Goal: Task Accomplishment & Management: Use online tool/utility

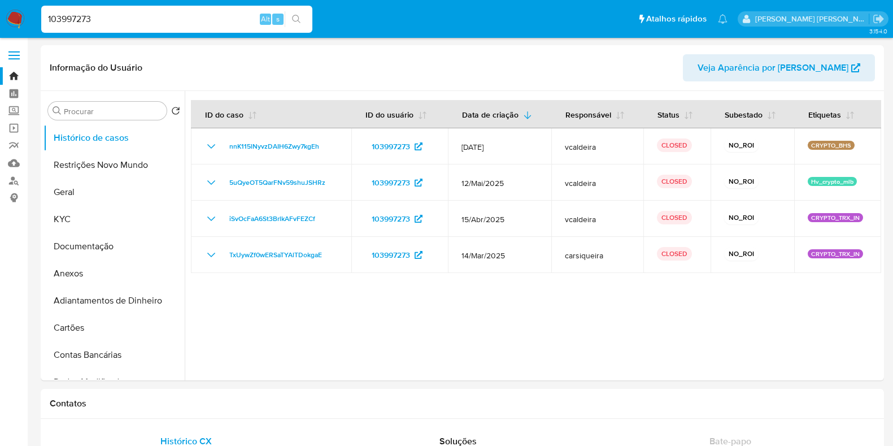
select select "10"
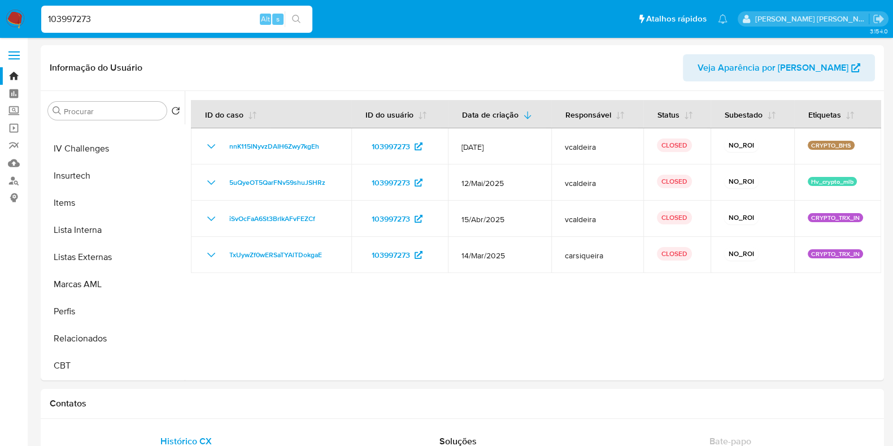
click at [14, 18] on img at bounding box center [15, 19] width 19 height 19
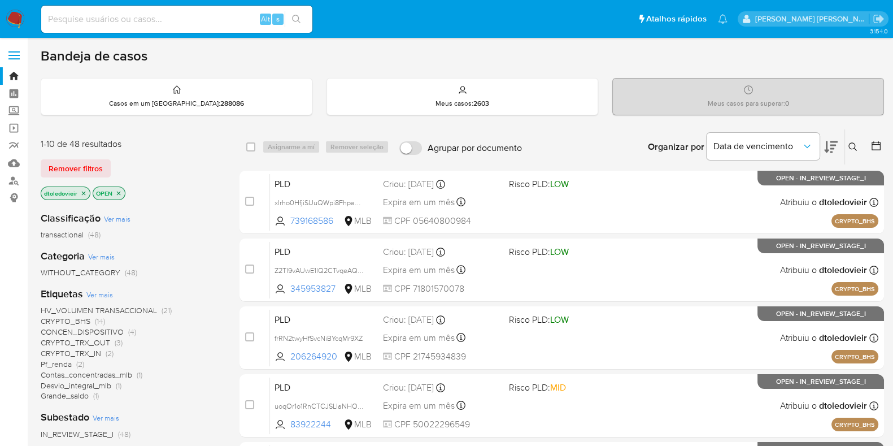
click at [175, 21] on input at bounding box center [176, 19] width 271 height 15
paste input "18344110"
type input "18344110"
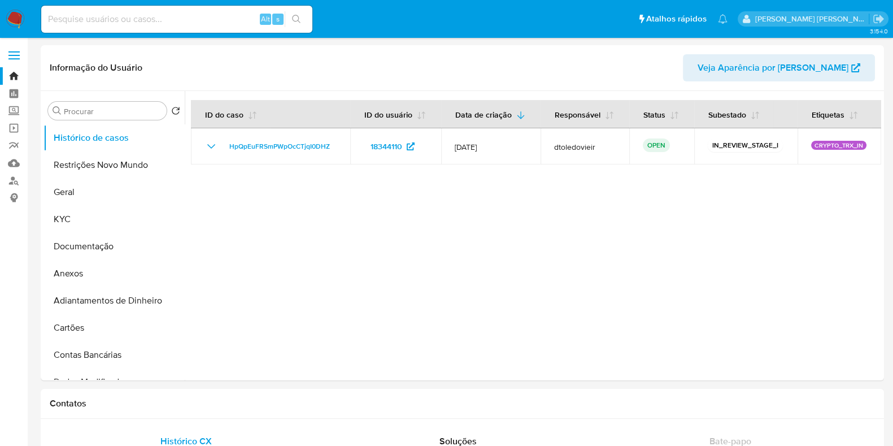
select select "10"
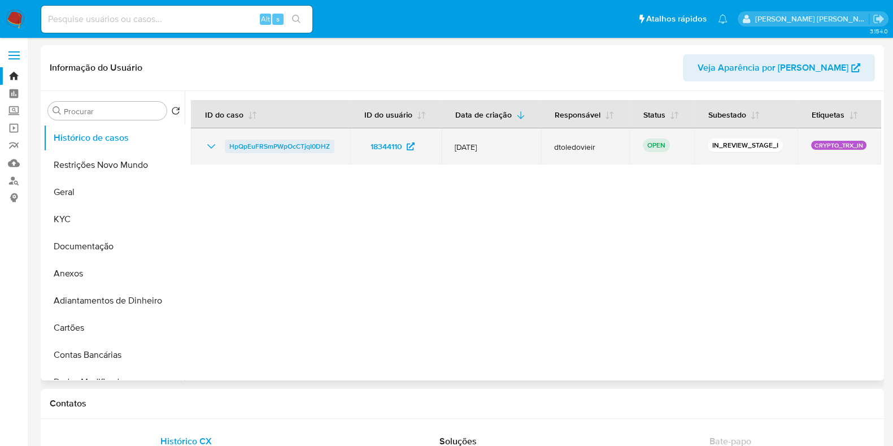
click at [234, 149] on span "HpQpEuFRSmPWpOcCTjqI0DHZ" at bounding box center [279, 147] width 101 height 14
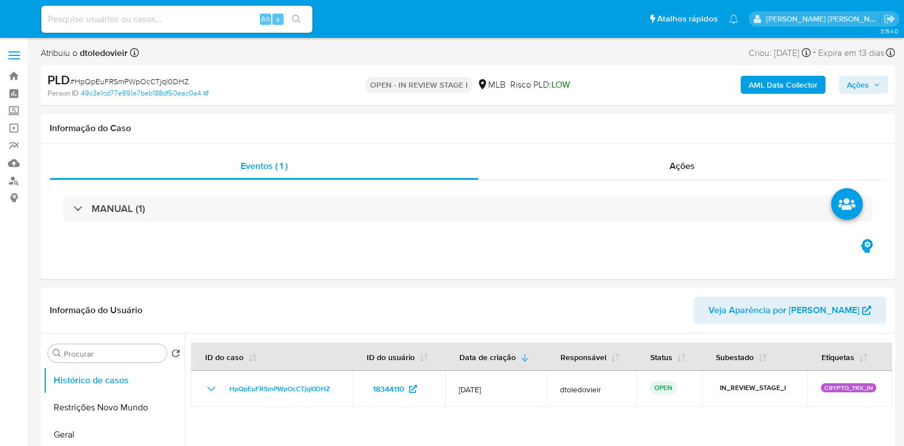
select select "10"
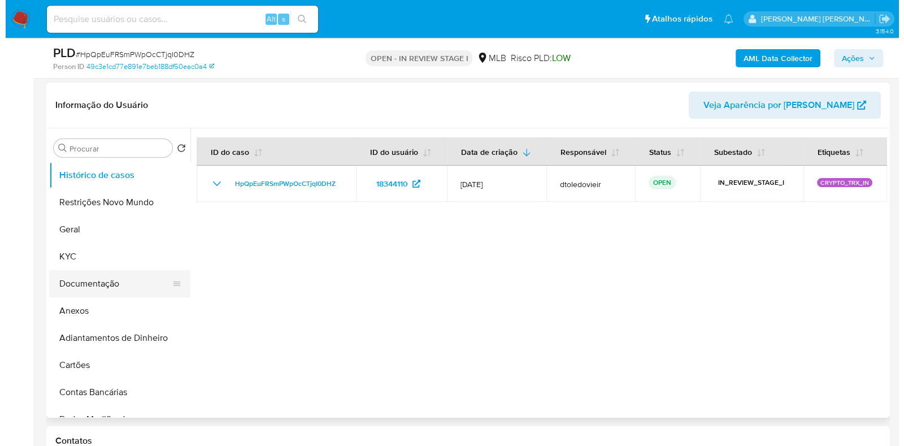
scroll to position [212, 0]
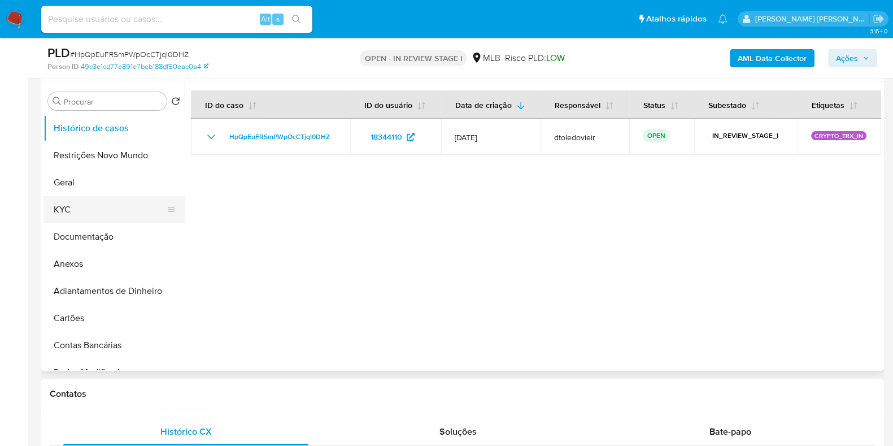
click at [109, 200] on button "KYC" at bounding box center [110, 209] width 132 height 27
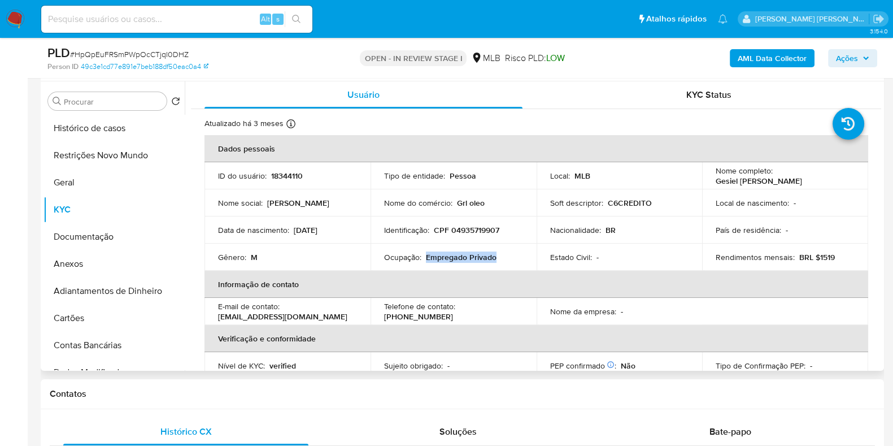
drag, startPoint x: 501, startPoint y: 258, endPoint x: 424, endPoint y: 260, distance: 76.9
click at [424, 260] on div "Ocupação : Empregado Privado" at bounding box center [453, 257] width 139 height 10
copy p "Empregado Privado"
click at [115, 236] on button "Documentação" at bounding box center [110, 236] width 132 height 27
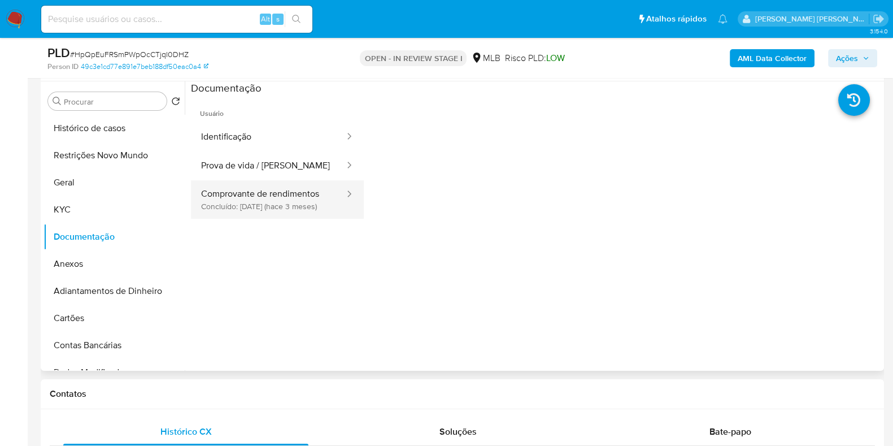
click at [298, 186] on button "Comprovante de rendimentos Concluído: 27/05/2025 (hace 3 meses)" at bounding box center [268, 199] width 155 height 38
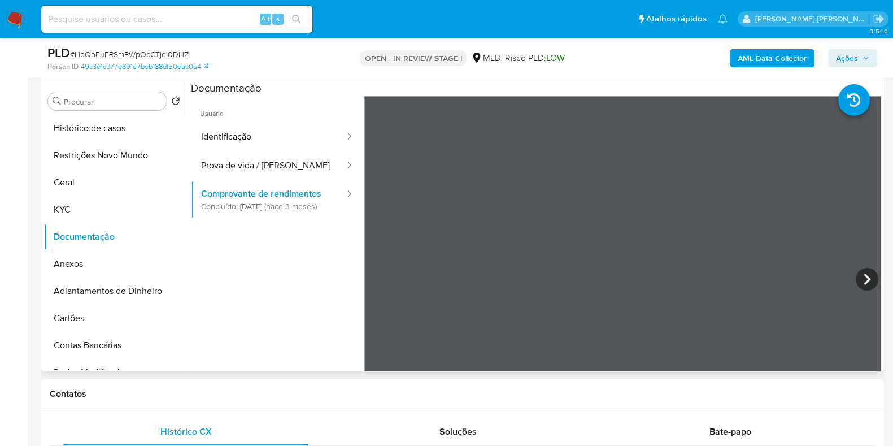
click at [658, 85] on section at bounding box center [536, 269] width 690 height 376
click at [82, 208] on button "KYC" at bounding box center [110, 209] width 132 height 27
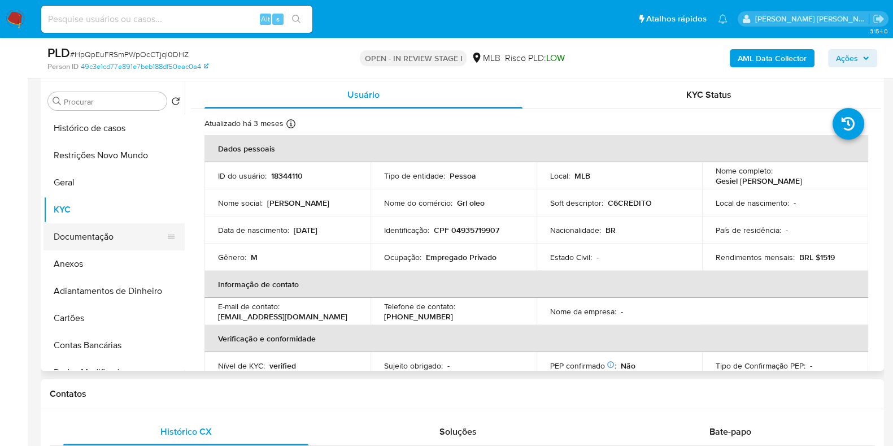
click at [87, 232] on button "Documentação" at bounding box center [110, 236] width 132 height 27
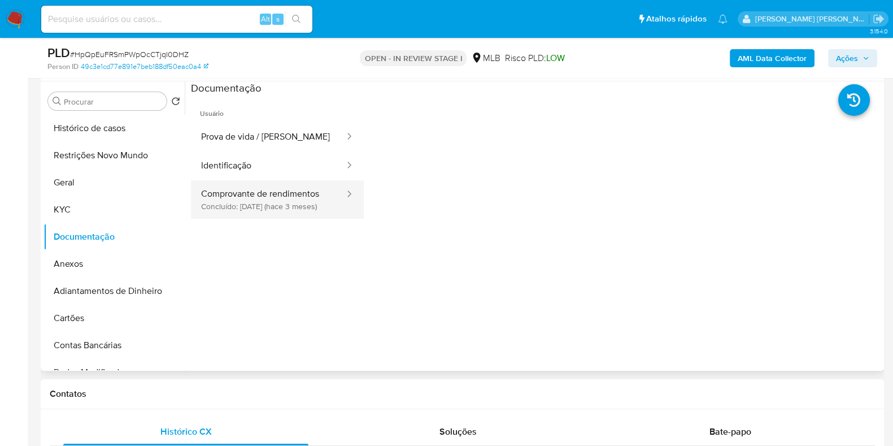
click at [246, 202] on button "Comprovante de rendimentos Concluído: 27/05/2025 (hace 3 meses)" at bounding box center [268, 199] width 155 height 38
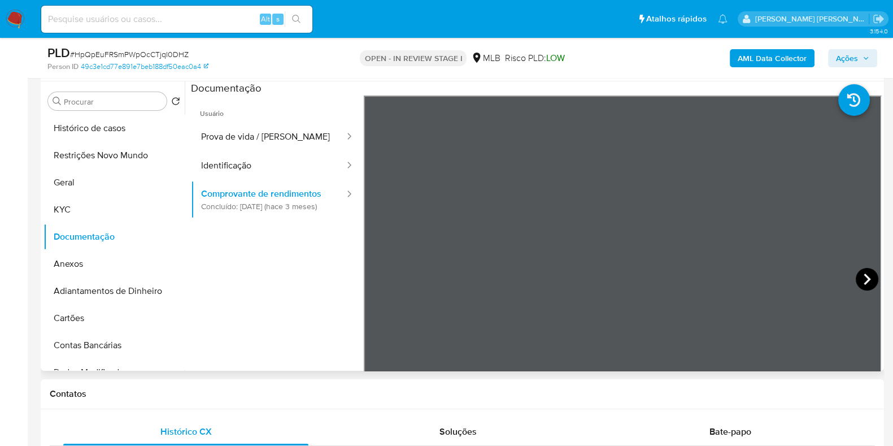
click at [860, 273] on icon at bounding box center [867, 279] width 23 height 23
click at [106, 207] on button "KYC" at bounding box center [110, 209] width 132 height 27
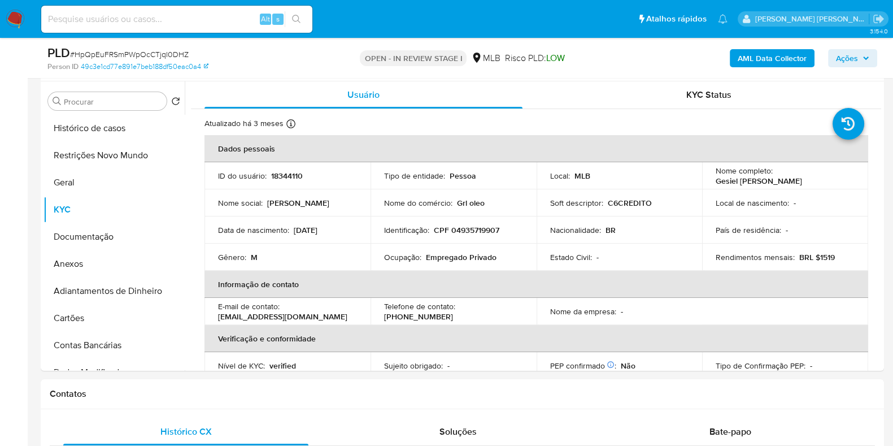
click at [766, 58] on b "AML Data Collector" at bounding box center [772, 58] width 69 height 18
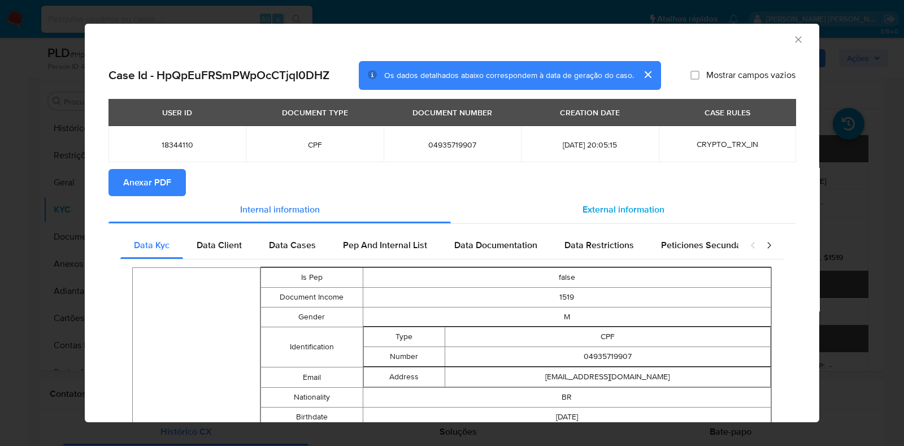
click at [596, 200] on div "External information" at bounding box center [623, 209] width 345 height 27
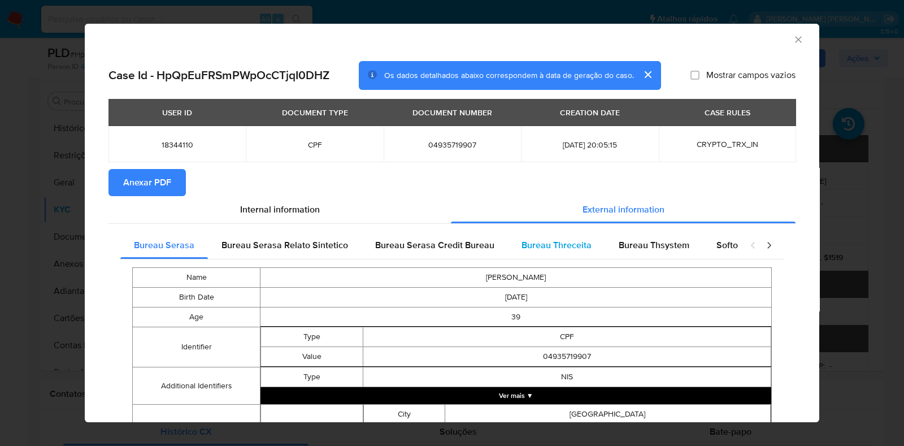
click at [598, 240] on div "Bureau Threceita" at bounding box center [556, 245] width 97 height 27
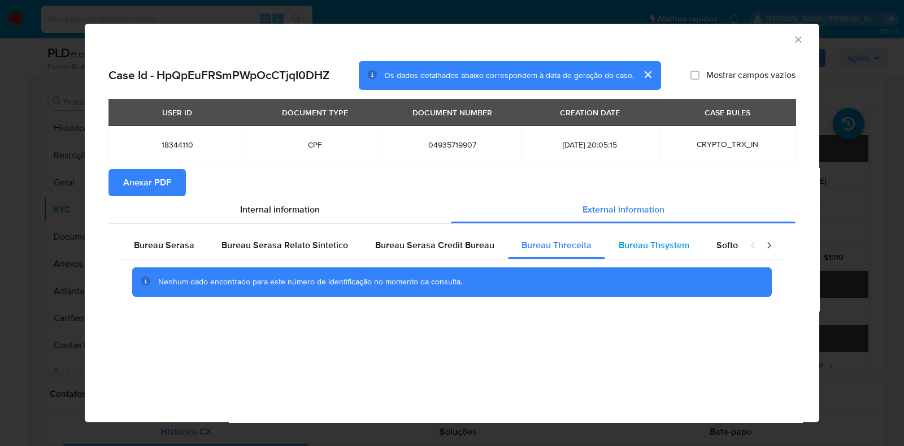
click at [638, 238] on span "Bureau Thsystem" at bounding box center [654, 244] width 71 height 13
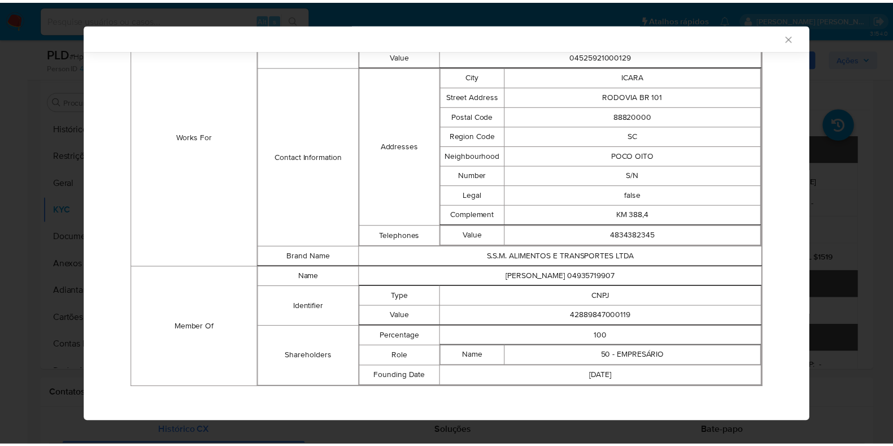
scroll to position [883, 0]
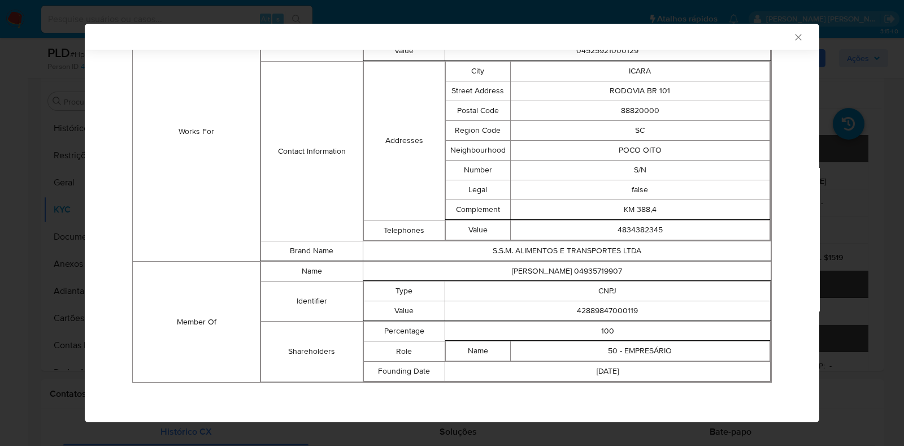
click at [585, 311] on td "42889847000119" at bounding box center [607, 311] width 325 height 20
copy td "42889847000119"
click at [876, 148] on div "AML Data Collector Case Id - HpQpEuFRSmPWpOcCTjqI0DHZ Os dados detalhados abaix…" at bounding box center [452, 223] width 904 height 446
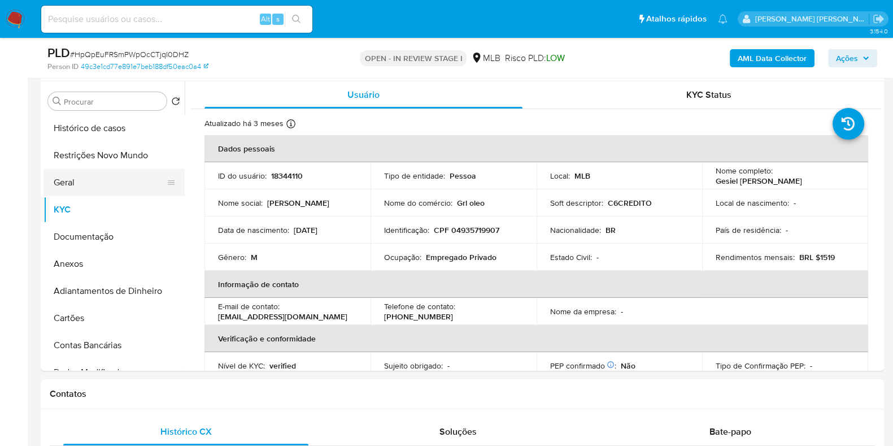
click at [95, 173] on button "Geral" at bounding box center [110, 182] width 132 height 27
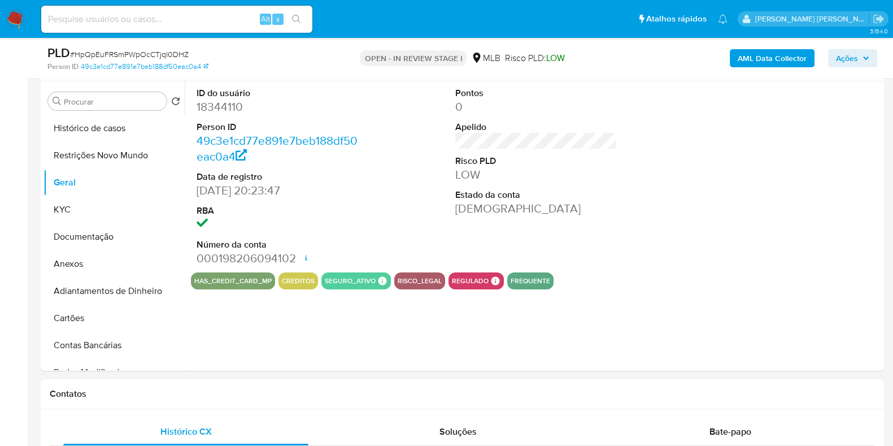
click at [238, 110] on dd "18344110" at bounding box center [278, 107] width 162 height 16
copy dd "18344110"
click at [579, 63] on div "OPEN - IN REVIEW STAGE I MLB Risco PLD: LOW" at bounding box center [461, 58] width 273 height 27
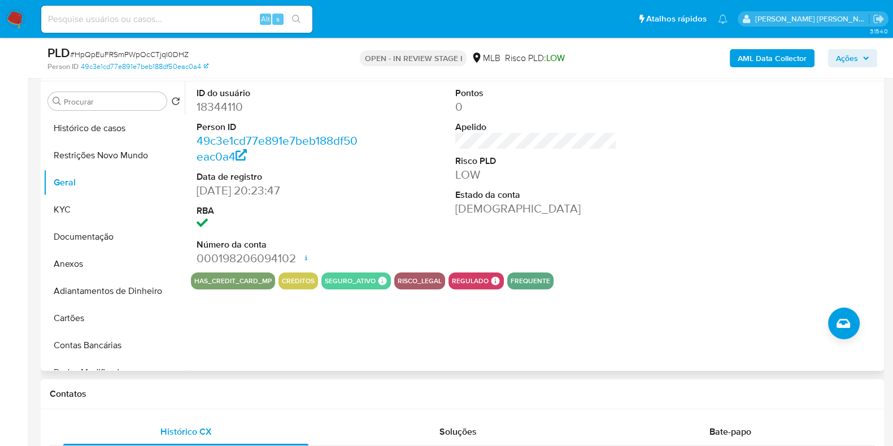
click at [227, 111] on dd "18344110" at bounding box center [278, 107] width 162 height 16
copy dd "18344110"
click at [86, 19] on input at bounding box center [176, 19] width 271 height 15
paste input "132157743"
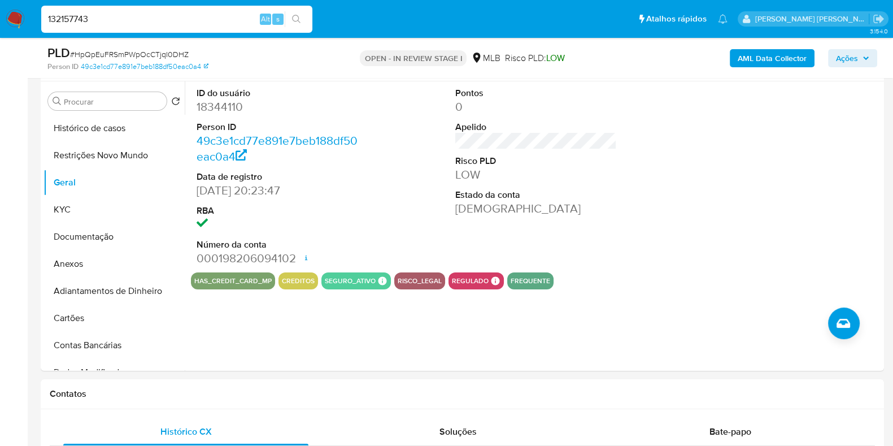
type input "132157743"
click at [308, 18] on button "search-icon" at bounding box center [296, 19] width 23 height 16
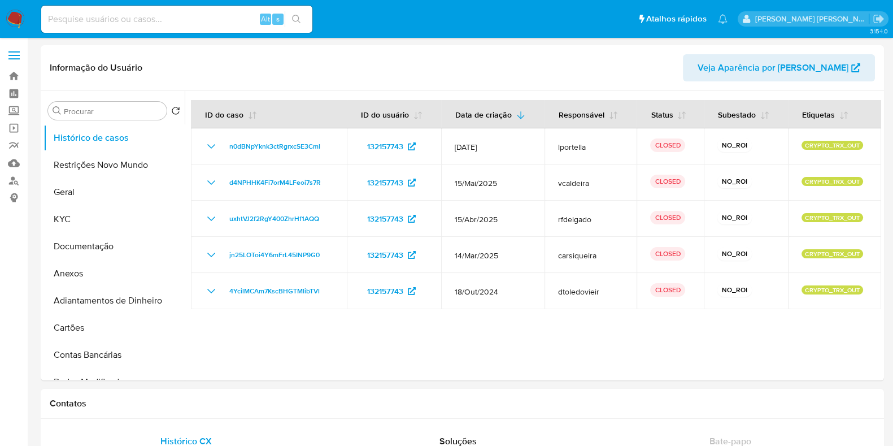
select select "10"
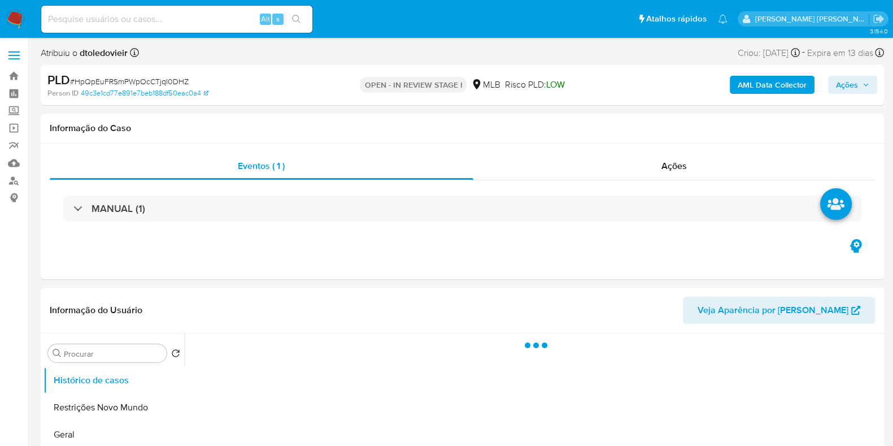
select select "10"
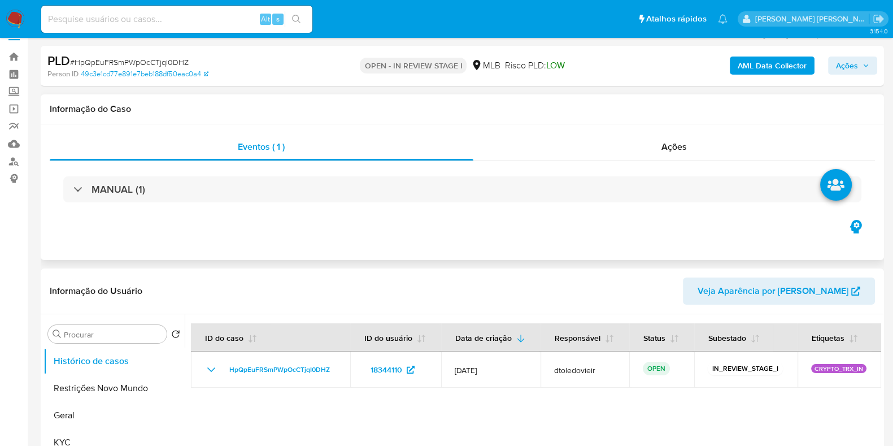
scroll to position [70, 0]
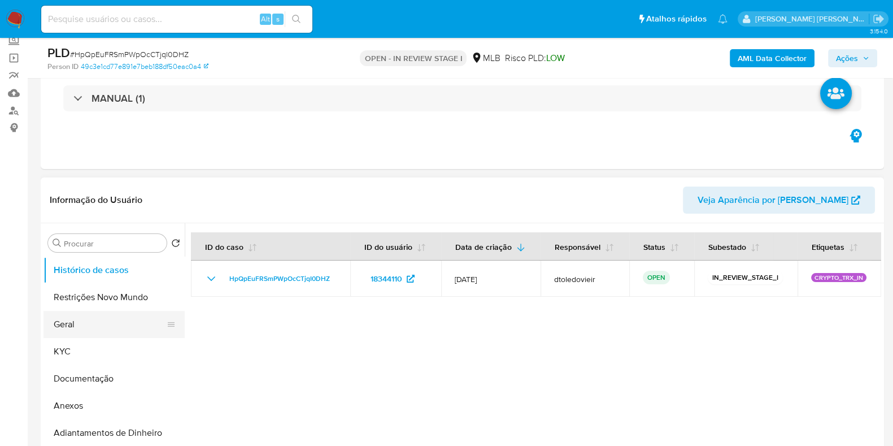
click at [99, 328] on button "Geral" at bounding box center [110, 324] width 132 height 27
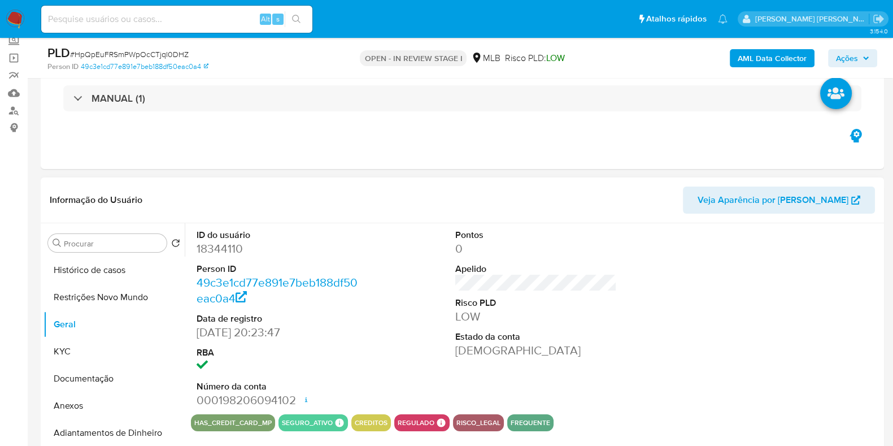
click at [232, 245] on dd "18344110" at bounding box center [278, 249] width 162 height 16
copy dd "18344110"
click at [221, 245] on dd "18344110" at bounding box center [278, 249] width 162 height 16
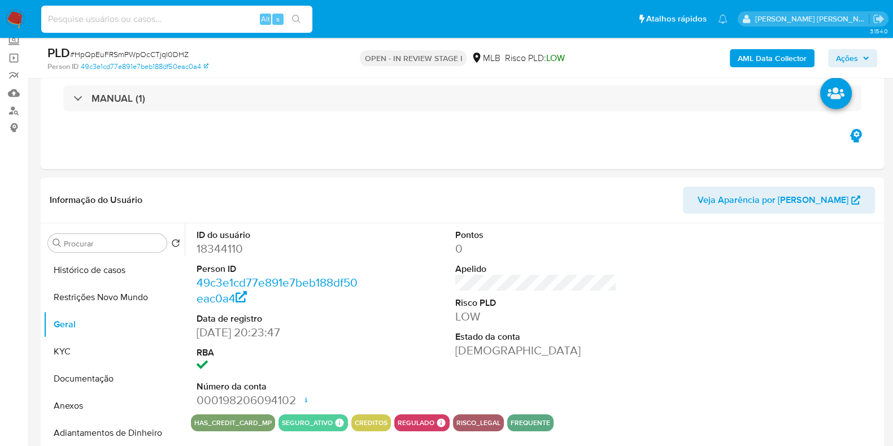
drag, startPoint x: 90, startPoint y: 23, endPoint x: 99, endPoint y: 20, distance: 9.5
click at [91, 23] on input at bounding box center [176, 19] width 271 height 15
paste input "HpQpEuFRSmPWpOcCTjqI0DHZ"
type input "HpQpEuFRSmPWpOcCTjqI0DHZ"
click at [298, 18] on icon "search-icon" at bounding box center [296, 19] width 9 height 9
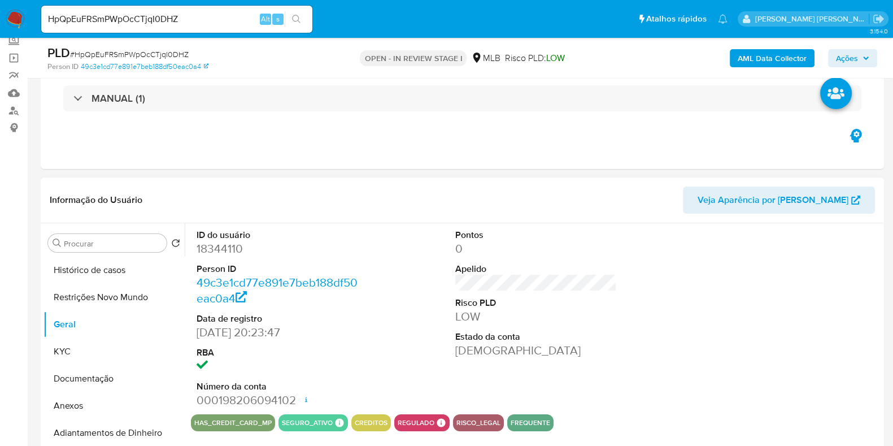
click at [223, 249] on dd "18344110" at bounding box center [278, 249] width 162 height 16
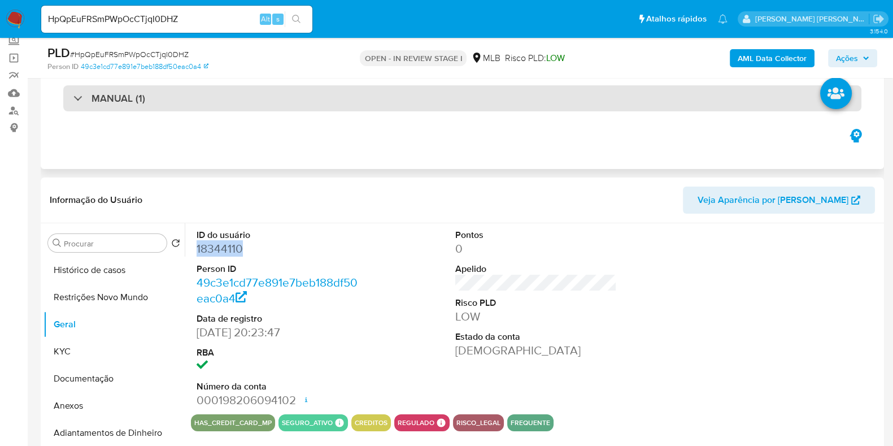
copy dd "18344110"
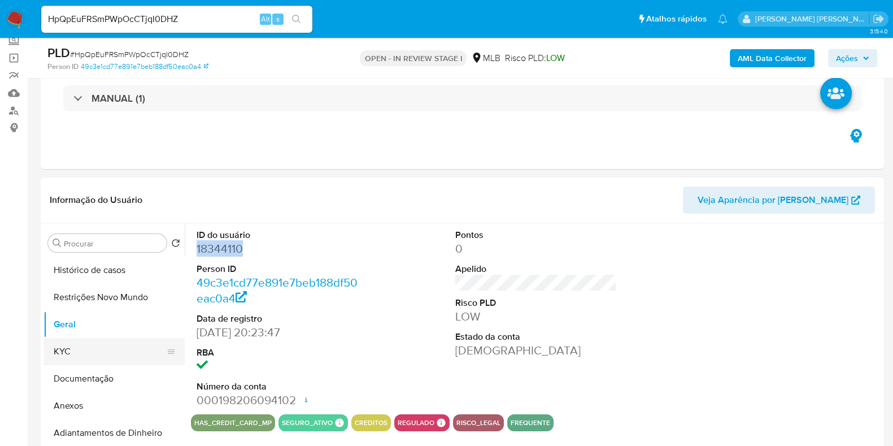
click at [58, 341] on button "KYC" at bounding box center [110, 351] width 132 height 27
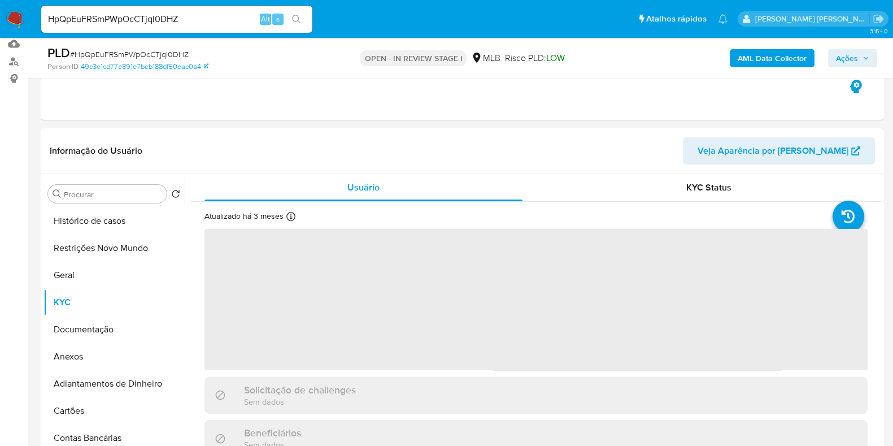
scroll to position [141, 0]
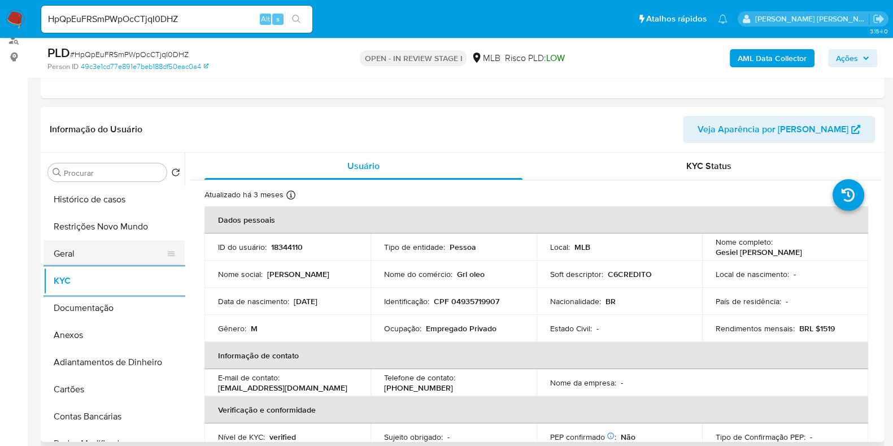
click at [119, 251] on button "Geral" at bounding box center [110, 253] width 132 height 27
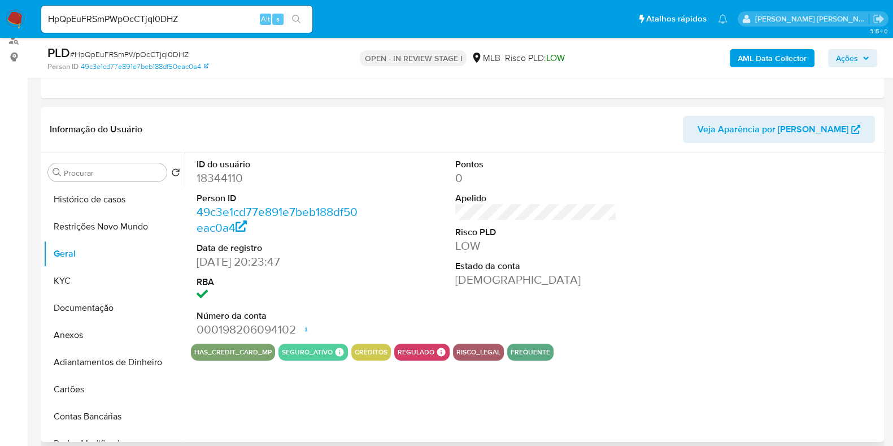
click at [224, 178] on dd "18344110" at bounding box center [278, 178] width 162 height 16
click at [224, 177] on dd "18344110" at bounding box center [278, 178] width 162 height 16
copy dd "18344110"
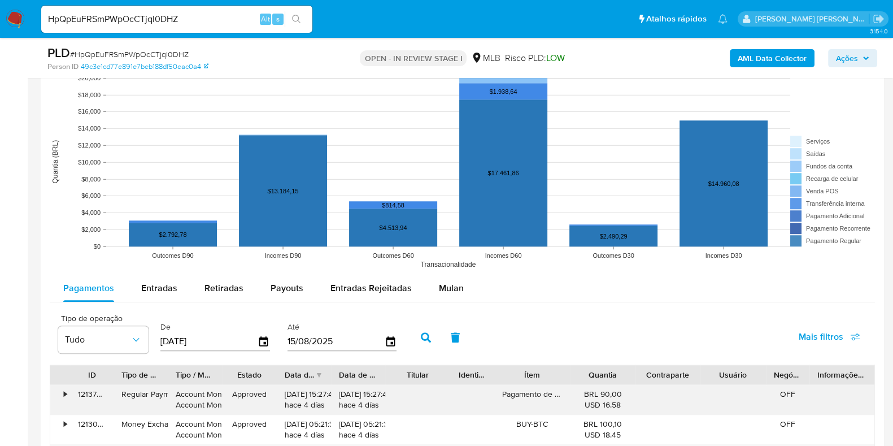
scroll to position [1201, 0]
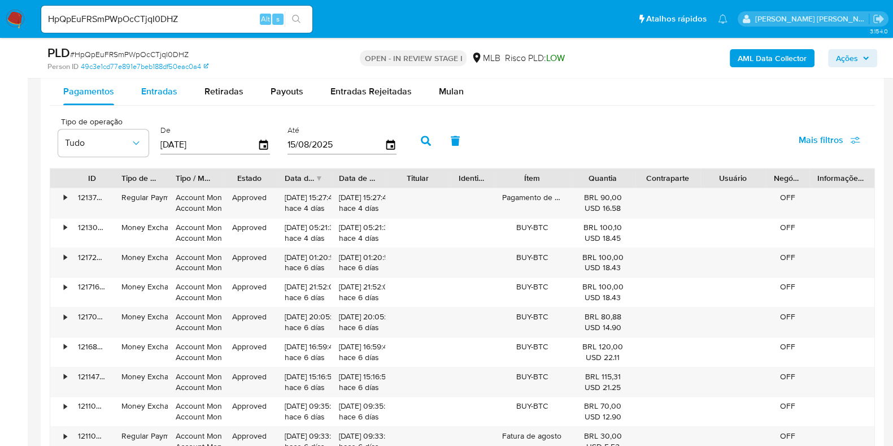
click at [168, 90] on span "Entradas" at bounding box center [159, 91] width 36 height 13
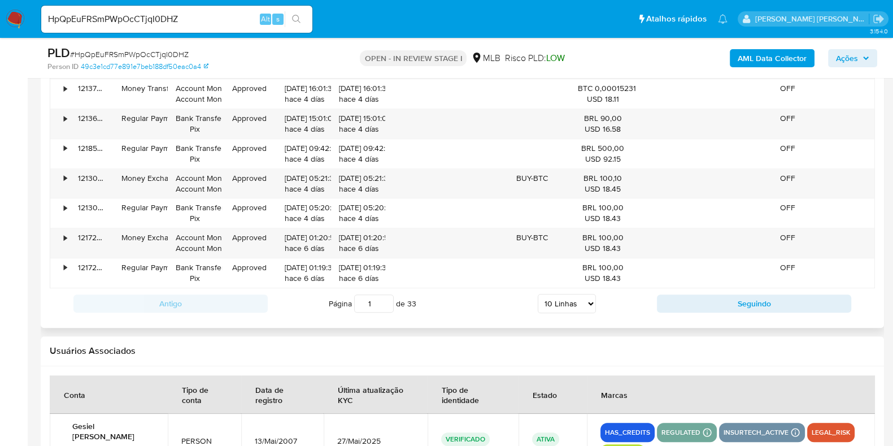
scroll to position [1412, 0]
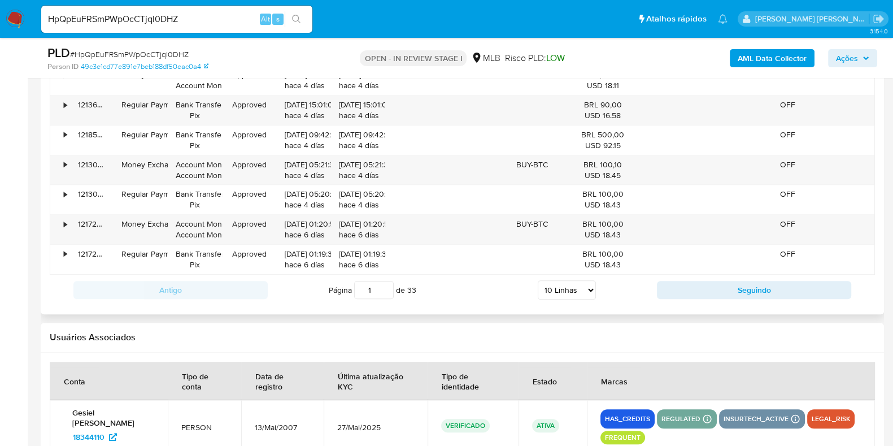
click at [566, 282] on select "5 Linhas 10 Linhas 20 Linhas 25 Linhas 50 Linhas 100 Linhas" at bounding box center [567, 289] width 58 height 19
select select "100"
click at [538, 280] on select "5 Linhas 10 Linhas 20 Linhas 25 Linhas 50 Linhas 100 Linhas" at bounding box center [567, 289] width 58 height 19
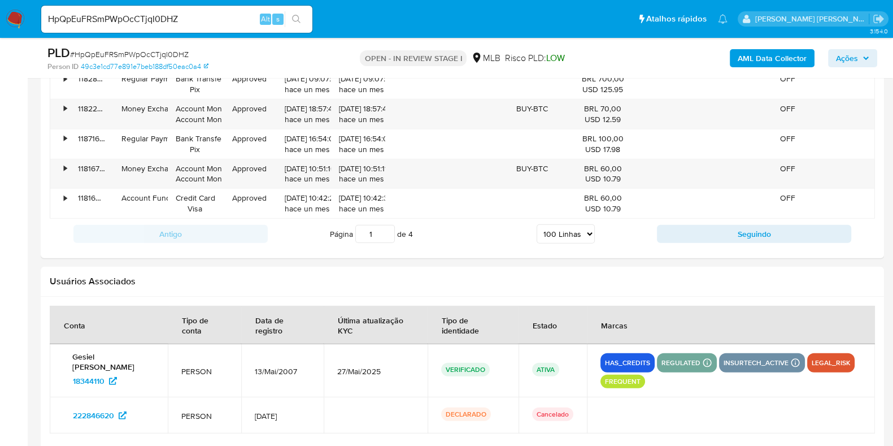
scroll to position [4194, 0]
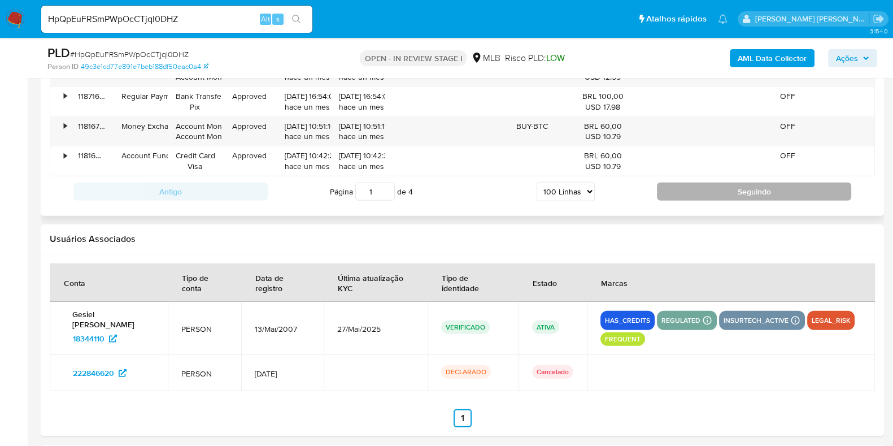
click at [717, 182] on button "Seguindo" at bounding box center [754, 191] width 194 height 18
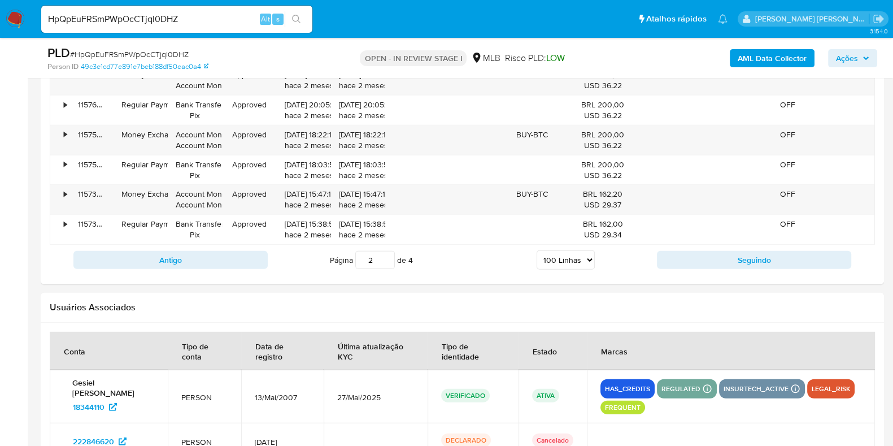
scroll to position [4256, 0]
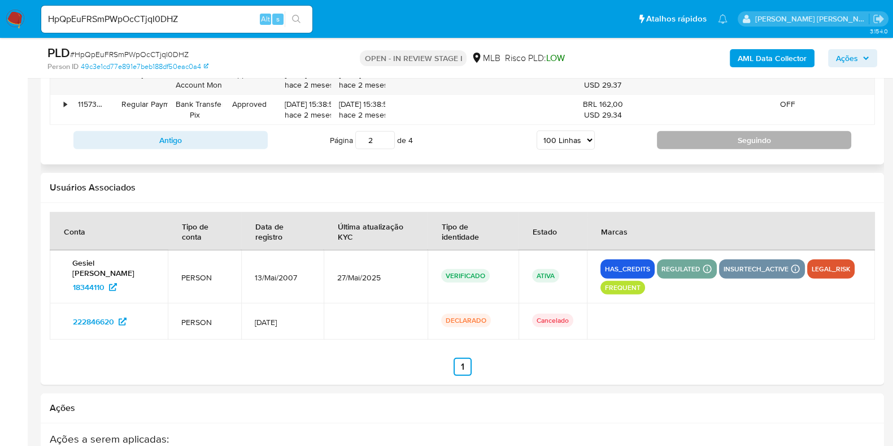
click at [695, 134] on button "Seguindo" at bounding box center [754, 140] width 194 height 18
type input "3"
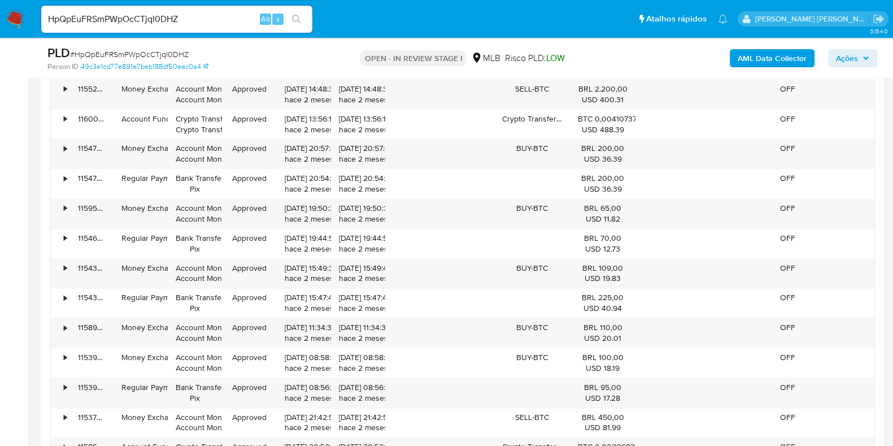
scroll to position [1926, 0]
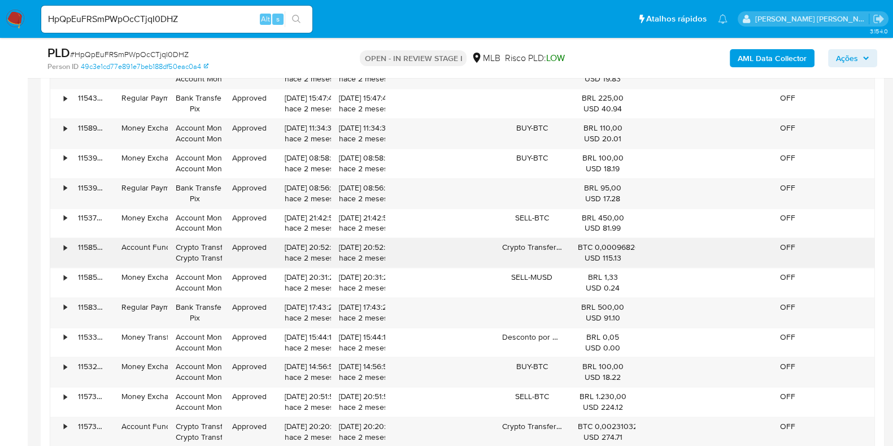
click at [62, 242] on div "•" at bounding box center [60, 252] width 20 height 29
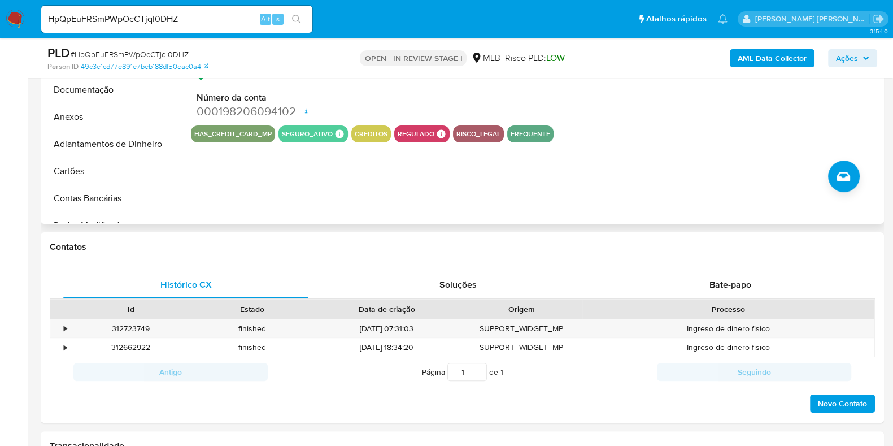
scroll to position [161, 0]
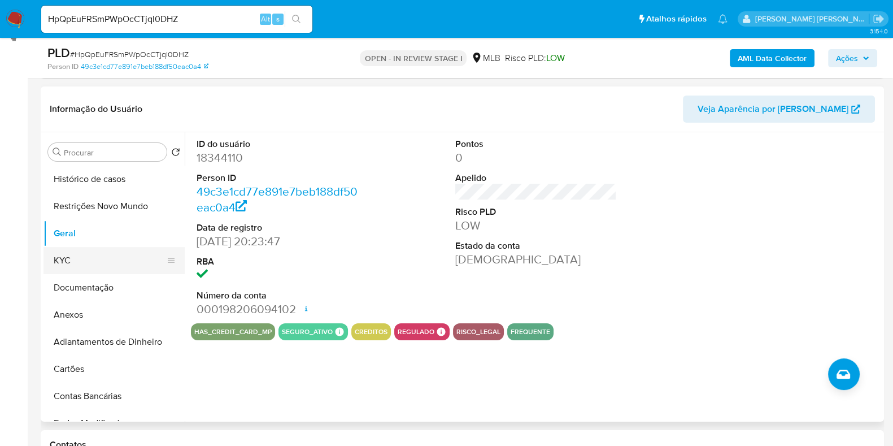
click at [84, 255] on button "KYC" at bounding box center [110, 260] width 132 height 27
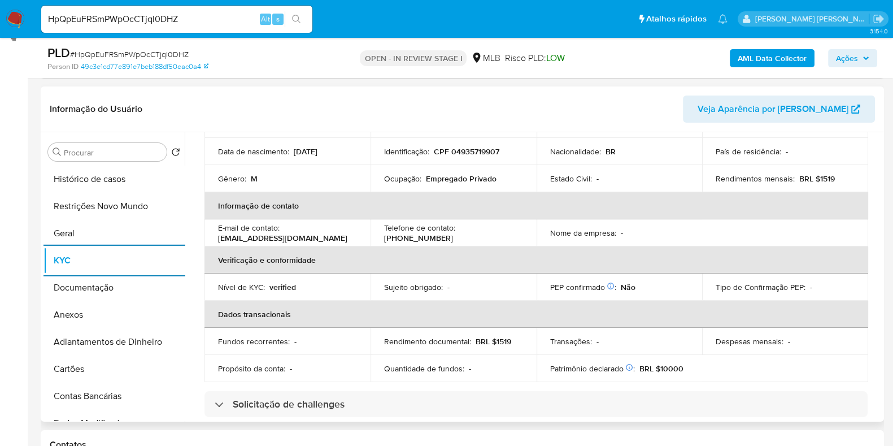
scroll to position [0, 0]
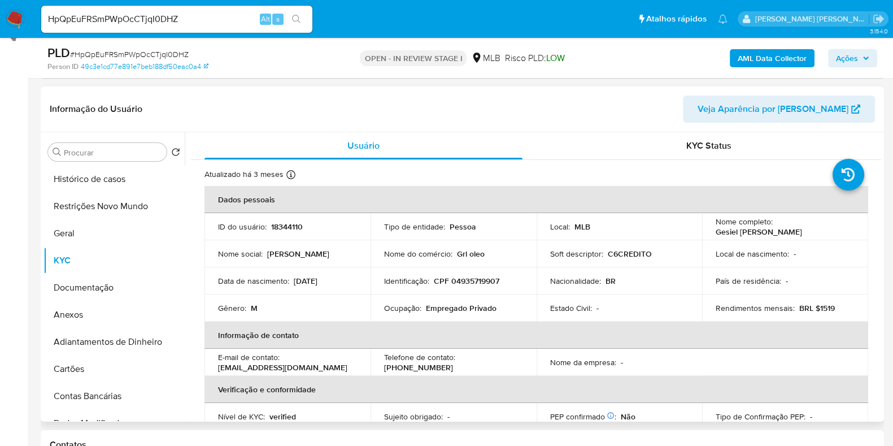
click at [592, 245] on td "Soft descriptor : C6CREDITO" at bounding box center [620, 253] width 166 height 27
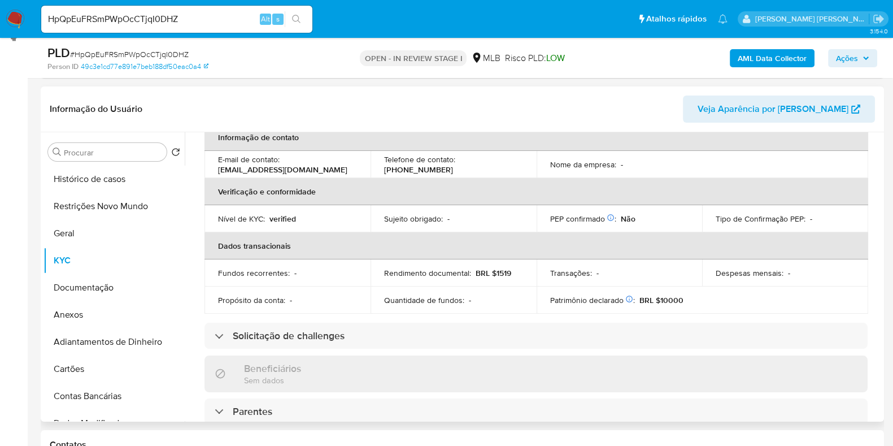
scroll to position [491, 0]
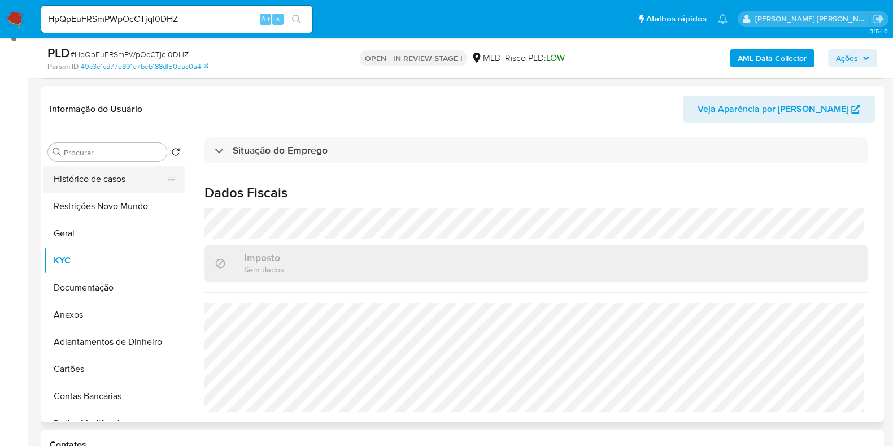
click at [90, 184] on button "Histórico de casos" at bounding box center [110, 179] width 132 height 27
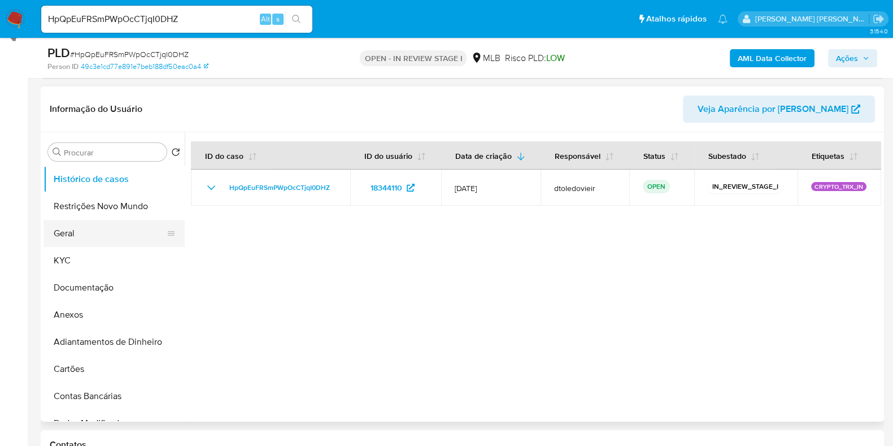
click at [110, 229] on button "Geral" at bounding box center [110, 233] width 132 height 27
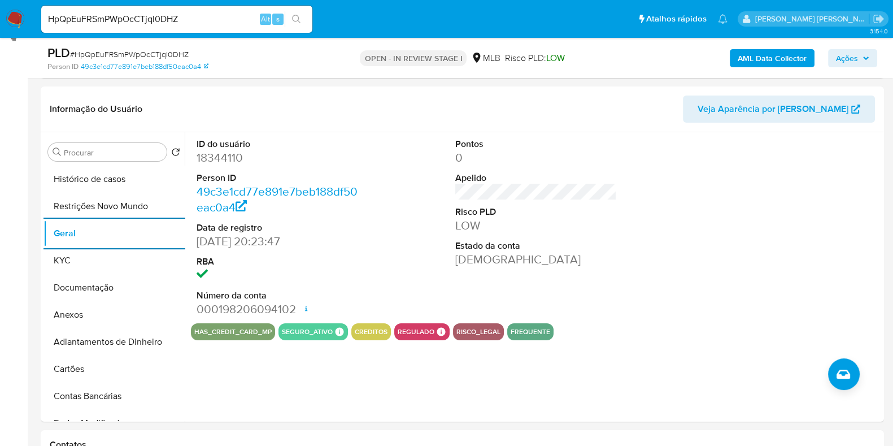
click at [856, 59] on span "Ações" at bounding box center [847, 58] width 22 height 18
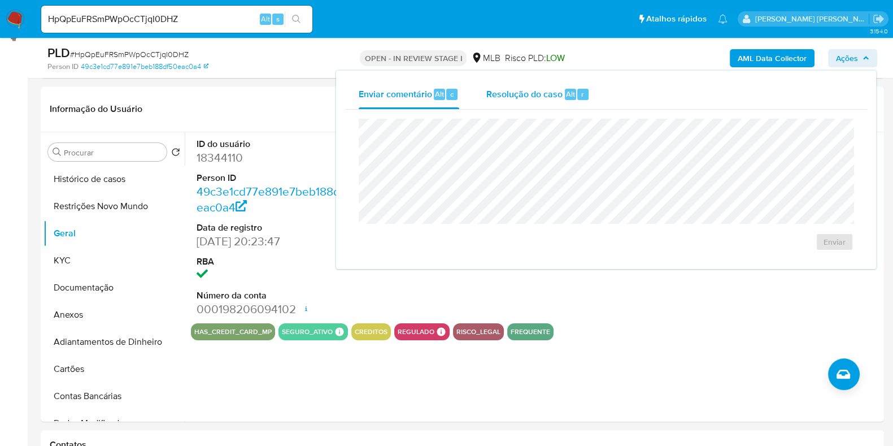
click at [540, 103] on div "Resolução do caso Alt r" at bounding box center [537, 94] width 103 height 29
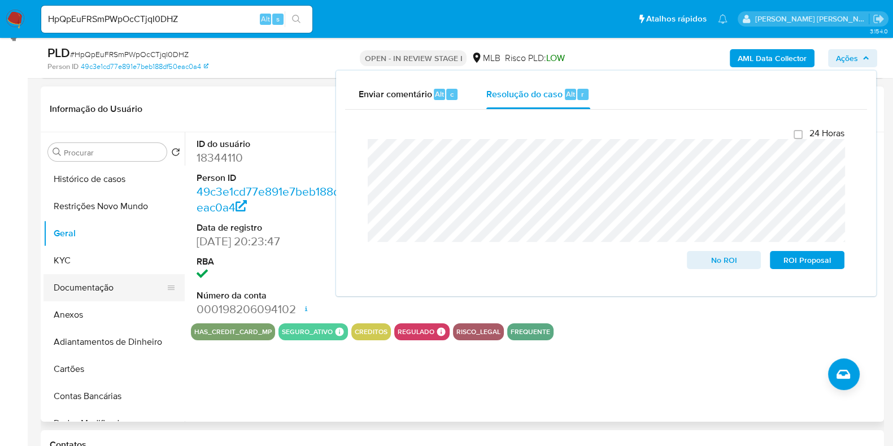
click at [56, 275] on button "Documentação" at bounding box center [110, 287] width 132 height 27
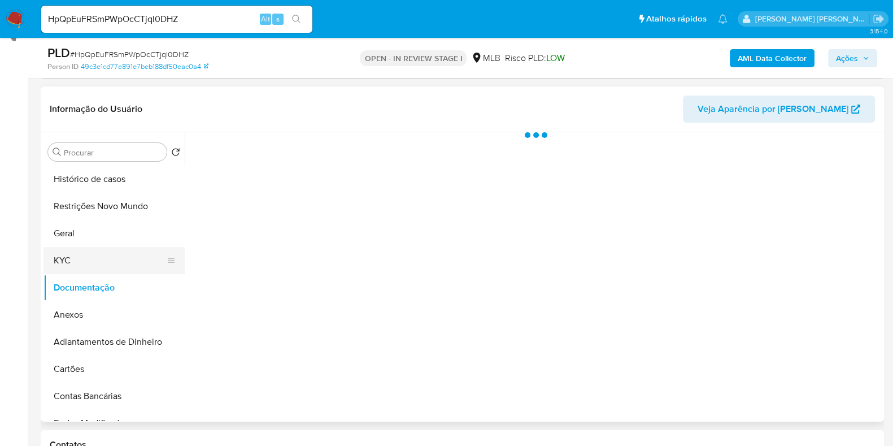
click at [79, 261] on button "KYC" at bounding box center [110, 260] width 132 height 27
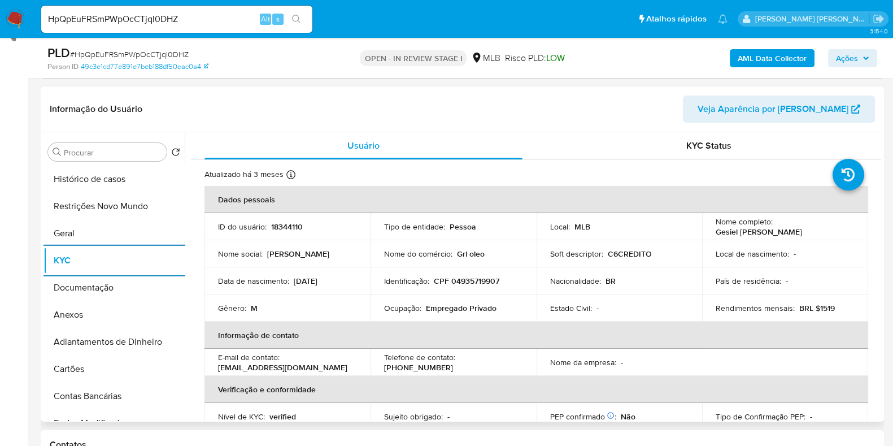
click at [478, 281] on p "CPF 04935719907" at bounding box center [467, 281] width 66 height 10
copy p "04935719907"
click at [108, 191] on button "Histórico de casos" at bounding box center [110, 179] width 132 height 27
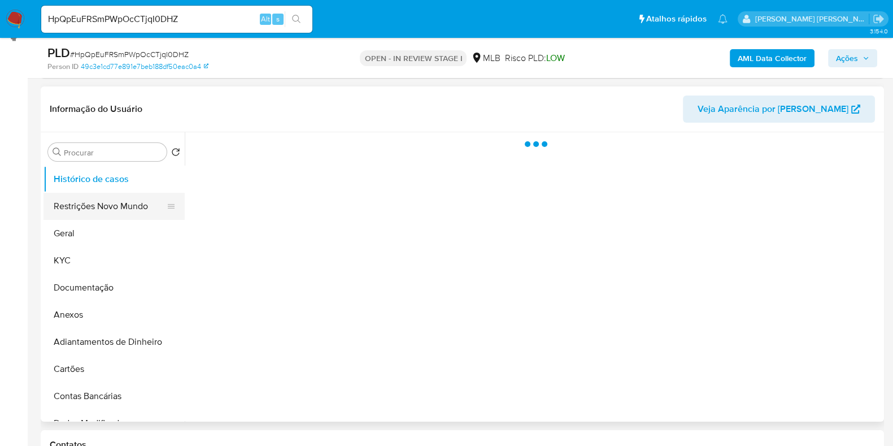
click at [105, 201] on button "Restrições Novo Mundo" at bounding box center [110, 206] width 132 height 27
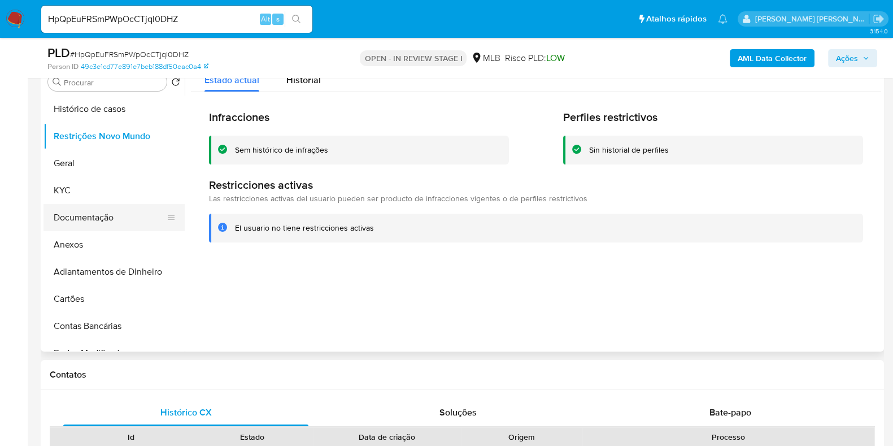
click at [110, 227] on button "Documentação" at bounding box center [110, 217] width 132 height 27
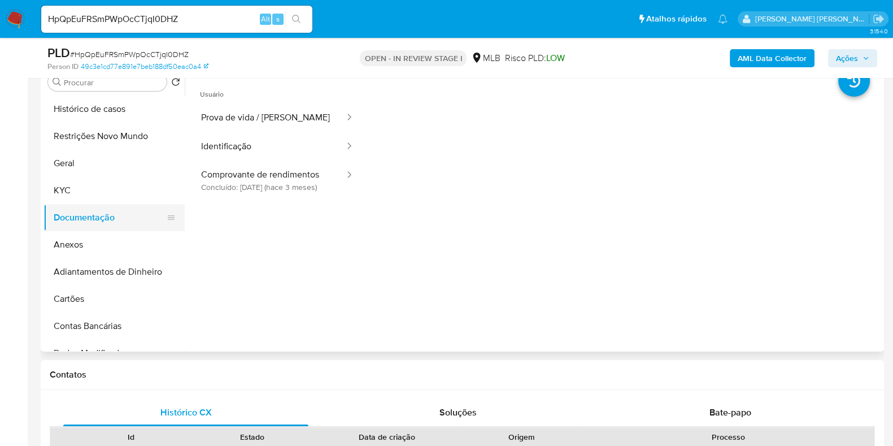
click at [97, 206] on button "Documentação" at bounding box center [110, 217] width 132 height 27
click at [124, 155] on button "Geral" at bounding box center [110, 163] width 132 height 27
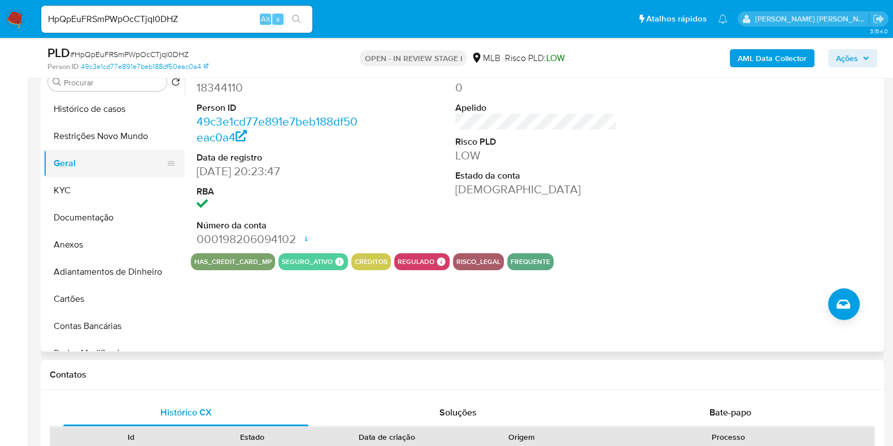
click at [68, 157] on button "Geral" at bounding box center [110, 163] width 132 height 27
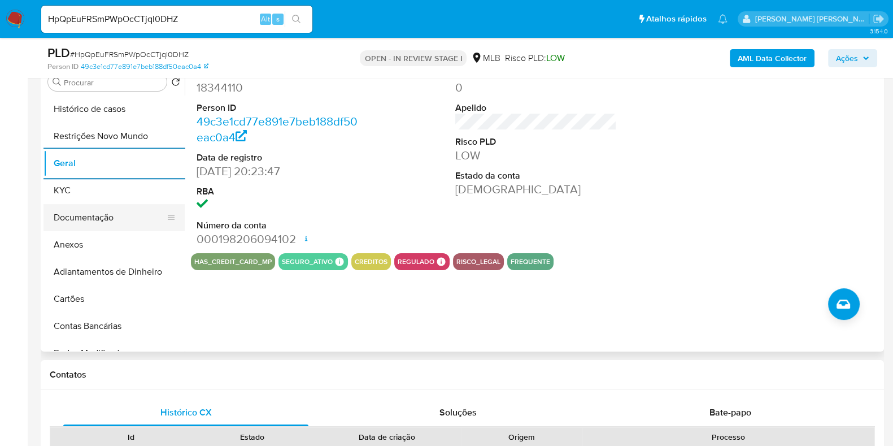
click at [76, 204] on button "Documentação" at bounding box center [110, 217] width 132 height 27
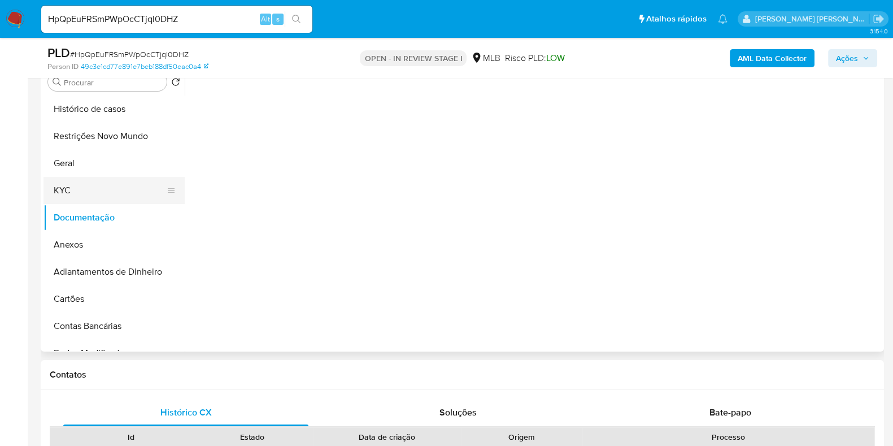
click at [90, 192] on button "KYC" at bounding box center [110, 190] width 132 height 27
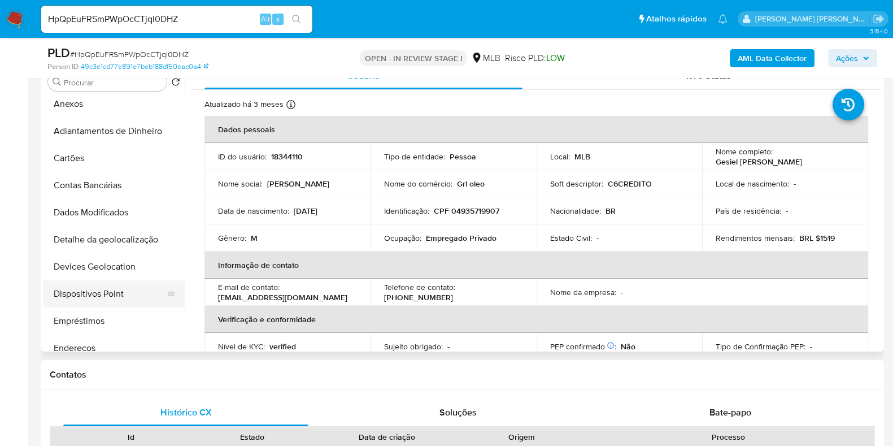
scroll to position [212, 0]
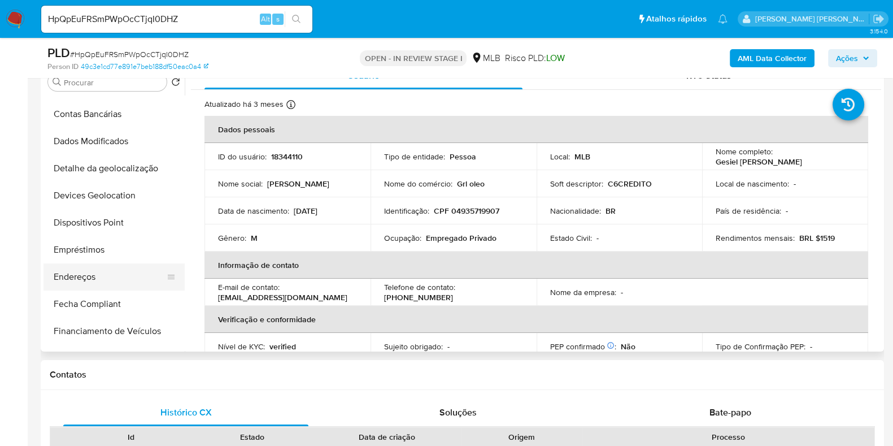
click at [98, 274] on button "Endereços" at bounding box center [110, 276] width 132 height 27
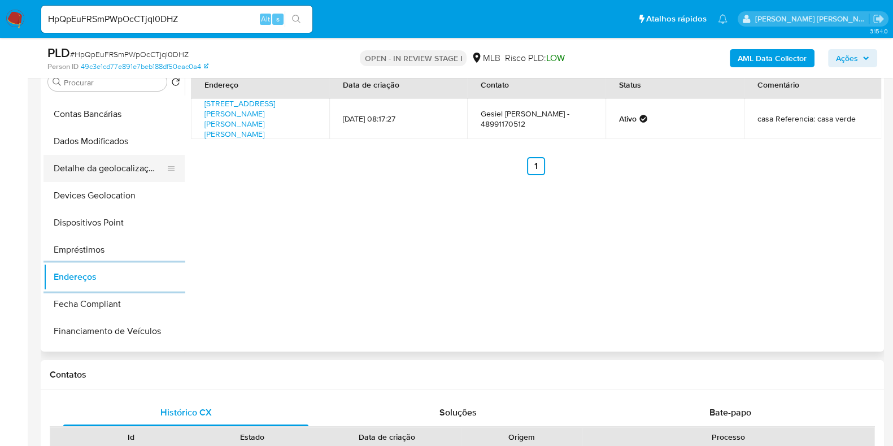
click at [138, 171] on button "Detalhe da geolocalização" at bounding box center [110, 168] width 132 height 27
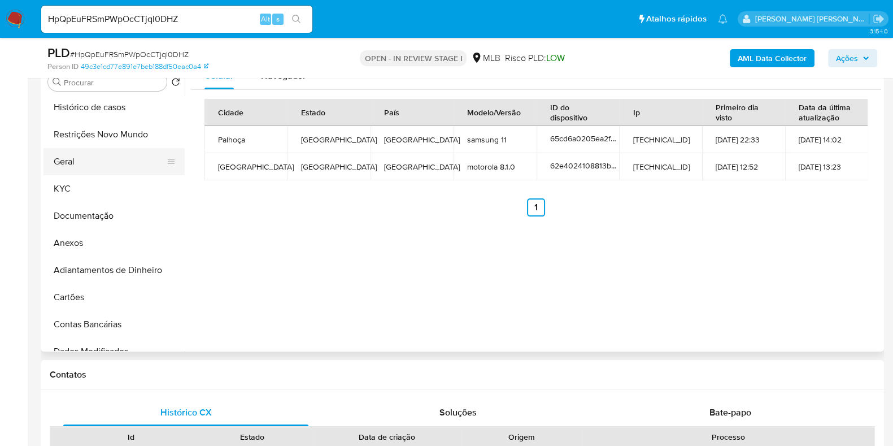
scroll to position [0, 0]
click at [113, 138] on button "Restrições Novo Mundo" at bounding box center [110, 136] width 132 height 27
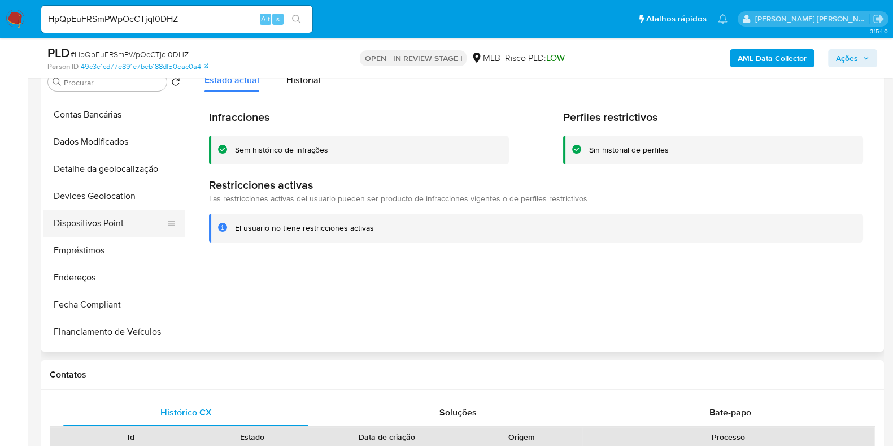
scroll to position [212, 0]
click at [112, 221] on button "Dispositivos Point" at bounding box center [110, 222] width 132 height 27
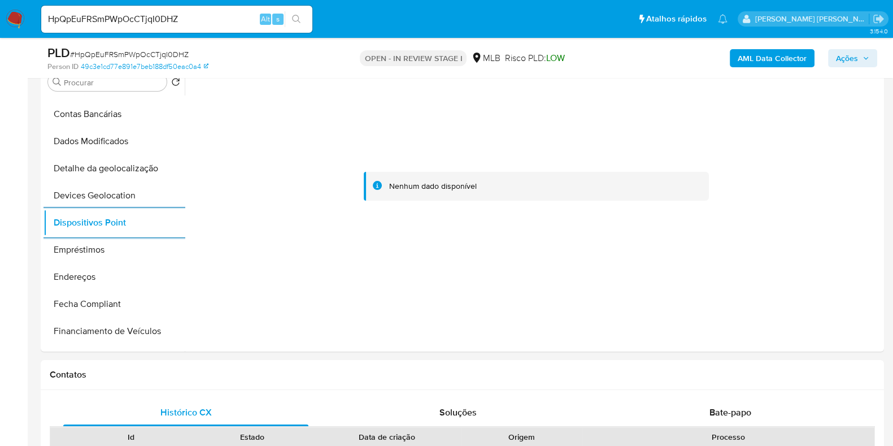
click at [750, 59] on b "AML Data Collector" at bounding box center [772, 58] width 69 height 18
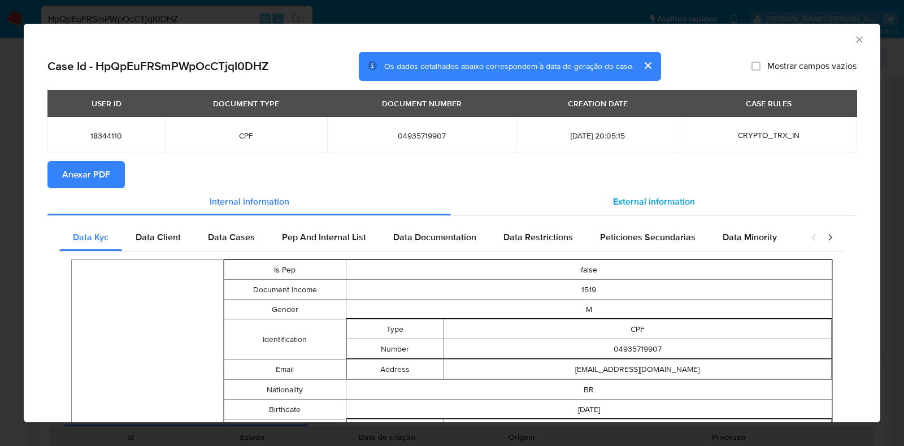
click at [649, 202] on span "External information" at bounding box center [654, 201] width 82 height 13
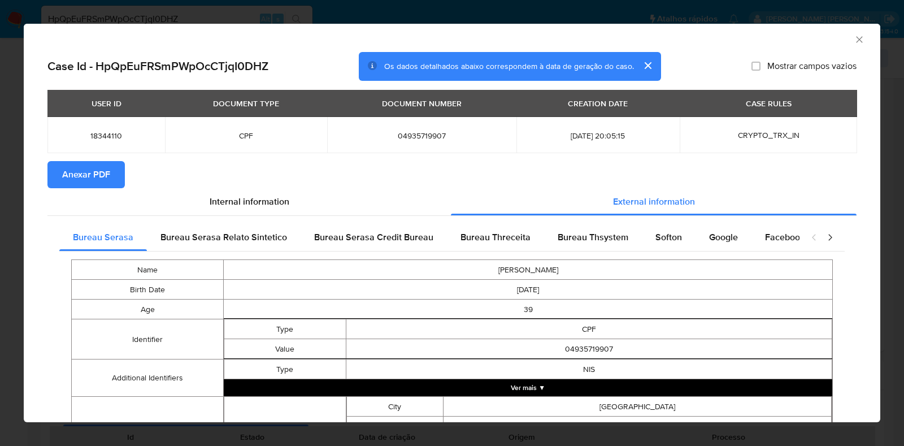
click at [121, 176] on button "Anexar PDF" at bounding box center [85, 174] width 77 height 27
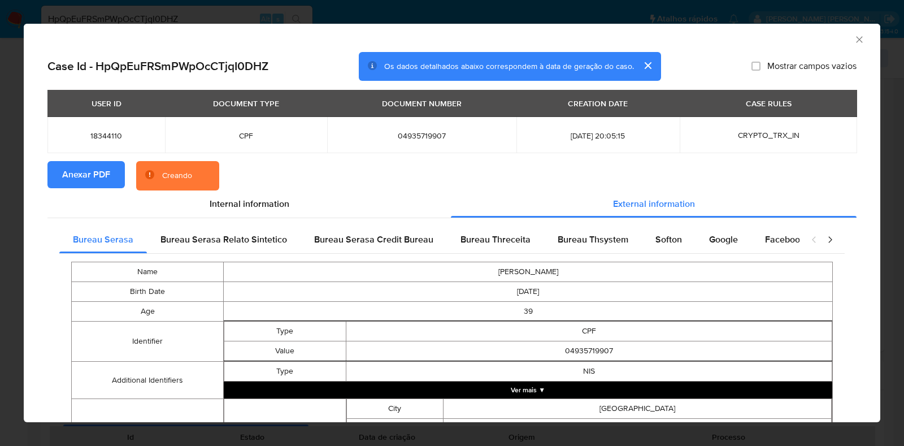
click at [5, 249] on div "AML Data Collector Case Id - HpQpEuFRSmPWpOcCTjqI0DHZ Os dados detalhados abaix…" at bounding box center [452, 223] width 904 height 446
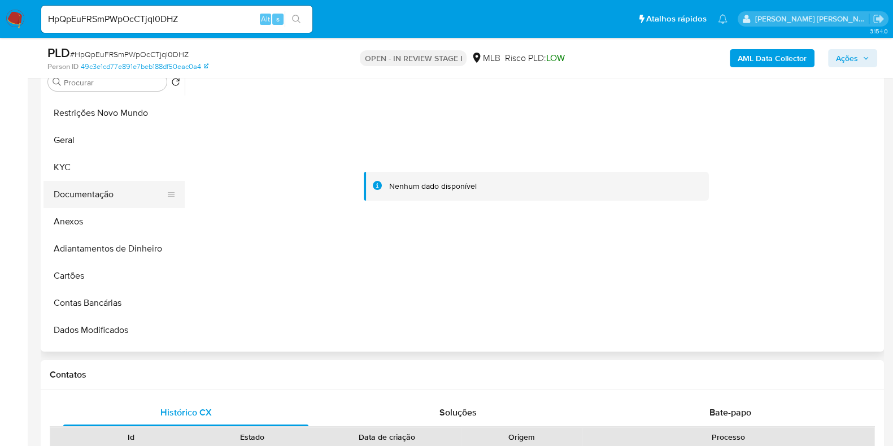
scroll to position [0, 0]
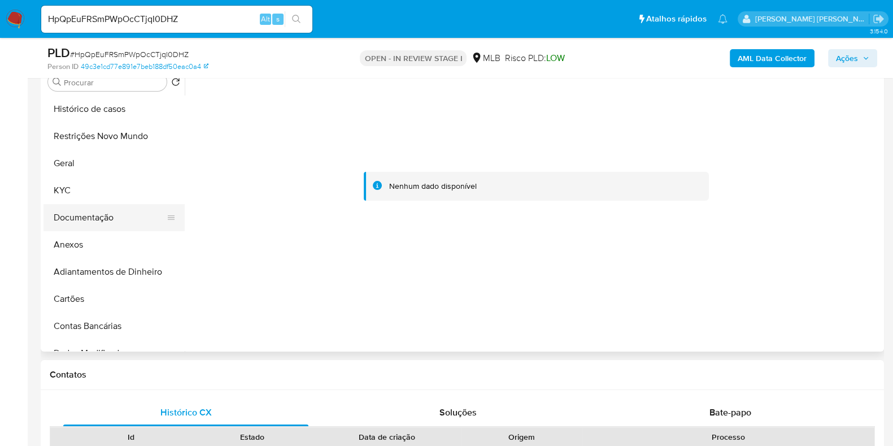
click at [88, 210] on button "Documentação" at bounding box center [110, 217] width 132 height 27
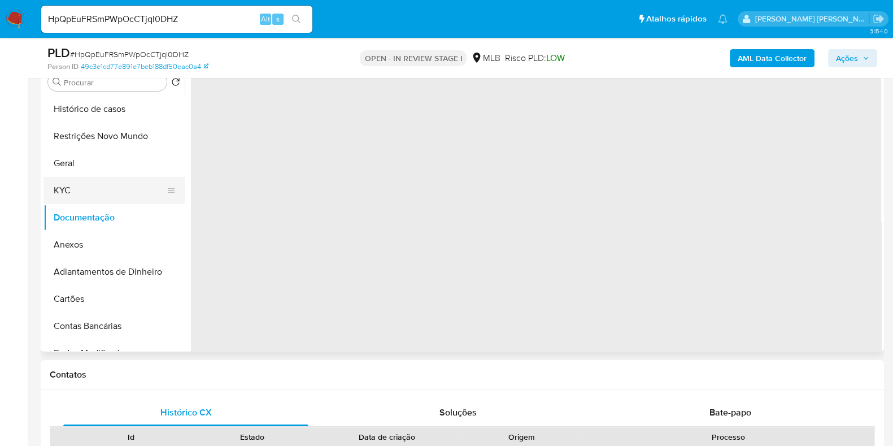
click at [93, 197] on button "KYC" at bounding box center [110, 190] width 132 height 27
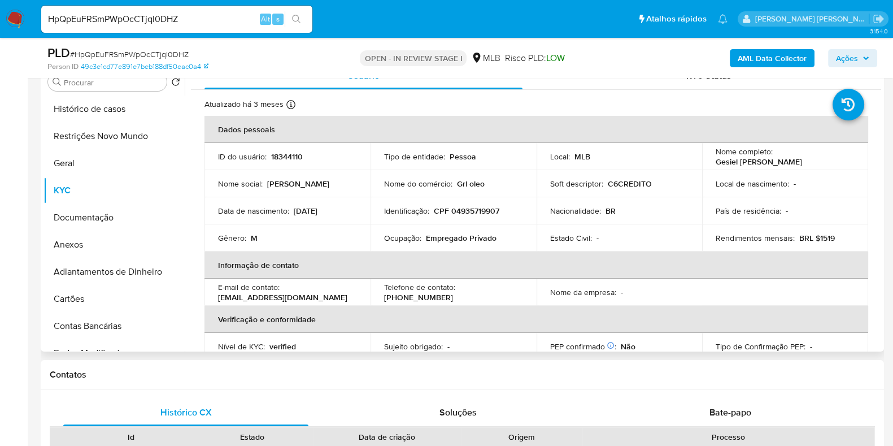
drag, startPoint x: 801, startPoint y: 168, endPoint x: 706, endPoint y: 165, distance: 94.4
click at [706, 165] on td "Nome completo : Gesiel Rodolfo de Lima" at bounding box center [785, 156] width 166 height 27
click at [111, 238] on button "Anexos" at bounding box center [110, 244] width 132 height 27
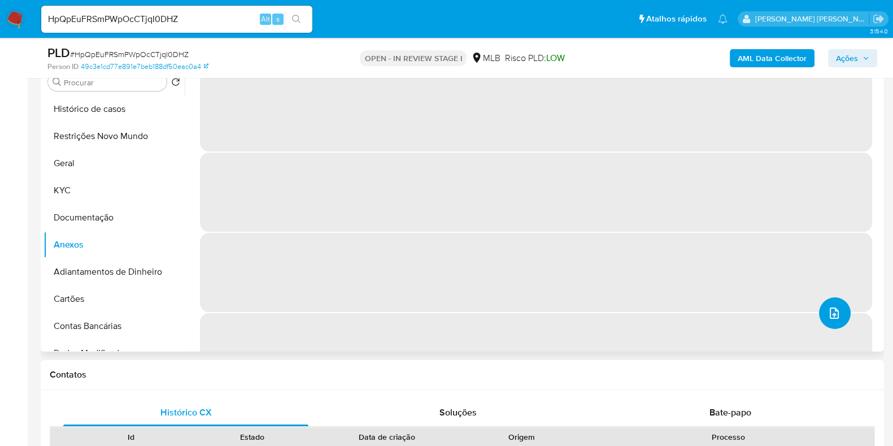
click at [836, 307] on span "upload-file" at bounding box center [835, 313] width 14 height 14
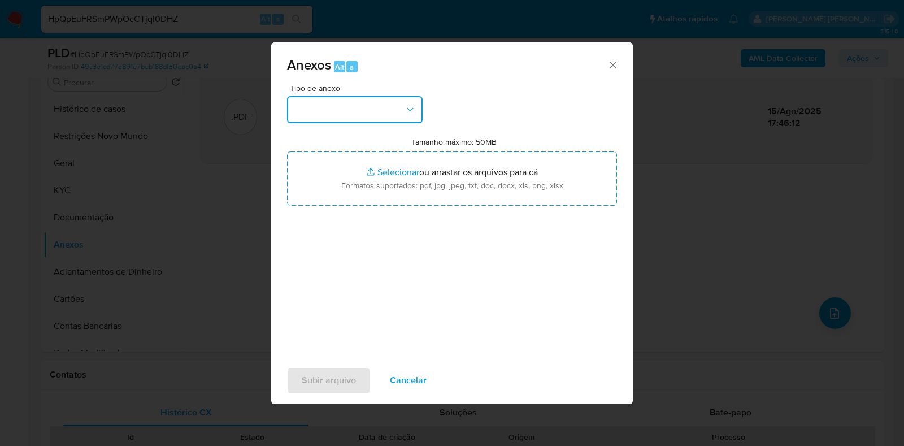
click at [347, 102] on button "button" at bounding box center [355, 109] width 136 height 27
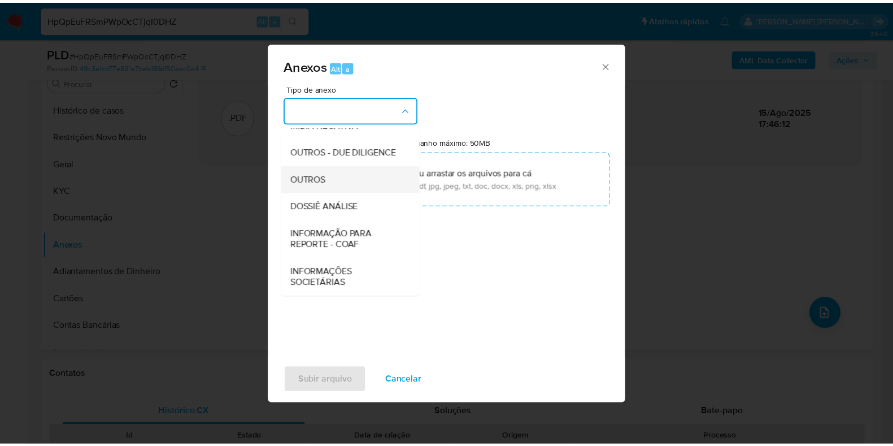
scroll to position [174, 0]
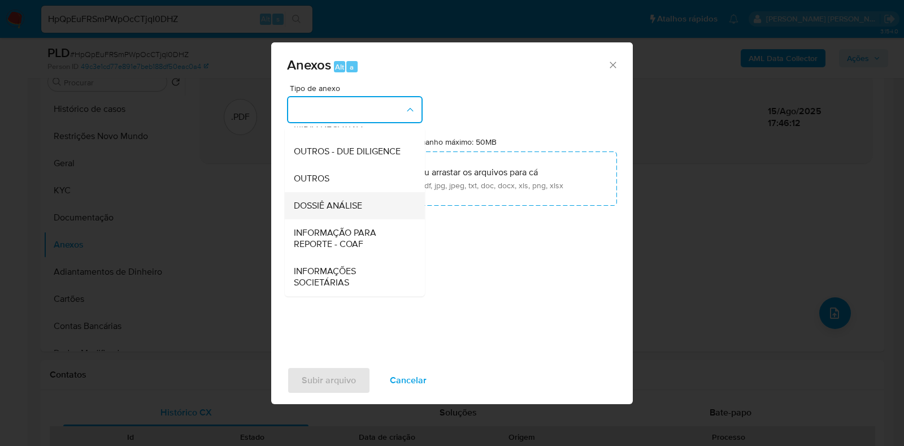
click at [338, 205] on span "DOSSIÊ ANÁLISE" at bounding box center [328, 205] width 68 height 11
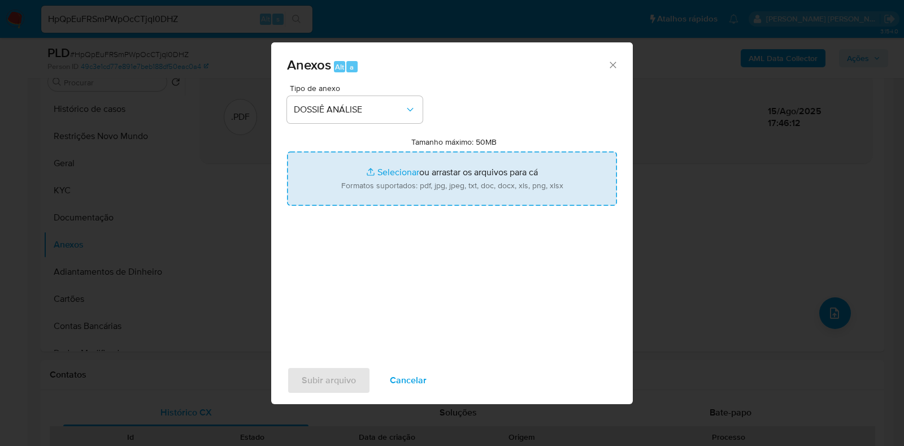
type input "C:\fakepath\CPF 04935719907 - GESIEL RODOLFO DE LIMA.pdf"
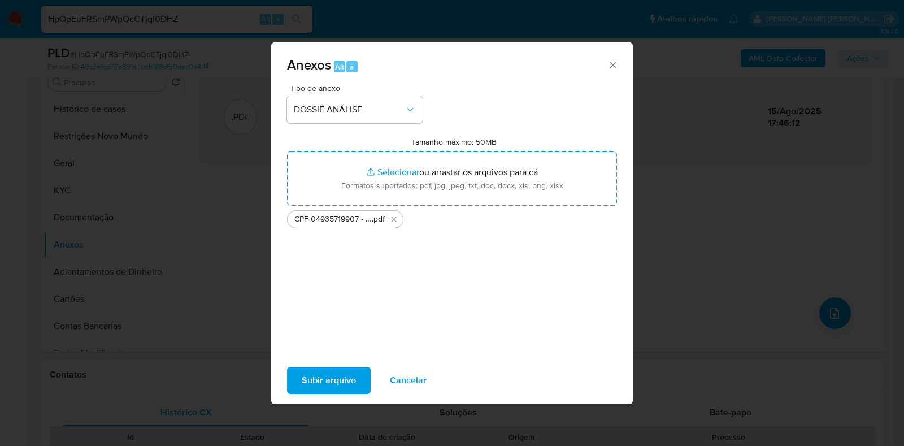
click at [312, 377] on span "Subir arquivo" at bounding box center [329, 380] width 54 height 25
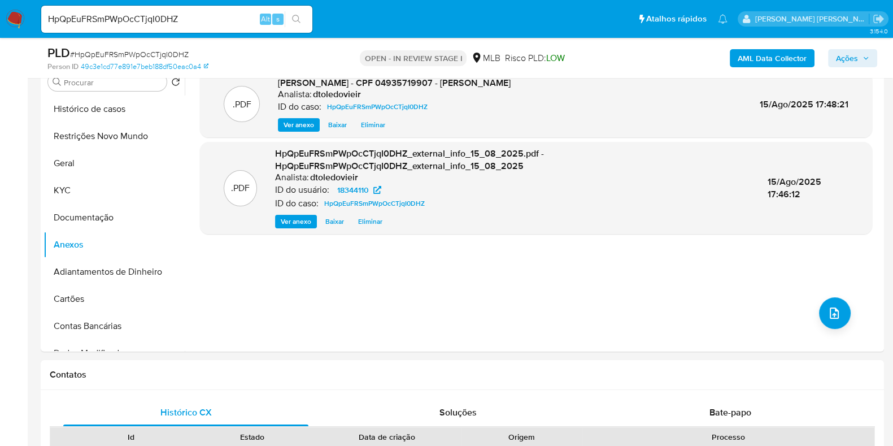
click at [852, 56] on span "Ações" at bounding box center [847, 58] width 22 height 18
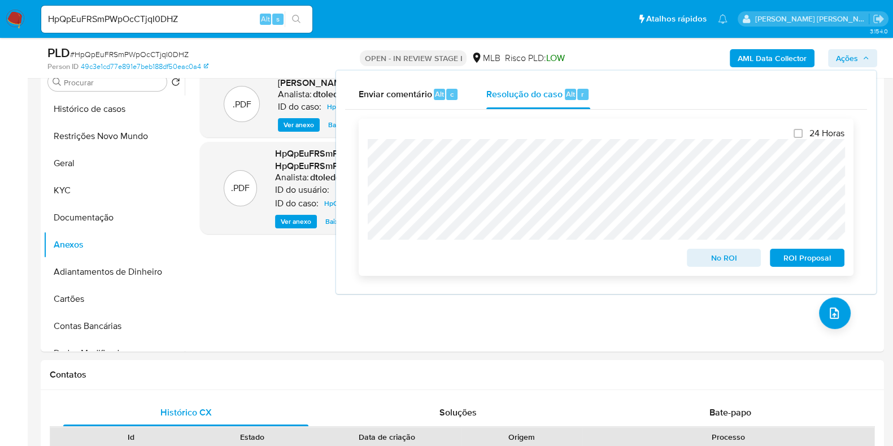
click at [712, 260] on span "No ROI" at bounding box center [724, 258] width 59 height 16
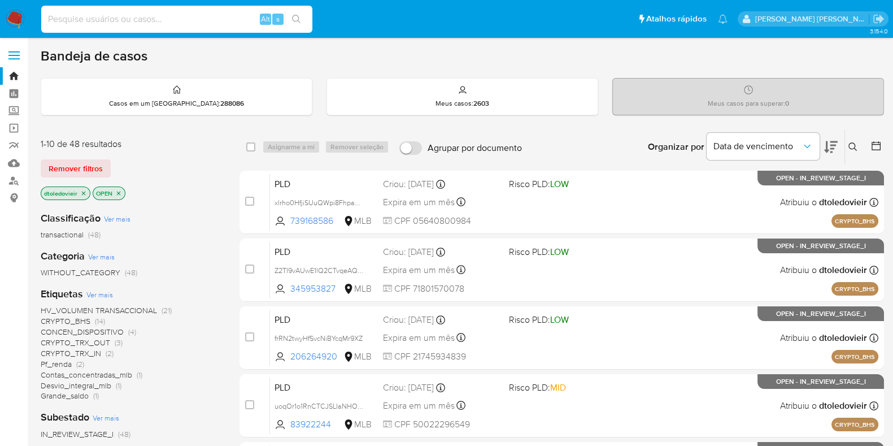
click at [182, 18] on input at bounding box center [176, 19] width 271 height 15
paste input "84841768"
type input "84841768"
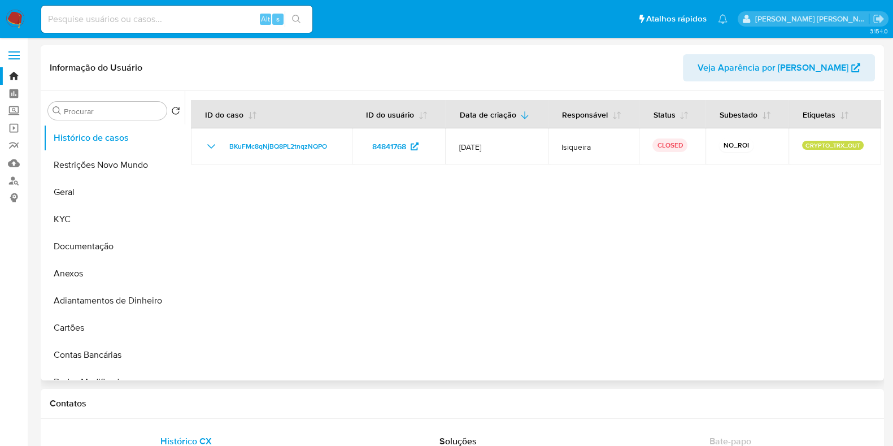
select select "10"
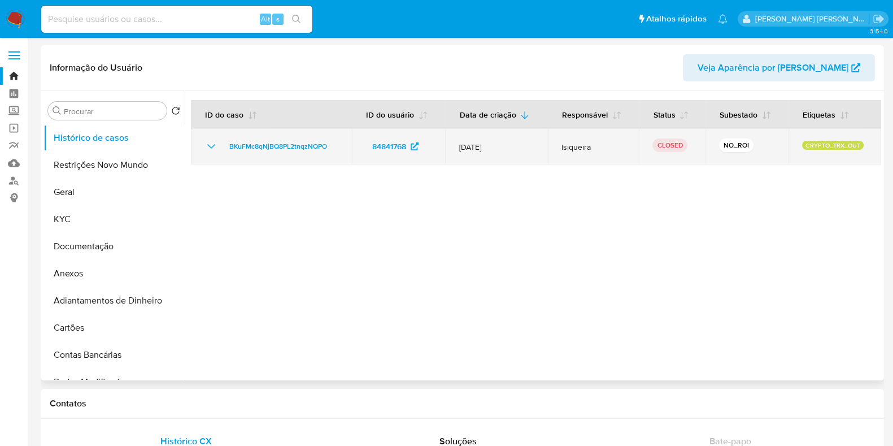
drag, startPoint x: 573, startPoint y: 143, endPoint x: 565, endPoint y: 142, distance: 8.5
click at [565, 142] on span "lsiqueira" at bounding box center [594, 147] width 64 height 10
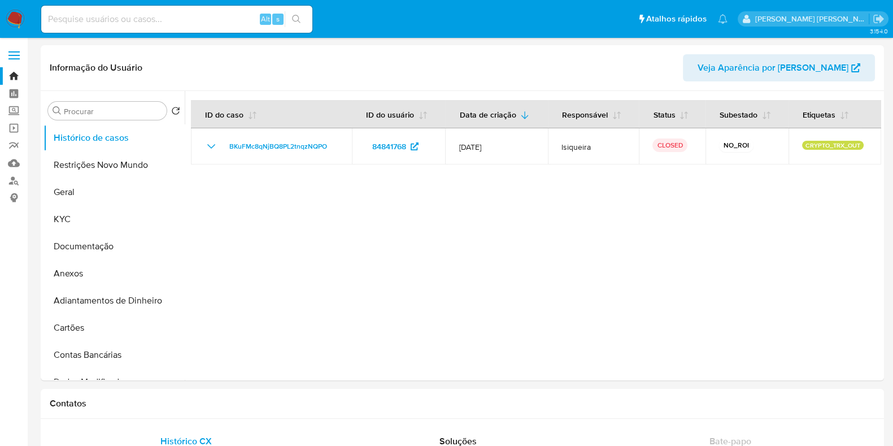
click at [158, 15] on input at bounding box center [176, 19] width 271 height 15
paste input "115247378"
type input "115247378"
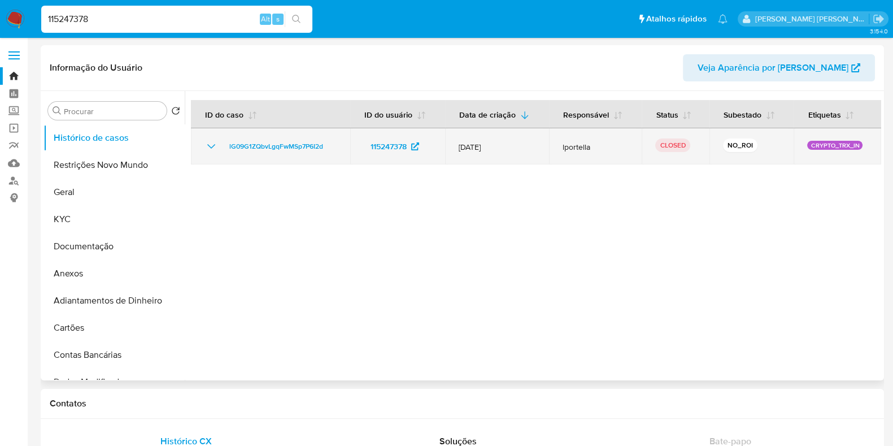
select select "10"
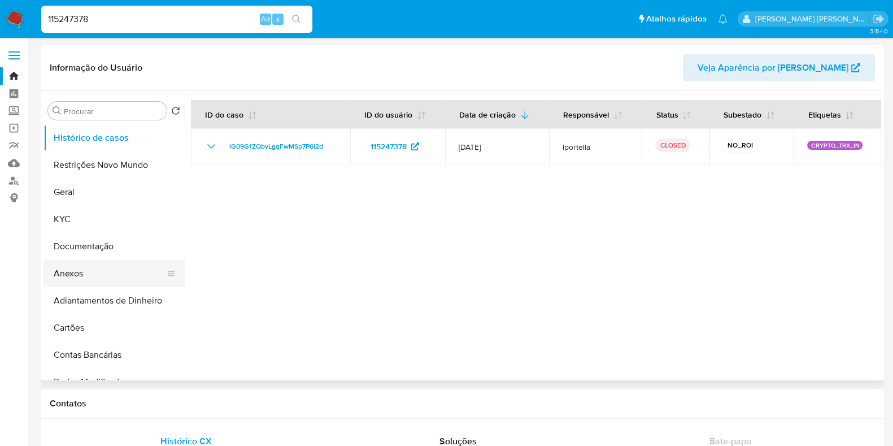
click at [81, 266] on button "Anexos" at bounding box center [110, 273] width 132 height 27
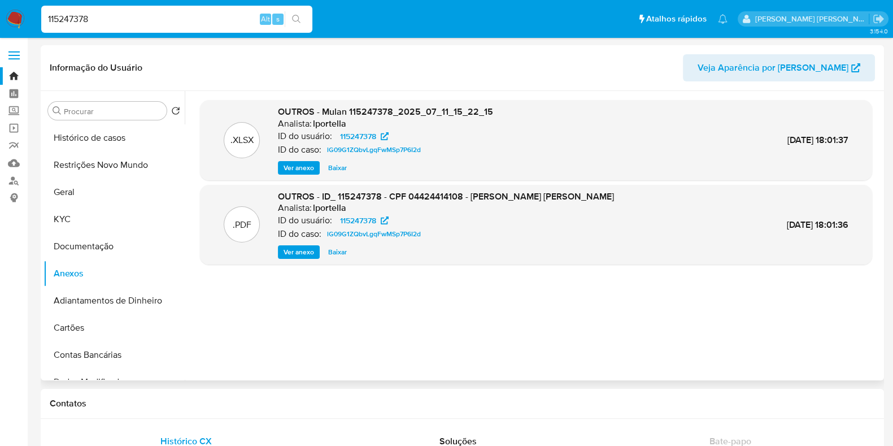
click at [585, 320] on div ".XLSX OUTROS - Mulan 115247378_2025_07_11_15_22_15 Analista: lportella ID do us…" at bounding box center [536, 235] width 672 height 271
drag, startPoint x: 443, startPoint y: 153, endPoint x: 326, endPoint y: 151, distance: 117.5
click at [326, 151] on div "ID do caso: lG09G1ZQbvLgqFwMSp7P6I2d" at bounding box center [385, 150] width 215 height 14
copy span "lG09G1ZQbvLgqFwMSp7P6I2d"
click at [125, 140] on button "Histórico de casos" at bounding box center [110, 137] width 132 height 27
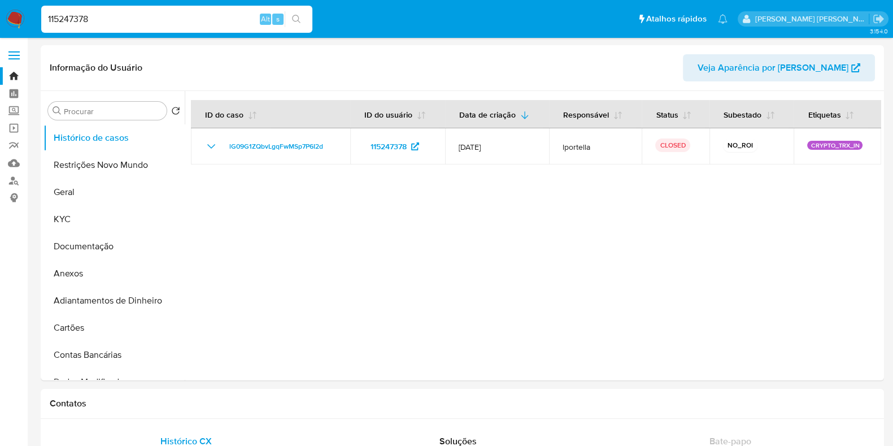
click at [126, 24] on input "115247378" at bounding box center [176, 19] width 271 height 15
paste input "32157743"
type input "132157743"
click at [275, 18] on div "s" at bounding box center [277, 19] width 11 height 11
click at [299, 12] on button "search-icon" at bounding box center [296, 19] width 23 height 16
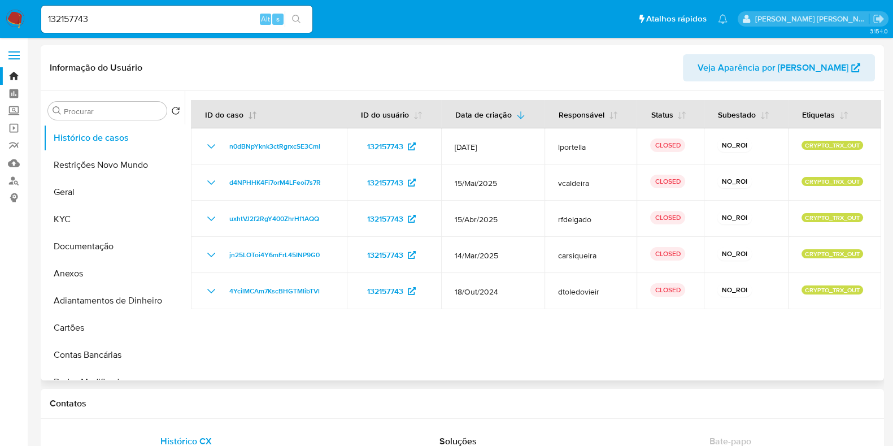
select select "10"
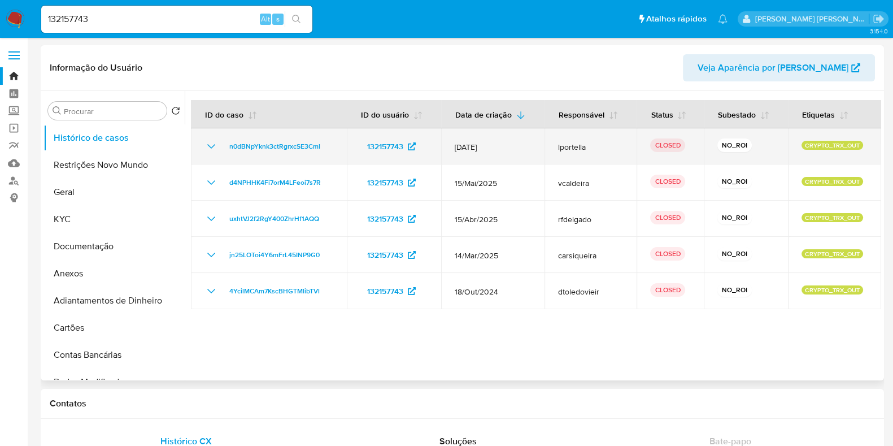
click at [212, 145] on icon "Mostrar/Ocultar" at bounding box center [212, 147] width 14 height 14
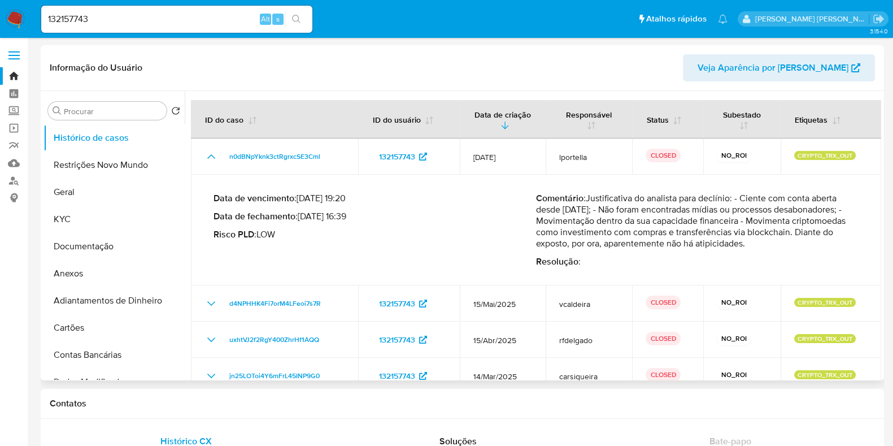
drag, startPoint x: 601, startPoint y: 197, endPoint x: 836, endPoint y: 226, distance: 236.8
click at [836, 226] on p "Comentário : Justificativa do analista para declínio: - Ciente com conta aberta…" at bounding box center [697, 221] width 323 height 56
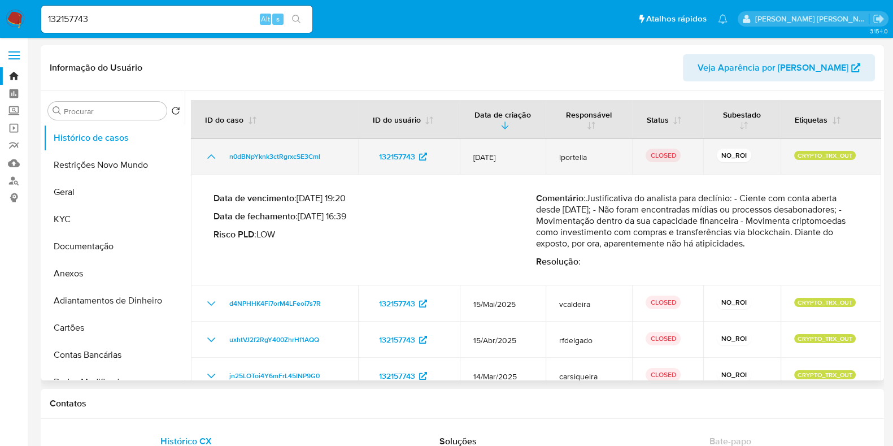
click at [214, 159] on icon "Mostrar/Ocultar" at bounding box center [212, 157] width 14 height 14
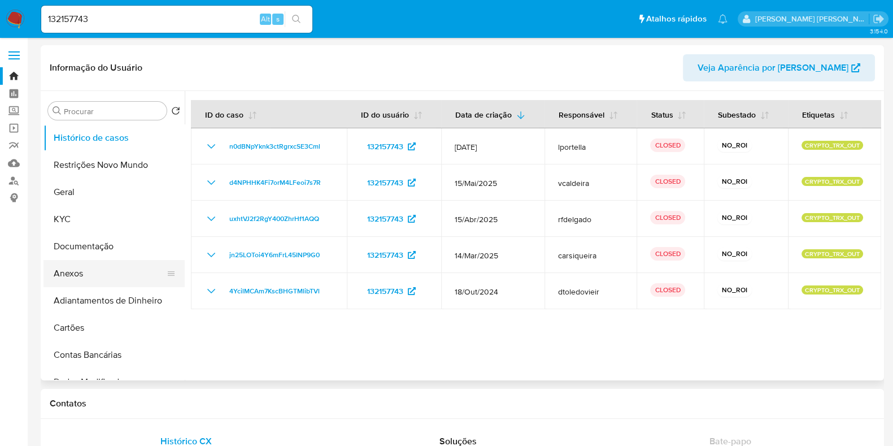
click at [65, 279] on button "Anexos" at bounding box center [110, 273] width 132 height 27
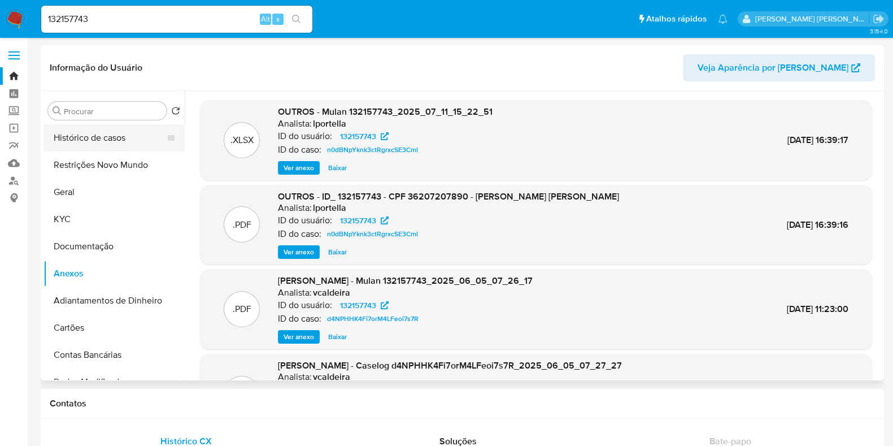
click at [102, 137] on button "Histórico de casos" at bounding box center [110, 137] width 132 height 27
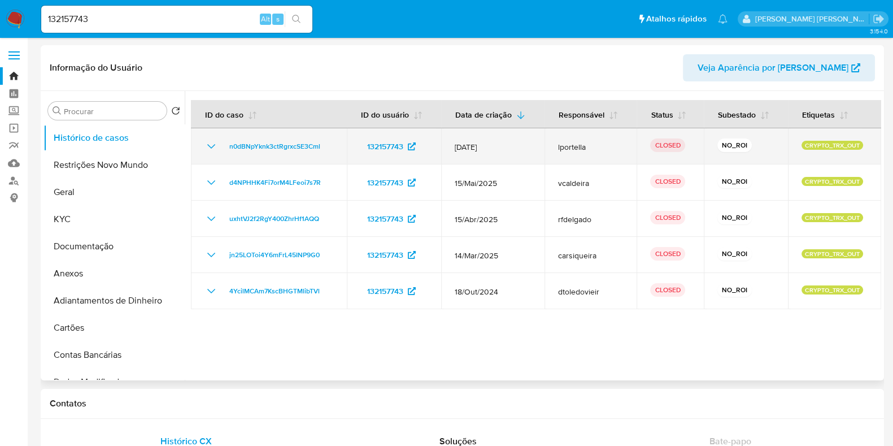
drag, startPoint x: 330, startPoint y: 148, endPoint x: 218, endPoint y: 147, distance: 112.4
click at [218, 147] on div "n0dBNpYknk3ctRgrxcSE3Cml" at bounding box center [269, 147] width 129 height 14
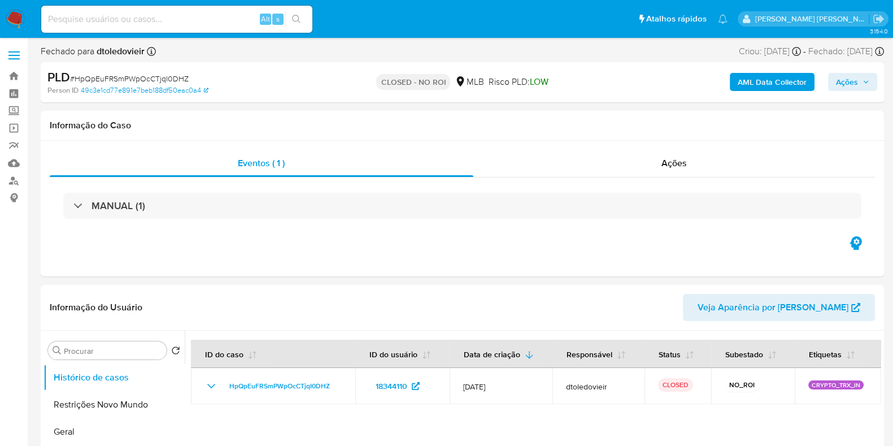
select select "10"
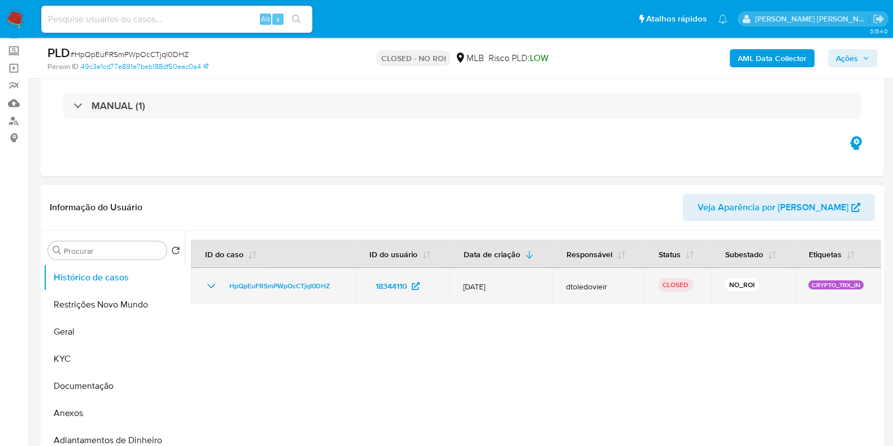
scroll to position [141, 0]
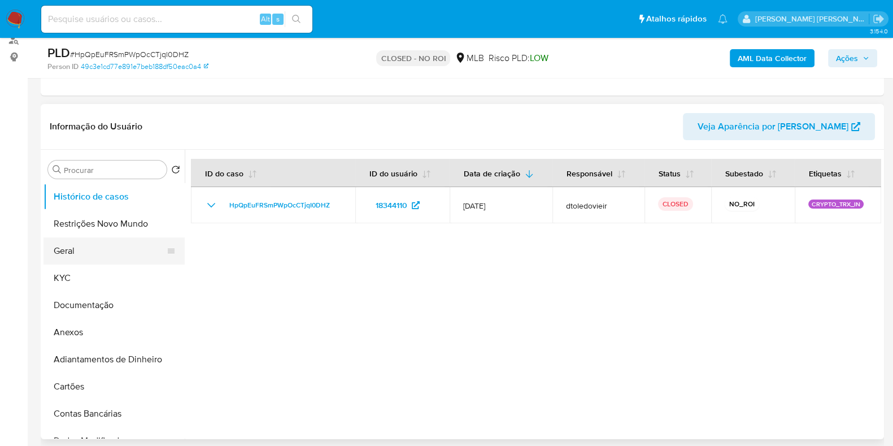
click at [82, 238] on button "Geral" at bounding box center [110, 250] width 132 height 27
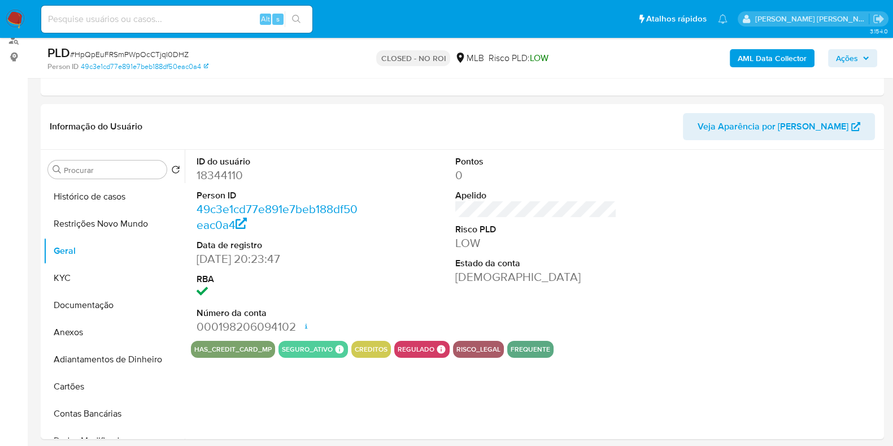
click at [237, 175] on dd "18344110" at bounding box center [278, 175] width 162 height 16
copy dd "18344110"
click at [177, 18] on input at bounding box center [176, 19] width 271 height 15
paste input "732604620"
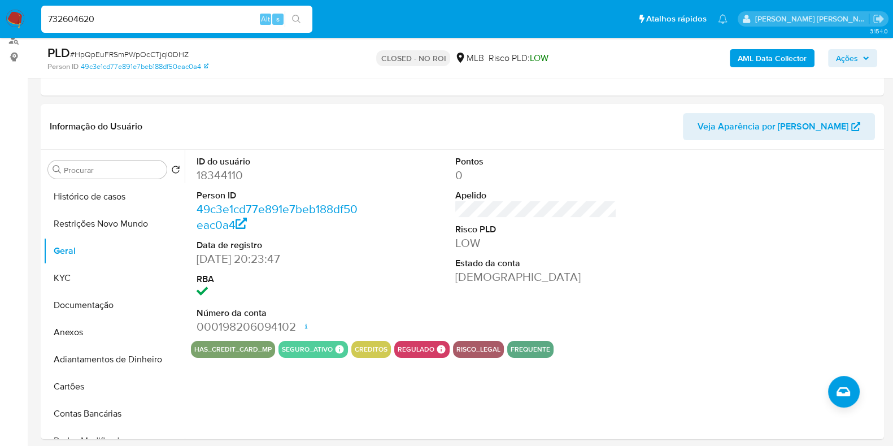
type input "732604620"
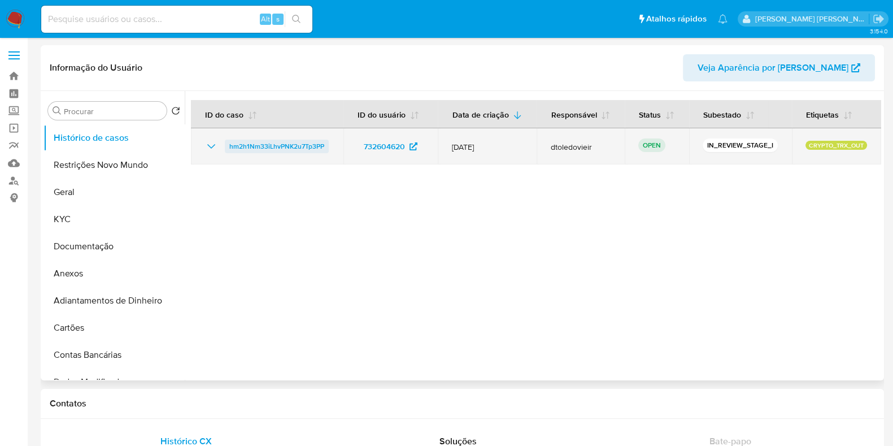
select select "10"
click at [300, 143] on span "hm2h1Nm33iLhvPNK2u7Tp3PP" at bounding box center [276, 147] width 95 height 14
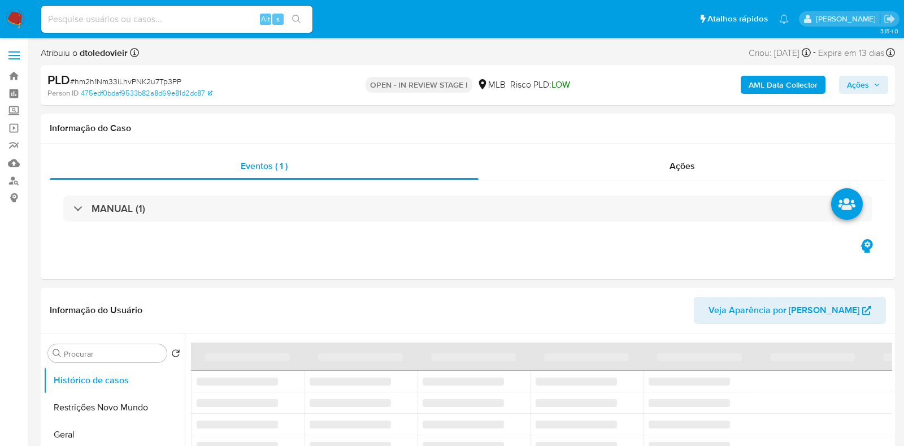
select select "10"
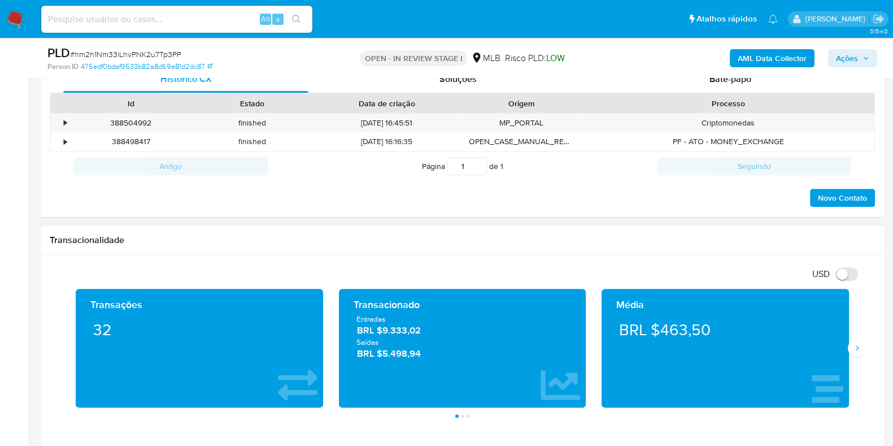
scroll to position [988, 0]
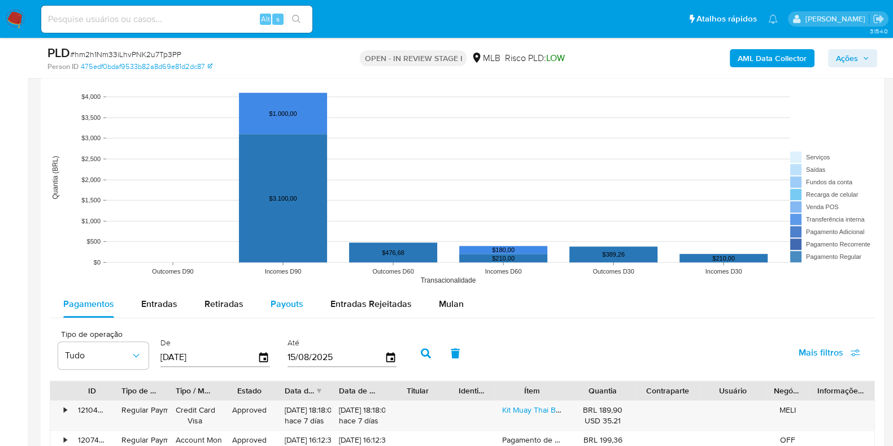
click at [290, 302] on span "Payouts" at bounding box center [287, 303] width 33 height 13
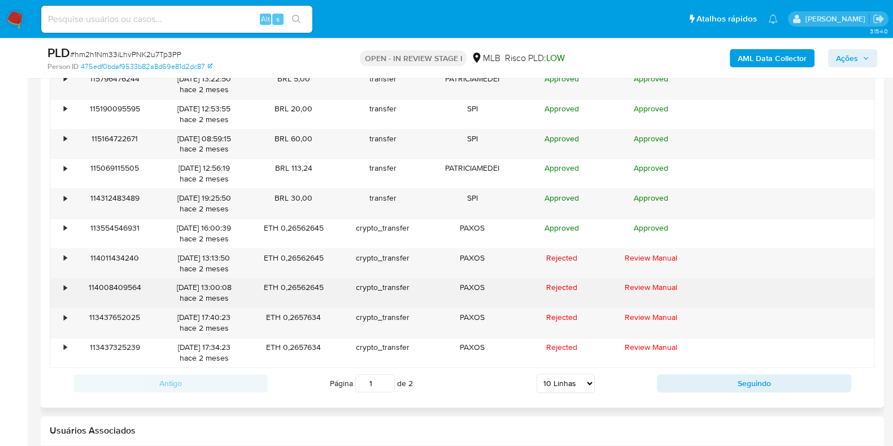
scroll to position [1342, 0]
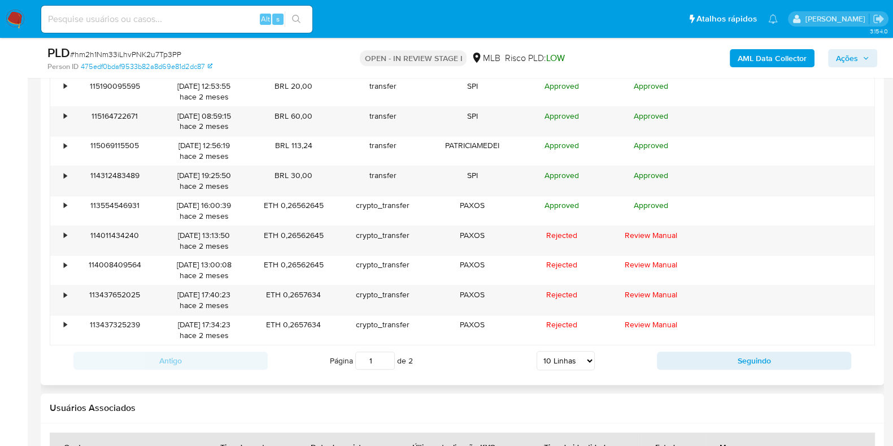
click at [568, 355] on select "5 Linhas 10 Linhas 20 Linhas 25 Linhas 50 Linhas 100 Linhas" at bounding box center [566, 360] width 58 height 19
select select "100"
click at [537, 351] on select "5 Linhas 10 Linhas 20 Linhas 25 Linhas 50 Linhas 100 Linhas" at bounding box center [566, 360] width 58 height 19
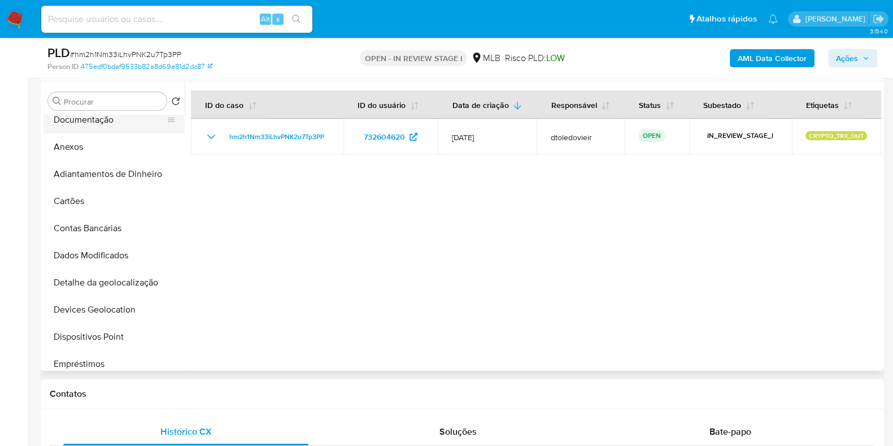
scroll to position [0, 0]
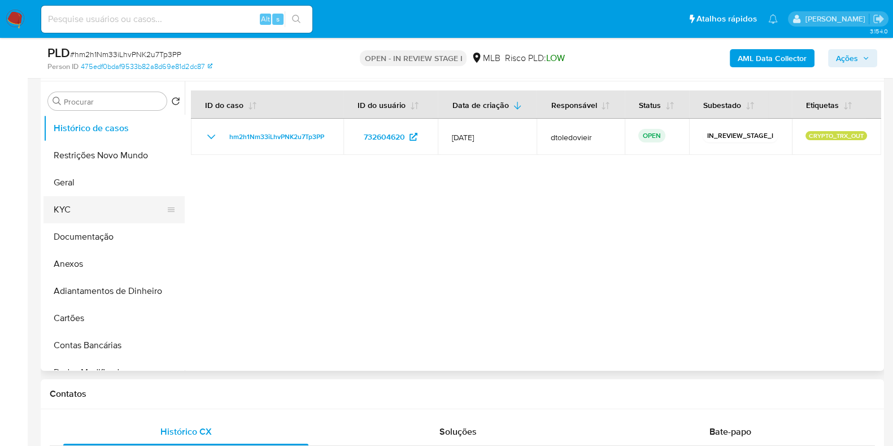
click at [99, 213] on button "KYC" at bounding box center [110, 209] width 132 height 27
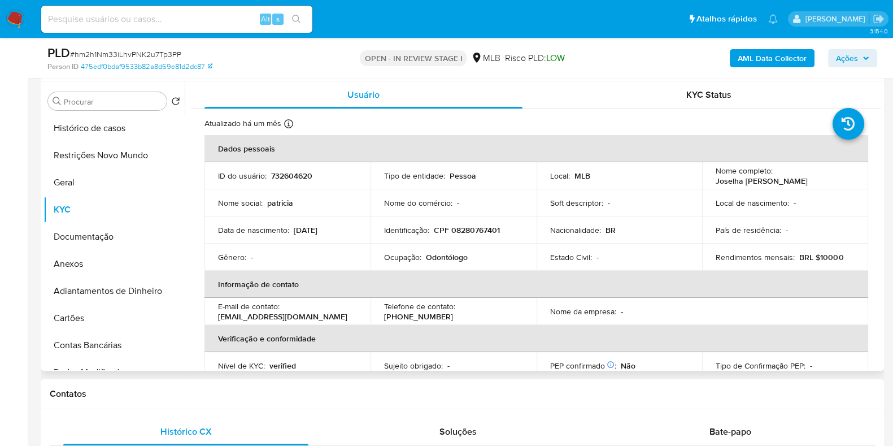
drag, startPoint x: 847, startPoint y: 182, endPoint x: 711, endPoint y: 183, distance: 136.2
click at [711, 183] on td "Nome completo : Joselha Patricia de Medeiros Vieira" at bounding box center [785, 175] width 166 height 27
click at [446, 261] on p "Odontólogo" at bounding box center [447, 257] width 42 height 10
copy p "Odontólogo"
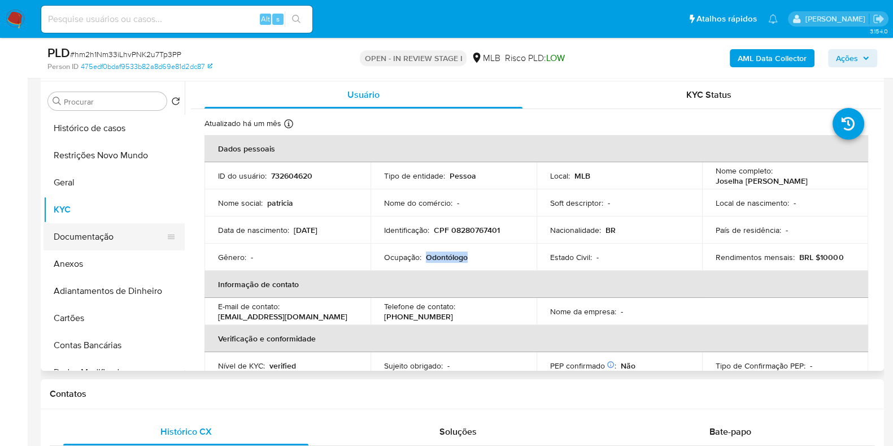
click at [131, 237] on button "Documentação" at bounding box center [110, 236] width 132 height 27
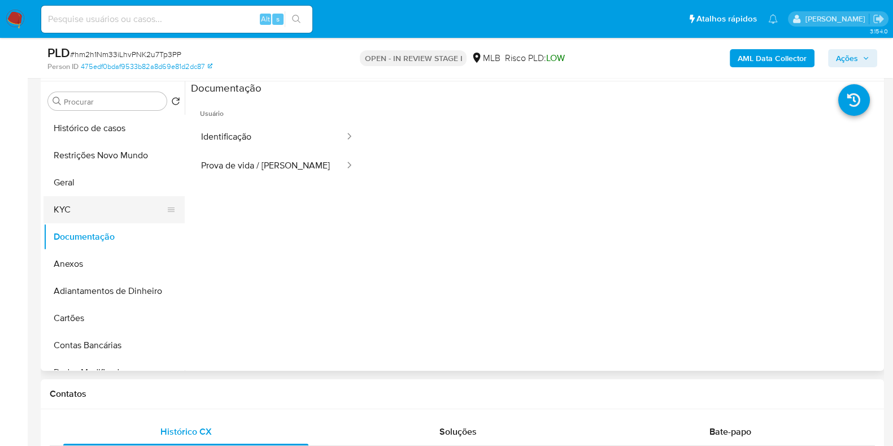
click at [102, 207] on button "KYC" at bounding box center [110, 209] width 132 height 27
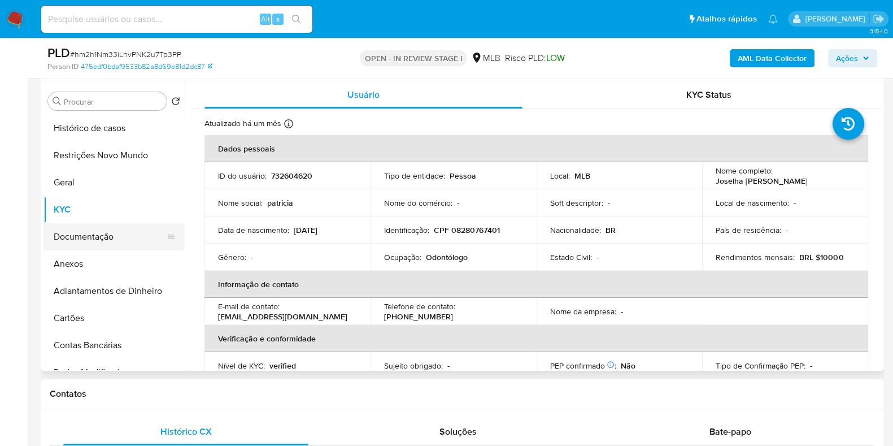
click at [108, 247] on button "Documentação" at bounding box center [110, 236] width 132 height 27
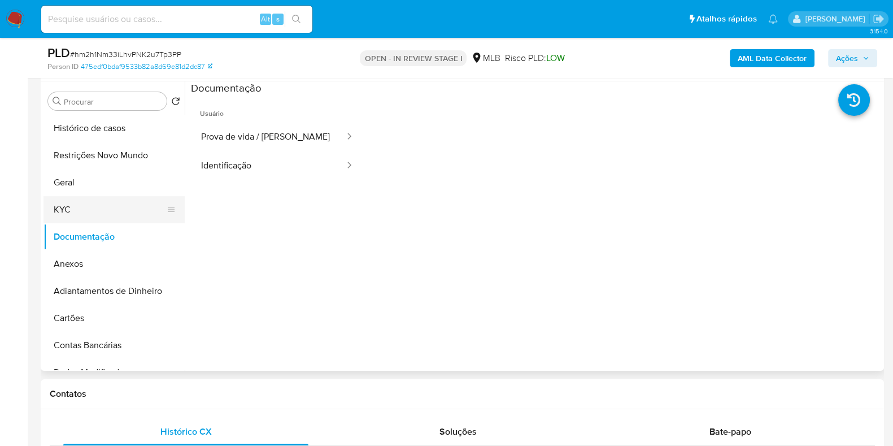
click at [97, 210] on button "KYC" at bounding box center [110, 209] width 132 height 27
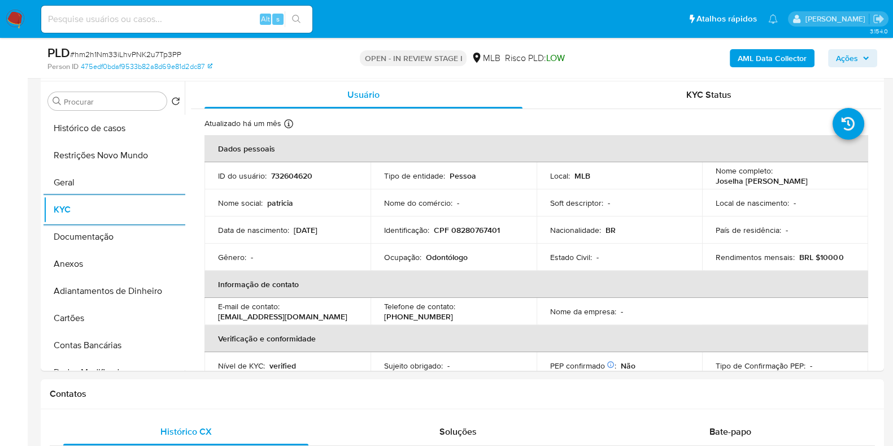
click at [753, 53] on b "AML Data Collector" at bounding box center [772, 58] width 69 height 18
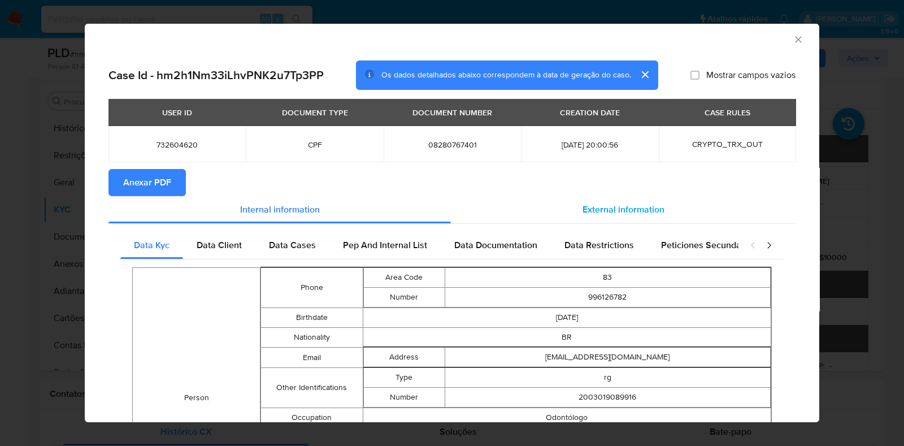
click at [600, 203] on span "External information" at bounding box center [623, 209] width 82 height 13
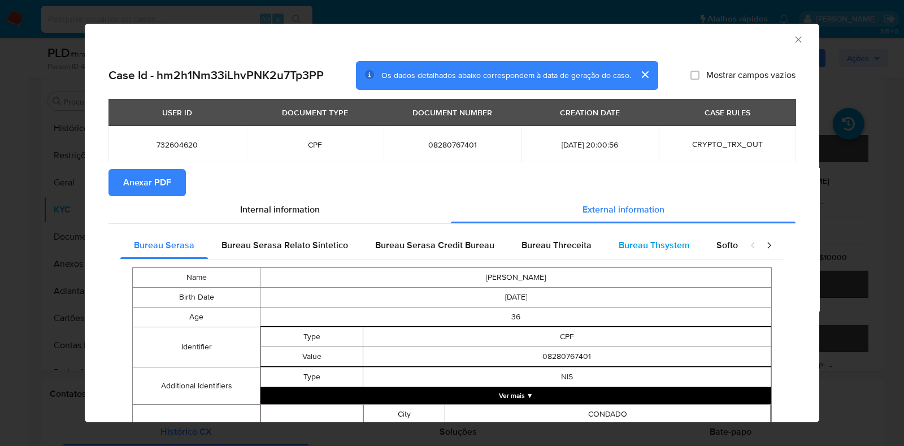
click at [647, 238] on span "Bureau Thsystem" at bounding box center [654, 244] width 71 height 13
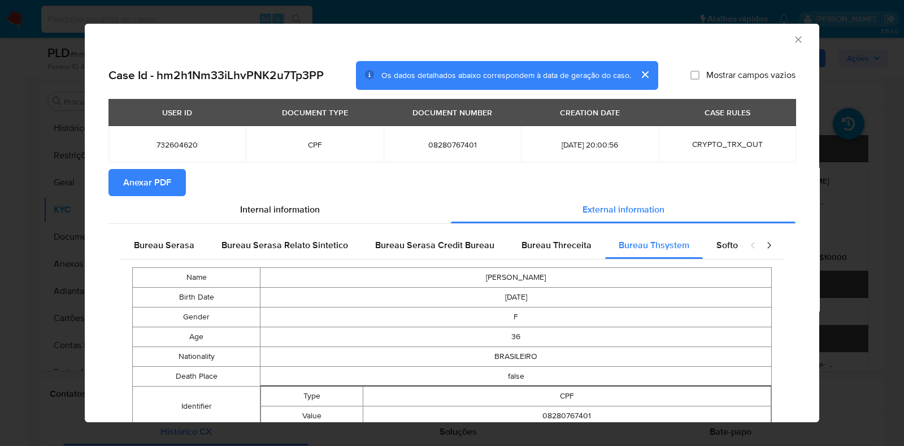
click at [438, 146] on span "08280767401" at bounding box center [452, 145] width 110 height 10
copy span "08280767401"
click at [73, 196] on div "AML Data Collector Case Id - hm2h1Nm33iLhvPNK2u7Tp3PP Os dados detalhados abaix…" at bounding box center [452, 223] width 904 height 446
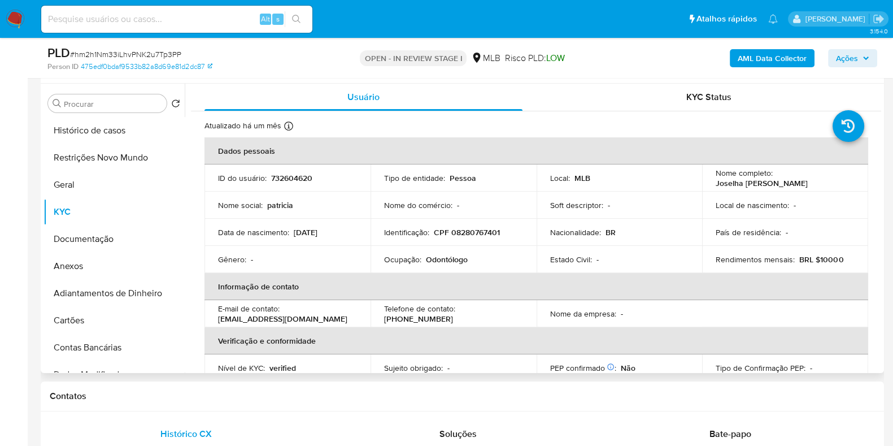
scroll to position [212, 0]
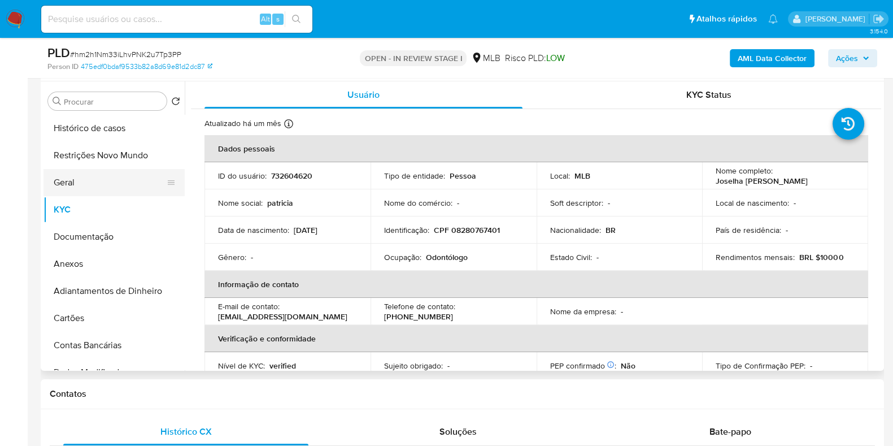
click at [108, 189] on button "Geral" at bounding box center [110, 182] width 132 height 27
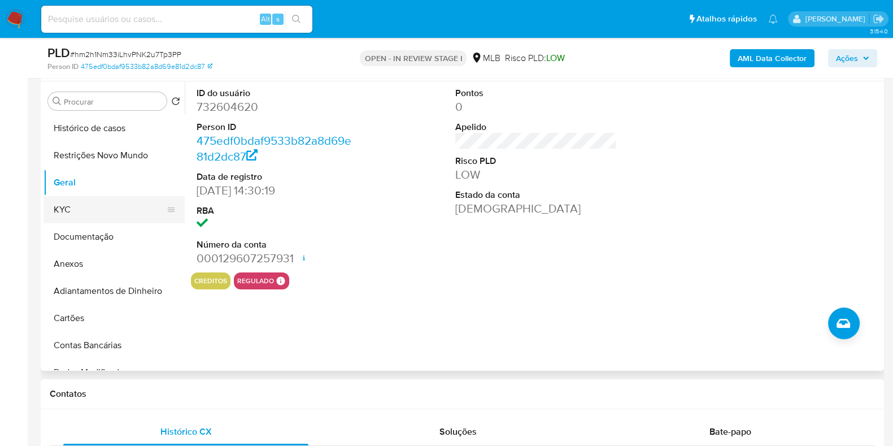
click at [105, 196] on button "KYC" at bounding box center [110, 209] width 132 height 27
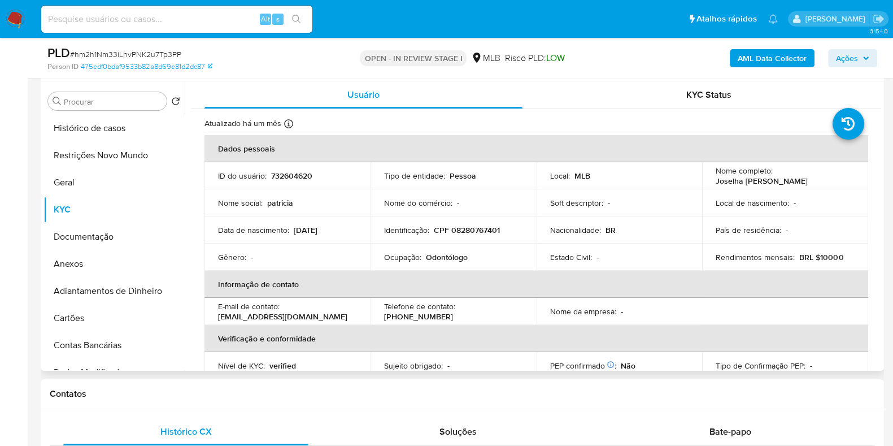
drag, startPoint x: 796, startPoint y: 180, endPoint x: 708, endPoint y: 184, distance: 88.2
click at [708, 184] on td "Nome completo : Joselha Patricia de Medeiros Vieira" at bounding box center [785, 175] width 166 height 27
copy p "Joselha Patricia de Medeiros Vieira"
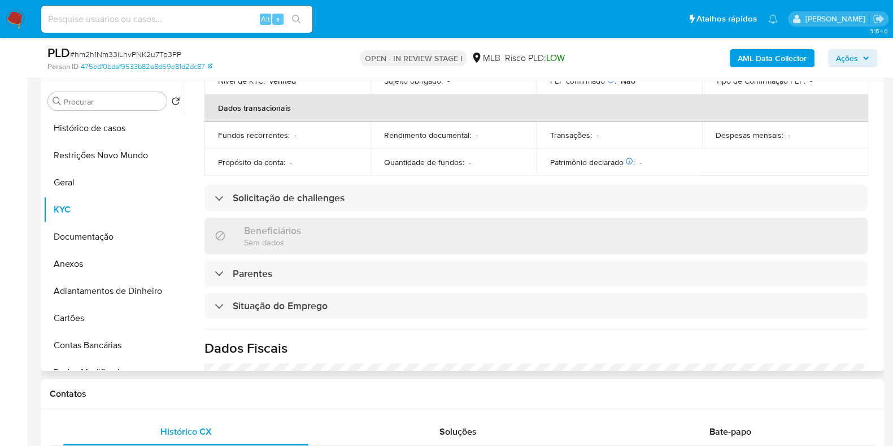
scroll to position [0, 0]
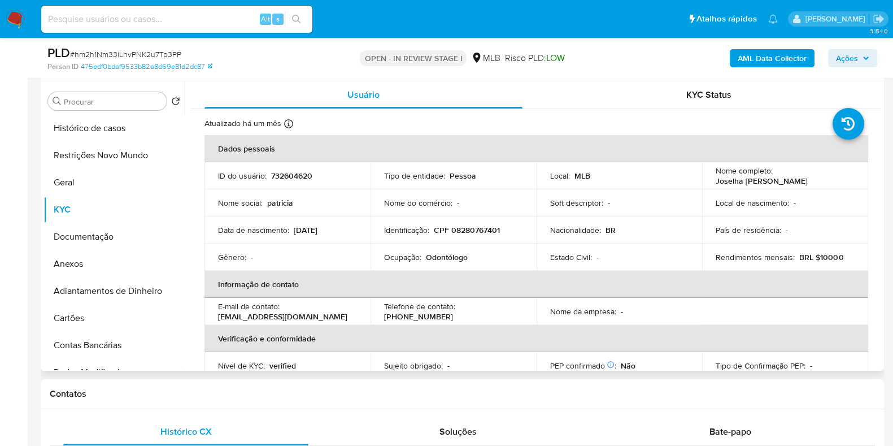
click at [486, 230] on p "CPF 08280767401" at bounding box center [467, 230] width 66 height 10
copy p "08280767401"
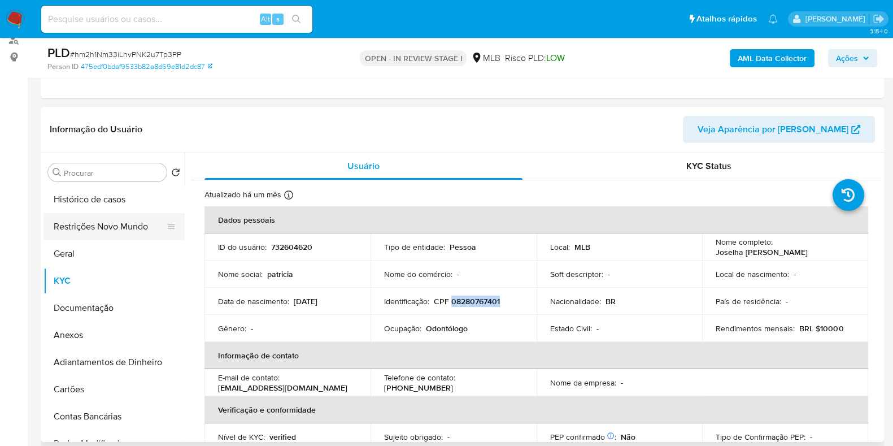
click at [110, 226] on button "Restrições Novo Mundo" at bounding box center [110, 226] width 132 height 27
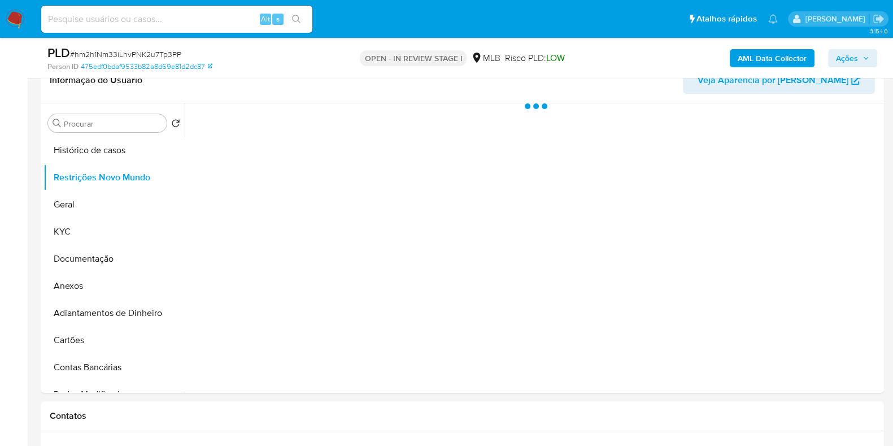
scroll to position [212, 0]
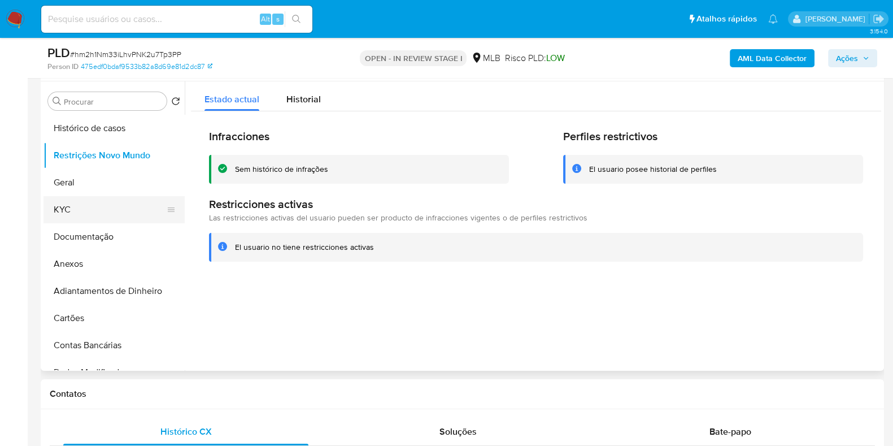
click at [114, 210] on button "KYC" at bounding box center [110, 209] width 132 height 27
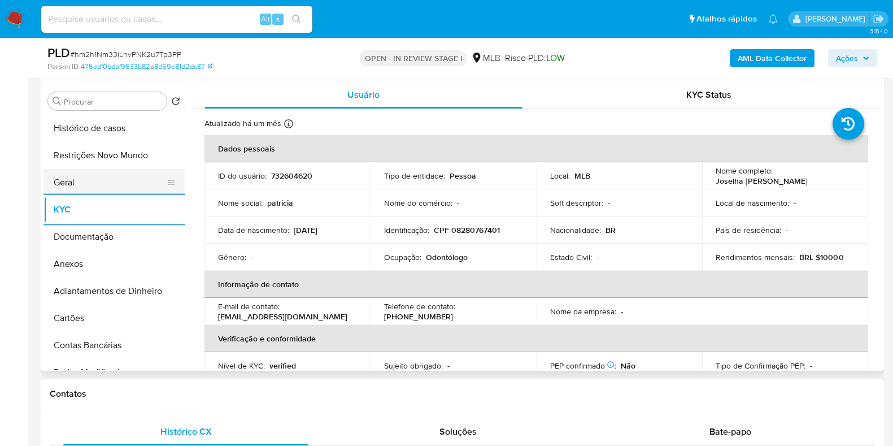
click at [77, 178] on ul "Histórico de casos Restrições Novo Mundo Geral KYC Documentação Anexos Adiantam…" at bounding box center [114, 242] width 141 height 255
click at [77, 178] on button "Geral" at bounding box center [110, 182] width 132 height 27
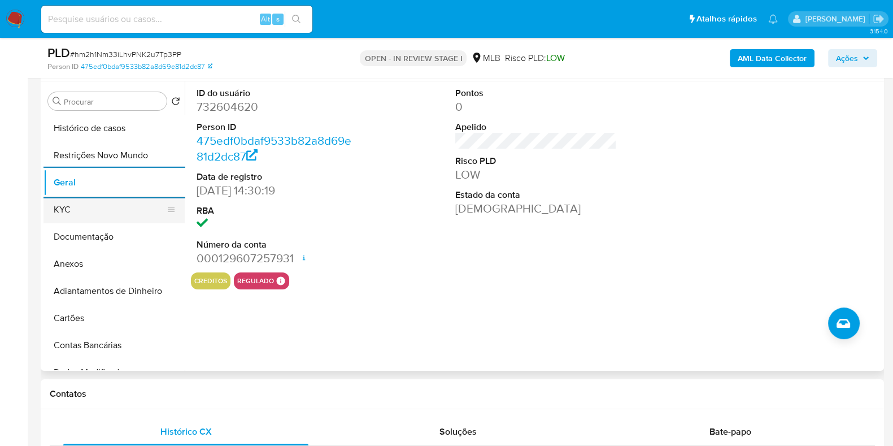
click at [95, 213] on button "KYC" at bounding box center [110, 209] width 132 height 27
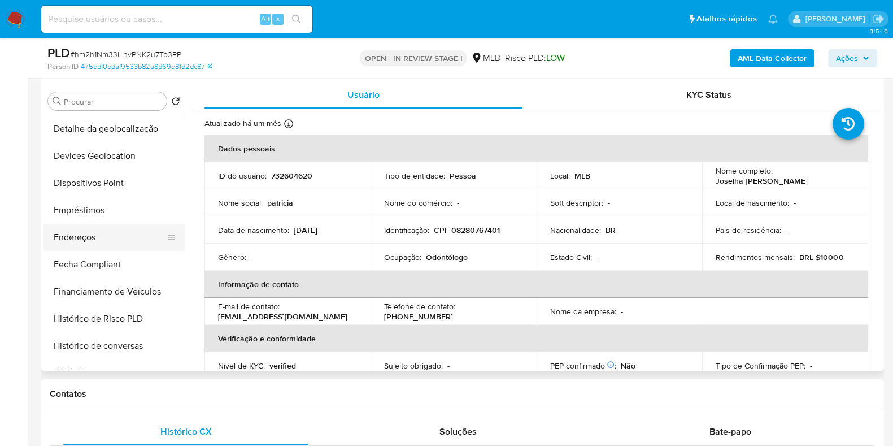
scroll to position [282, 0]
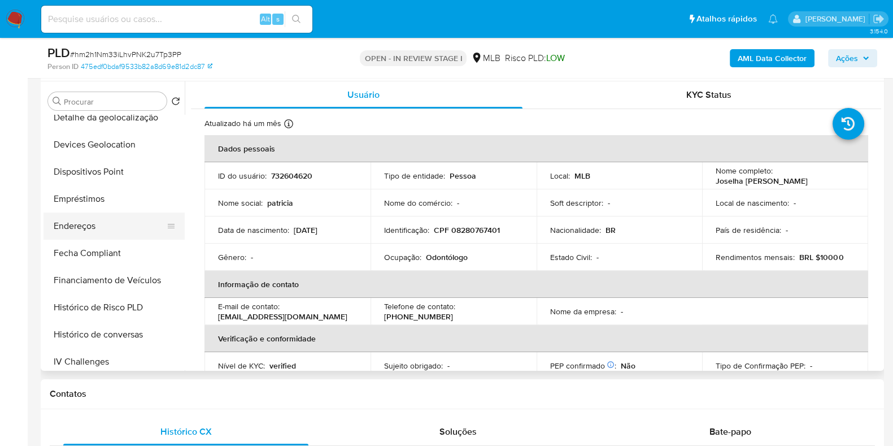
click at [99, 223] on button "Endereços" at bounding box center [110, 225] width 132 height 27
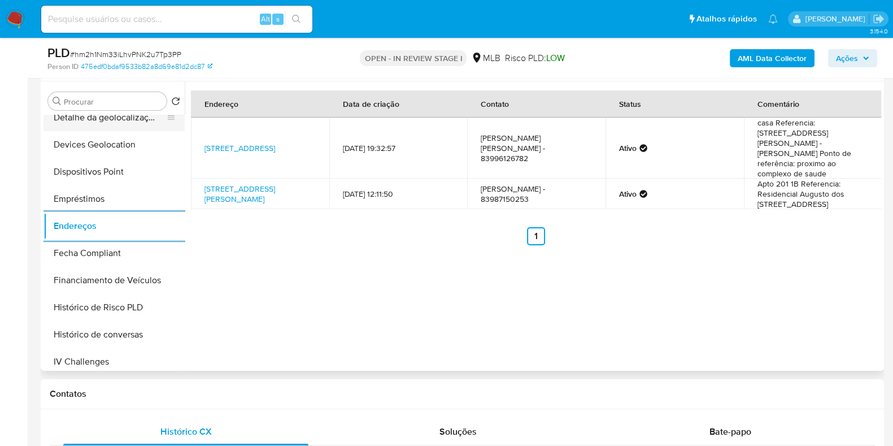
scroll to position [211, 0]
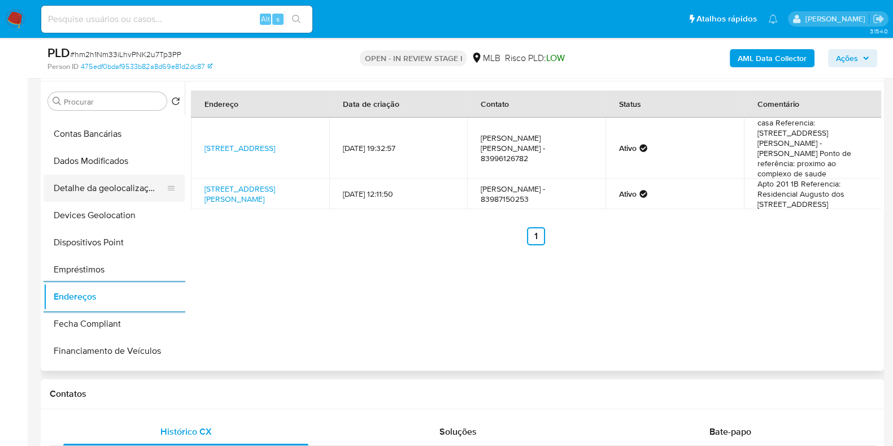
click at [114, 196] on button "Detalhe da geolocalização" at bounding box center [110, 188] width 132 height 27
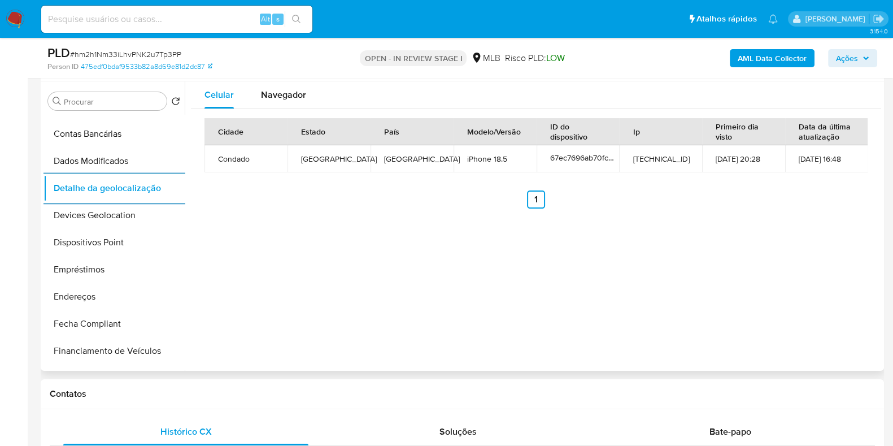
scroll to position [0, 0]
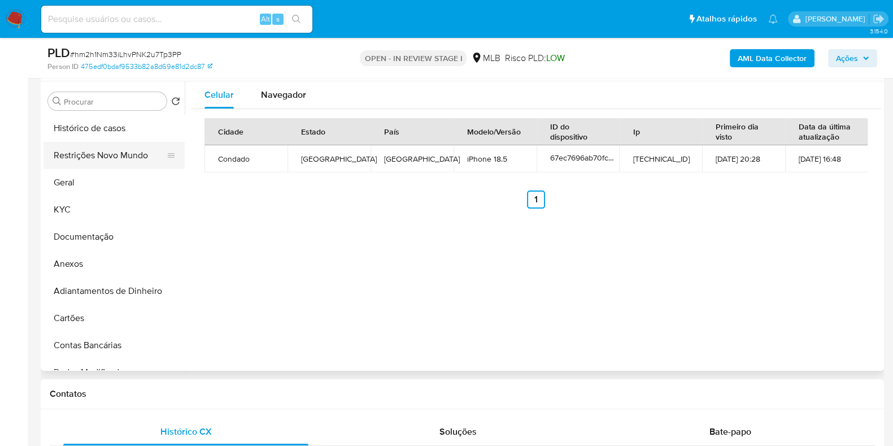
click at [110, 157] on button "Restrições Novo Mundo" at bounding box center [110, 155] width 132 height 27
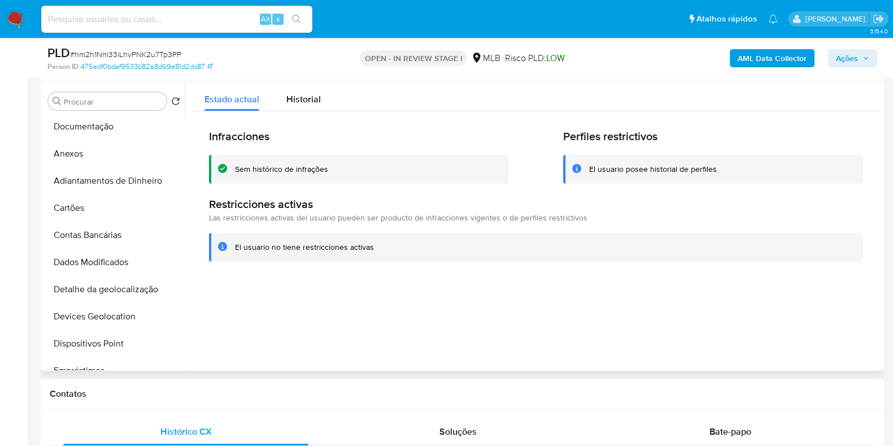
scroll to position [352, 0]
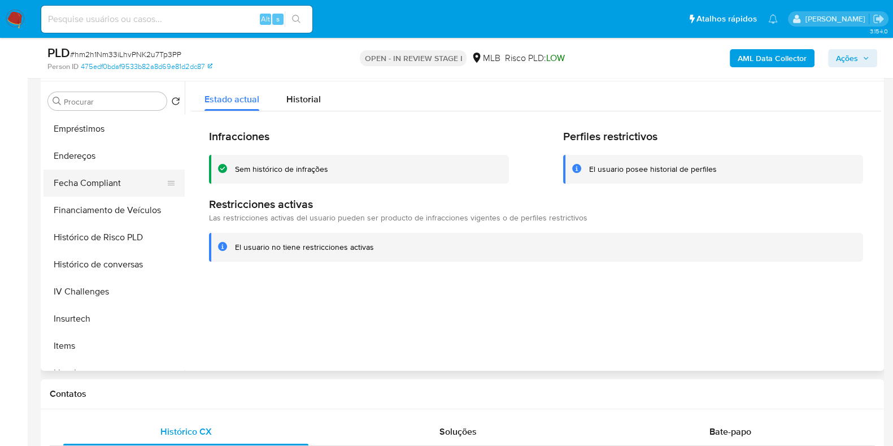
click at [112, 190] on button "Fecha Compliant" at bounding box center [110, 182] width 132 height 27
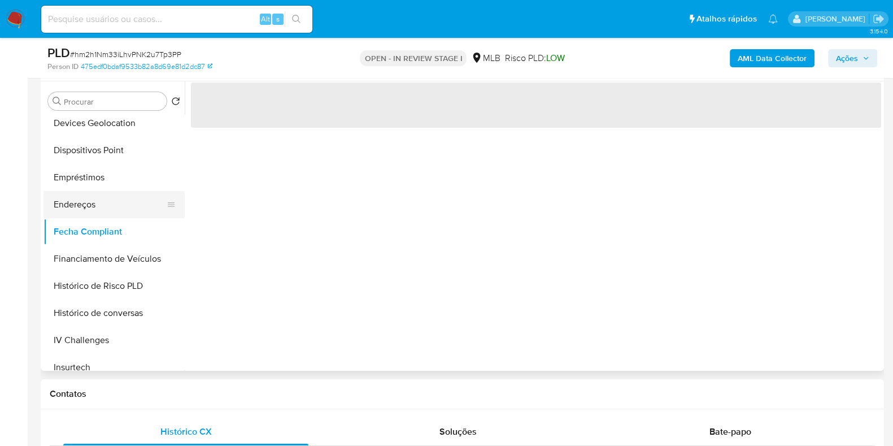
scroll to position [281, 0]
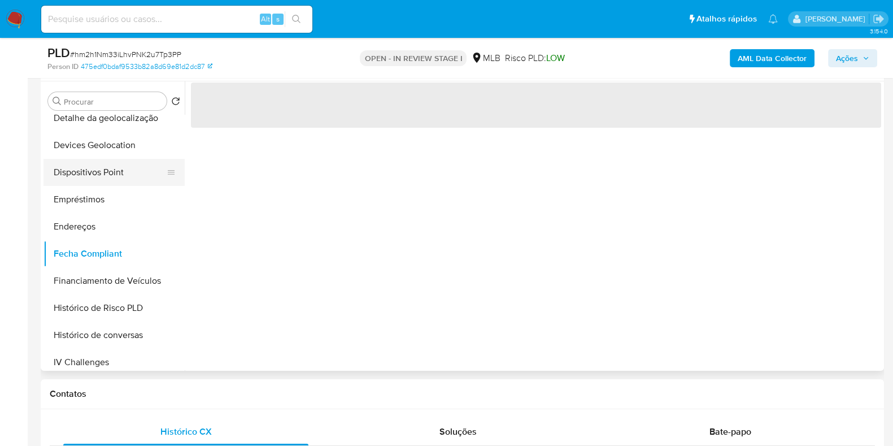
click at [114, 168] on button "Dispositivos Point" at bounding box center [110, 172] width 132 height 27
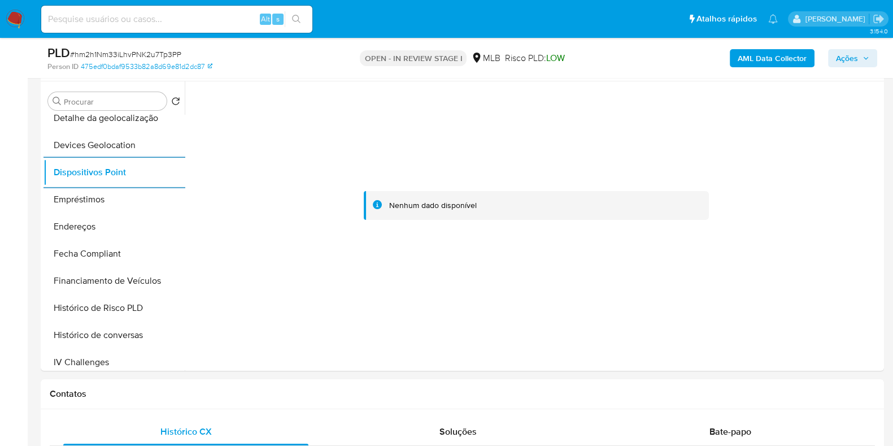
click at [765, 63] on b "AML Data Collector" at bounding box center [772, 58] width 69 height 18
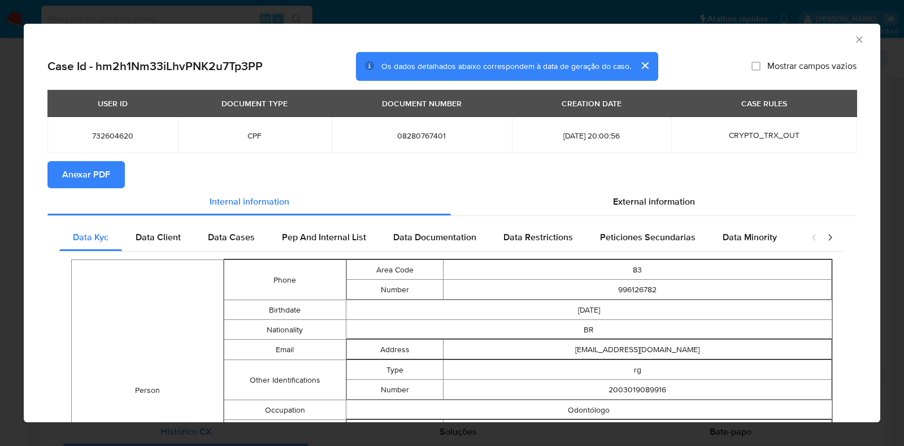
click at [77, 168] on span "Anexar PDF" at bounding box center [86, 174] width 48 height 25
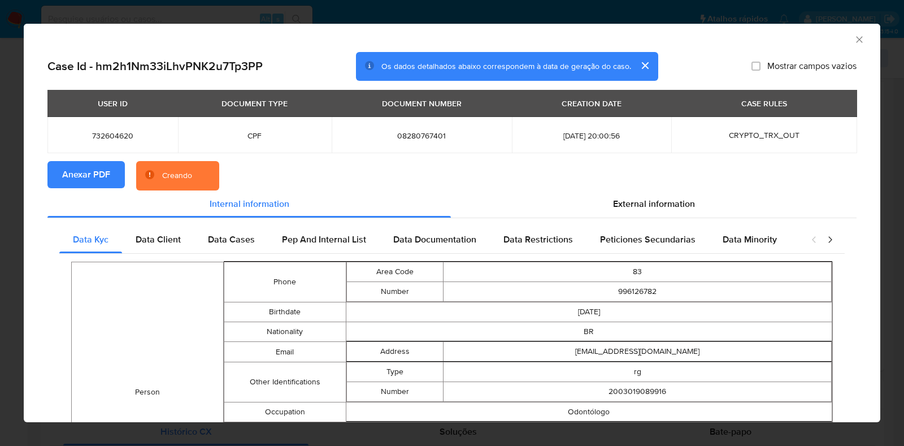
click at [0, 204] on div "AML Data Collector Case Id - hm2h1Nm33iLhvPNK2u7Tp3PP Os dados detalhados abaix…" at bounding box center [452, 223] width 904 height 446
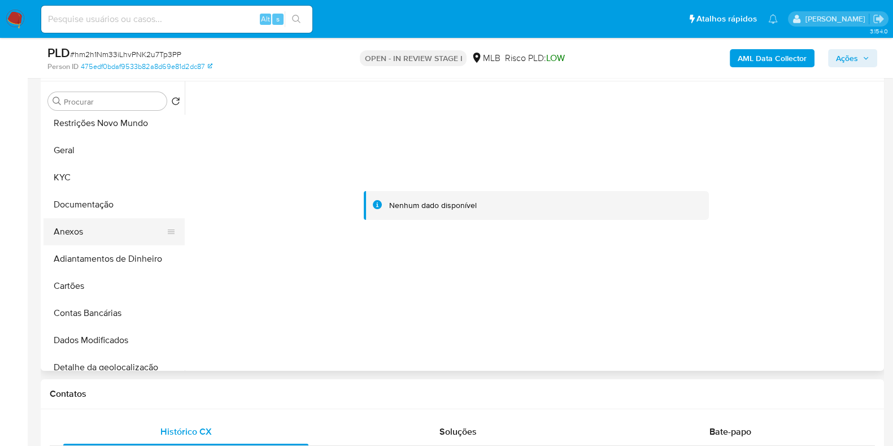
scroll to position [0, 0]
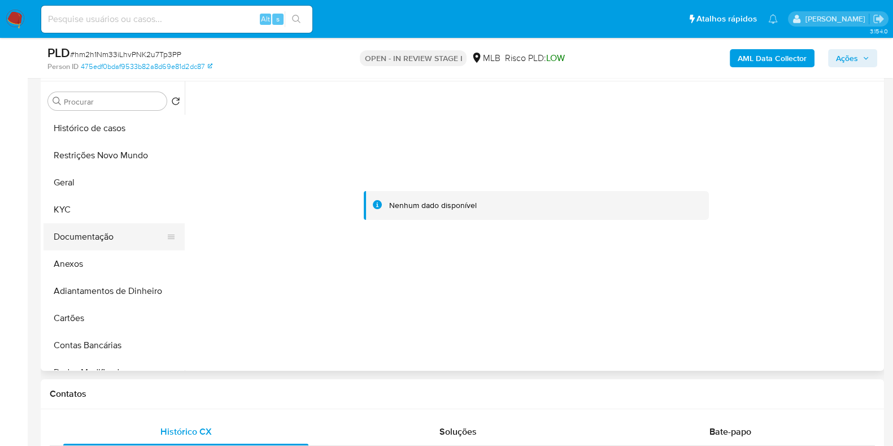
click at [99, 229] on button "Documentação" at bounding box center [110, 236] width 132 height 27
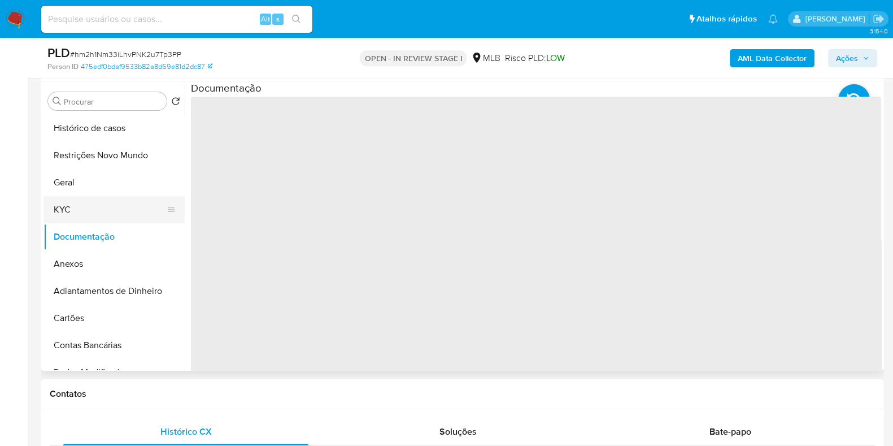
click at [107, 202] on button "KYC" at bounding box center [110, 209] width 132 height 27
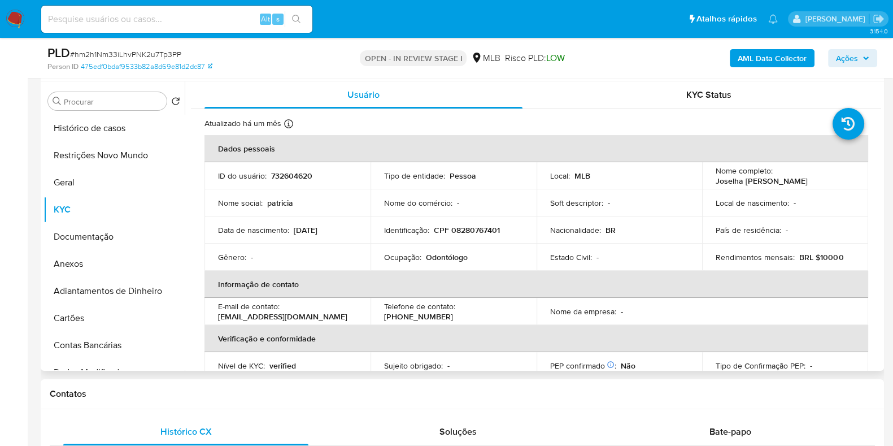
drag, startPoint x: 844, startPoint y: 180, endPoint x: 703, endPoint y: 183, distance: 141.3
click at [703, 183] on td "Nome completo : Joselha Patricia de Medeiros Vieira" at bounding box center [785, 175] width 166 height 27
copy p "Joselha Patricia de Medeiros Vieira"
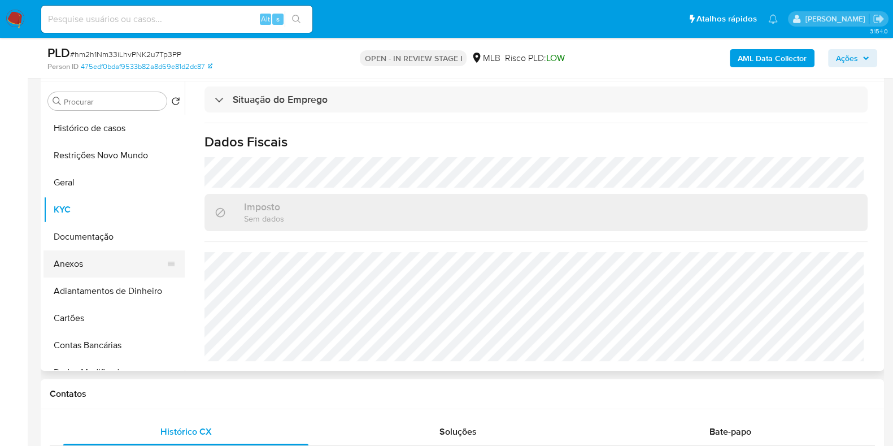
click at [116, 256] on button "Anexos" at bounding box center [110, 263] width 132 height 27
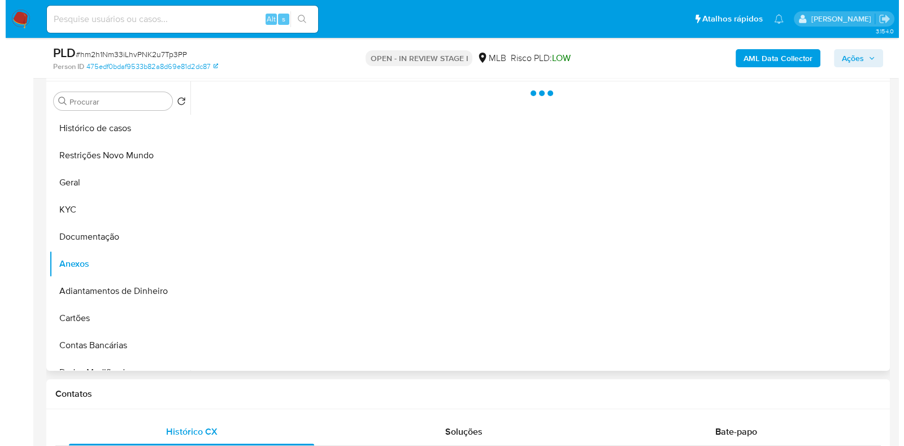
scroll to position [0, 0]
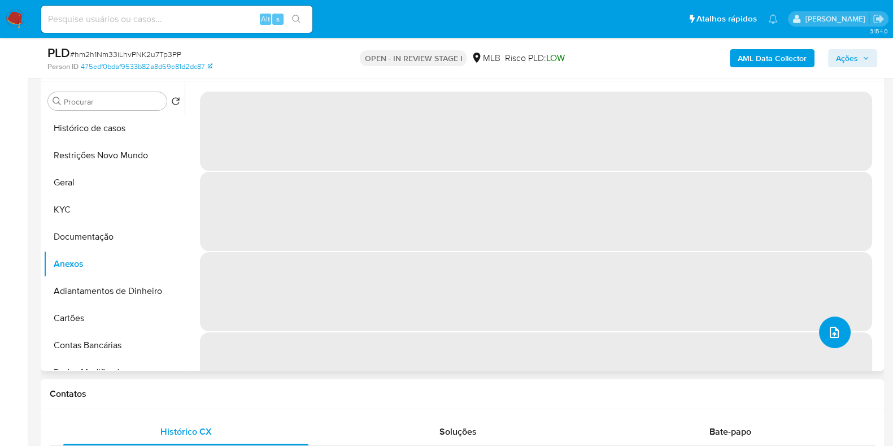
click at [830, 321] on button "upload-file" at bounding box center [835, 332] width 32 height 32
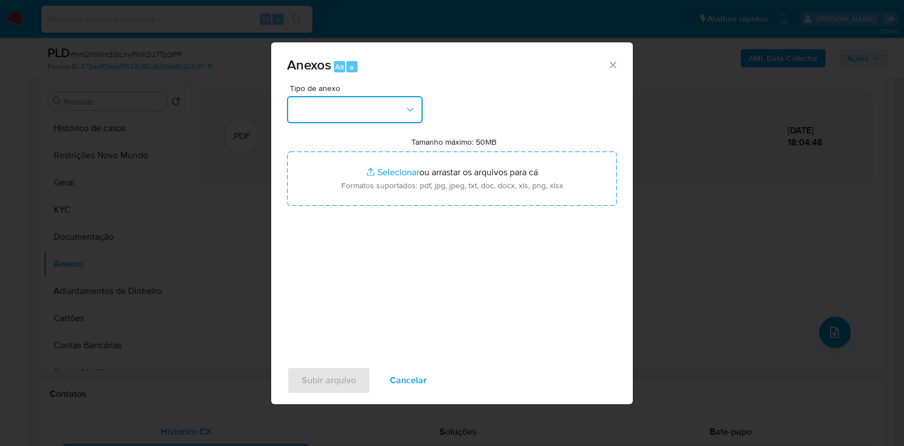
click at [359, 117] on button "button" at bounding box center [355, 109] width 136 height 27
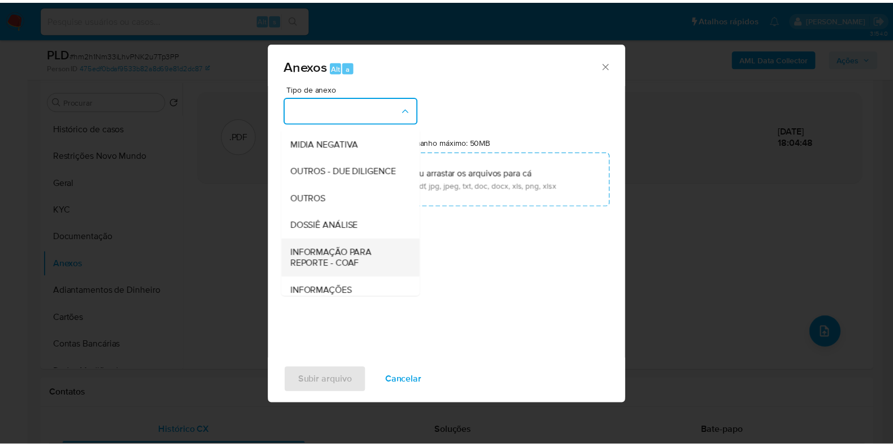
scroll to position [174, 0]
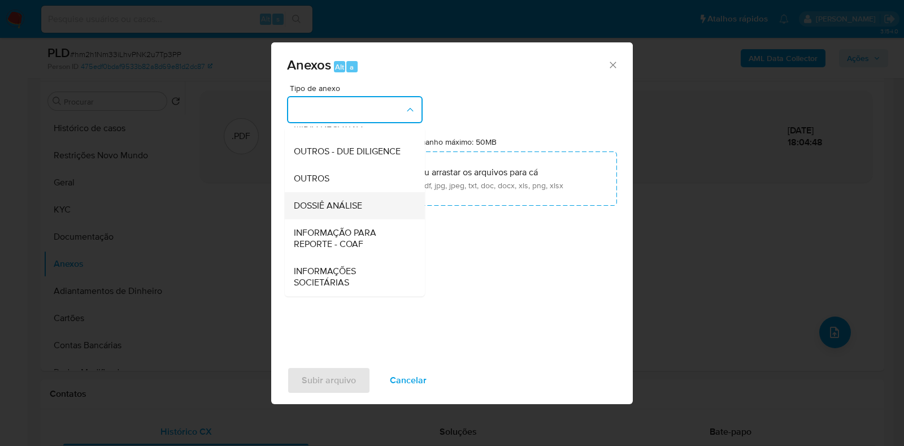
click at [342, 210] on span "DOSSIÊ ANÁLISE" at bounding box center [328, 205] width 68 height 11
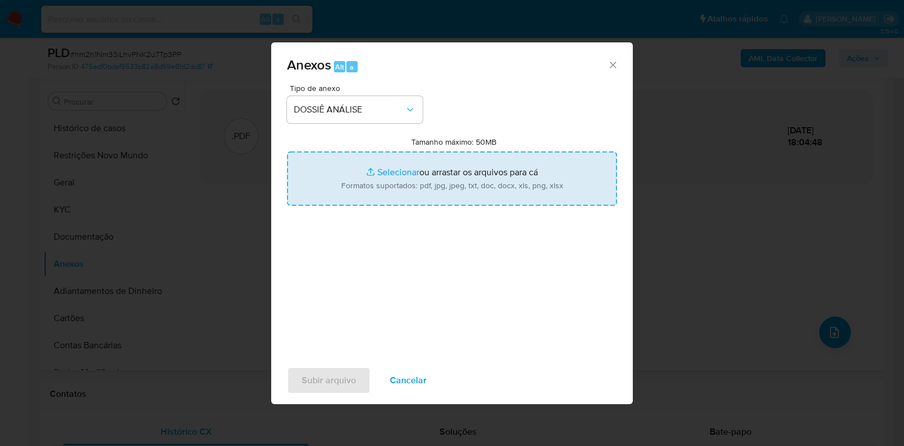
type input "C:\fakepath\CPF 08280767401 - JOSELHA PATRICIA DE MEDEIROS VIEIRA.pdf"
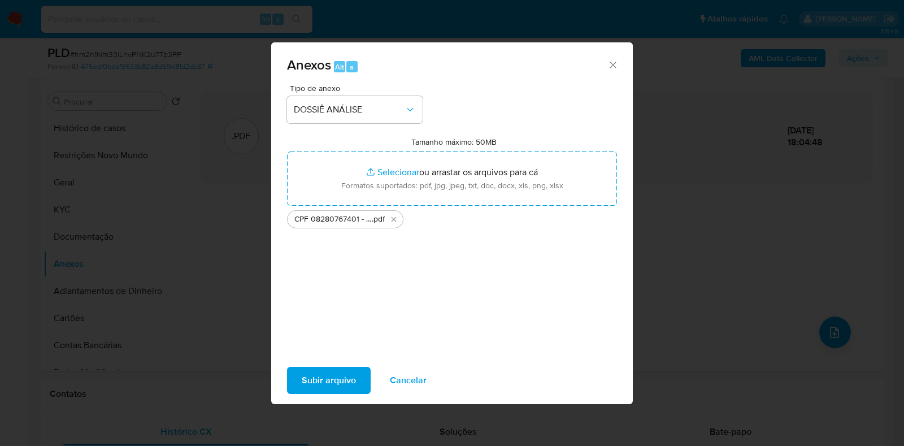
click at [331, 380] on span "Subir arquivo" at bounding box center [329, 380] width 54 height 25
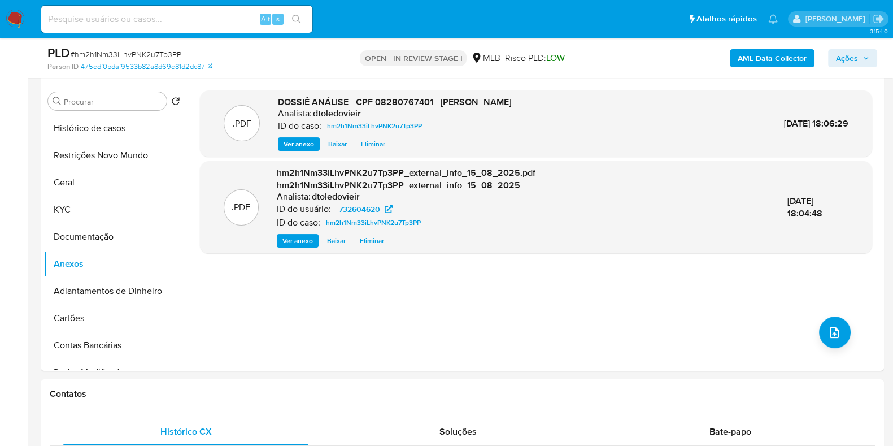
click at [842, 56] on span "Ações" at bounding box center [847, 58] width 22 height 18
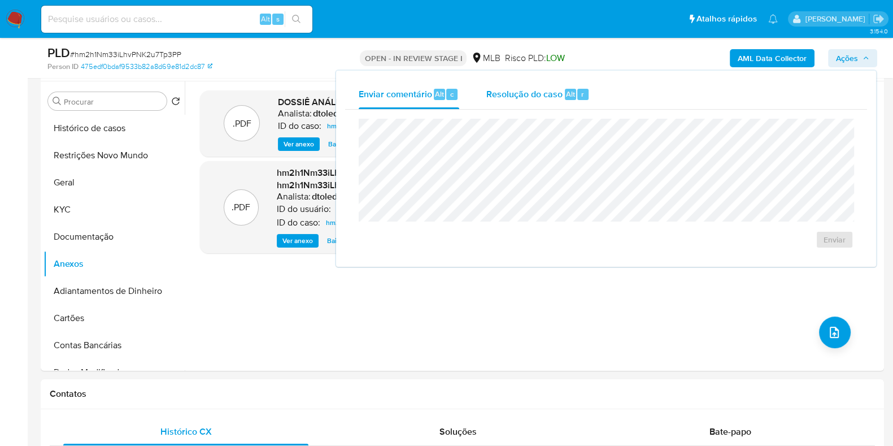
click at [579, 105] on div "Resolução do caso Alt r" at bounding box center [537, 94] width 103 height 29
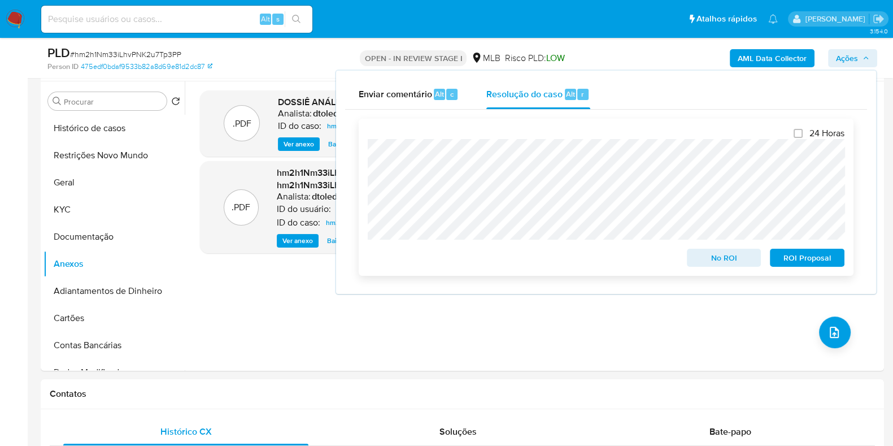
click at [706, 253] on span "No ROI" at bounding box center [724, 258] width 59 height 16
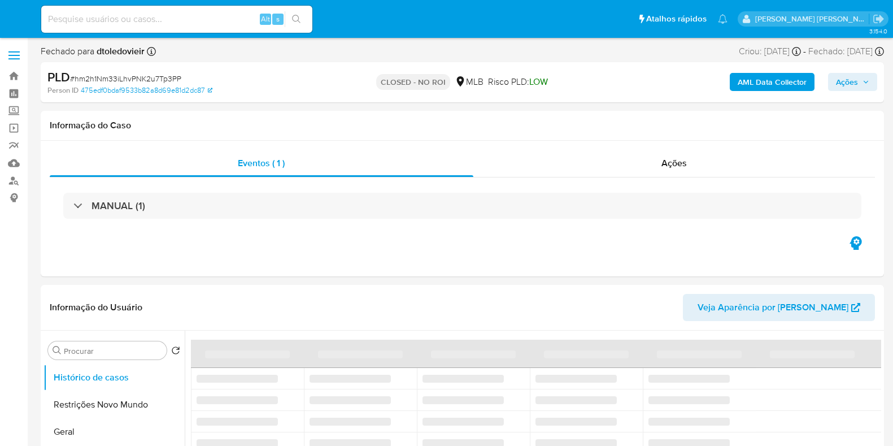
select select "10"
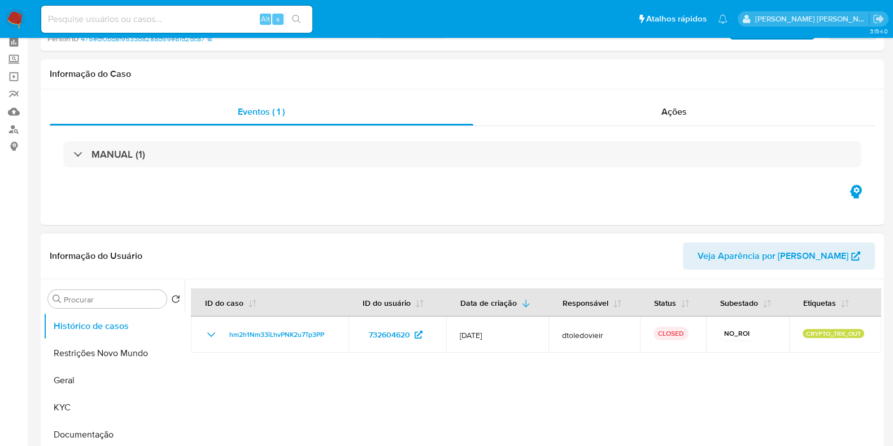
scroll to position [141, 0]
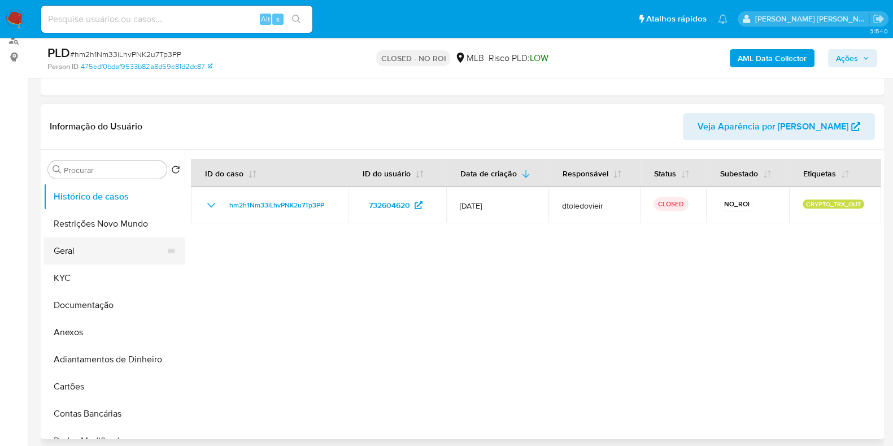
click at [105, 253] on button "Geral" at bounding box center [110, 250] width 132 height 27
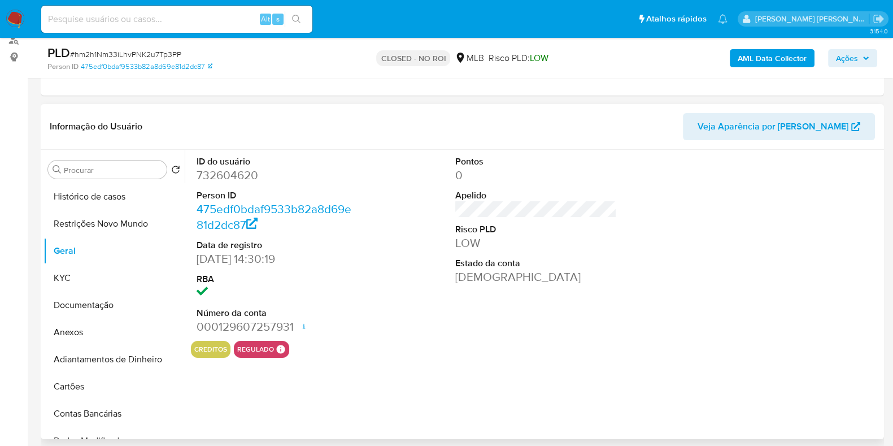
click at [233, 175] on dd "732604620" at bounding box center [278, 175] width 162 height 16
copy dd "732604620"
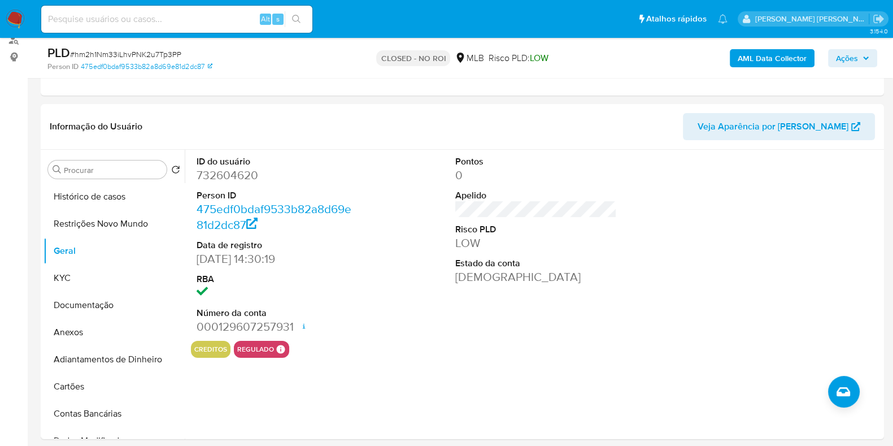
click at [150, 16] on input at bounding box center [176, 19] width 271 height 15
paste input "1060822422"
type input "1060822422"
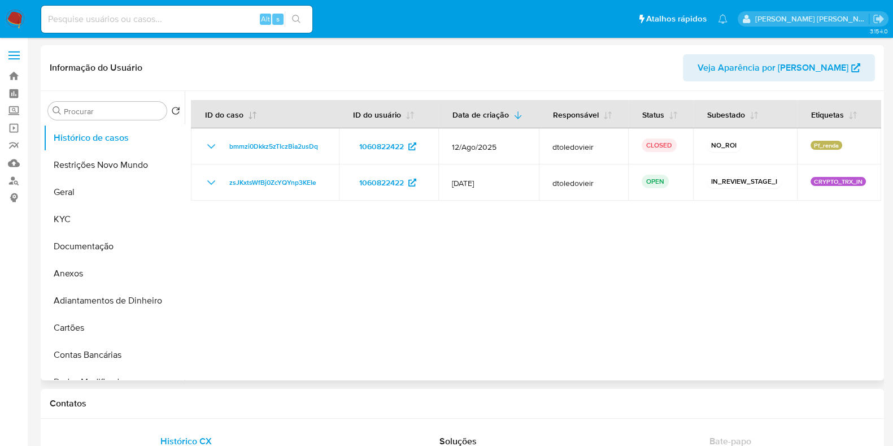
select select "10"
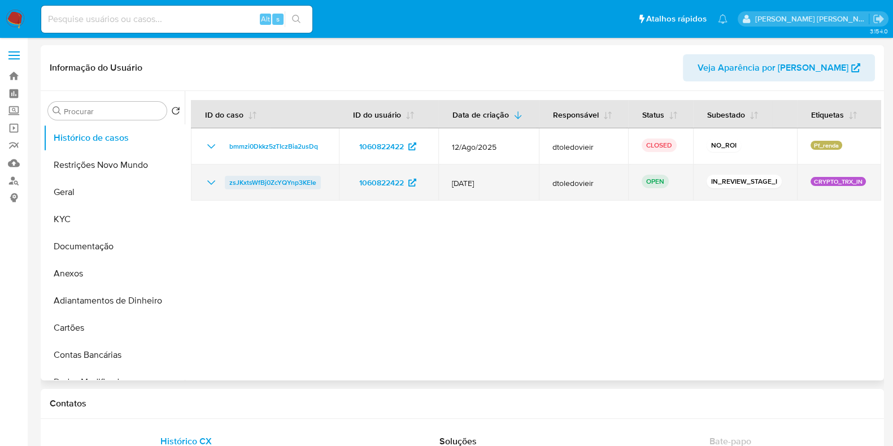
click at [286, 178] on span "zsJKxtsWfBj0ZcYQYnp3KEIe" at bounding box center [272, 183] width 87 height 14
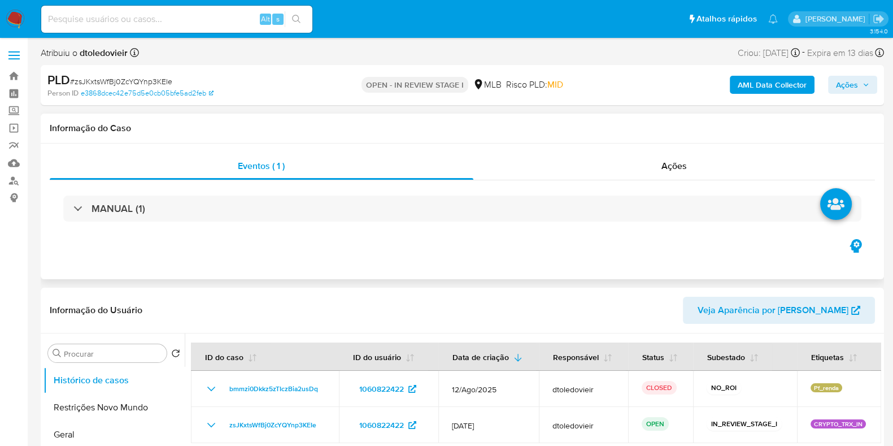
select select "10"
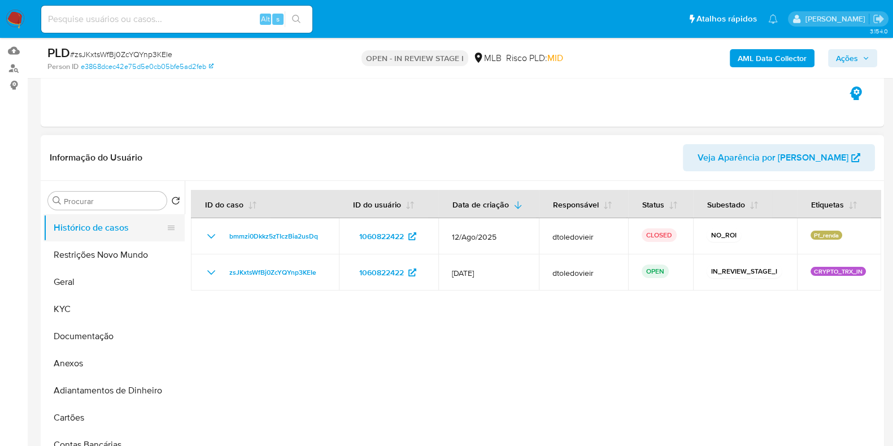
scroll to position [141, 0]
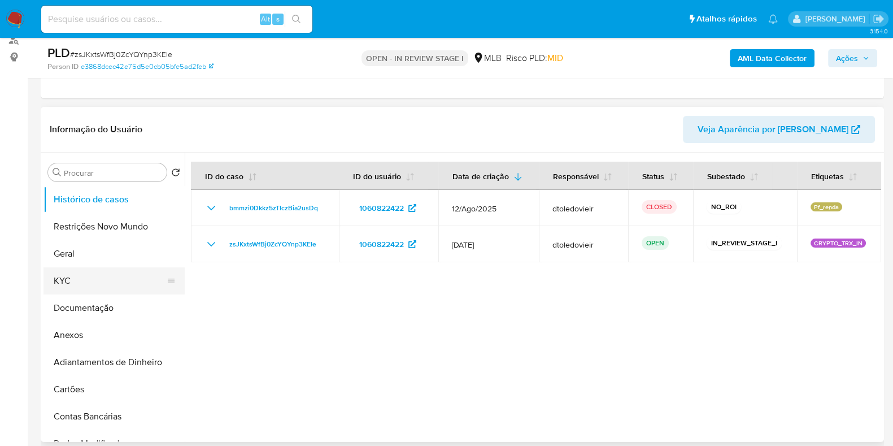
click at [91, 276] on button "KYC" at bounding box center [110, 280] width 132 height 27
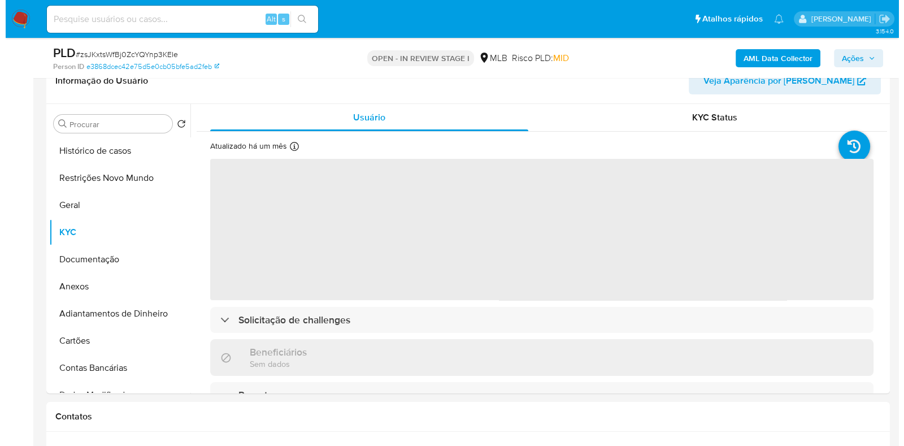
scroll to position [212, 0]
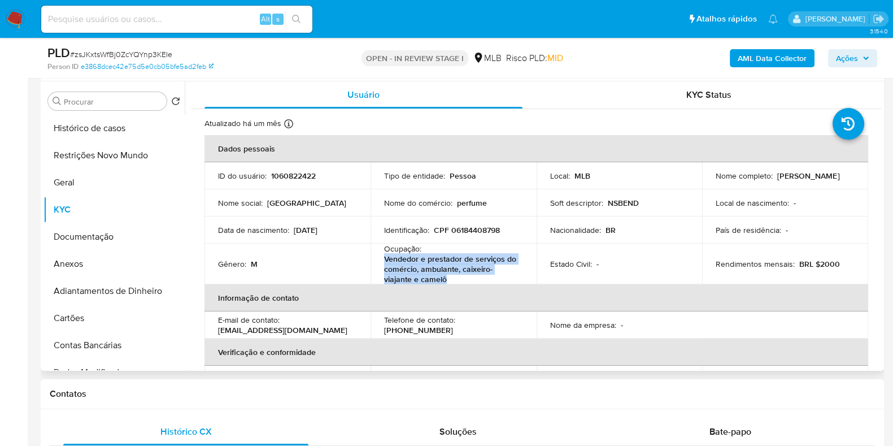
drag, startPoint x: 456, startPoint y: 280, endPoint x: 381, endPoint y: 261, distance: 77.6
click at [381, 261] on td "Ocupação : Vendedor e prestador de serviços do comércio, ambulante, caixeiro-vi…" at bounding box center [454, 263] width 166 height 41
copy p "Vendedor e prestador de serviços do comércio, ambulante, caixeiro-viajante e ca…"
click at [115, 239] on button "Documentação" at bounding box center [110, 236] width 132 height 27
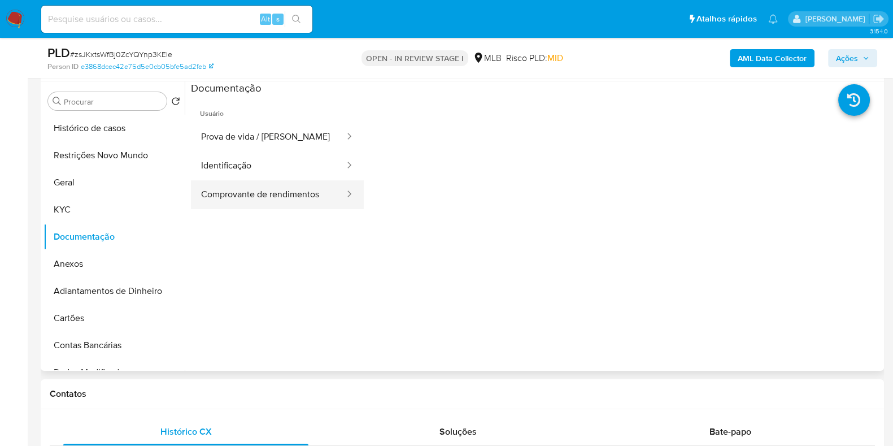
click at [232, 183] on button "Comprovante de rendimentos" at bounding box center [268, 194] width 155 height 29
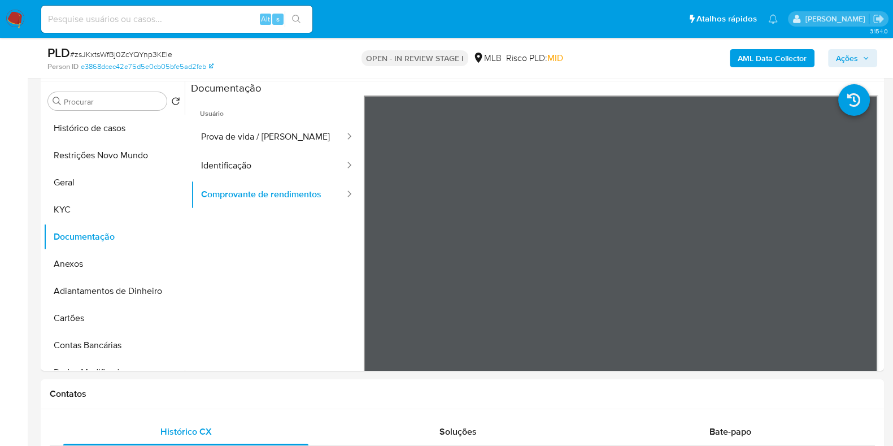
click at [795, 56] on b "AML Data Collector" at bounding box center [772, 58] width 69 height 18
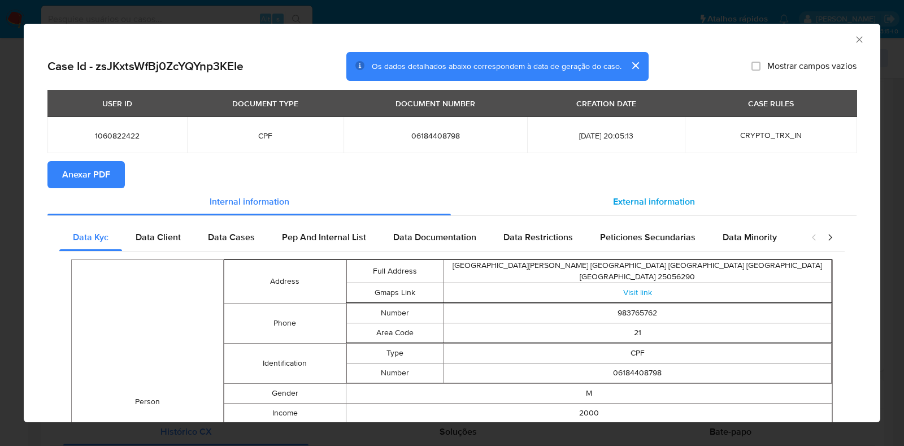
click at [625, 212] on div "External information" at bounding box center [654, 201] width 406 height 27
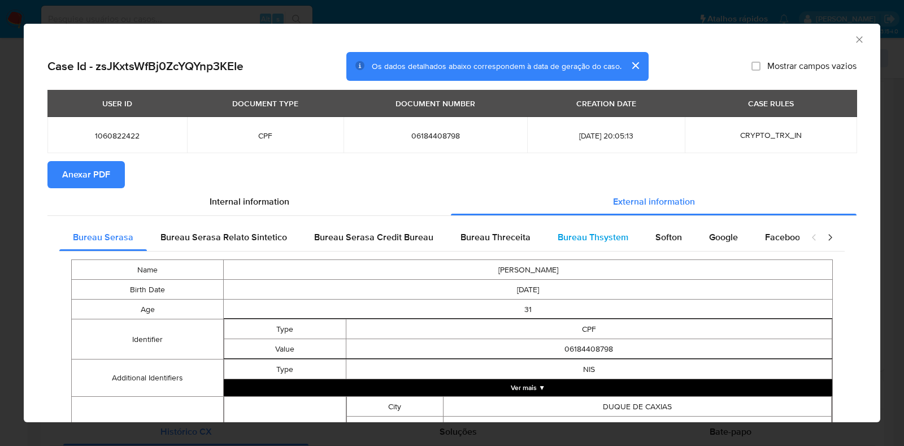
click at [621, 234] on div "Bureau Thsystem" at bounding box center [593, 237] width 98 height 27
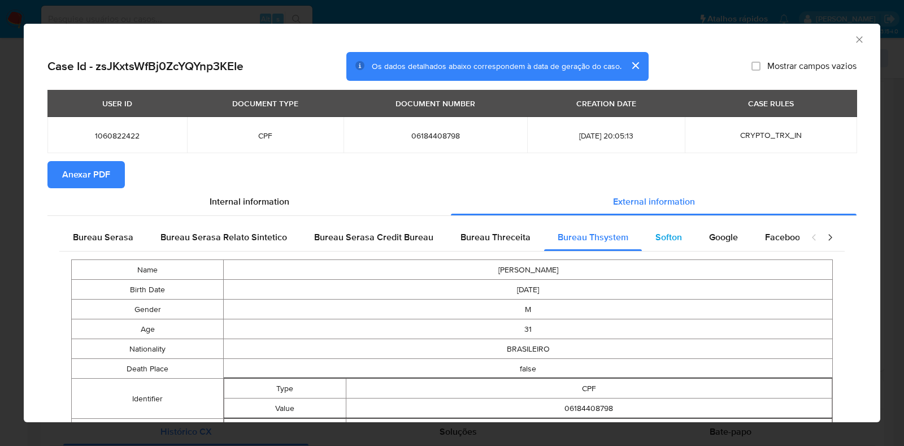
click at [662, 241] on span "Softon" at bounding box center [668, 236] width 27 height 13
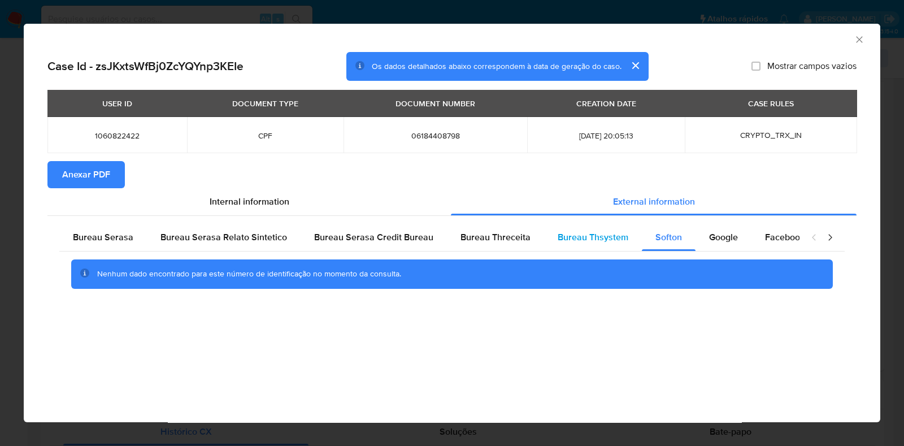
click at [607, 241] on span "Bureau Thsystem" at bounding box center [593, 236] width 71 height 13
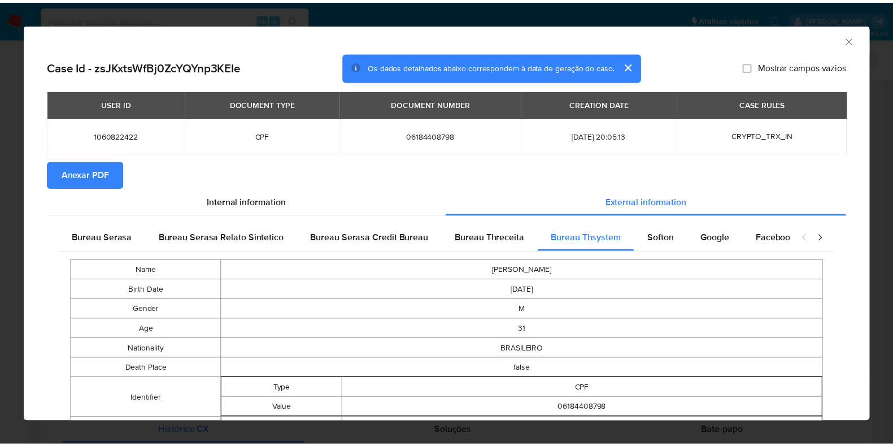
scroll to position [0, 0]
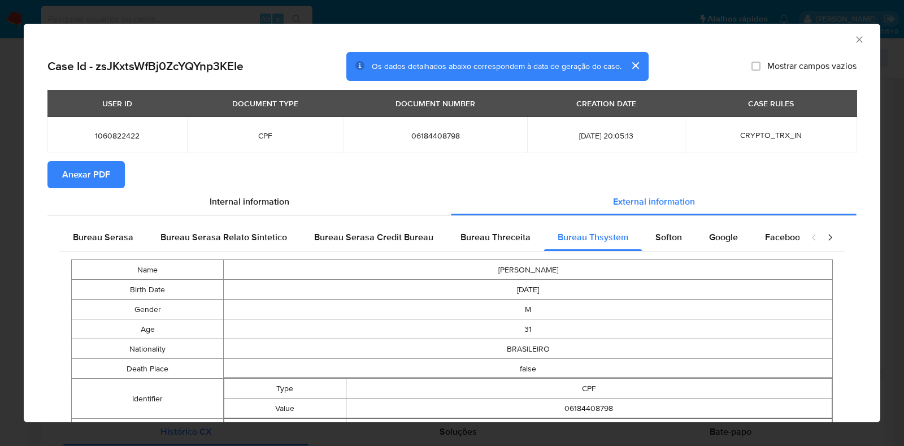
click at [89, 181] on span "Anexar PDF" at bounding box center [86, 174] width 48 height 25
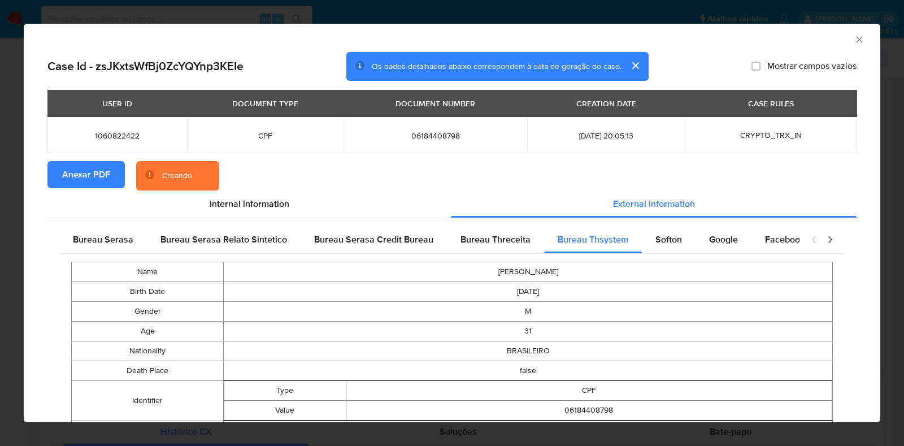
click at [410, 134] on span "06184408798" at bounding box center [435, 136] width 156 height 10
click at [410, 133] on span "06184408798" at bounding box center [435, 136] width 156 height 10
copy span "06184408798"
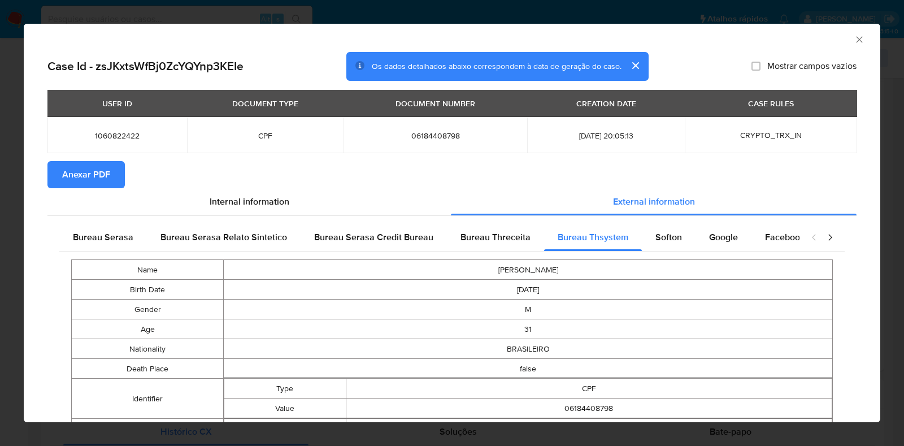
click at [106, 129] on td "1060822422" at bounding box center [117, 135] width 140 height 36
click at [105, 128] on td "1060822422" at bounding box center [117, 135] width 140 height 36
click at [110, 131] on span "1060822422" at bounding box center [117, 136] width 112 height 10
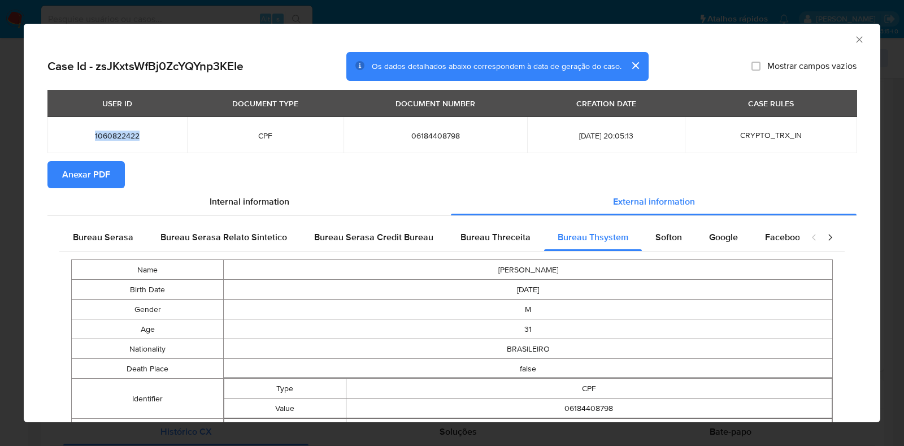
copy span "1060822422"
click at [903, 115] on div "AML Data Collector Case Id - zsJKxtsWfBj0ZcYQYnp3KEIe Os dados detalhados abaix…" at bounding box center [452, 223] width 904 height 446
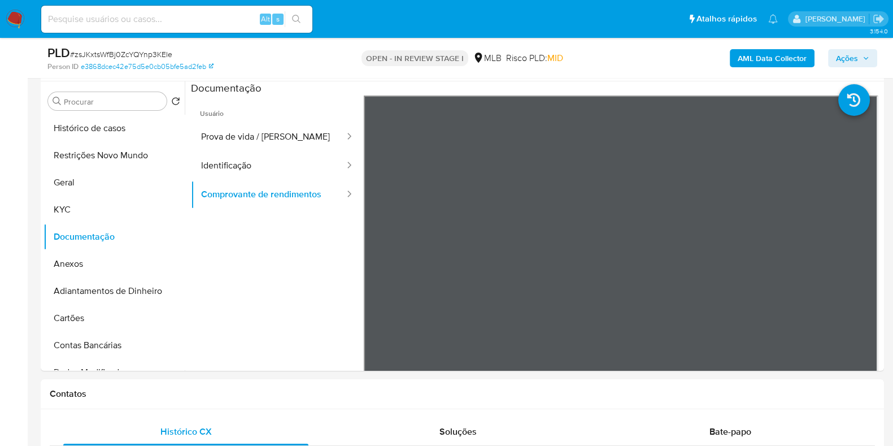
click at [859, 54] on span "Ações" at bounding box center [852, 58] width 33 height 16
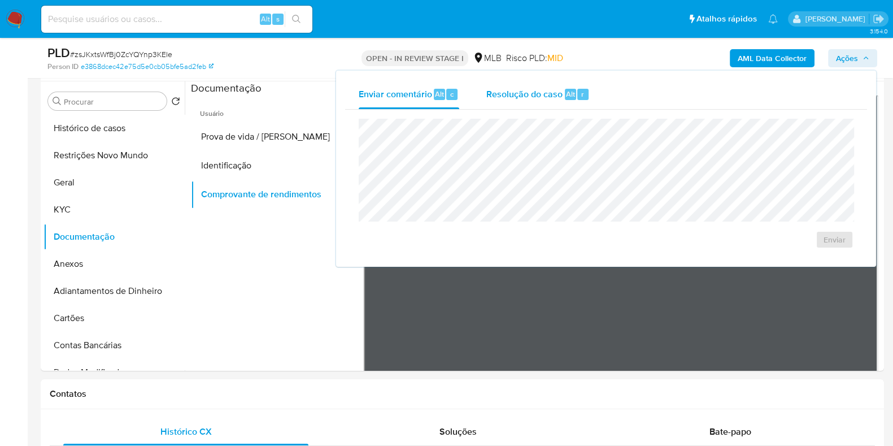
click at [551, 85] on div "Resolução do caso Alt r" at bounding box center [537, 94] width 103 height 29
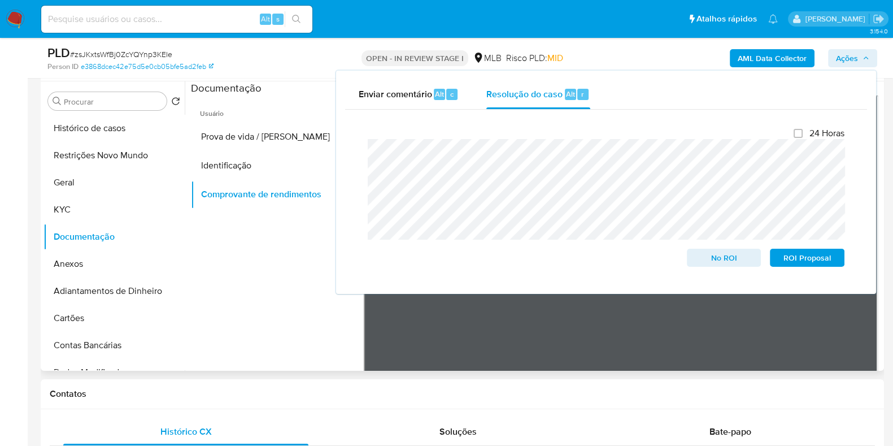
click at [189, 259] on div at bounding box center [533, 225] width 697 height 289
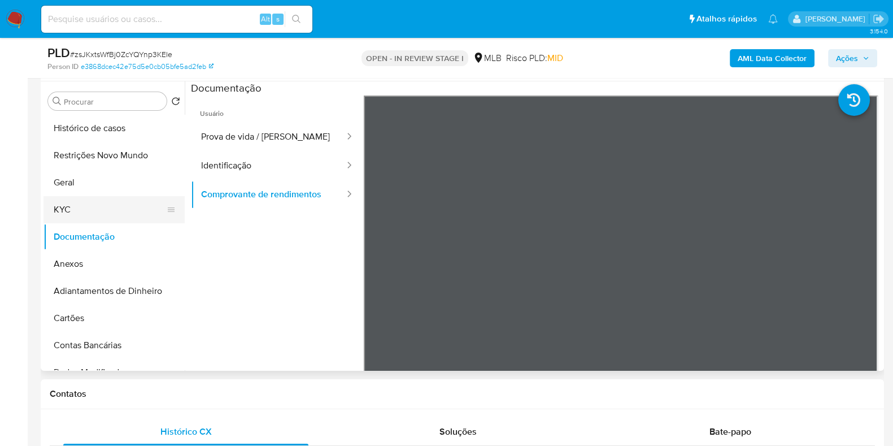
click at [99, 203] on button "KYC" at bounding box center [110, 209] width 132 height 27
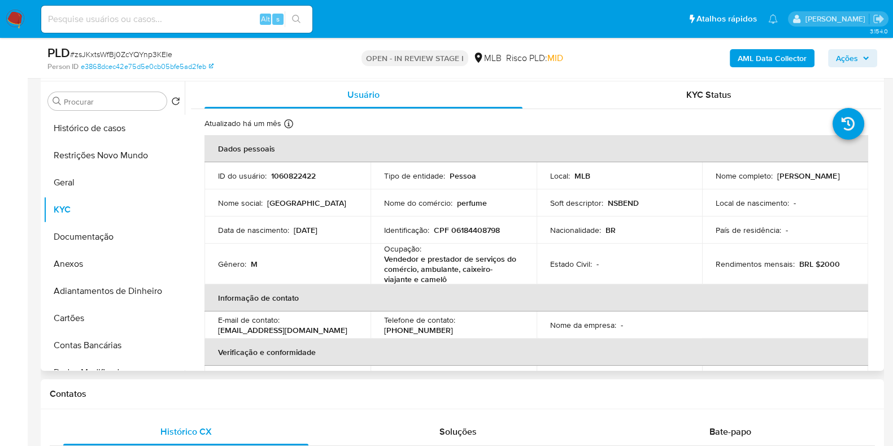
drag, startPoint x: 842, startPoint y: 179, endPoint x: 710, endPoint y: 182, distance: 131.7
click at [710, 182] on td "Nome completo : Wellington Gomes Freitas de Matos" at bounding box center [785, 175] width 166 height 27
copy p "Wellington Gomes Freitas de Matos"
click at [476, 236] on td "Identificação : CPF 06184408798" at bounding box center [454, 229] width 166 height 27
click at [484, 228] on p "CPF 06184408798" at bounding box center [467, 230] width 66 height 10
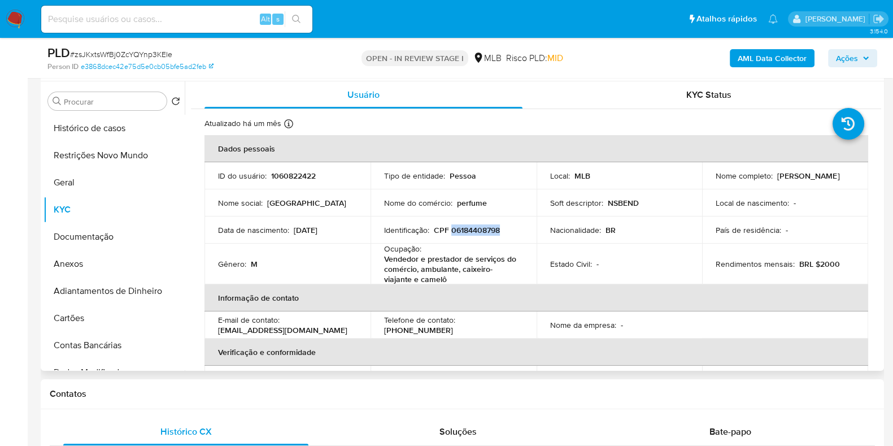
click at [484, 228] on p "CPF 06184408798" at bounding box center [467, 230] width 66 height 10
copy p "06184408798"
click at [120, 147] on button "Restrições Novo Mundo" at bounding box center [110, 155] width 132 height 27
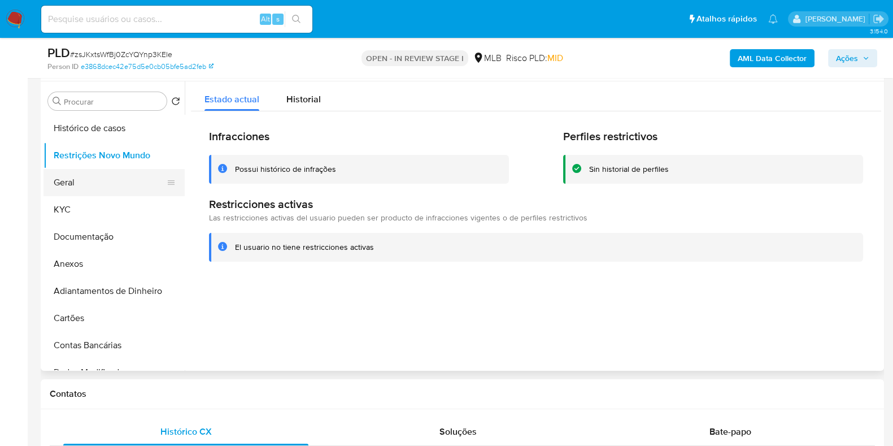
click at [103, 179] on button "Geral" at bounding box center [110, 182] width 132 height 27
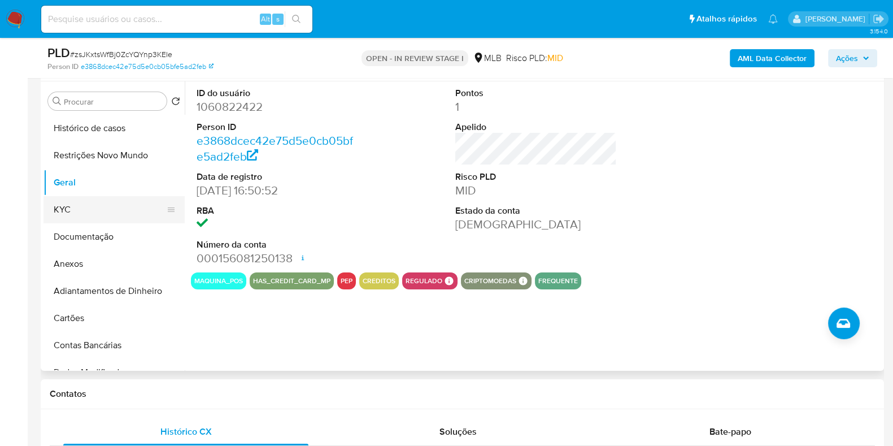
click at [98, 205] on button "KYC" at bounding box center [110, 209] width 132 height 27
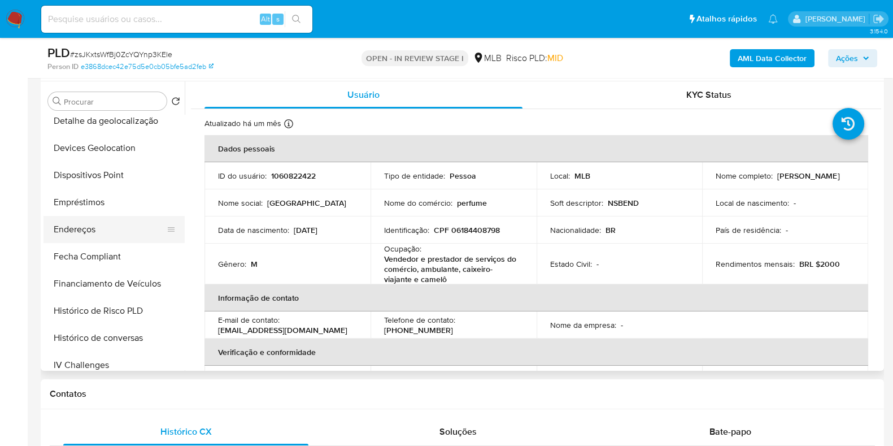
scroll to position [282, 0]
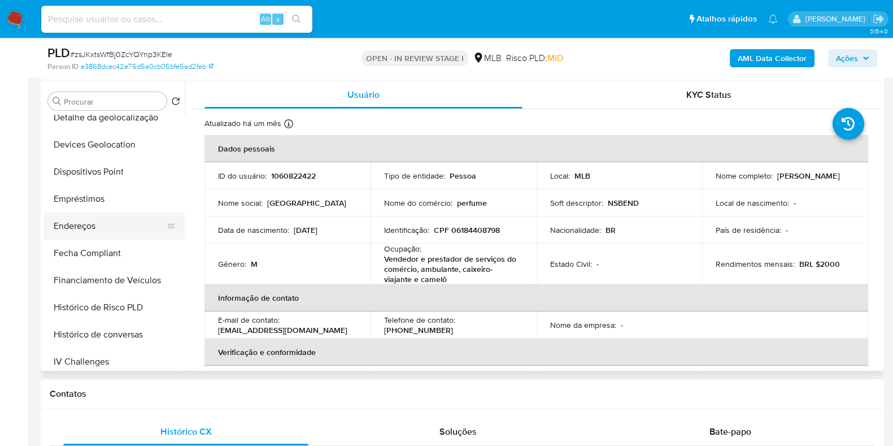
click at [106, 227] on button "Endereços" at bounding box center [110, 225] width 132 height 27
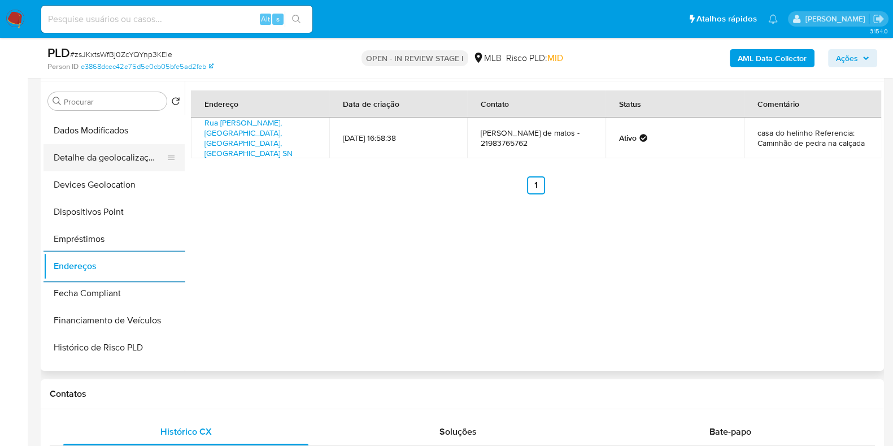
scroll to position [212, 0]
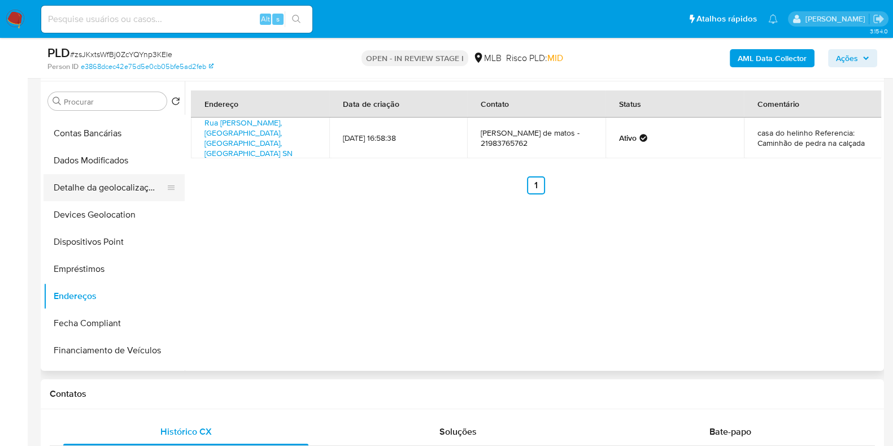
click at [113, 199] on button "Detalhe da geolocalização" at bounding box center [110, 187] width 132 height 27
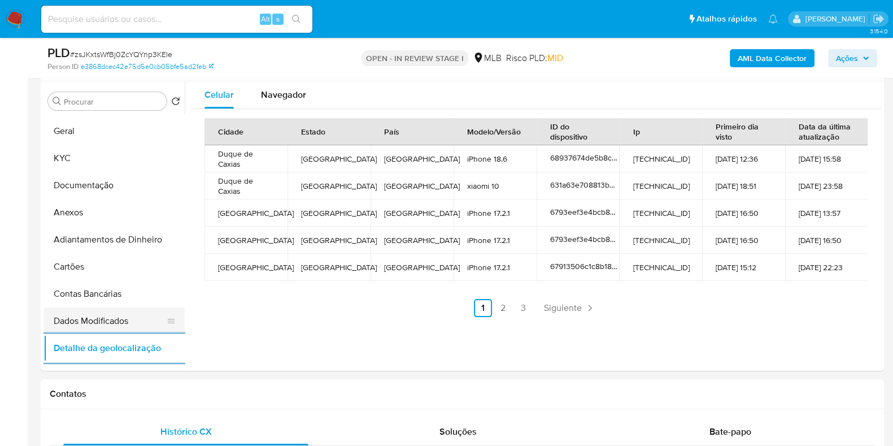
scroll to position [0, 0]
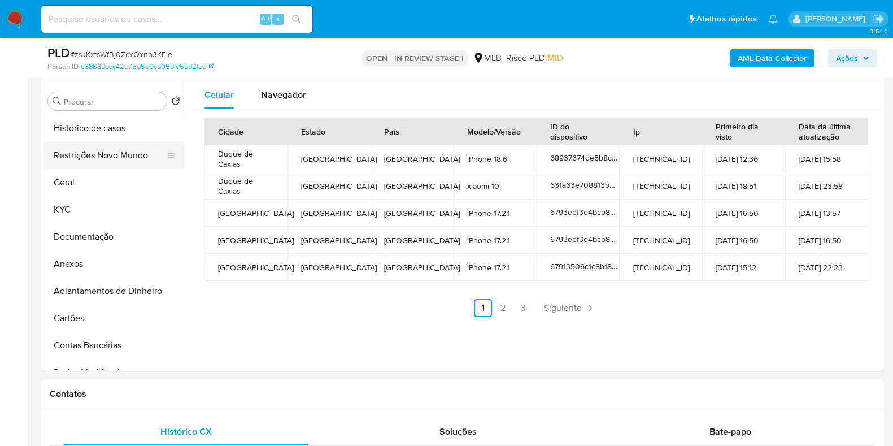
click at [115, 160] on button "Restrições Novo Mundo" at bounding box center [110, 155] width 132 height 27
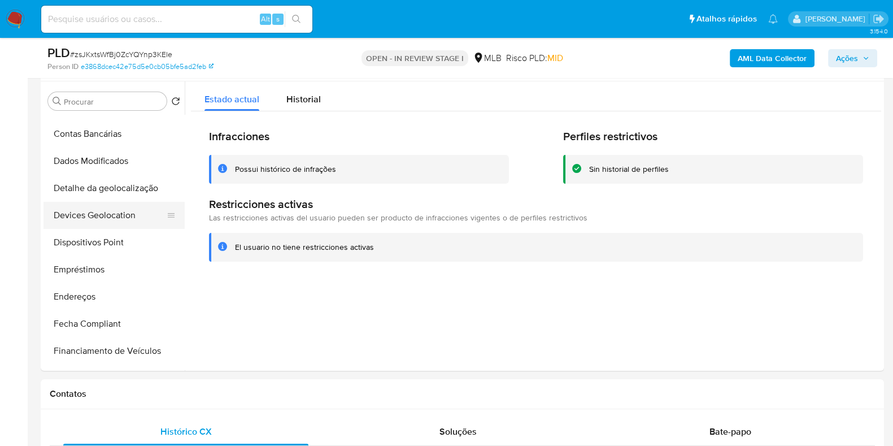
scroll to position [211, 0]
click at [112, 243] on button "Dispositivos Point" at bounding box center [110, 242] width 132 height 27
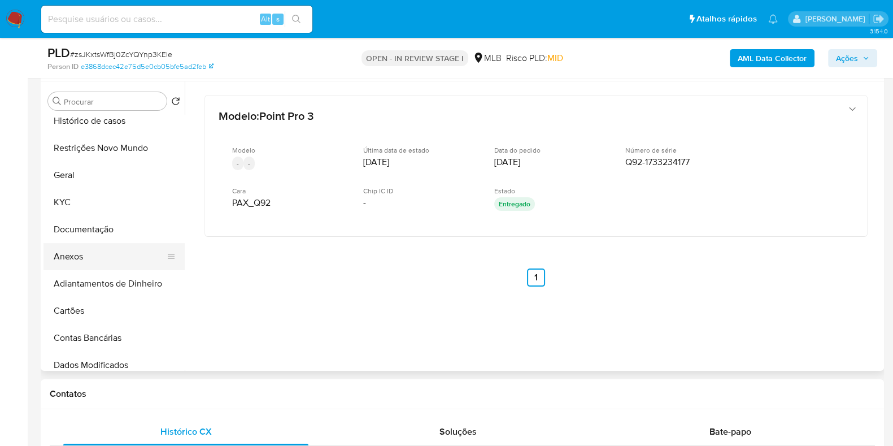
scroll to position [0, 0]
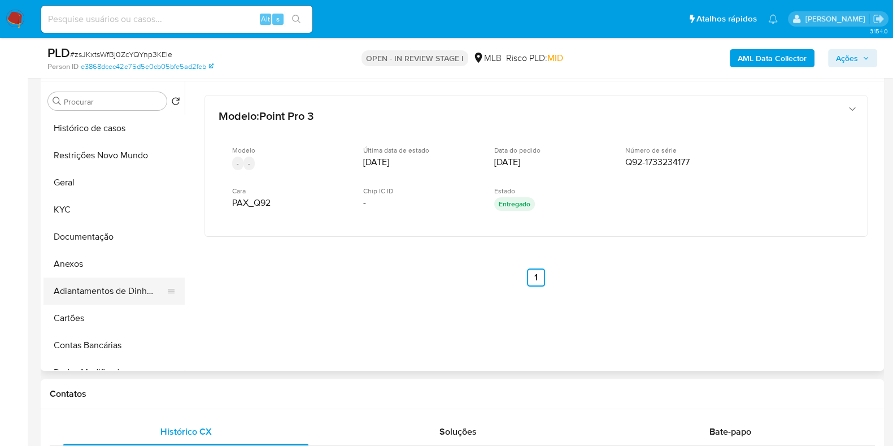
click at [78, 277] on button "Adiantamentos de Dinheiro" at bounding box center [110, 290] width 132 height 27
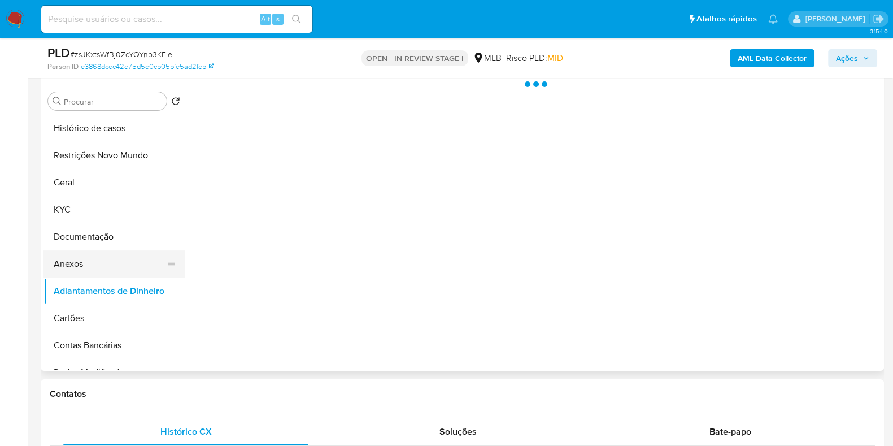
click at [85, 264] on button "Anexos" at bounding box center [110, 263] width 132 height 27
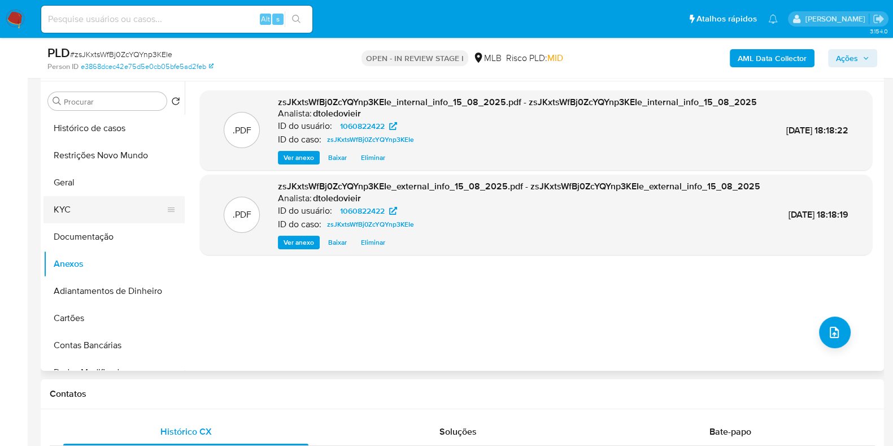
click at [110, 208] on button "KYC" at bounding box center [110, 209] width 132 height 27
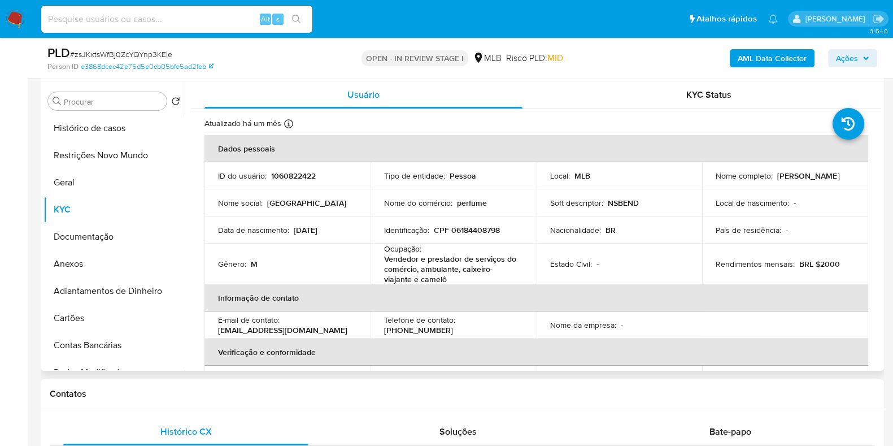
drag, startPoint x: 840, startPoint y: 182, endPoint x: 709, endPoint y: 184, distance: 131.1
click at [709, 184] on td "Nome completo : Wellington Gomes Freitas de Matos" at bounding box center [785, 175] width 166 height 27
copy p "Wellington Gomes Freitas de Matos"
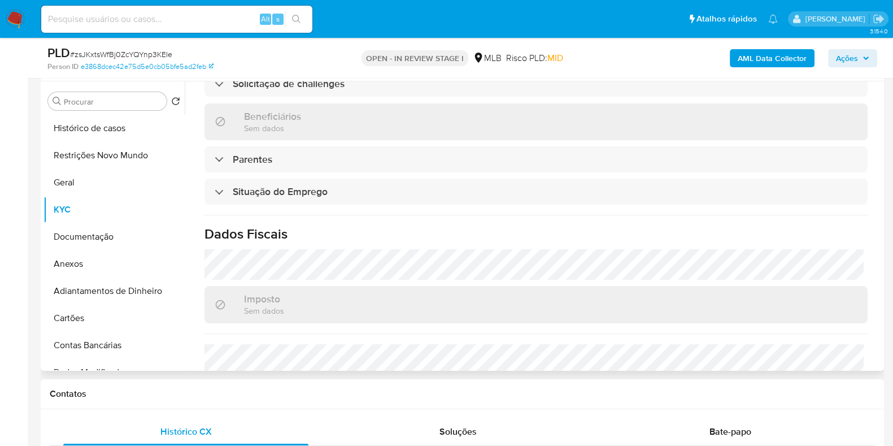
scroll to position [494, 0]
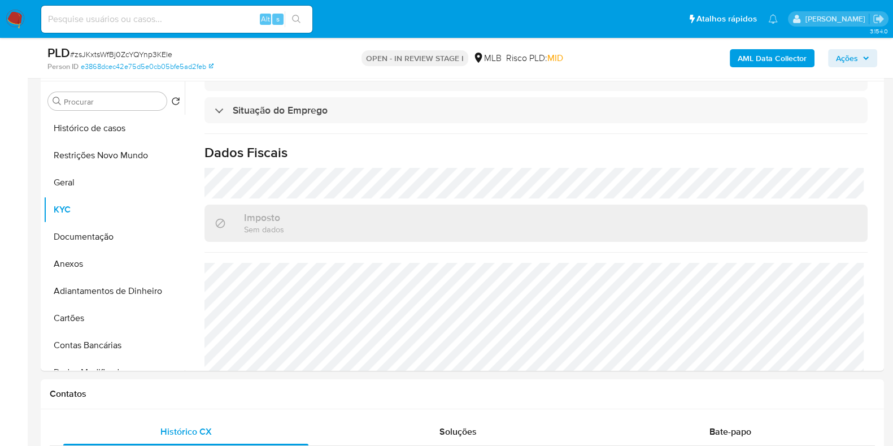
drag, startPoint x: 838, startPoint y: 59, endPoint x: 805, endPoint y: 67, distance: 34.3
click at [839, 59] on span "Ações" at bounding box center [847, 58] width 22 height 18
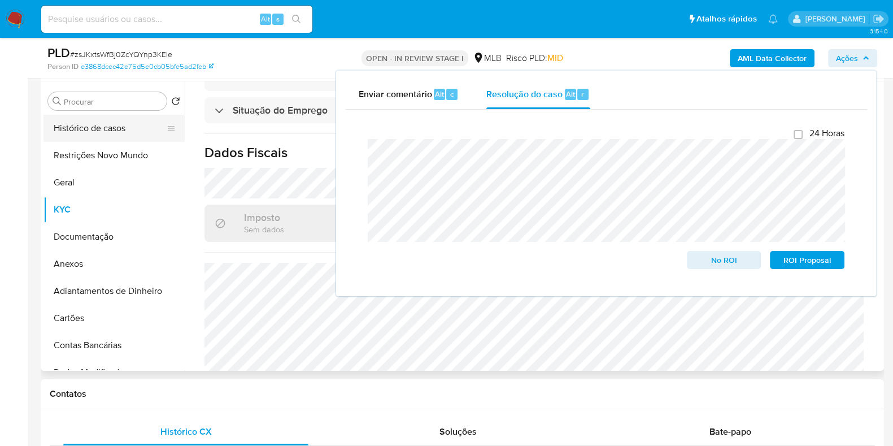
click at [99, 115] on button "Histórico de casos" at bounding box center [110, 128] width 132 height 27
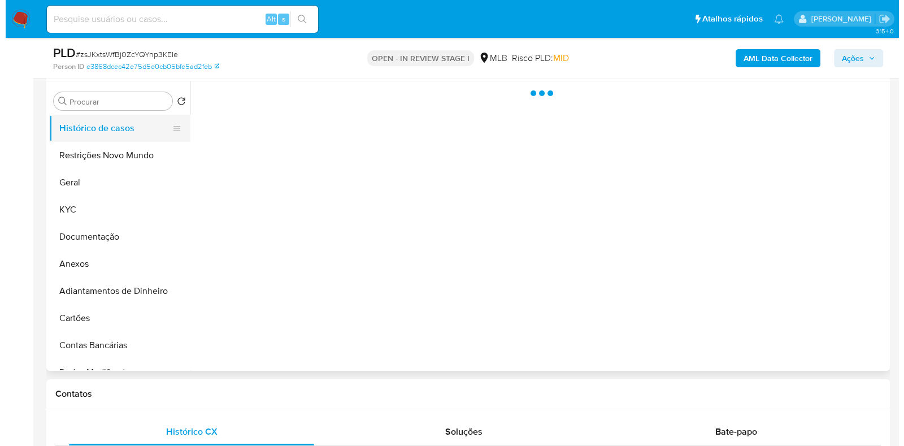
scroll to position [0, 0]
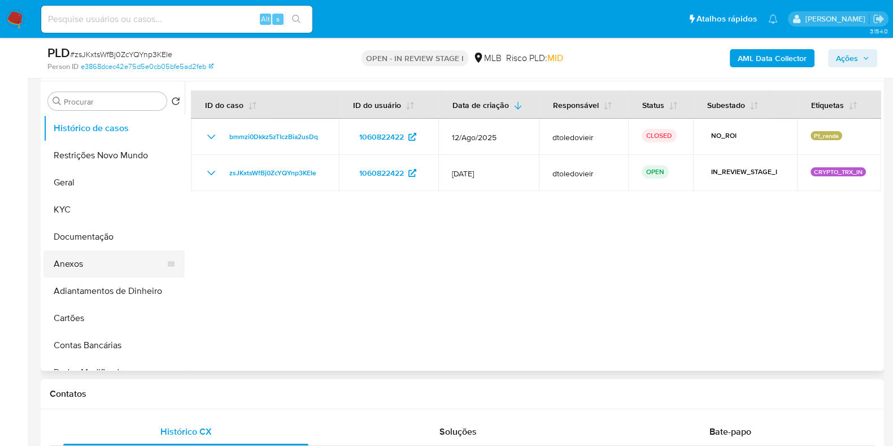
click at [105, 268] on button "Anexos" at bounding box center [110, 263] width 132 height 27
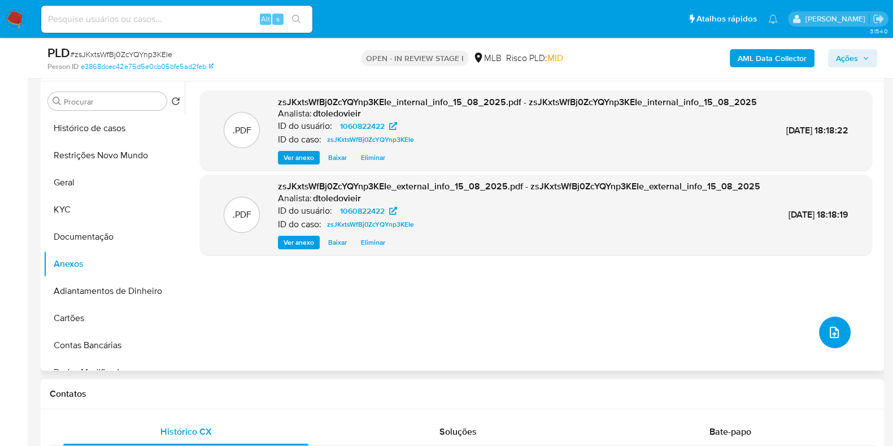
click at [828, 327] on icon "upload-file" at bounding box center [835, 332] width 14 height 14
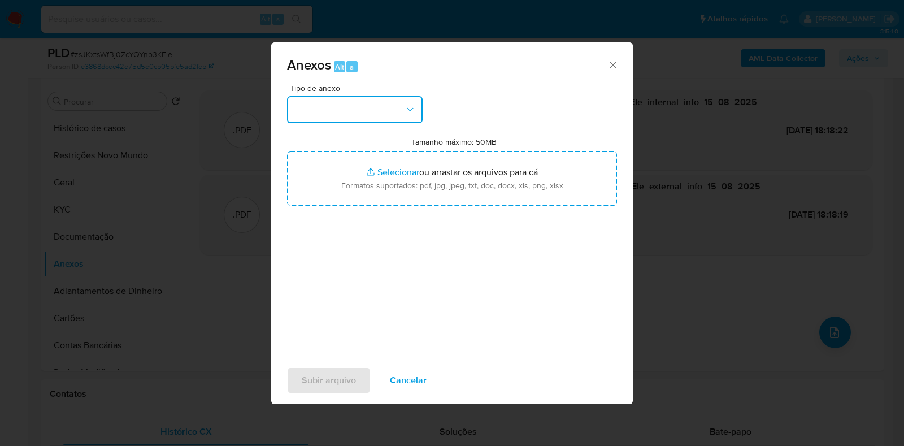
click at [377, 110] on button "button" at bounding box center [355, 109] width 136 height 27
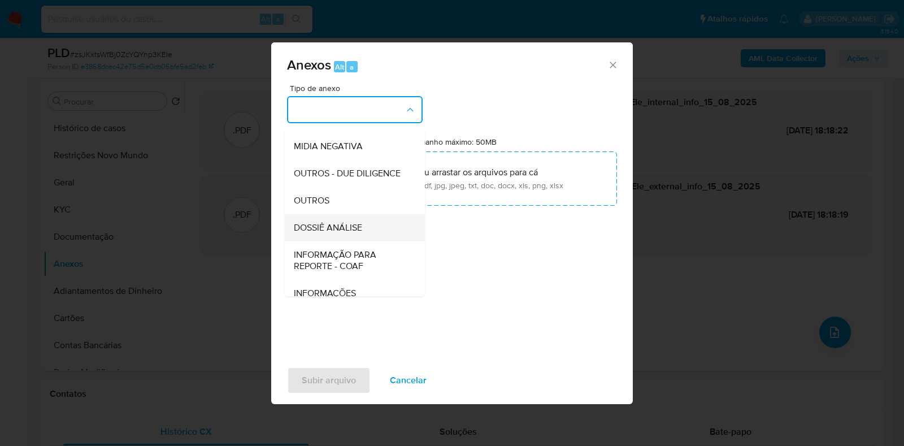
scroll to position [174, 0]
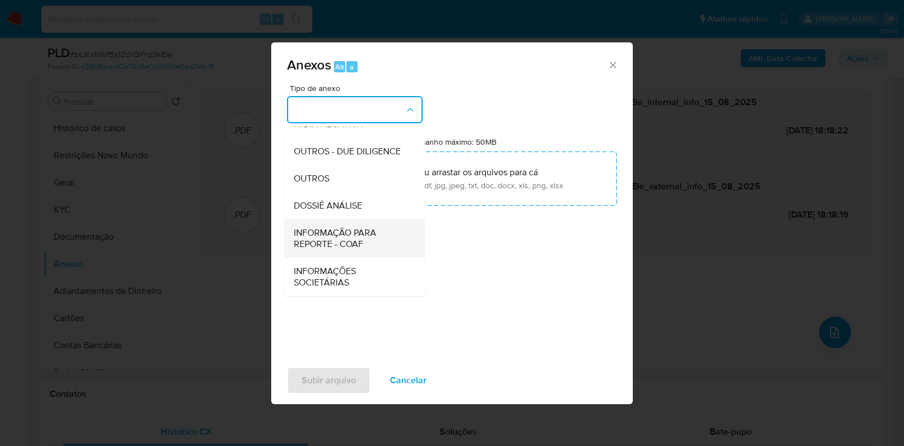
click at [368, 220] on div "INFORMAÇÃO PARA REPORTE - COAF" at bounding box center [351, 238] width 115 height 38
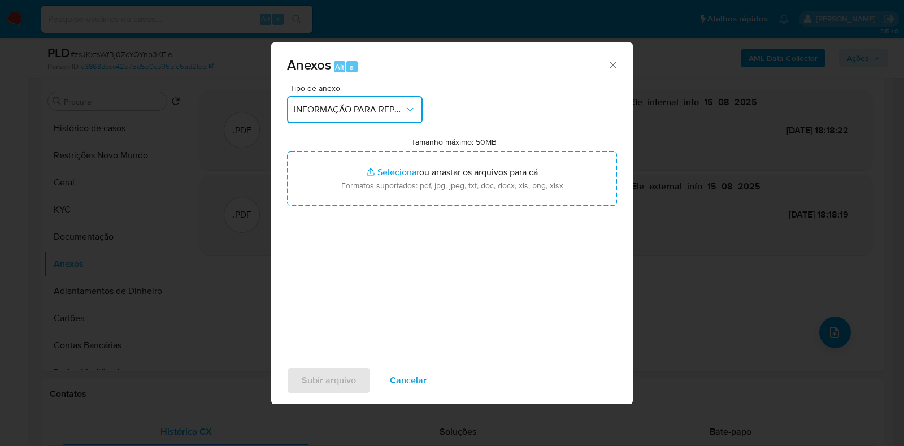
click at [352, 116] on button "INFORMAÇÃO PARA REPORTE - COAF" at bounding box center [355, 109] width 136 height 27
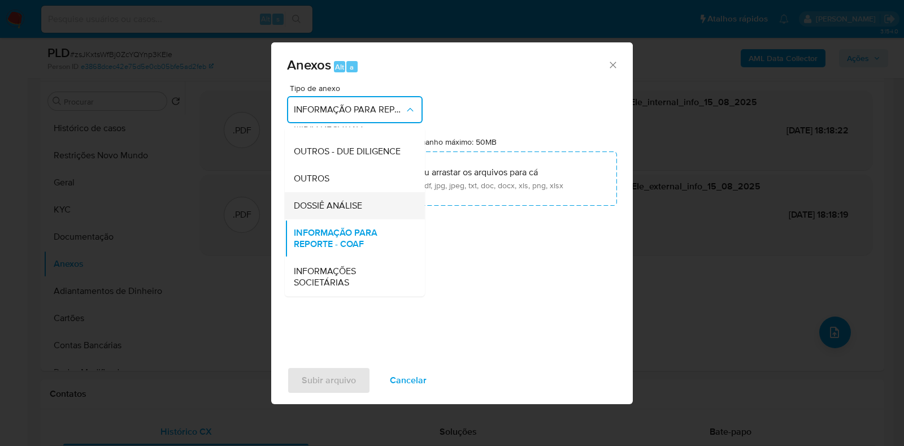
click at [338, 207] on span "DOSSIÊ ANÁLISE" at bounding box center [328, 205] width 68 height 11
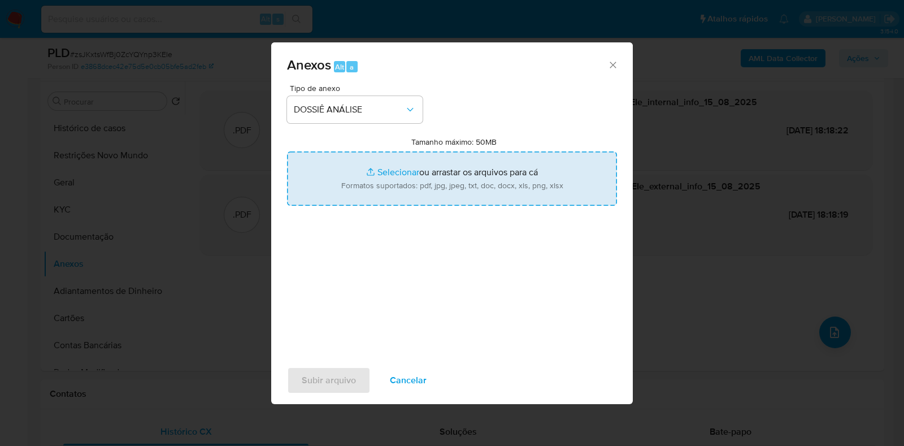
type input "C:\fakepath\SAR - CPF 06184408798 - WELLINGTON GOMES FREITAS DE MATOS.pdf"
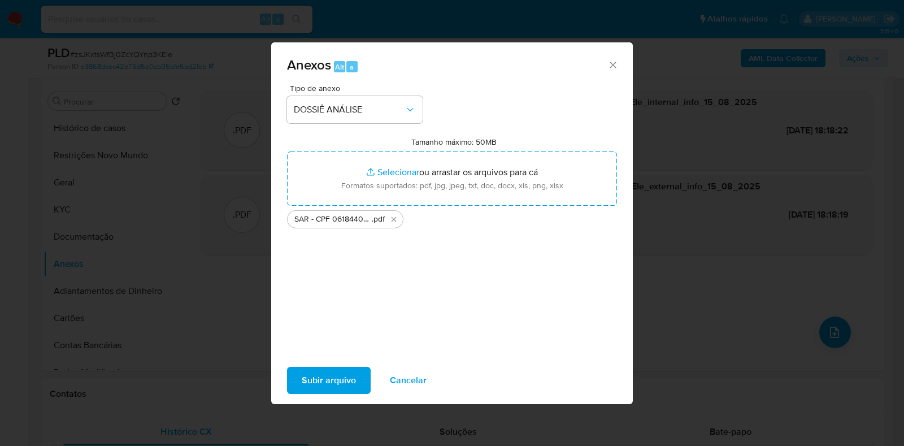
click at [319, 375] on span "Subir arquivo" at bounding box center [329, 380] width 54 height 25
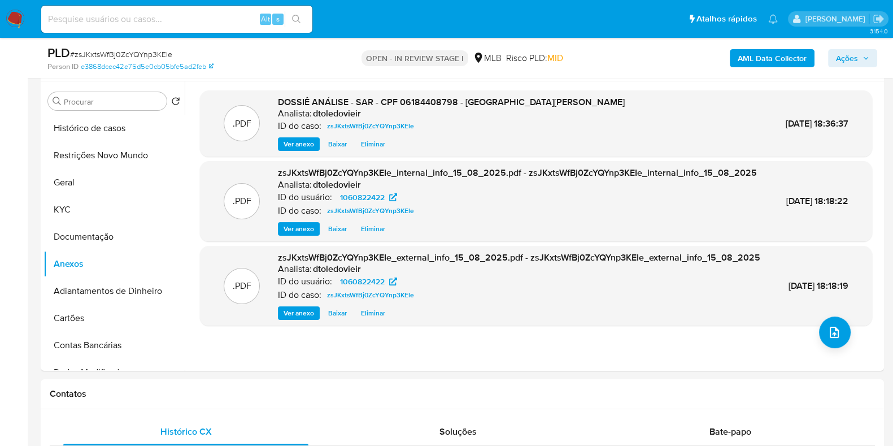
click at [847, 58] on span "Ações" at bounding box center [847, 58] width 22 height 18
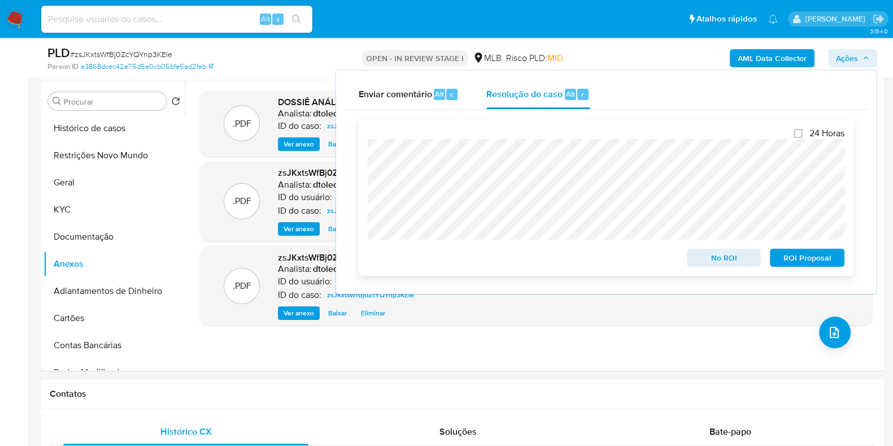
click at [822, 256] on span "ROI Proposal" at bounding box center [807, 258] width 59 height 16
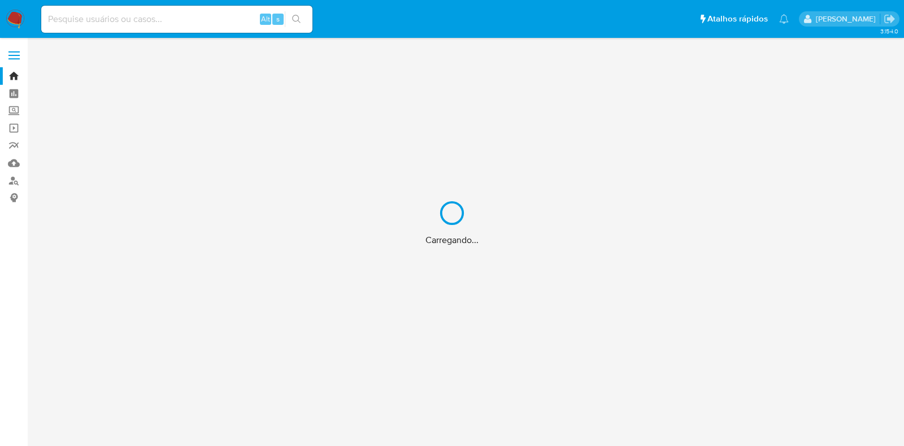
click at [138, 14] on div "Carregando..." at bounding box center [452, 223] width 904 height 446
click at [132, 20] on div "Carregando..." at bounding box center [452, 223] width 904 height 446
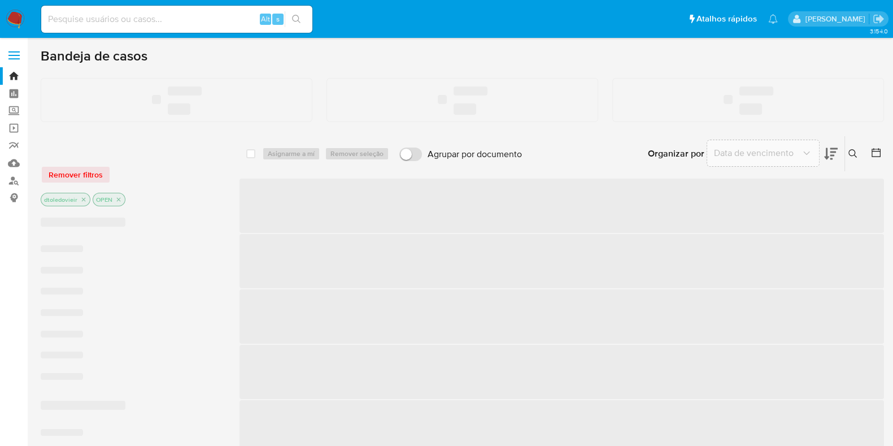
click at [132, 20] on input at bounding box center [176, 19] width 271 height 15
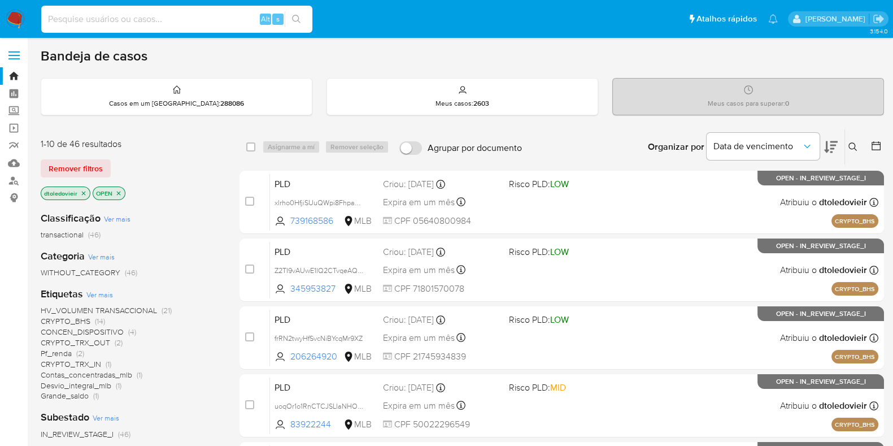
paste input "2330484625"
type input "2330484625"
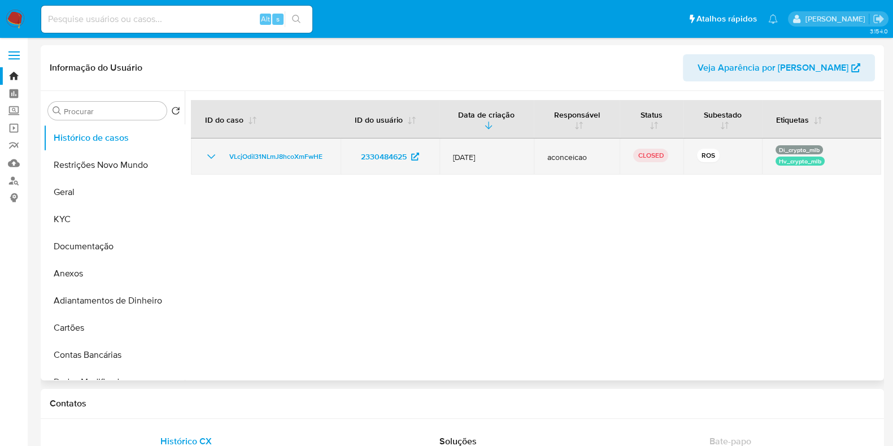
select select "10"
click at [209, 155] on icon "Mostrar/Ocultar" at bounding box center [212, 157] width 14 height 14
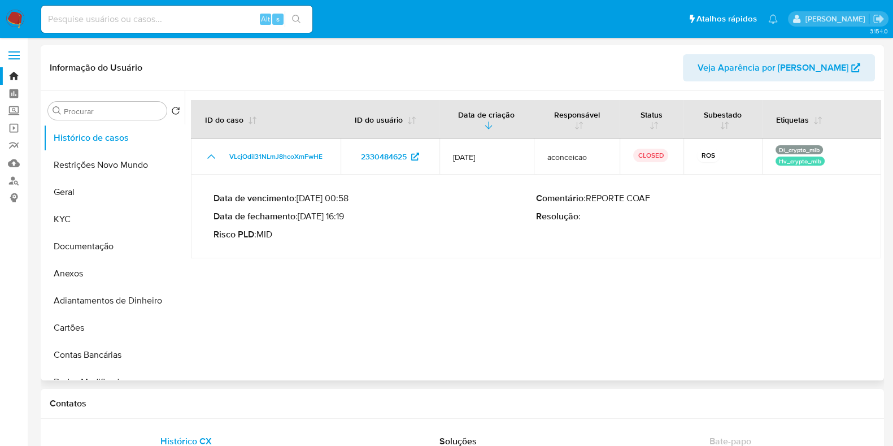
drag, startPoint x: 349, startPoint y: 217, endPoint x: 302, endPoint y: 220, distance: 47.5
click at [302, 220] on p "Data de fechamento : [DATE] 16:19" at bounding box center [375, 216] width 323 height 11
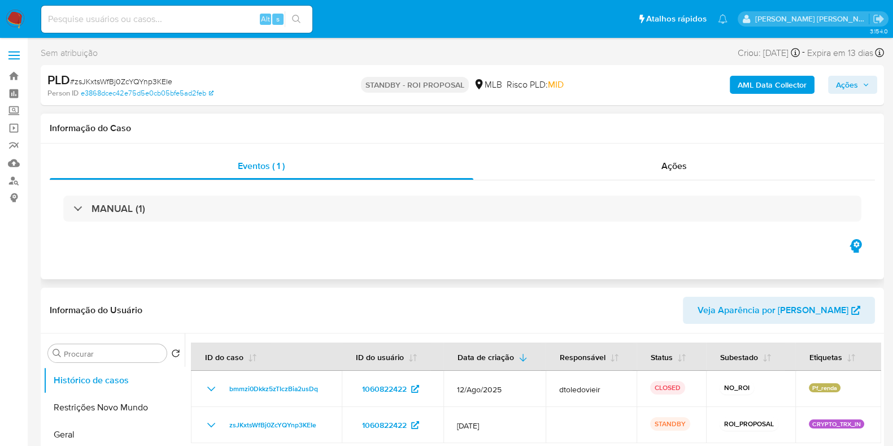
select select "10"
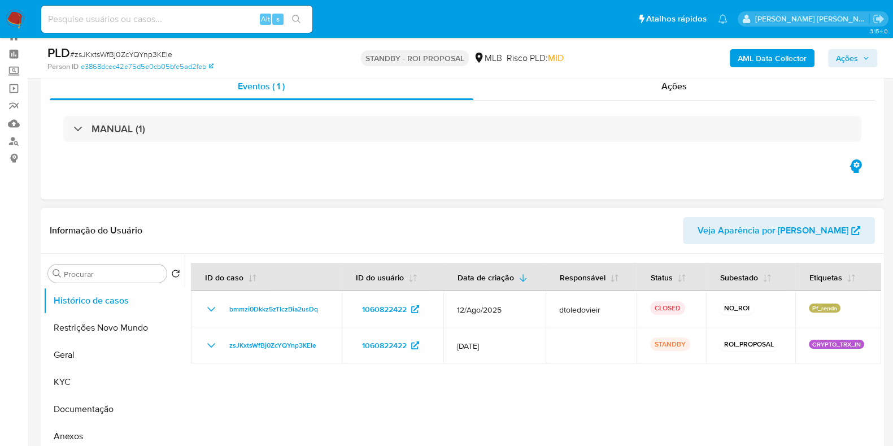
scroll to position [70, 0]
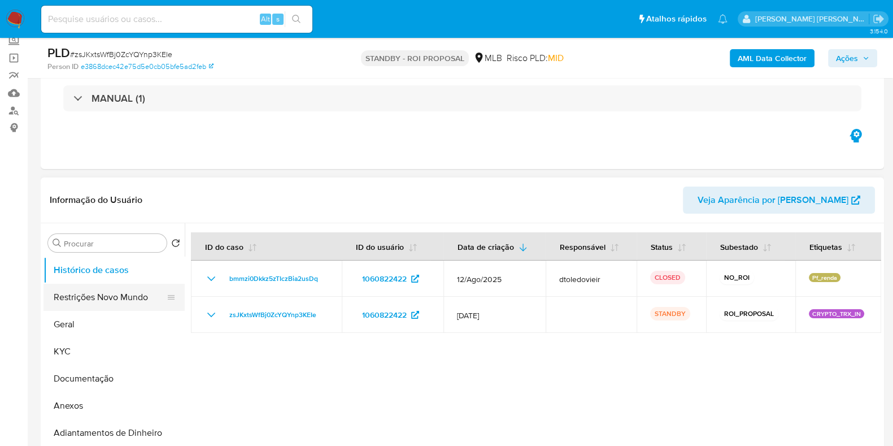
drag, startPoint x: 76, startPoint y: 312, endPoint x: 68, endPoint y: 301, distance: 14.1
click at [76, 312] on button "Geral" at bounding box center [114, 324] width 141 height 27
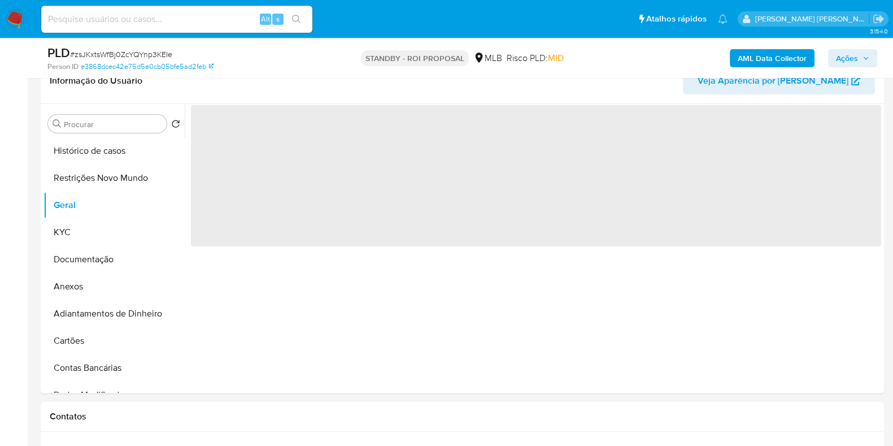
scroll to position [212, 0]
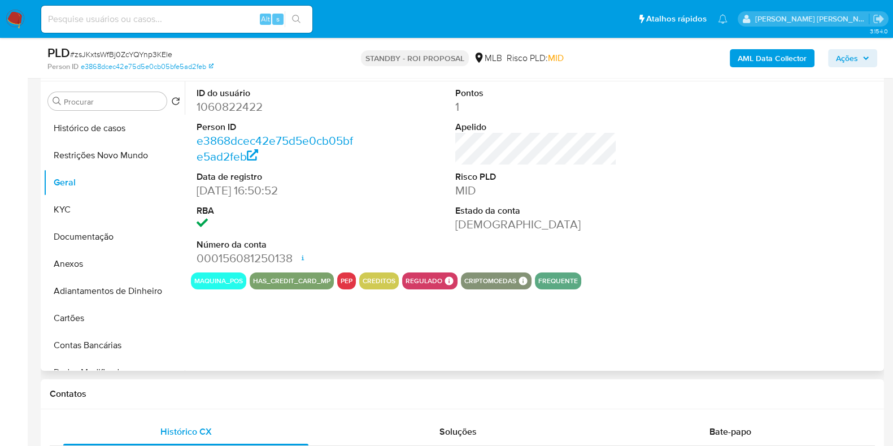
click at [244, 108] on dd "1060822422" at bounding box center [278, 107] width 162 height 16
copy dd "1060822422"
click at [194, 27] on div "Alt s" at bounding box center [176, 19] width 271 height 27
click at [197, 22] on input at bounding box center [176, 19] width 271 height 15
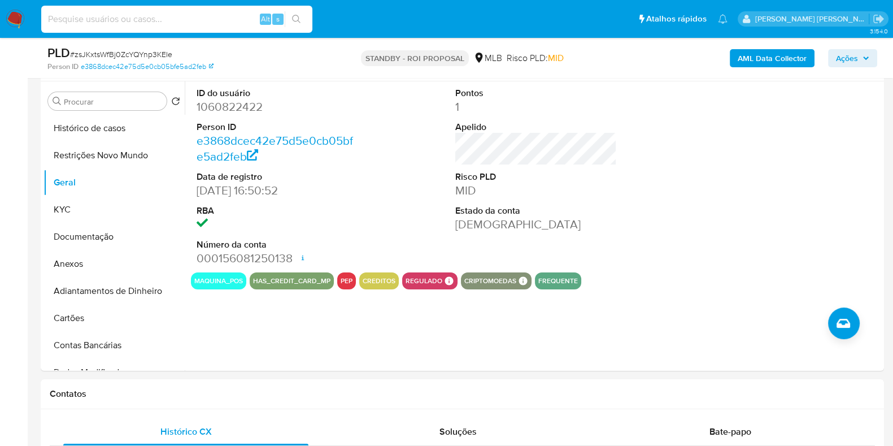
paste input "1448046747"
type input "1448046747"
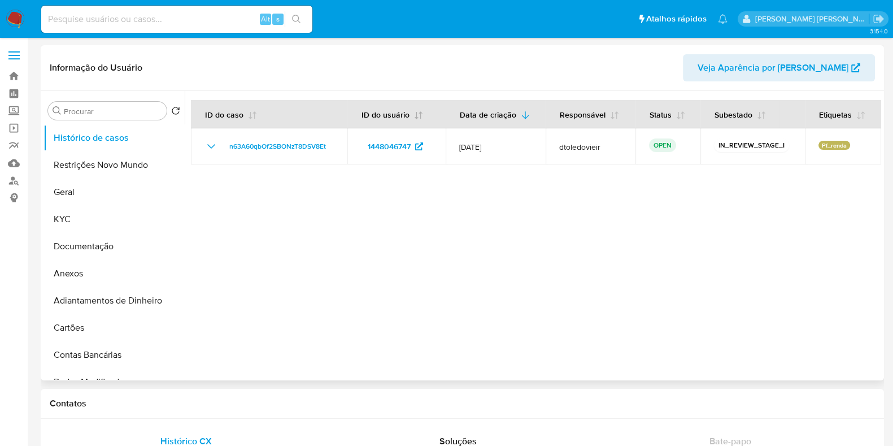
select select "10"
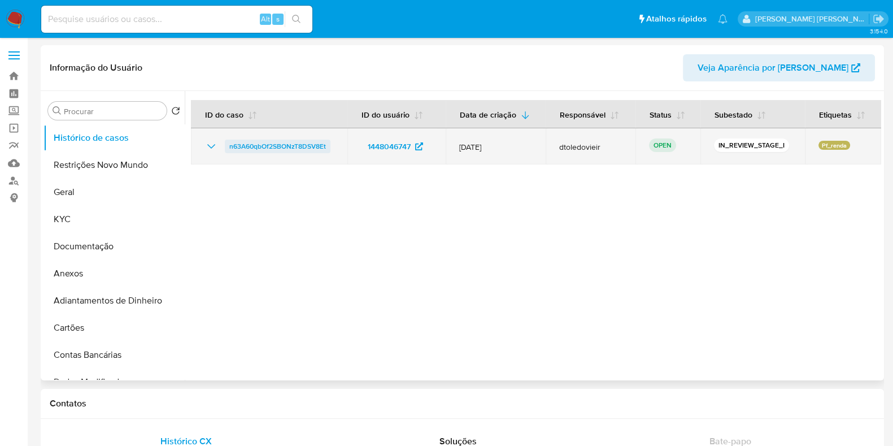
click at [273, 148] on span "n63A60qbOf2SBONzT8DSV8Et" at bounding box center [277, 147] width 97 height 14
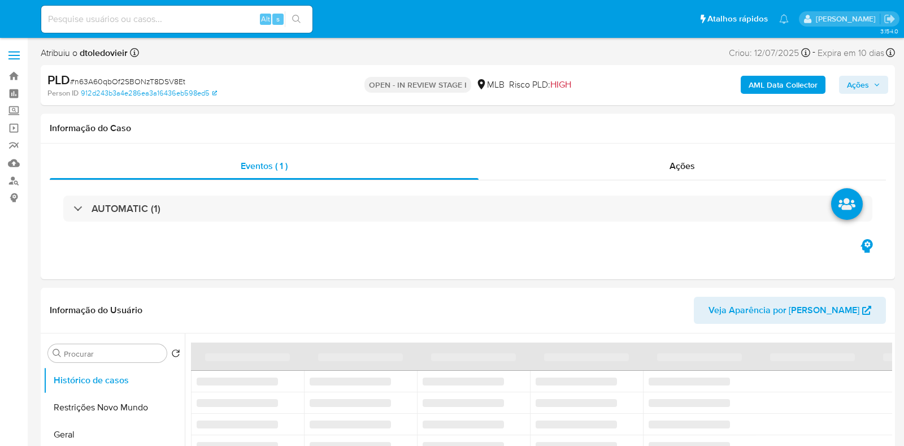
select select "10"
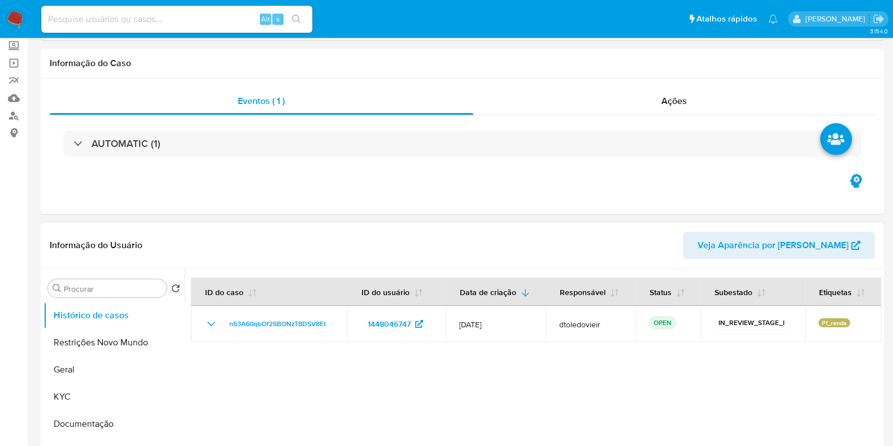
scroll to position [212, 0]
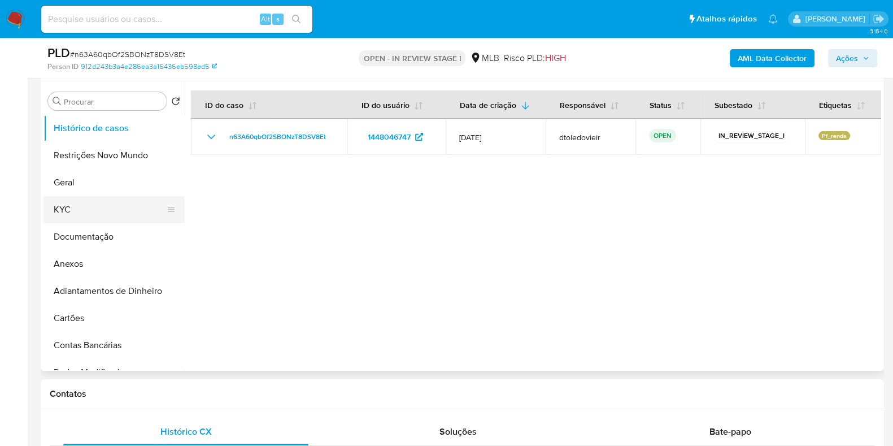
click at [85, 215] on button "KYC" at bounding box center [110, 209] width 132 height 27
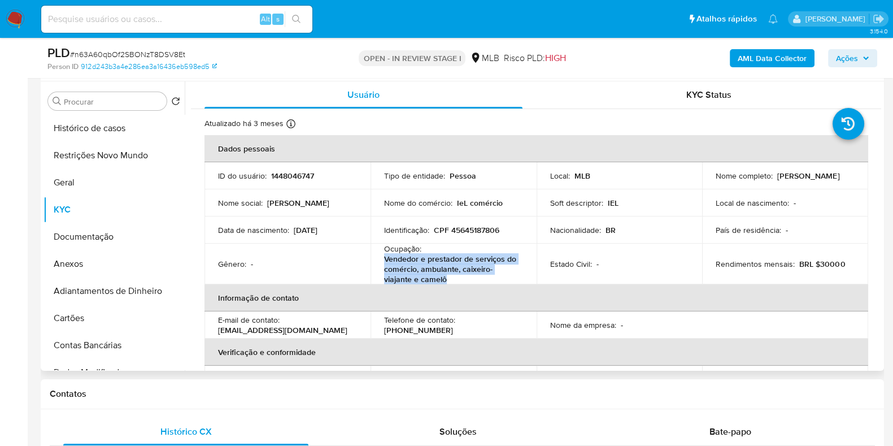
drag, startPoint x: 451, startPoint y: 278, endPoint x: 381, endPoint y: 259, distance: 71.9
click at [381, 259] on td "Ocupação : Vendedor e prestador de serviços do comércio, ambulante, caixeiro-vi…" at bounding box center [454, 263] width 166 height 41
copy p "Vendedor e prestador de serviços do comércio, ambulante, caixeiro-viajante e ca…"
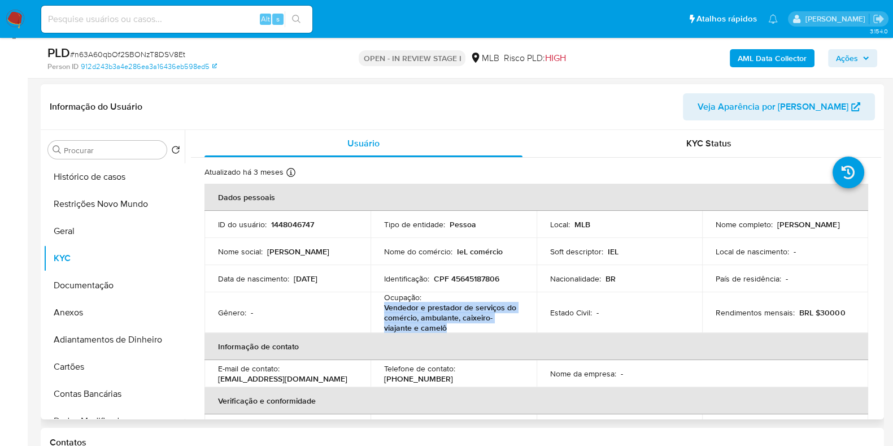
scroll to position [141, 0]
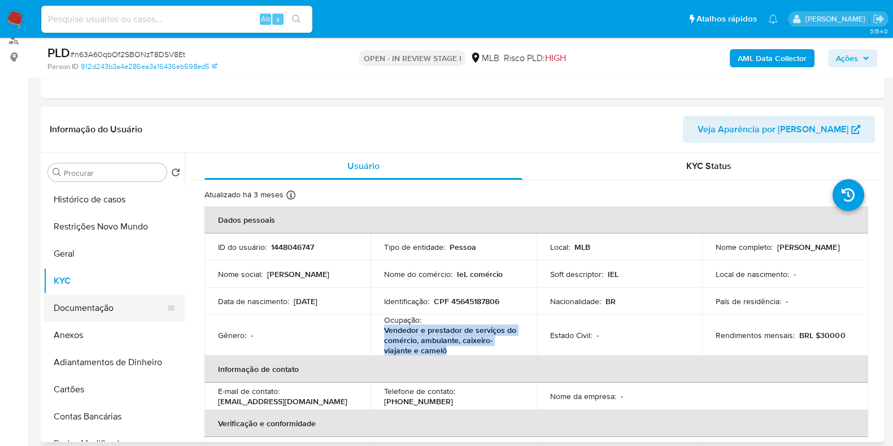
click at [75, 301] on button "Documentação" at bounding box center [110, 307] width 132 height 27
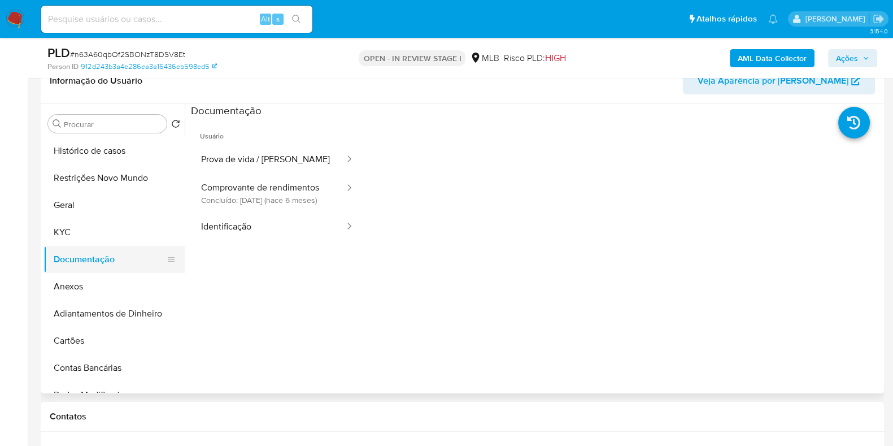
scroll to position [212, 0]
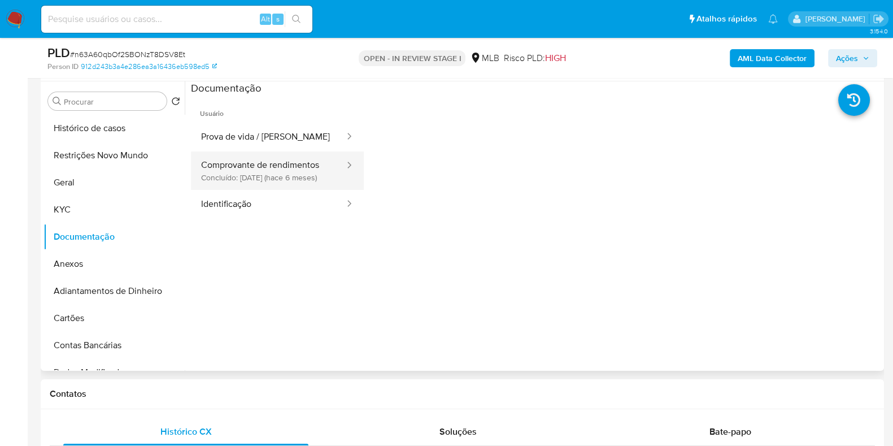
click at [295, 176] on button "Comprovante de rendimentos Concluído: [DATE] (hace 6 meses)" at bounding box center [268, 170] width 155 height 38
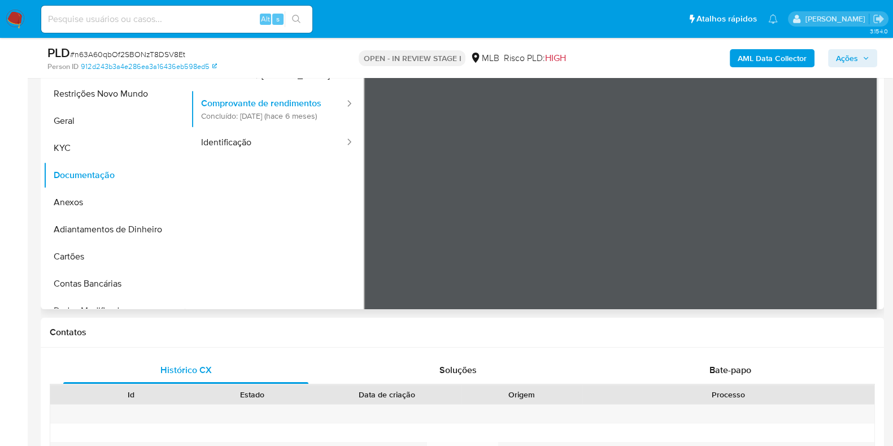
scroll to position [282, 0]
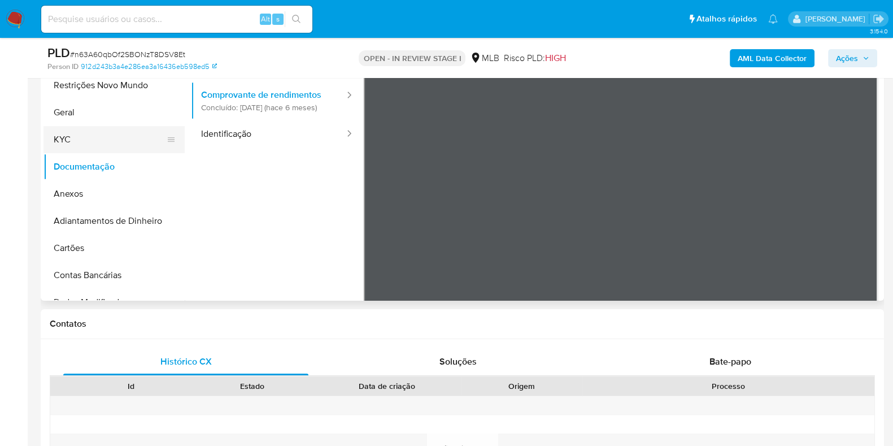
click at [100, 151] on button "KYC" at bounding box center [110, 139] width 132 height 27
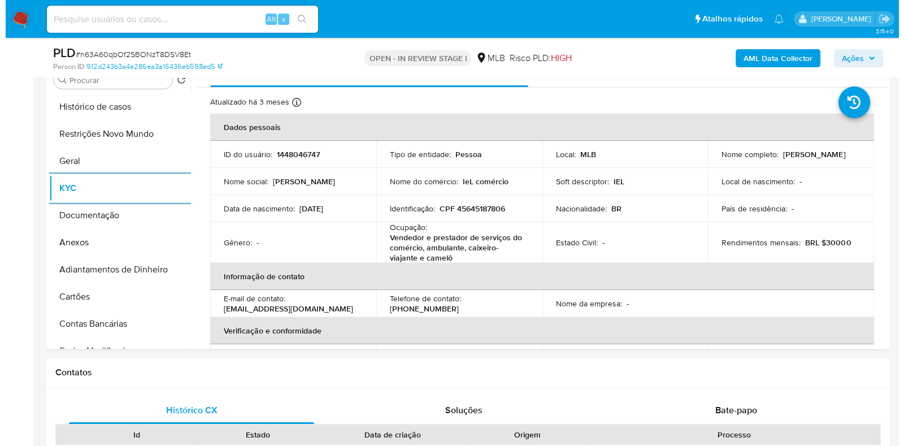
scroll to position [212, 0]
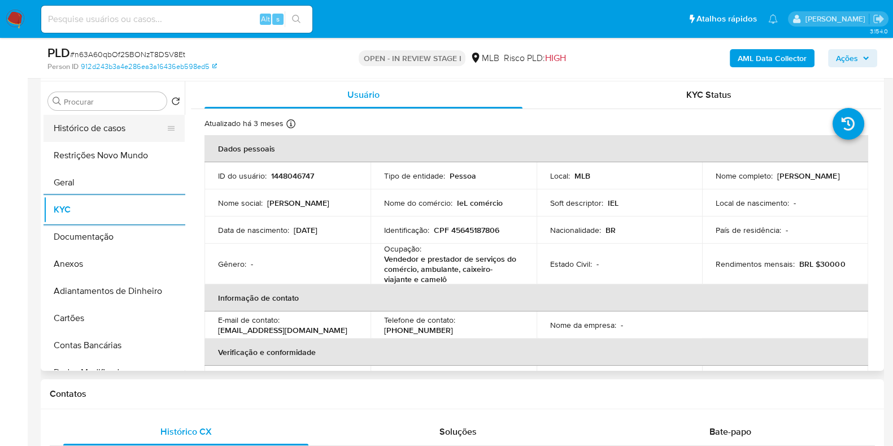
click at [121, 130] on button "Histórico de casos" at bounding box center [110, 128] width 132 height 27
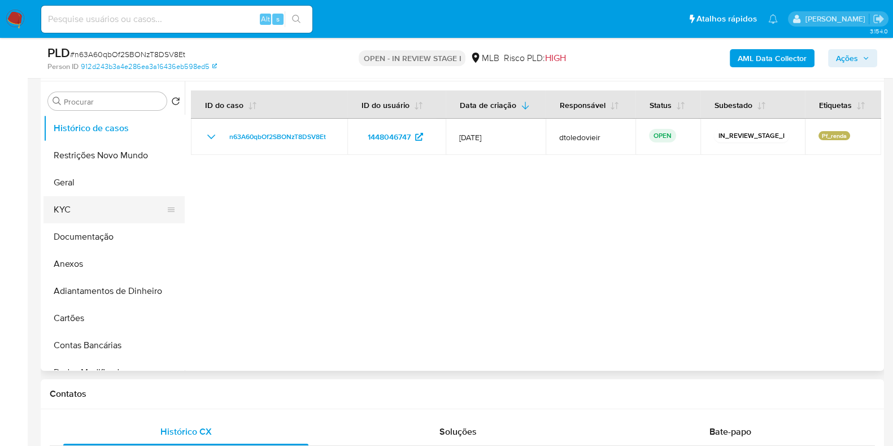
click at [86, 213] on button "KYC" at bounding box center [110, 209] width 132 height 27
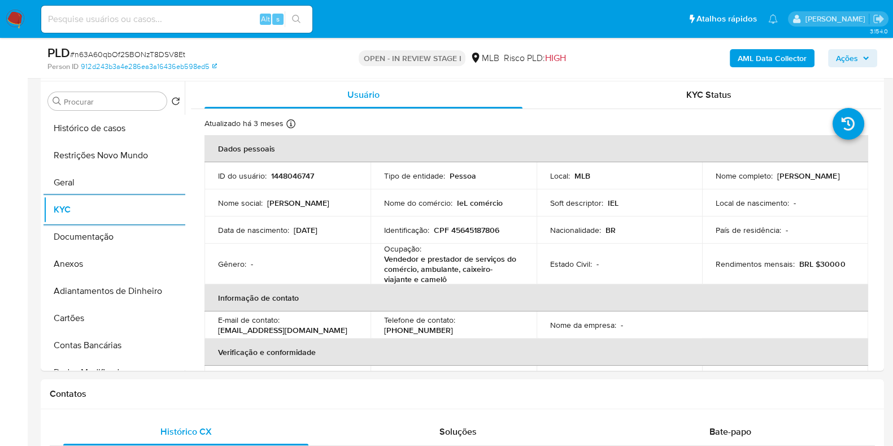
click at [743, 48] on div "AML Data Collector Ações" at bounding box center [740, 58] width 273 height 27
click at [741, 53] on b "AML Data Collector" at bounding box center [772, 58] width 69 height 18
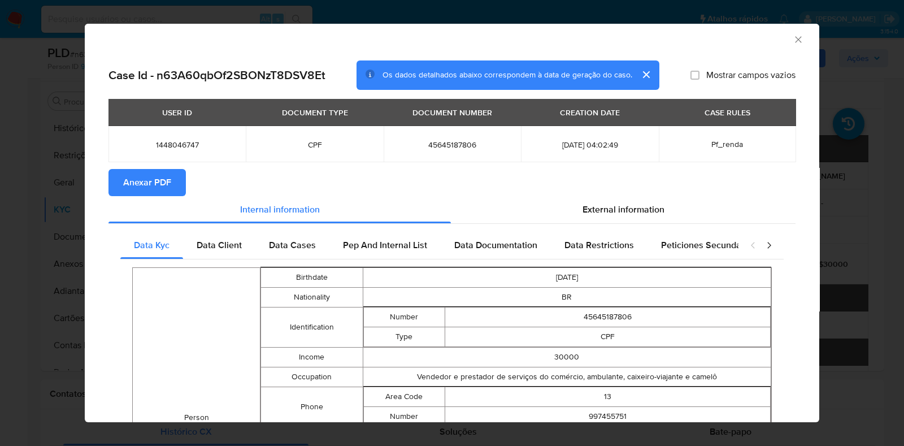
click at [607, 153] on td "[DATE] 04:02:49" at bounding box center [589, 144] width 137 height 36
drag, startPoint x: 589, startPoint y: 190, endPoint x: 599, endPoint y: 206, distance: 18.3
click at [590, 190] on section "Anexar PDF" at bounding box center [451, 182] width 687 height 27
click at [601, 215] on span "External information" at bounding box center [623, 209] width 82 height 13
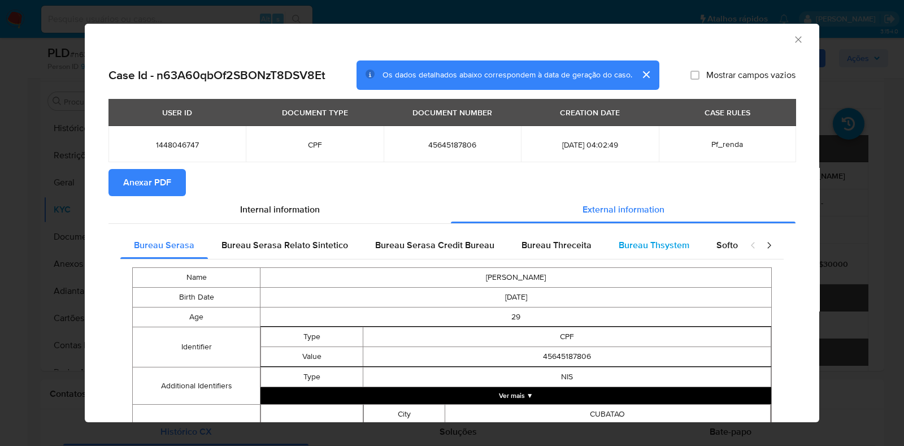
click at [641, 250] on span "Bureau Thsystem" at bounding box center [654, 244] width 71 height 13
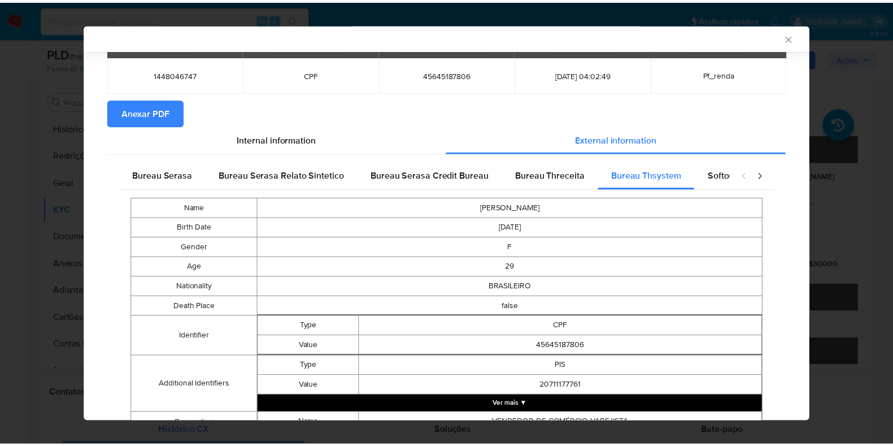
scroll to position [343, 0]
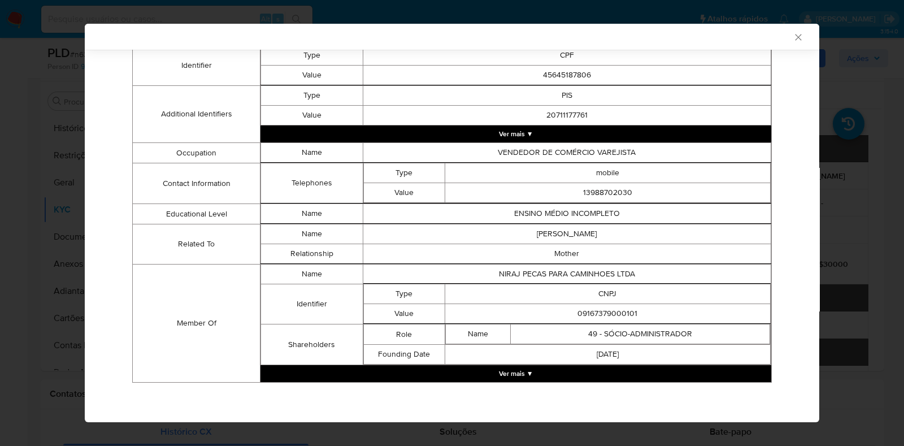
click at [576, 307] on td "09167379000101" at bounding box center [607, 314] width 325 height 20
click at [577, 307] on td "09167379000101" at bounding box center [607, 314] width 325 height 20
copy td "09167379000101"
click at [40, 249] on div "AML Data Collector Case Id - n63A60qbOf2SBONzT8DSV8Et Os dados detalhados abaix…" at bounding box center [452, 223] width 904 height 446
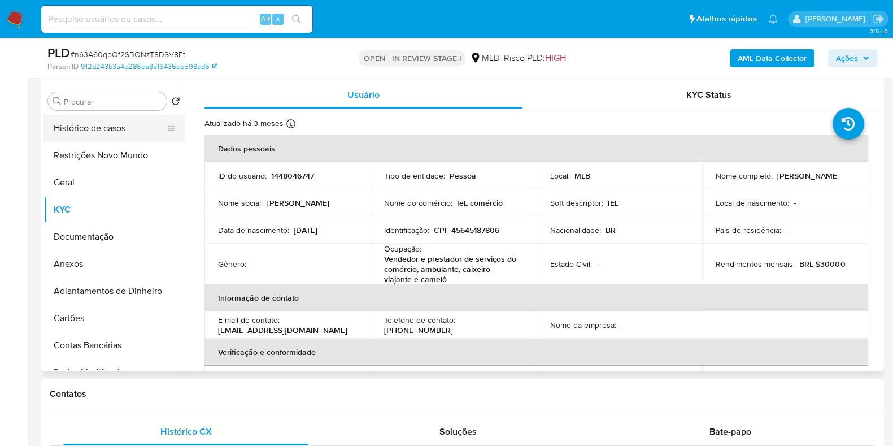
click at [124, 128] on button "Histórico de casos" at bounding box center [110, 128] width 132 height 27
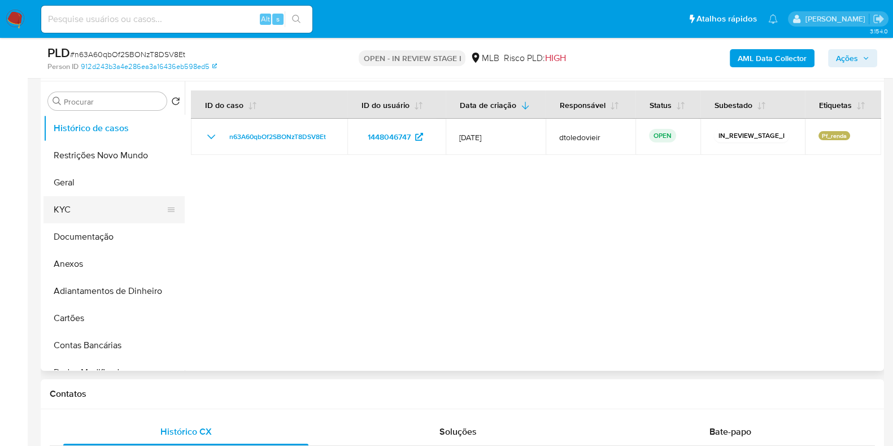
click at [80, 211] on button "KYC" at bounding box center [110, 209] width 132 height 27
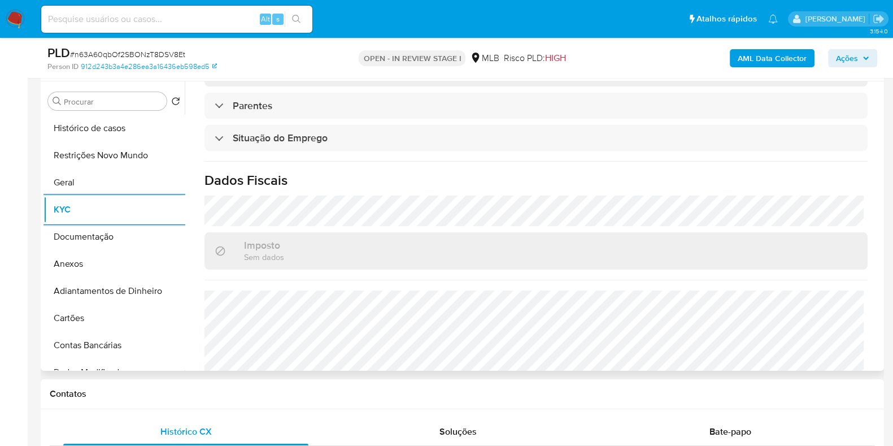
scroll to position [504, 0]
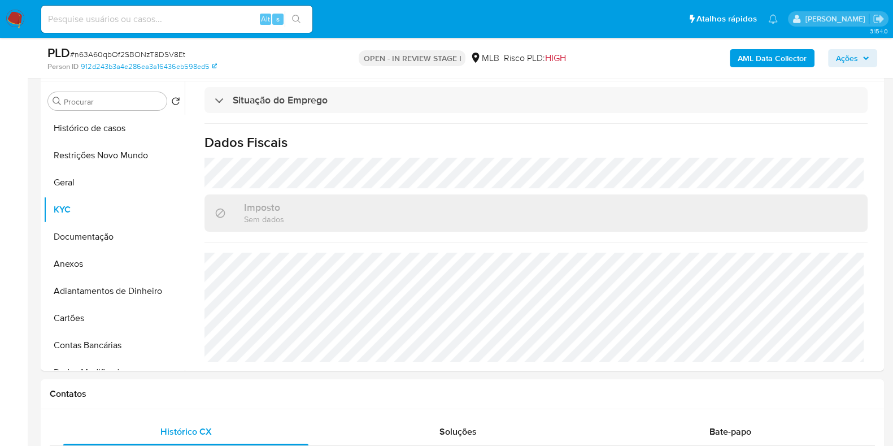
drag, startPoint x: 836, startPoint y: 57, endPoint x: 768, endPoint y: 68, distance: 68.1
click at [836, 57] on button "Ações" at bounding box center [852, 58] width 49 height 18
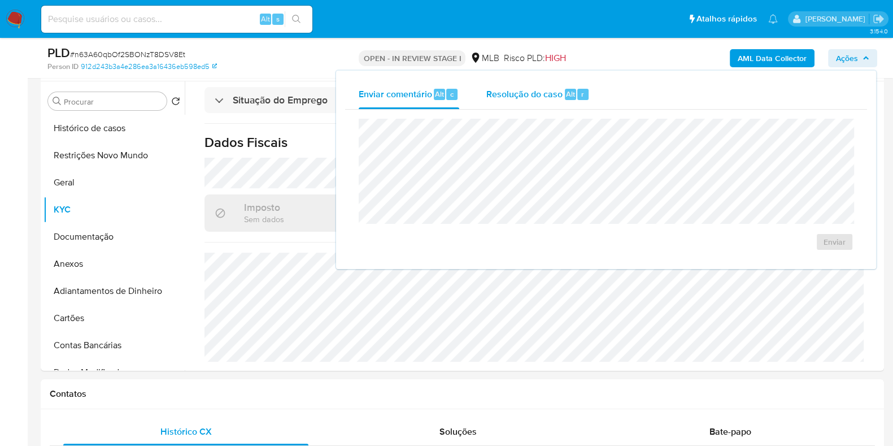
click at [517, 108] on div "Resolução do caso Alt r" at bounding box center [537, 94] width 103 height 29
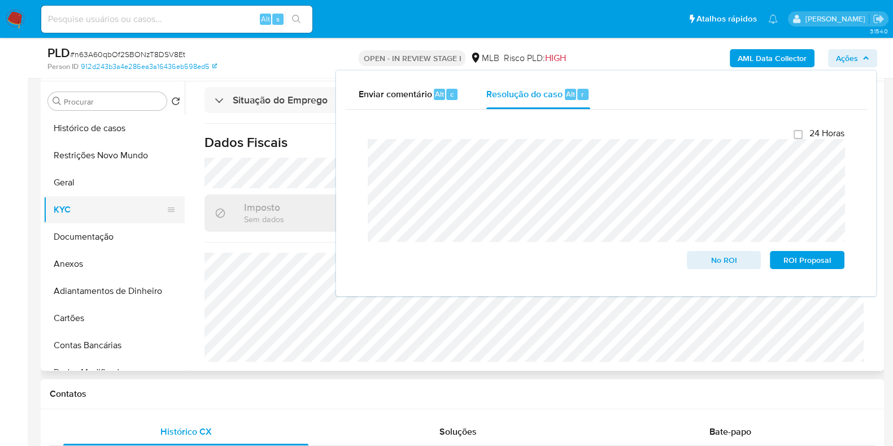
click at [113, 215] on button "KYC" at bounding box center [110, 209] width 132 height 27
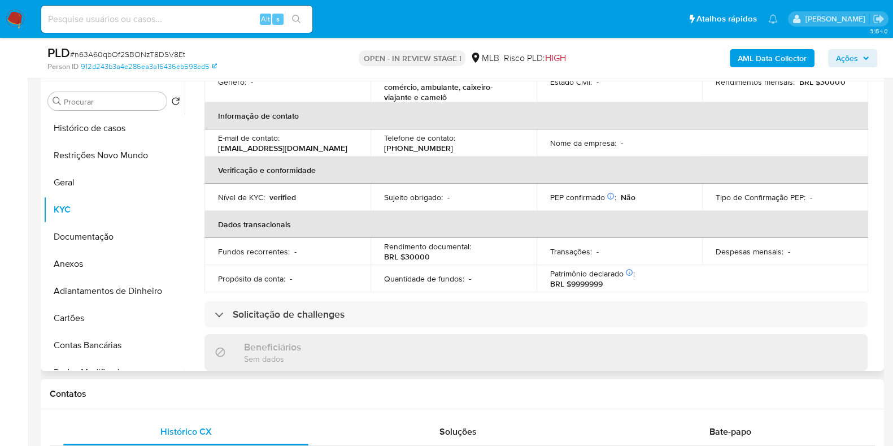
scroll to position [10, 0]
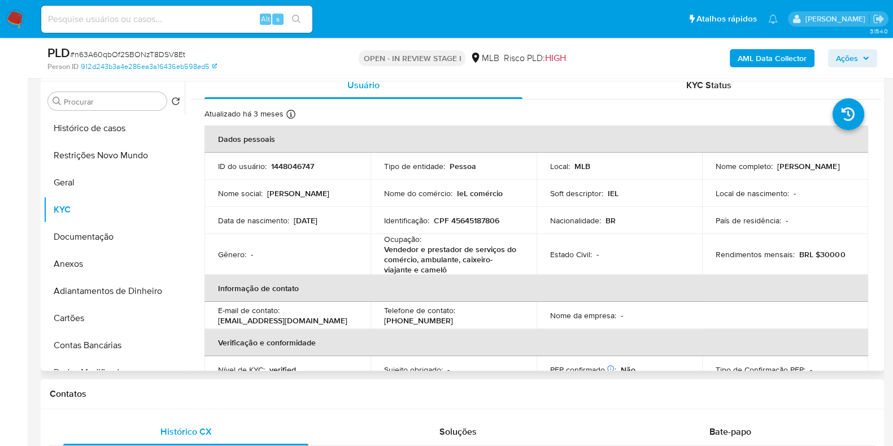
drag, startPoint x: 803, startPoint y: 176, endPoint x: 709, endPoint y: 172, distance: 94.4
click at [709, 172] on td "Nome completo : [PERSON_NAME]" at bounding box center [785, 166] width 166 height 27
copy p "[PERSON_NAME]"
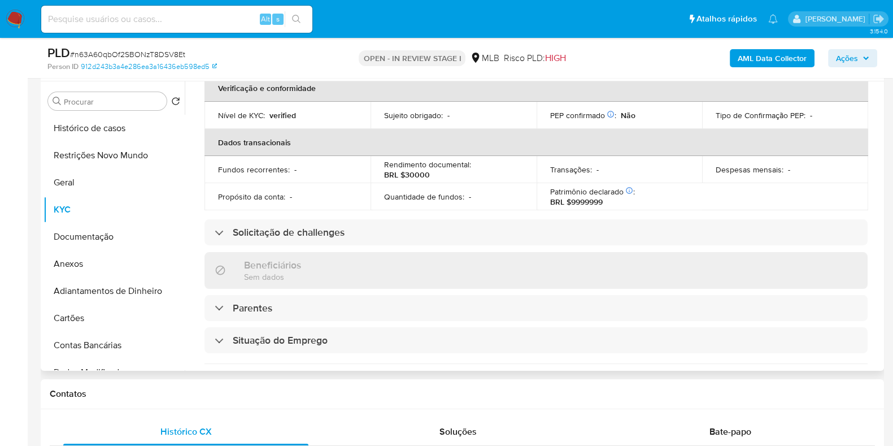
scroll to position [0, 0]
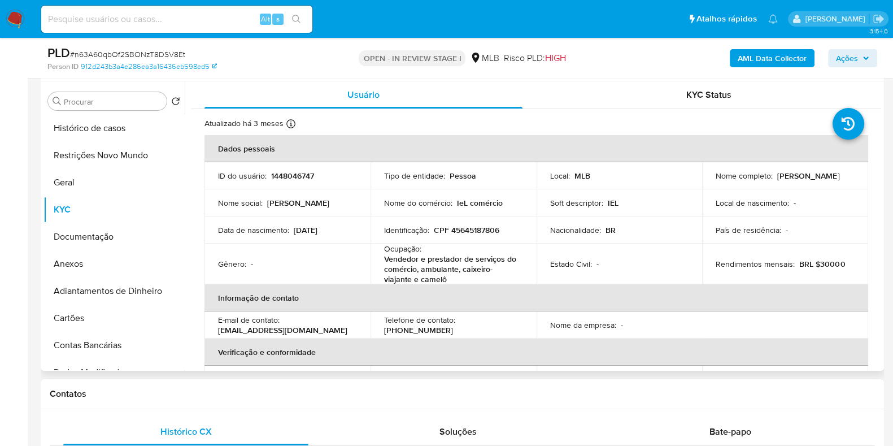
click at [483, 233] on p "CPF 45645187806" at bounding box center [467, 230] width 66 height 10
copy p "45645187806"
click at [91, 161] on button "Restrições Novo Mundo" at bounding box center [110, 155] width 132 height 27
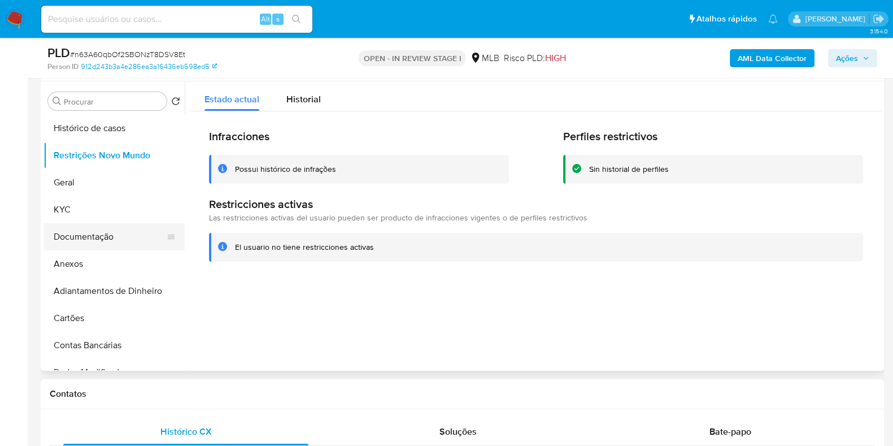
click at [97, 237] on button "Documentação" at bounding box center [110, 236] width 132 height 27
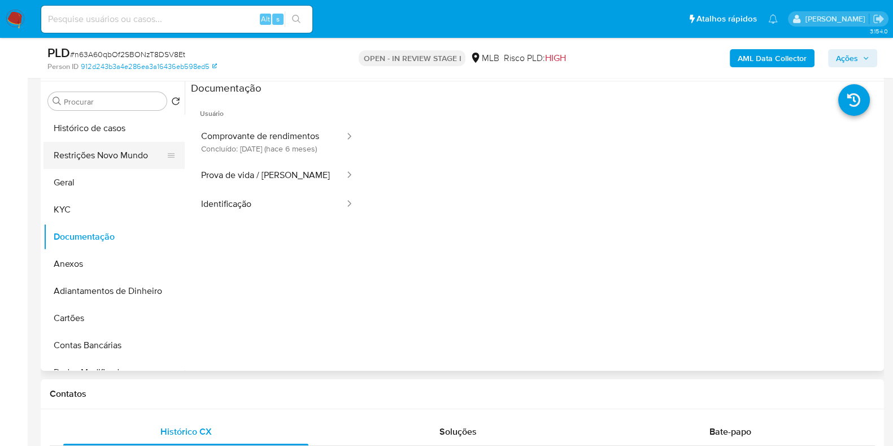
click at [107, 159] on button "Restrições Novo Mundo" at bounding box center [110, 155] width 132 height 27
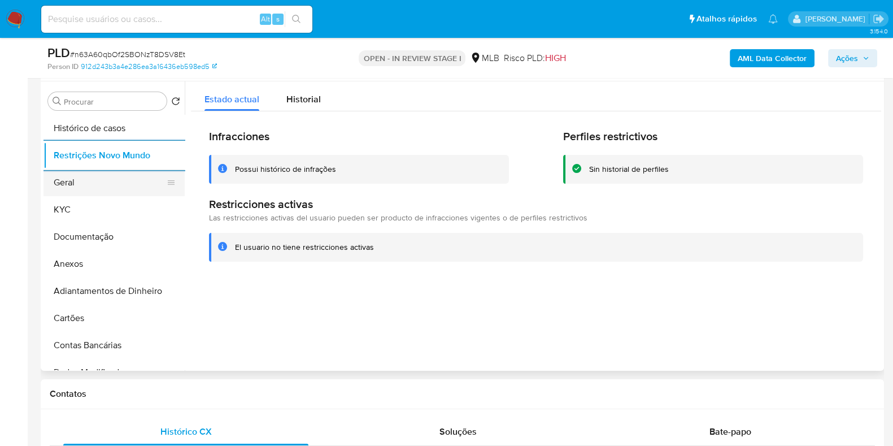
click at [56, 179] on button "Geral" at bounding box center [110, 182] width 132 height 27
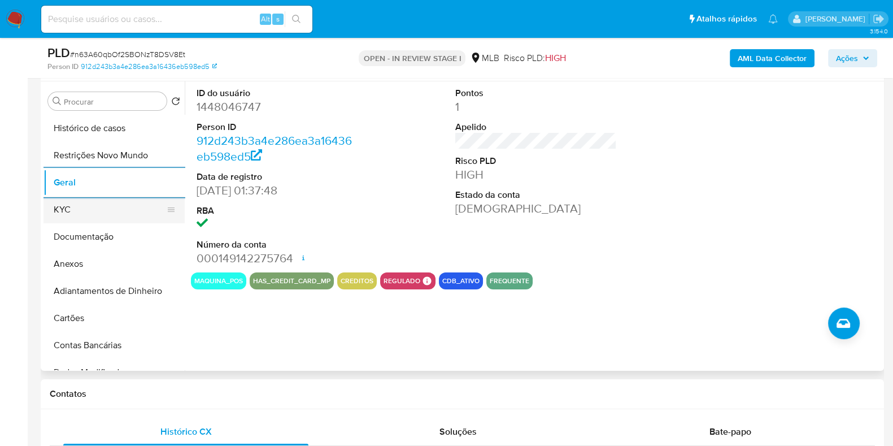
click at [97, 211] on button "KYC" at bounding box center [110, 209] width 132 height 27
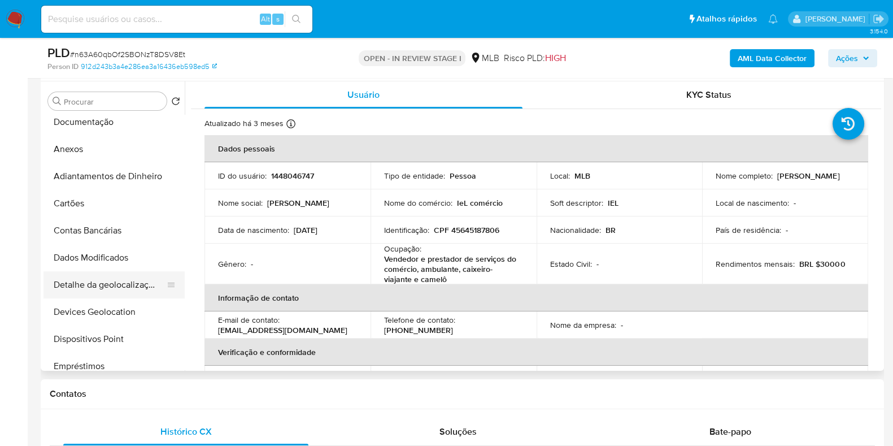
scroll to position [211, 0]
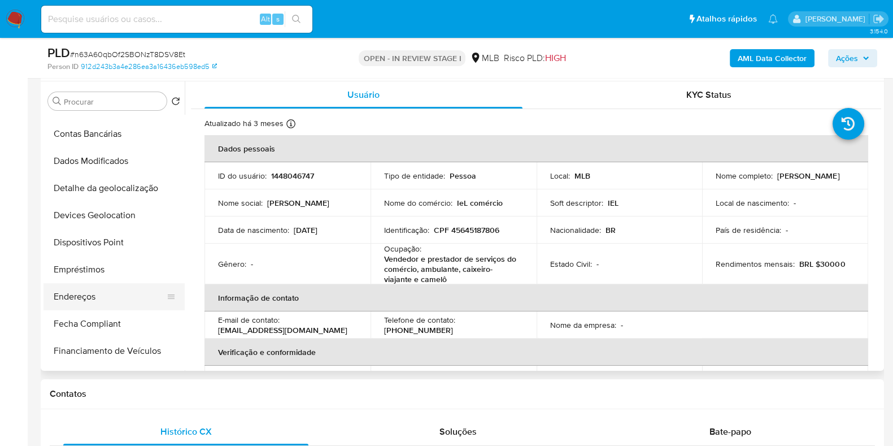
click at [87, 282] on ul "Histórico de casos Restrições Novo Mundo Geral KYC Documentação Anexos Adiantam…" at bounding box center [114, 242] width 141 height 255
click at [73, 299] on button "Endereços" at bounding box center [110, 296] width 132 height 27
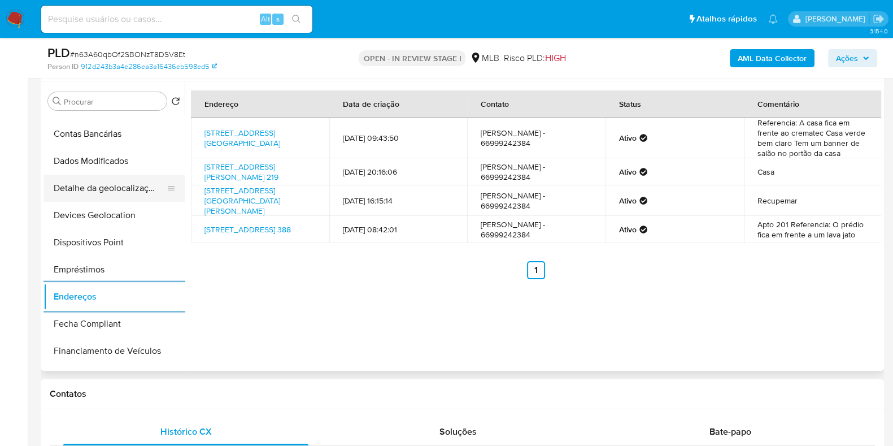
click at [118, 191] on button "Detalhe da geolocalização" at bounding box center [110, 188] width 132 height 27
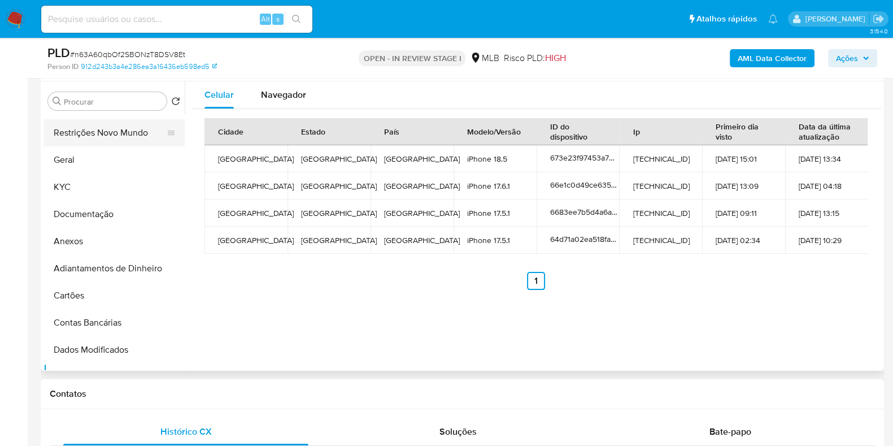
scroll to position [0, 0]
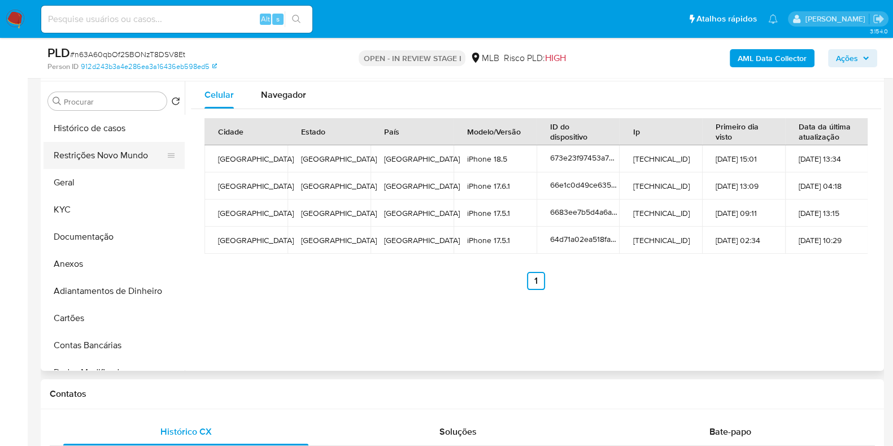
click at [107, 163] on button "Restrições Novo Mundo" at bounding box center [110, 155] width 132 height 27
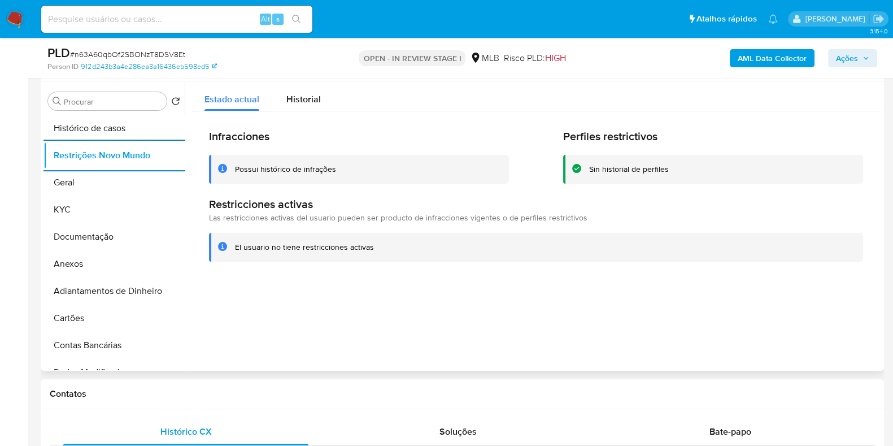
scroll to position [212, 0]
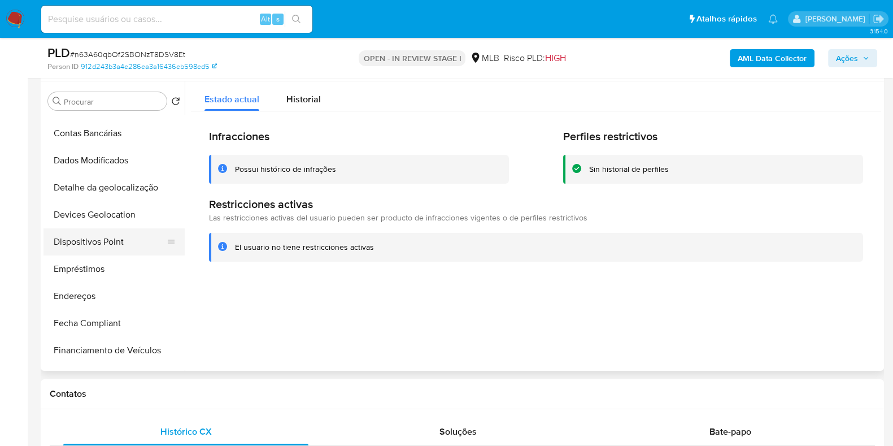
click at [109, 254] on button "Dispositivos Point" at bounding box center [110, 241] width 132 height 27
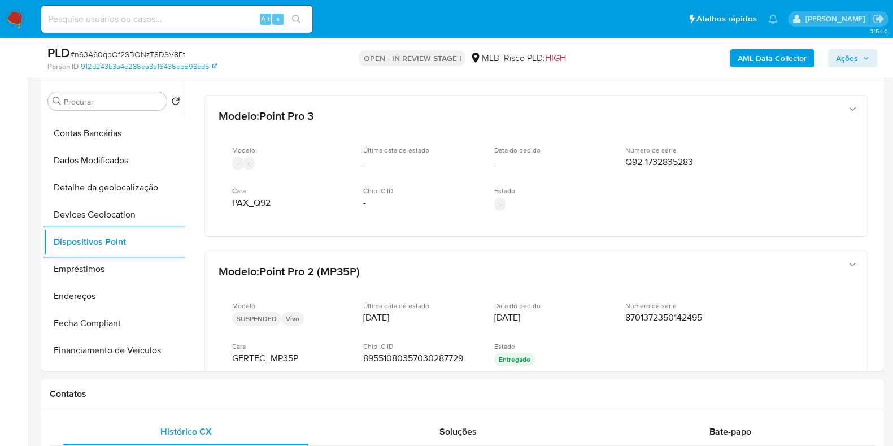
click at [776, 49] on b "AML Data Collector" at bounding box center [772, 58] width 69 height 18
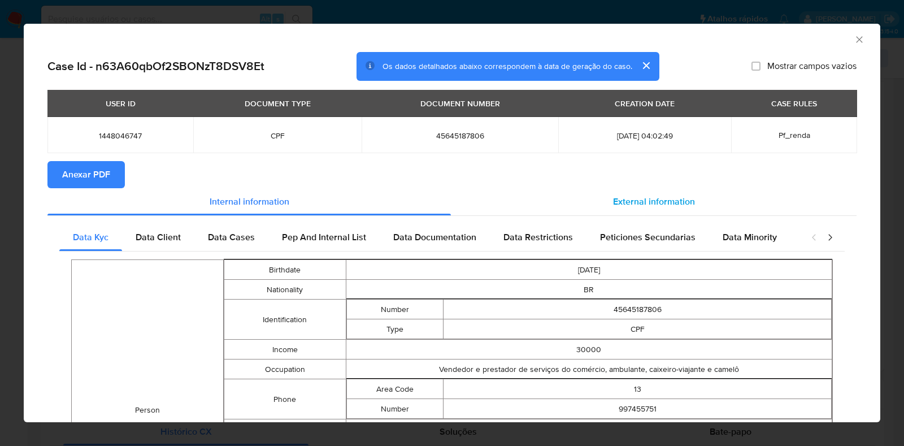
click at [638, 198] on span "External information" at bounding box center [654, 201] width 82 height 13
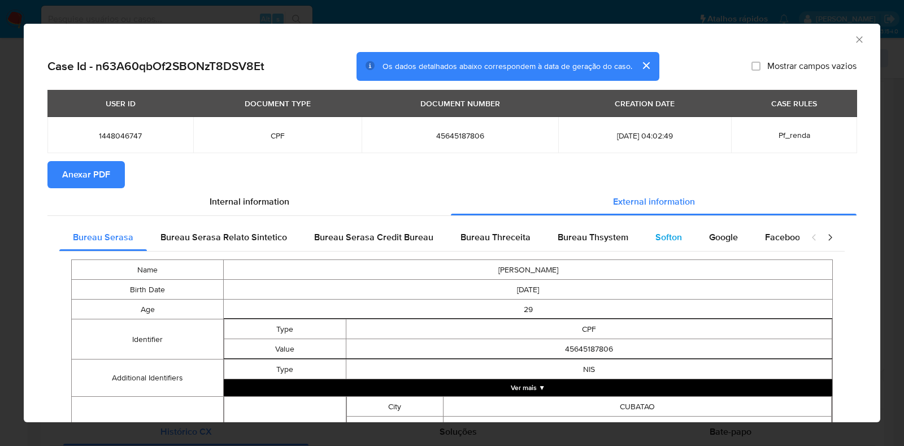
click at [662, 230] on span "Softon" at bounding box center [668, 236] width 27 height 13
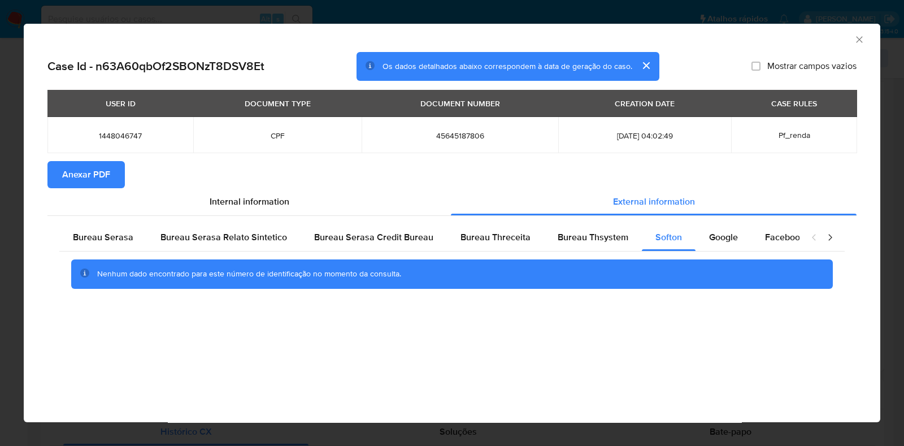
click at [94, 165] on span "Anexar PDF" at bounding box center [86, 174] width 48 height 25
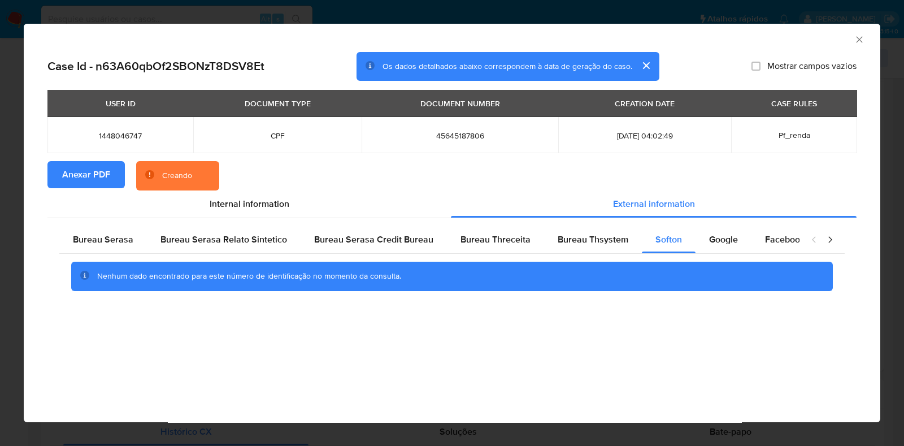
click at [2, 230] on div "AML Data Collector Case Id - n63A60qbOf2SBONzT8DSV8Et Os dados detalhados abaix…" at bounding box center [452, 223] width 904 height 446
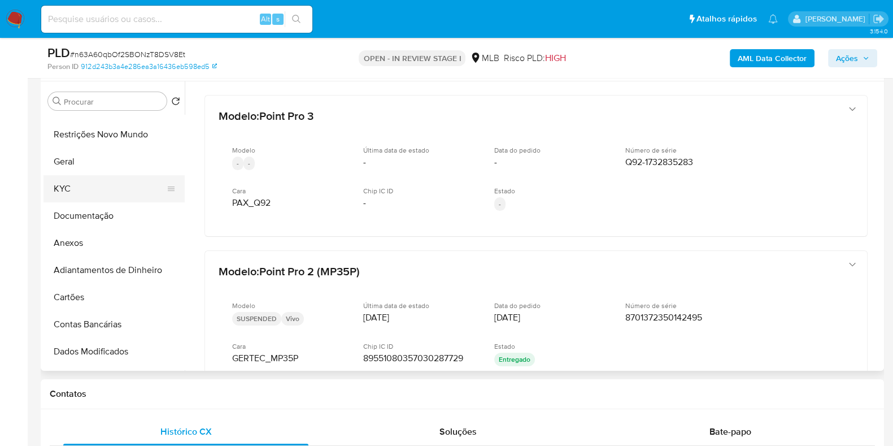
scroll to position [0, 0]
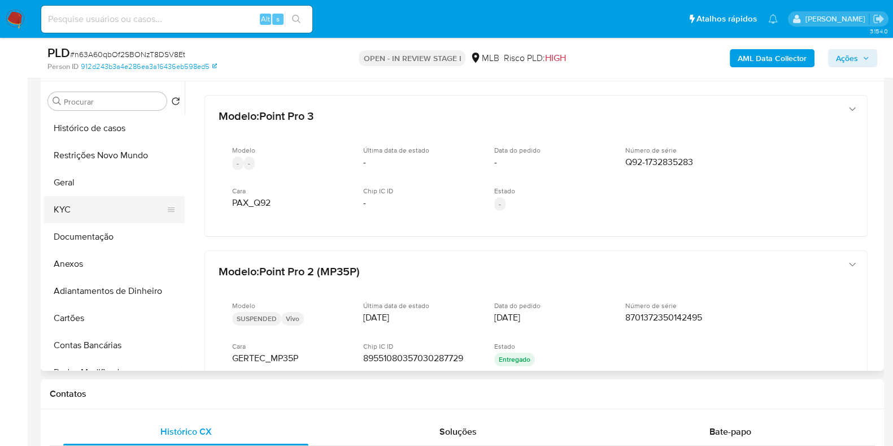
click at [95, 206] on button "KYC" at bounding box center [110, 209] width 132 height 27
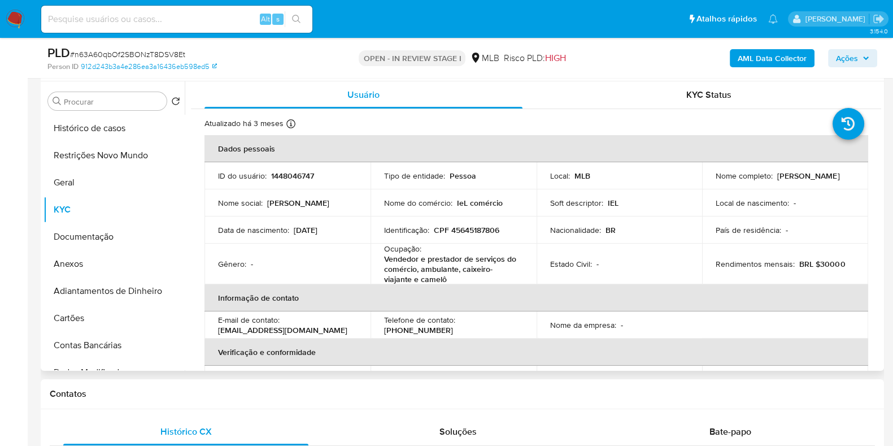
drag, startPoint x: 789, startPoint y: 182, endPoint x: 713, endPoint y: 182, distance: 76.3
click at [713, 182] on td "Nome completo : Eliziane Gomes da Silva" at bounding box center [785, 175] width 166 height 27
copy p "Eliziane Gomes da Silva"
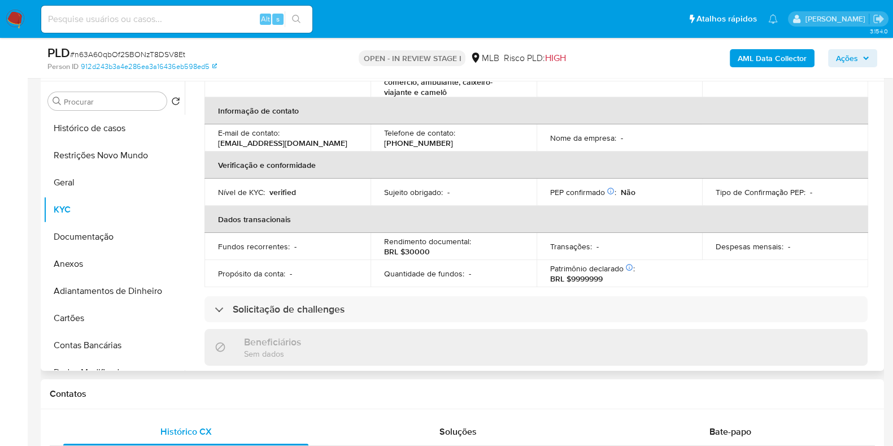
scroll to position [504, 0]
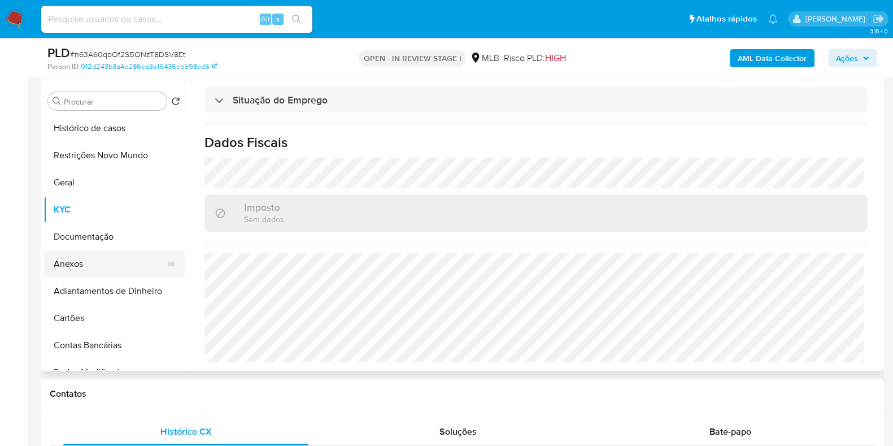
click at [88, 258] on button "Anexos" at bounding box center [110, 263] width 132 height 27
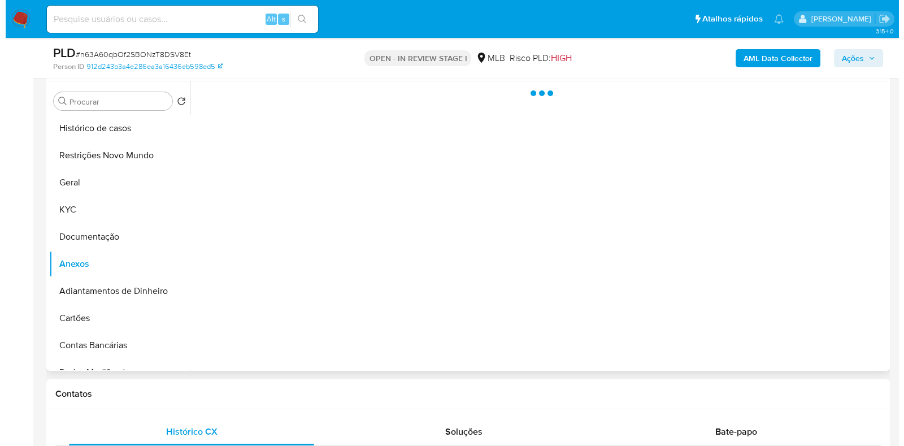
scroll to position [0, 0]
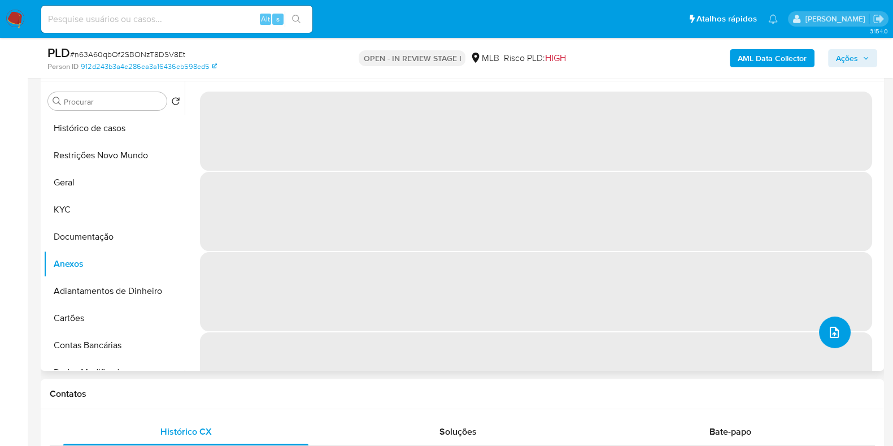
click at [832, 328] on icon "upload-file" at bounding box center [835, 332] width 14 height 14
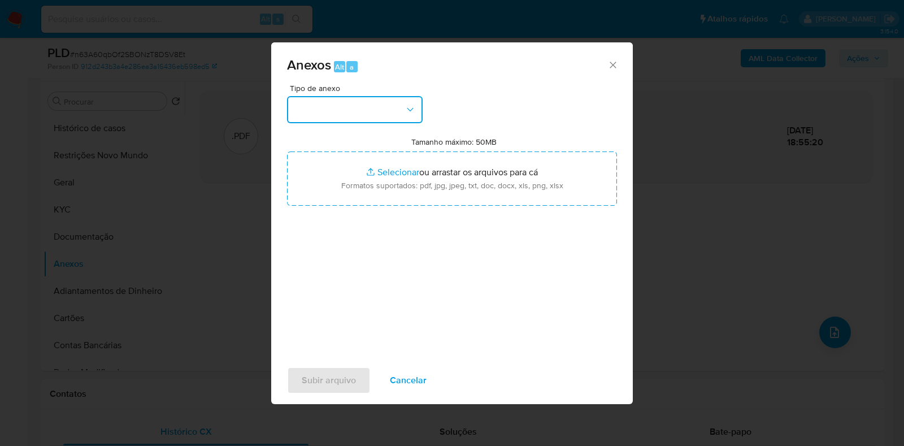
click at [394, 112] on button "button" at bounding box center [355, 109] width 136 height 27
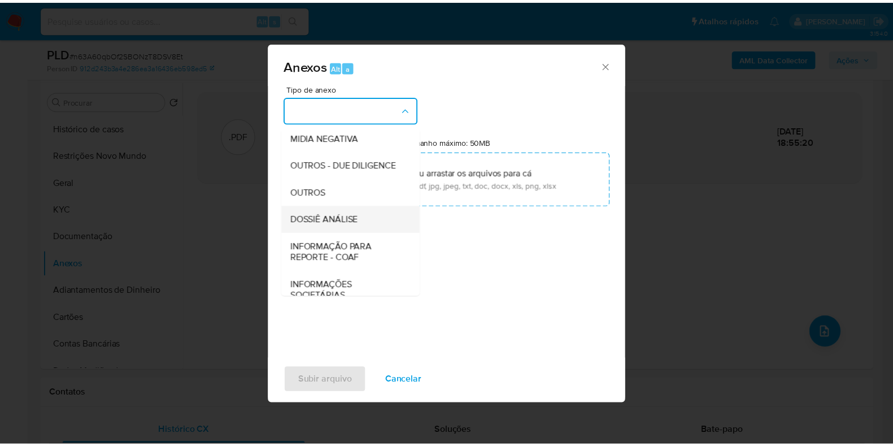
scroll to position [174, 0]
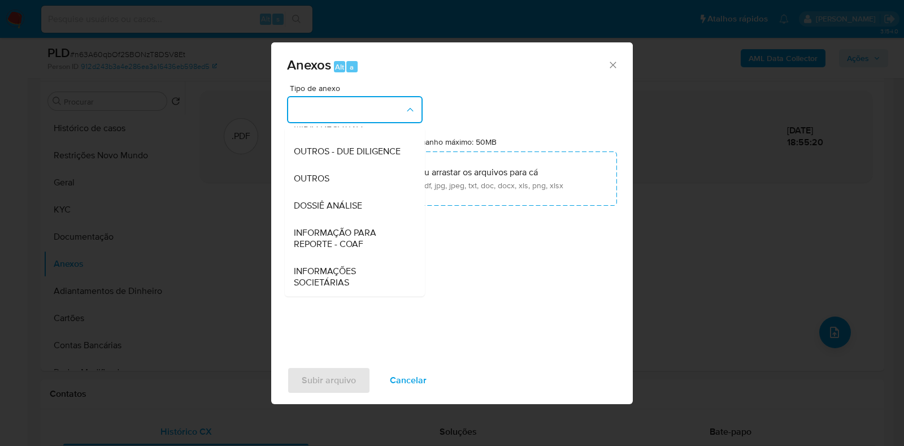
click at [346, 210] on span "DOSSIÊ ANÁLISE" at bounding box center [328, 205] width 68 height 11
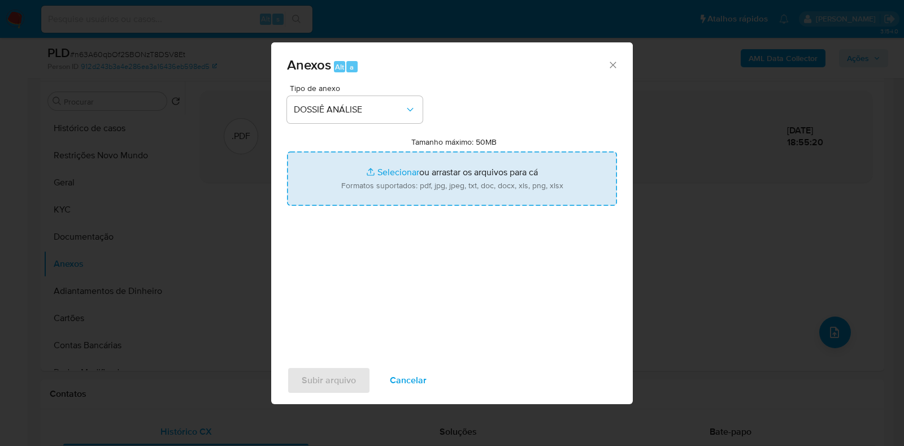
type input "C:\fakepath\SAR - CPF 45645187806 - ELIZIANE GOMES DA SILVA.pdf"
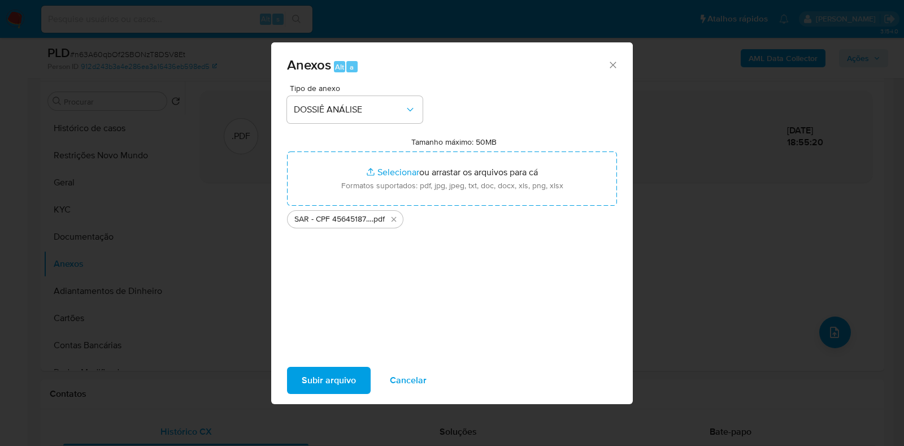
click at [315, 369] on span "Subir arquivo" at bounding box center [329, 380] width 54 height 25
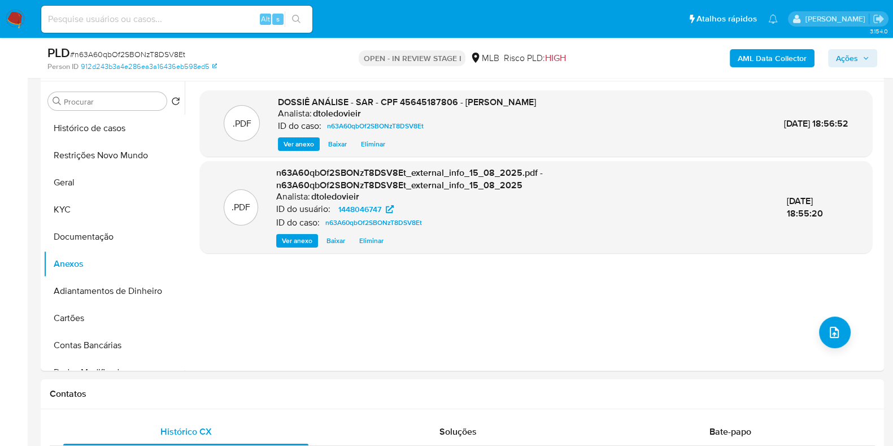
click at [856, 61] on span "Ações" at bounding box center [847, 58] width 22 height 18
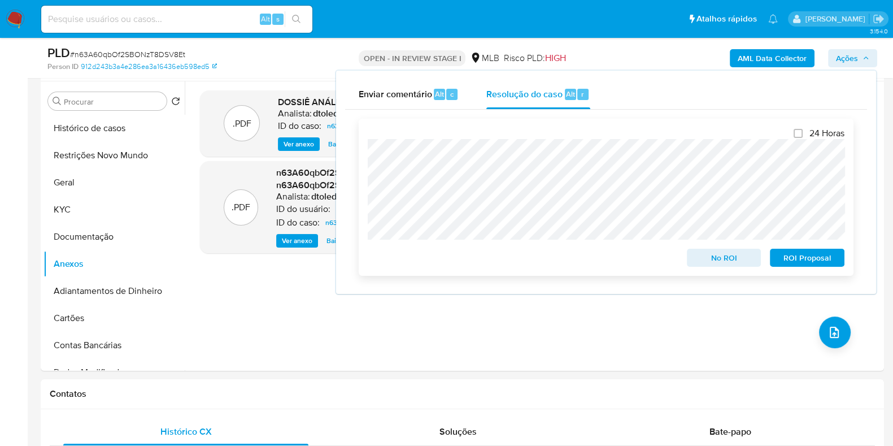
click at [811, 261] on span "ROI Proposal" at bounding box center [807, 258] width 59 height 16
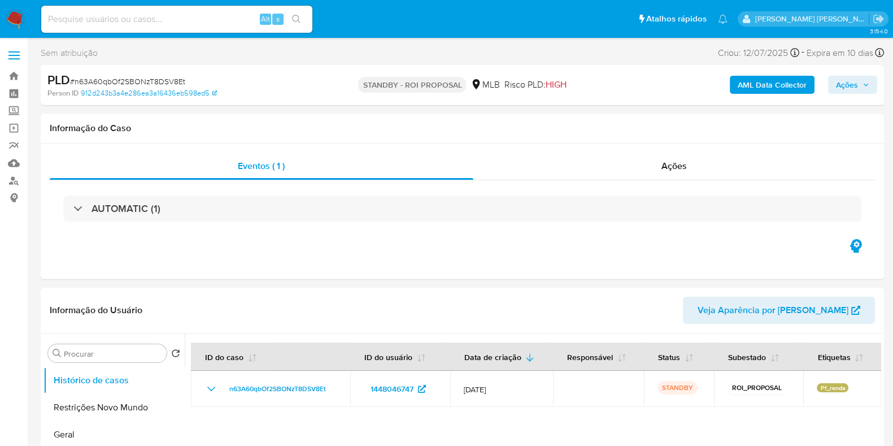
select select "10"
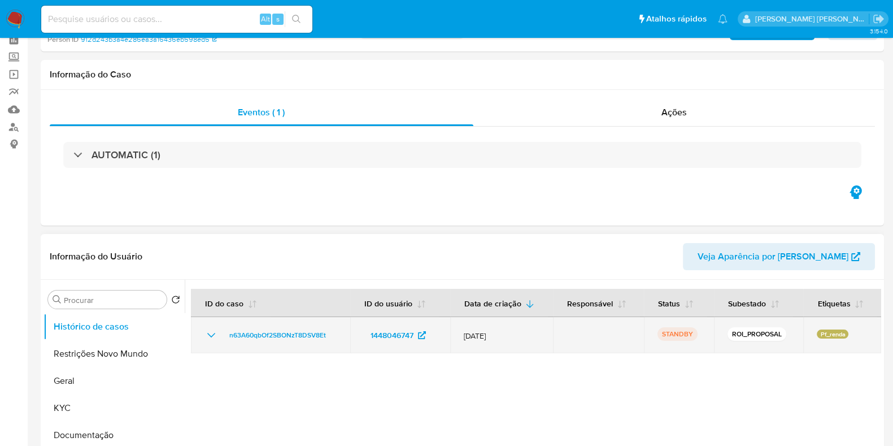
scroll to position [141, 0]
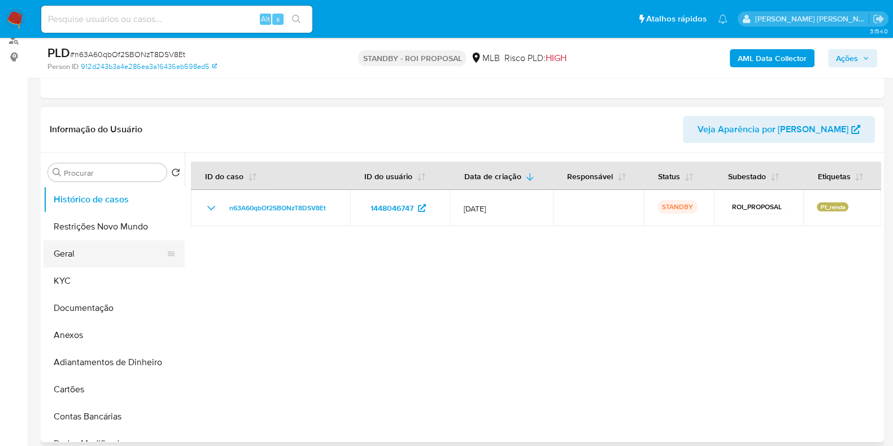
click at [115, 260] on button "Geral" at bounding box center [110, 253] width 132 height 27
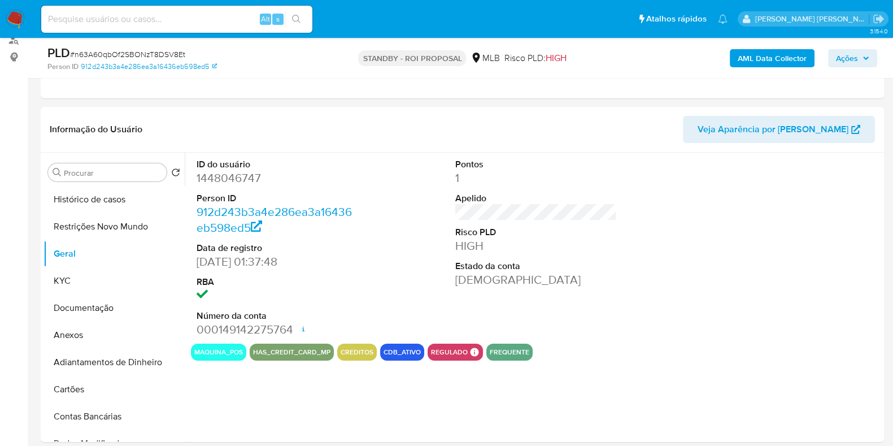
click at [241, 176] on dd "1448046747" at bounding box center [278, 178] width 162 height 16
copy dd "1448046747"
click at [140, 22] on input at bounding box center [176, 19] width 271 height 15
paste input "752359404"
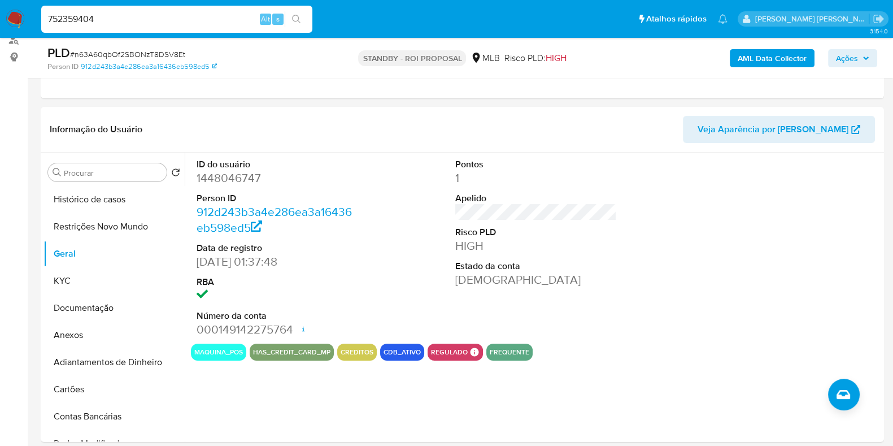
type input "752359404"
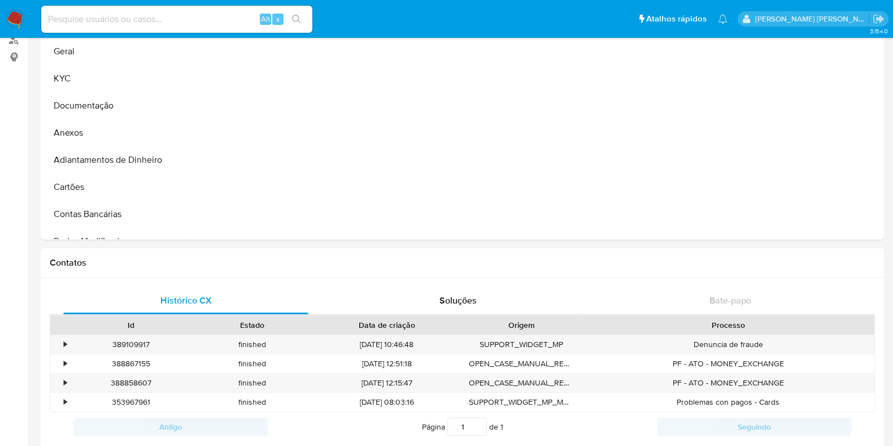
select select "10"
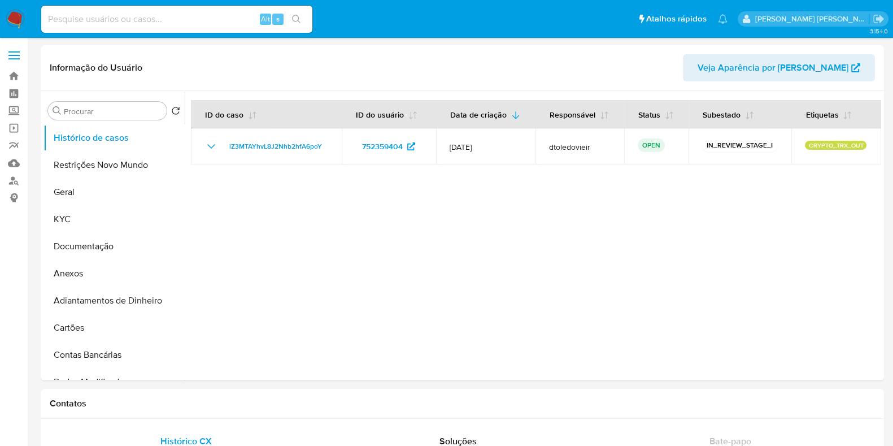
click at [141, 12] on input at bounding box center [176, 19] width 271 height 15
paste input "752359404"
type input "752359404"
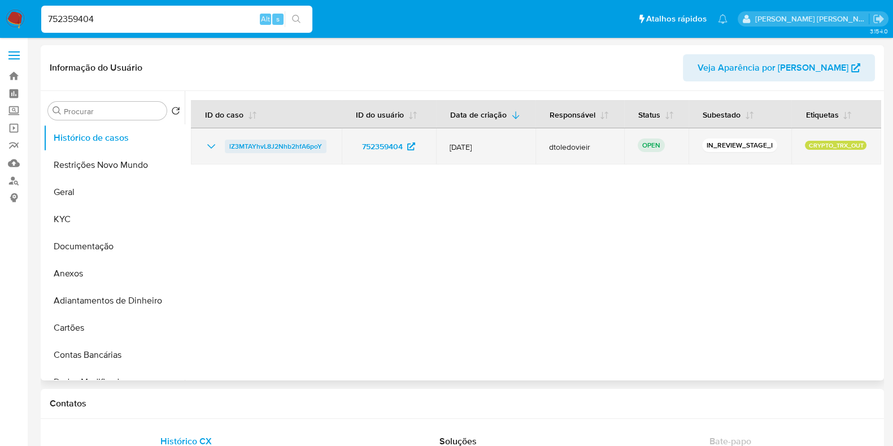
click at [263, 145] on span "lZ3MTAYhvL8J2Nhb2hfA6poY" at bounding box center [275, 147] width 93 height 14
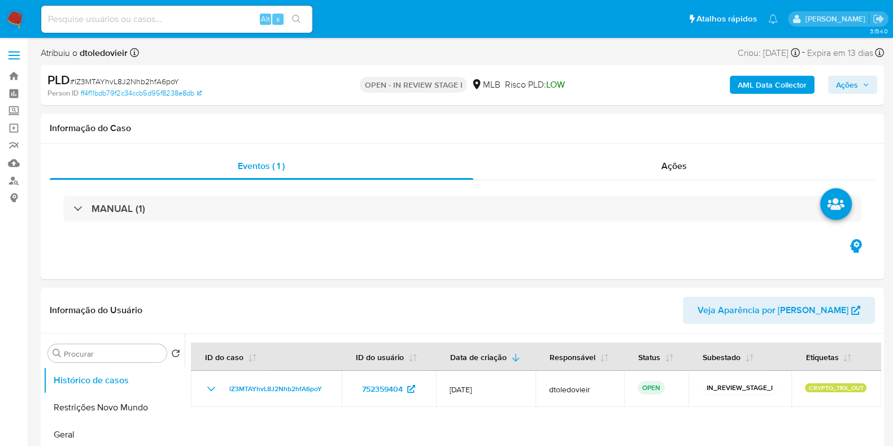
select select "10"
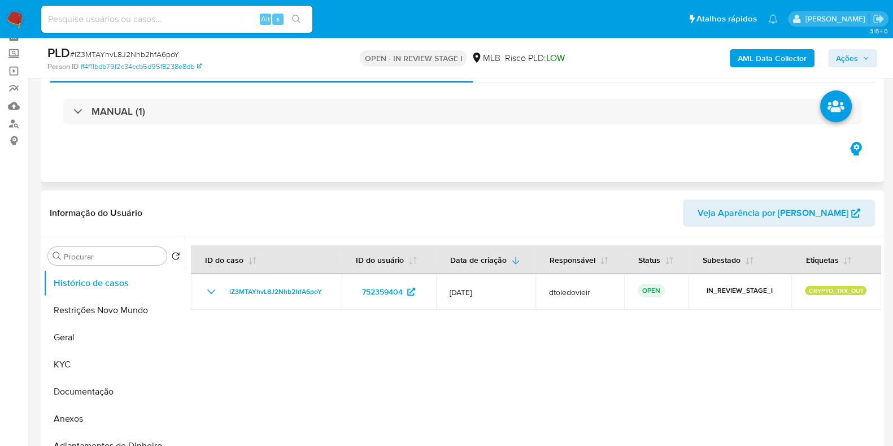
scroll to position [70, 0]
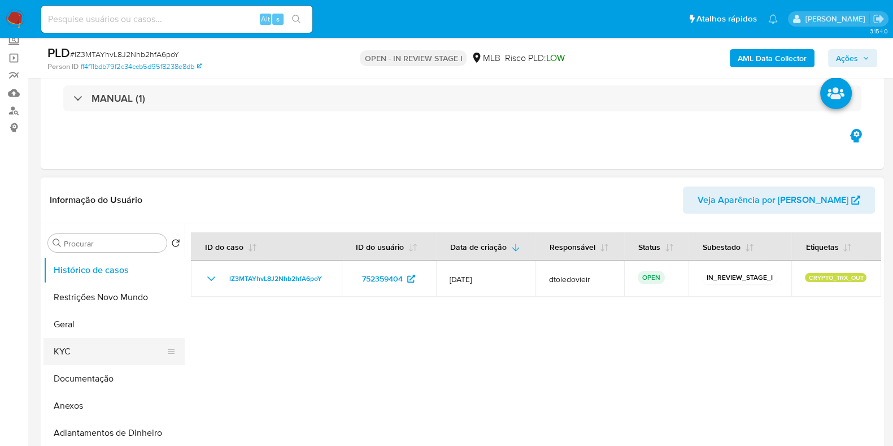
click at [71, 343] on button "KYC" at bounding box center [110, 351] width 132 height 27
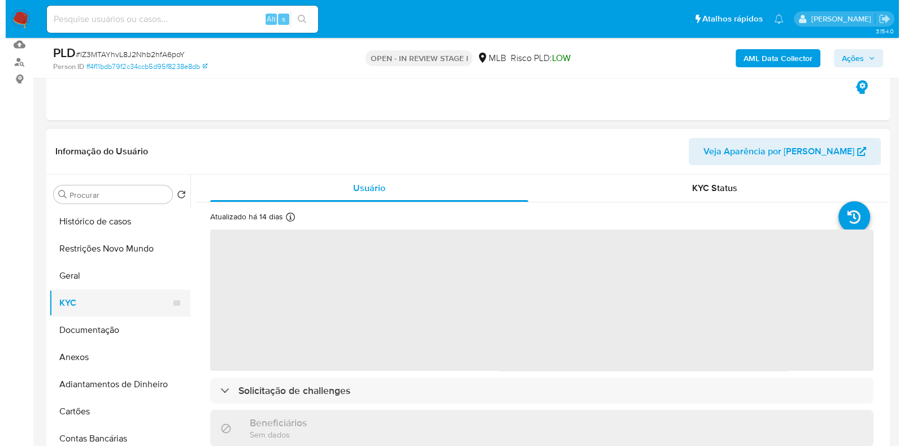
scroll to position [141, 0]
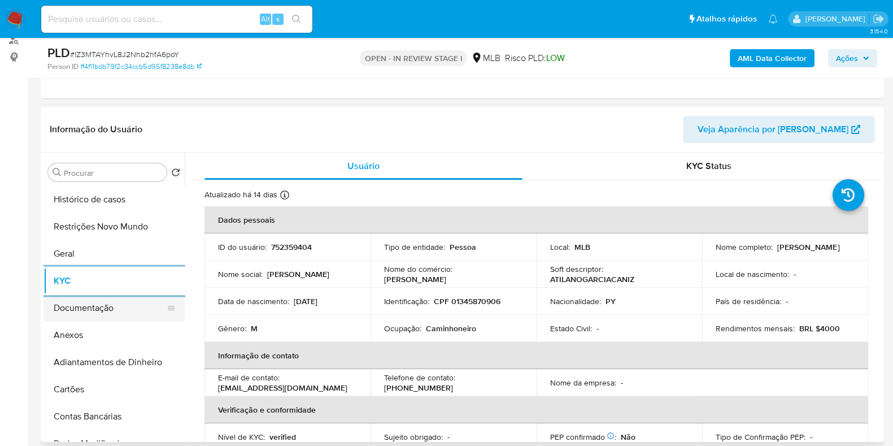
click at [94, 310] on button "Documentação" at bounding box center [110, 307] width 132 height 27
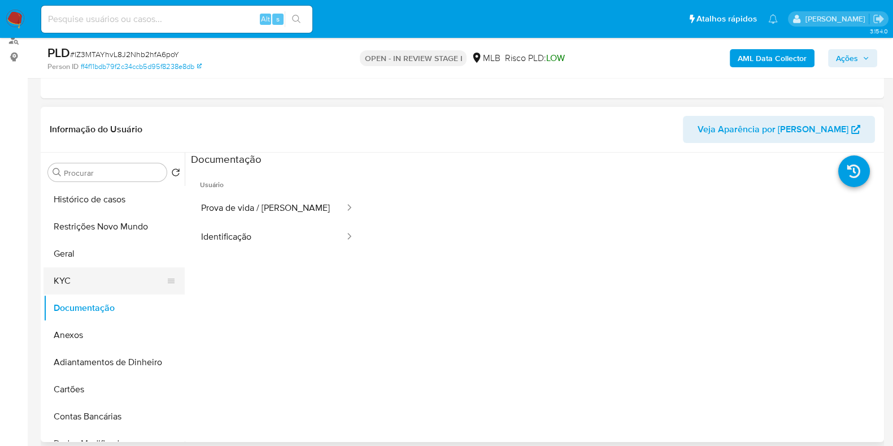
click at [94, 279] on button "KYC" at bounding box center [110, 280] width 132 height 27
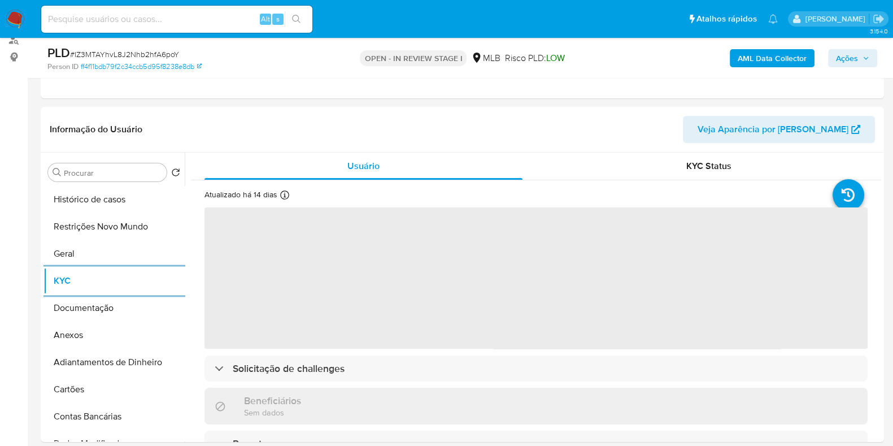
click at [760, 51] on b "AML Data Collector" at bounding box center [772, 58] width 69 height 18
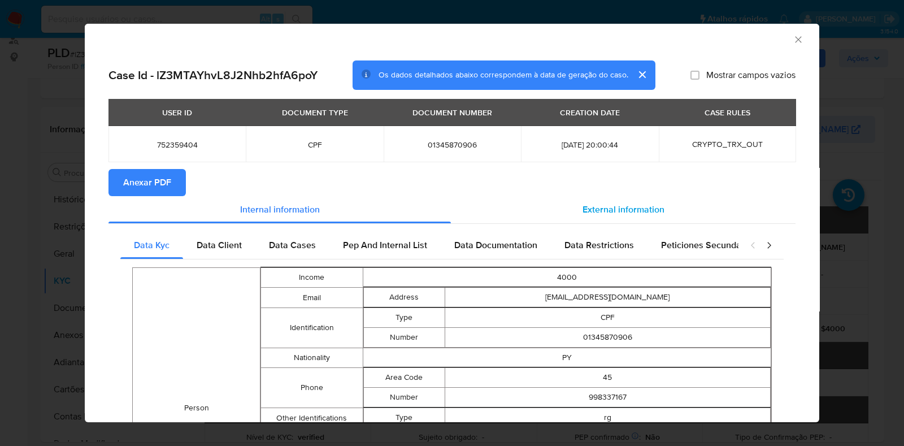
click at [653, 207] on span "External information" at bounding box center [623, 209] width 82 height 13
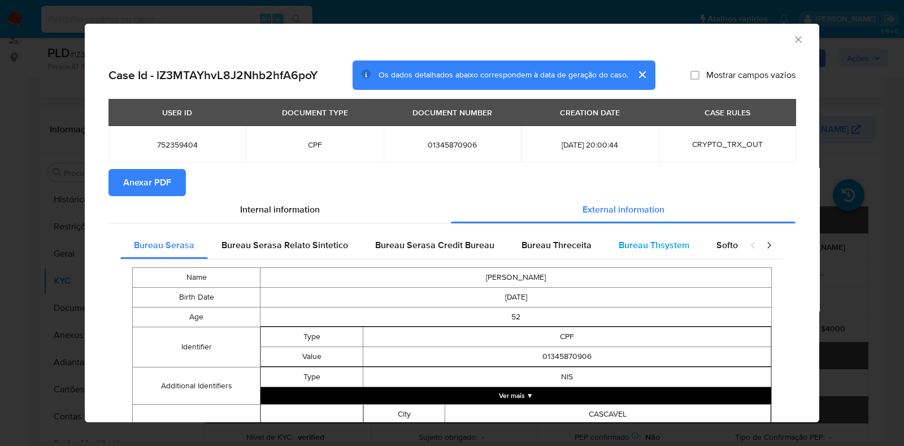
click at [619, 241] on span "Bureau Thsystem" at bounding box center [654, 244] width 71 height 13
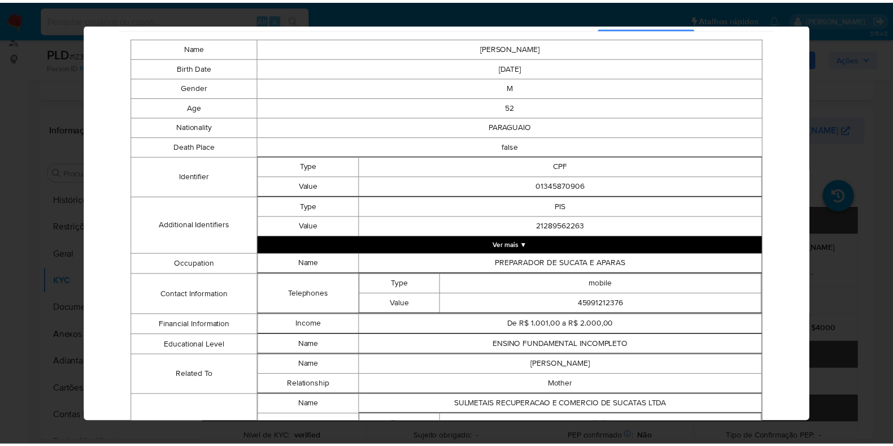
scroll to position [0, 0]
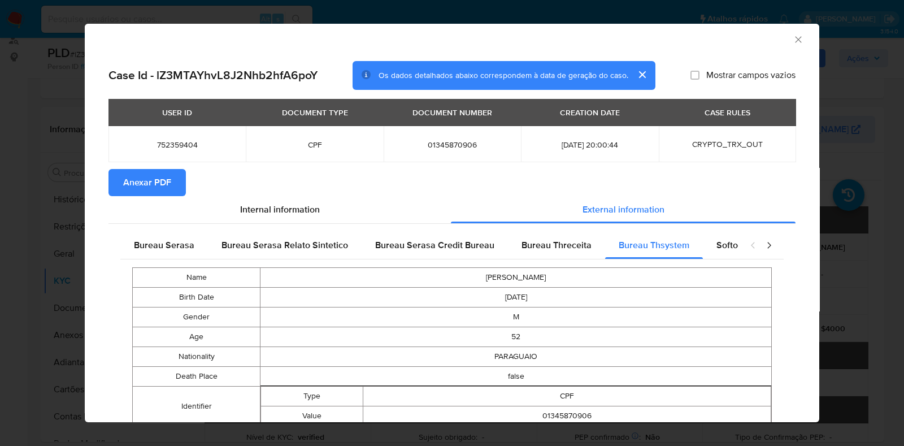
click at [430, 145] on span "01345870906" at bounding box center [452, 145] width 110 height 10
click at [431, 145] on span "01345870906" at bounding box center [452, 145] width 110 height 10
click at [429, 144] on span "01345870906" at bounding box center [452, 145] width 110 height 10
copy span "01345870906"
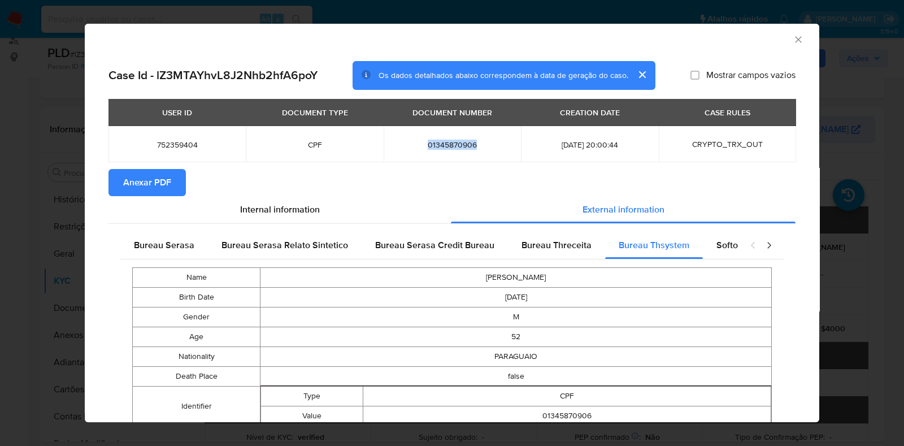
click at [76, 216] on div "AML Data Collector Case Id - lZ3MTAYhvL8J2Nhb2hfA6poY Os dados detalhados abaix…" at bounding box center [452, 223] width 904 height 446
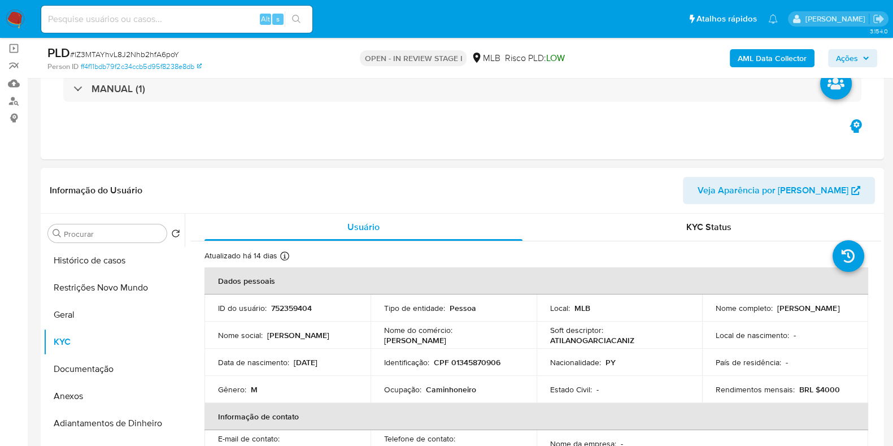
scroll to position [141, 0]
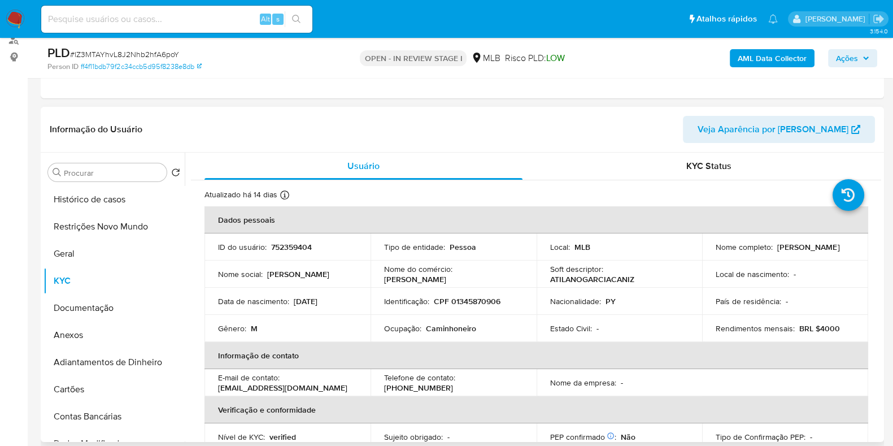
drag, startPoint x: 798, startPoint y: 255, endPoint x: 712, endPoint y: 256, distance: 85.9
click at [712, 256] on td "Nome completo : [PERSON_NAME]" at bounding box center [785, 246] width 166 height 27
copy p "[PERSON_NAME]"
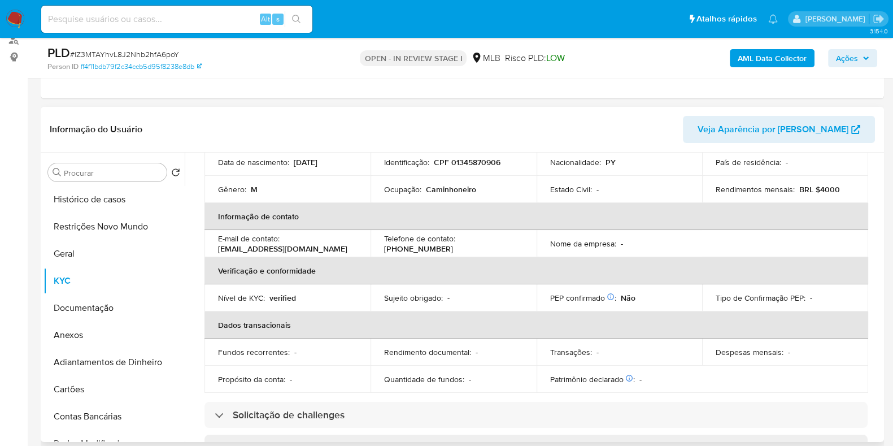
scroll to position [0, 0]
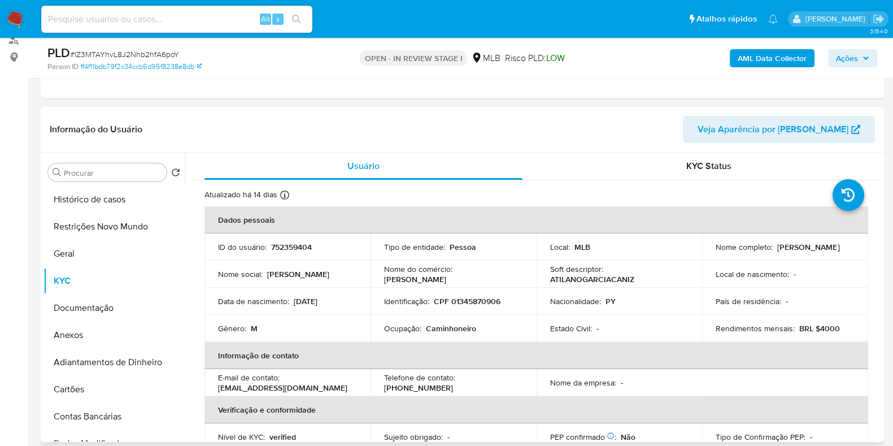
click at [484, 298] on p "CPF 01345870906" at bounding box center [467, 301] width 67 height 10
click at [485, 298] on p "CPF 01345870906" at bounding box center [467, 301] width 67 height 10
copy p "01345870906"
click at [86, 229] on button "Restrições Novo Mundo" at bounding box center [110, 226] width 132 height 27
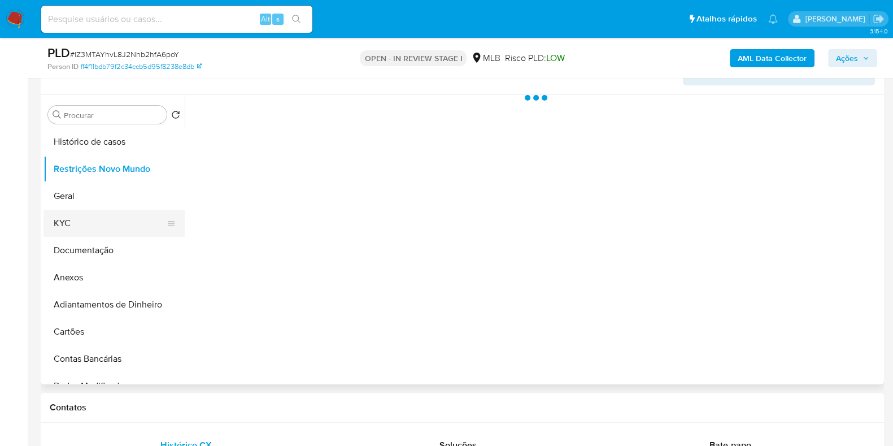
scroll to position [212, 0]
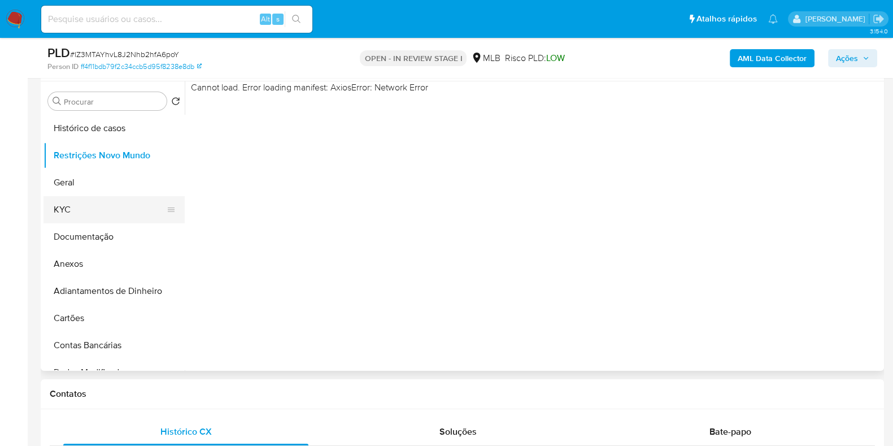
click at [106, 196] on button "KYC" at bounding box center [110, 209] width 132 height 27
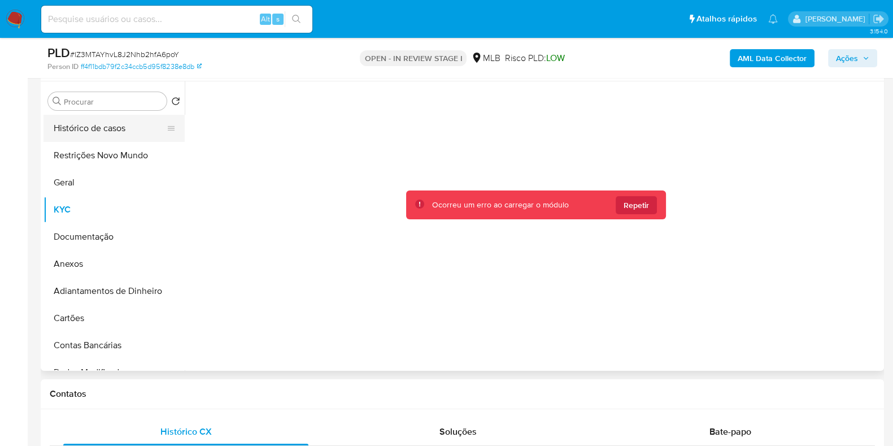
click at [110, 138] on button "Histórico de casos" at bounding box center [110, 128] width 132 height 27
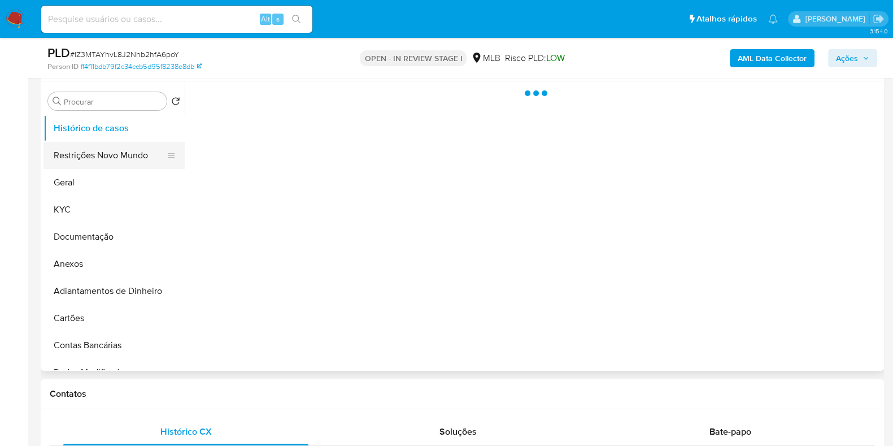
click at [94, 156] on button "Restrições Novo Mundo" at bounding box center [110, 155] width 132 height 27
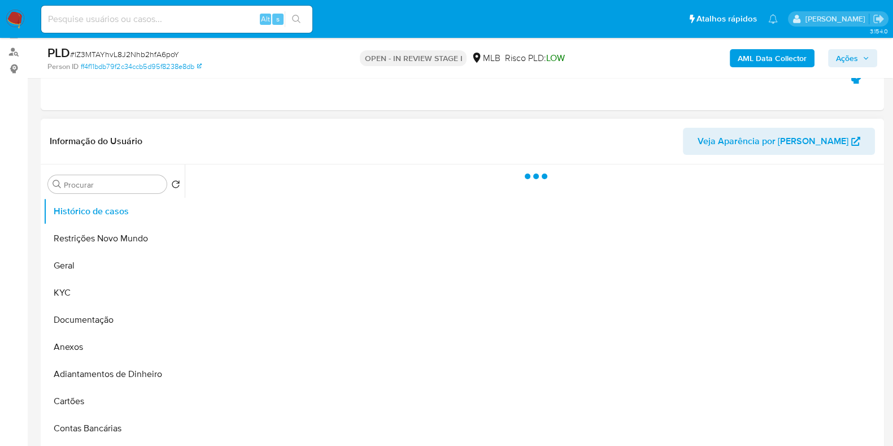
scroll to position [141, 0]
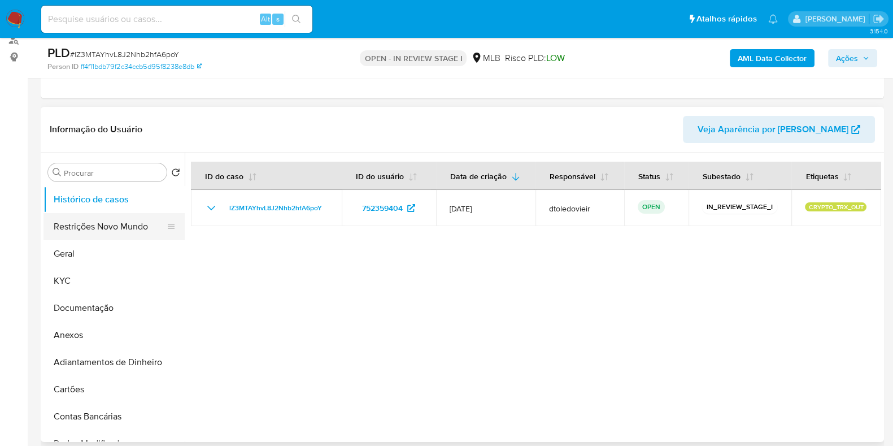
click at [119, 227] on button "Restrições Novo Mundo" at bounding box center [110, 226] width 132 height 27
select select "10"
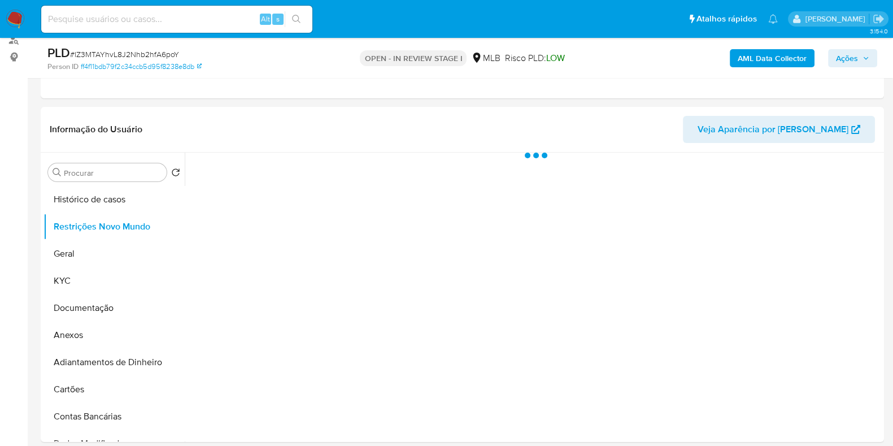
scroll to position [212, 0]
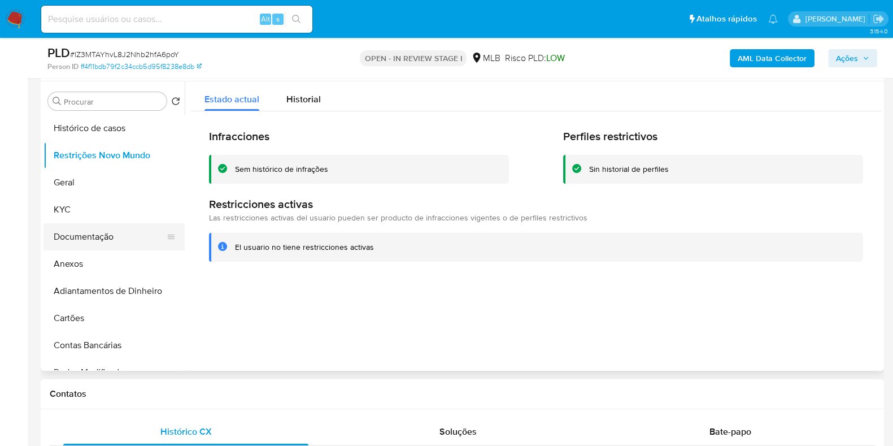
click at [115, 244] on button "Documentação" at bounding box center [110, 236] width 132 height 27
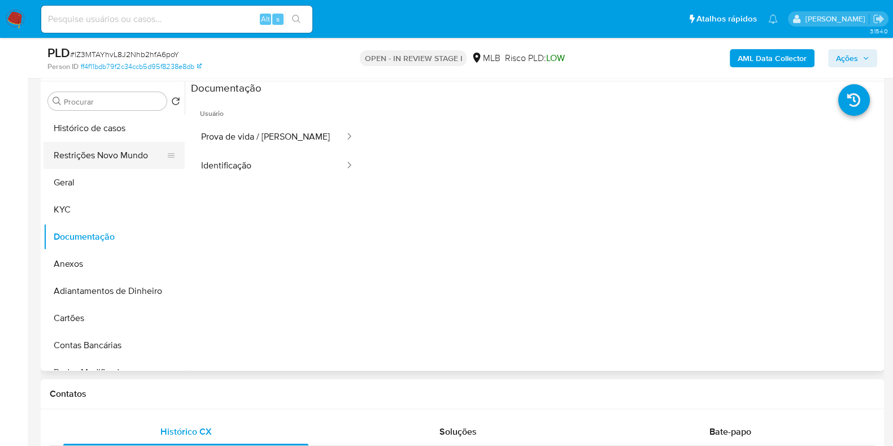
click at [102, 150] on button "Restrições Novo Mundo" at bounding box center [110, 155] width 132 height 27
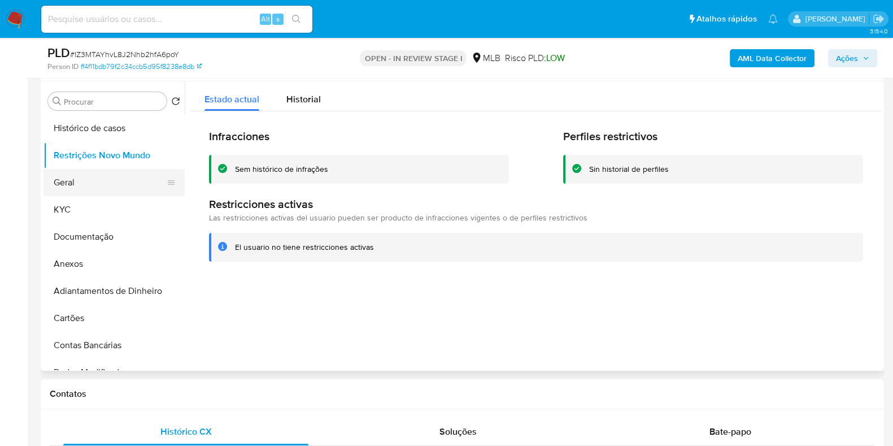
click at [68, 169] on button "Geral" at bounding box center [110, 182] width 132 height 27
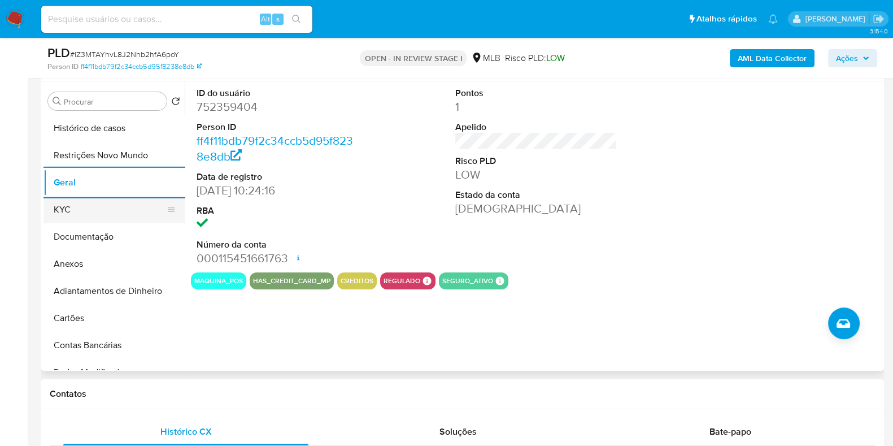
click at [77, 221] on button "KYC" at bounding box center [110, 209] width 132 height 27
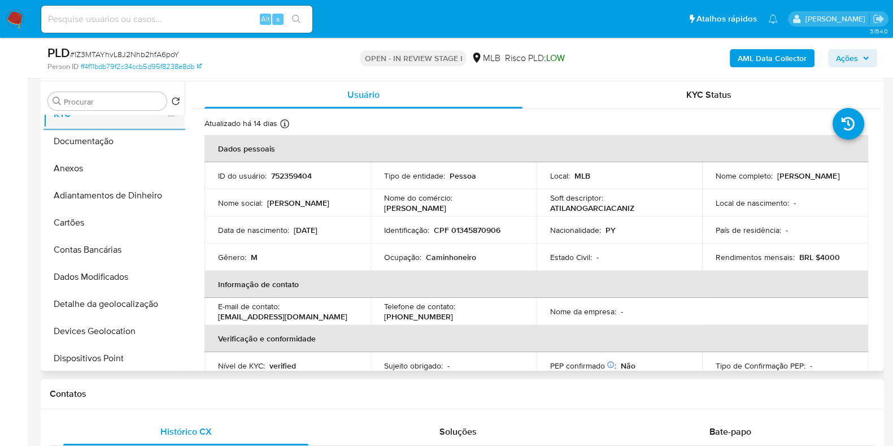
scroll to position [211, 0]
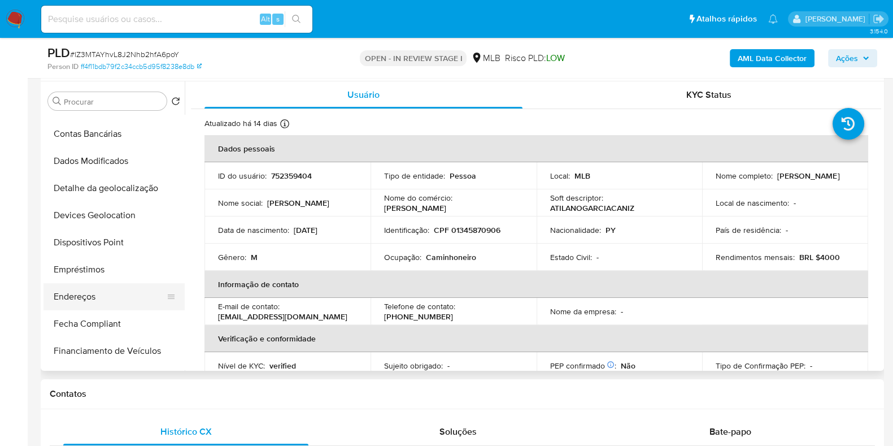
click at [75, 298] on button "Endereços" at bounding box center [110, 296] width 132 height 27
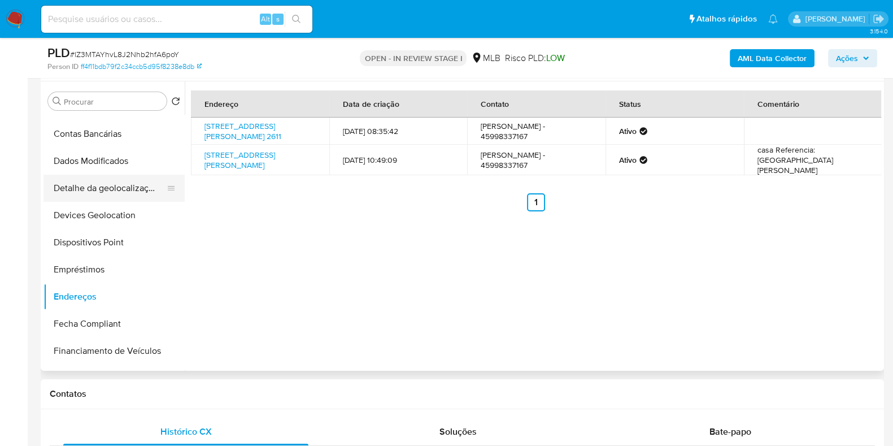
click at [121, 190] on button "Detalhe da geolocalização" at bounding box center [110, 188] width 132 height 27
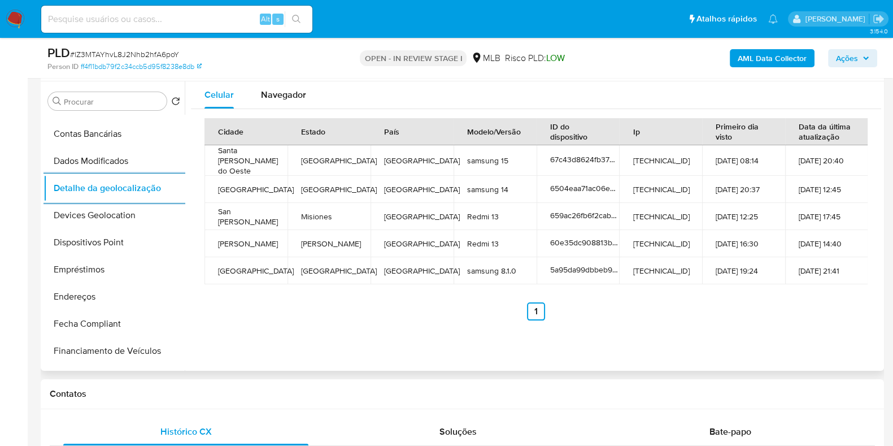
scroll to position [0, 0]
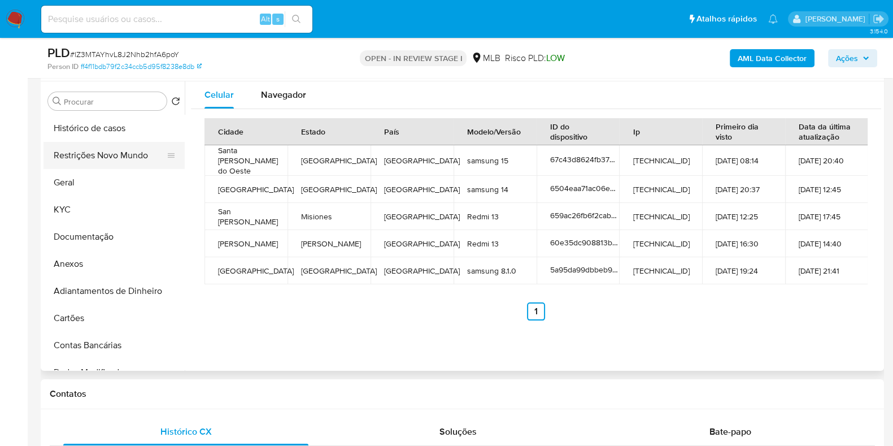
click at [119, 146] on button "Restrições Novo Mundo" at bounding box center [110, 155] width 132 height 27
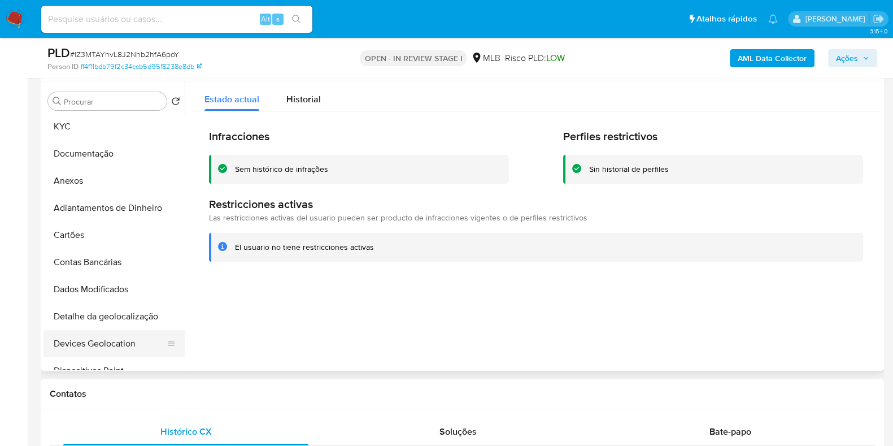
scroll to position [212, 0]
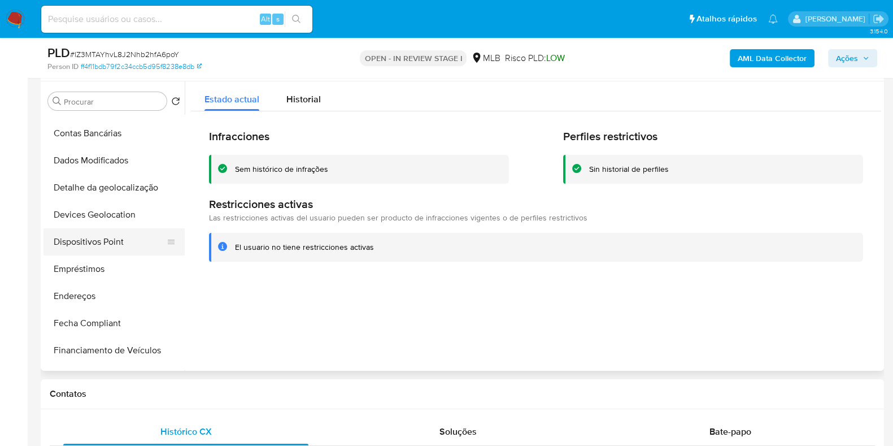
click at [118, 238] on button "Dispositivos Point" at bounding box center [110, 241] width 132 height 27
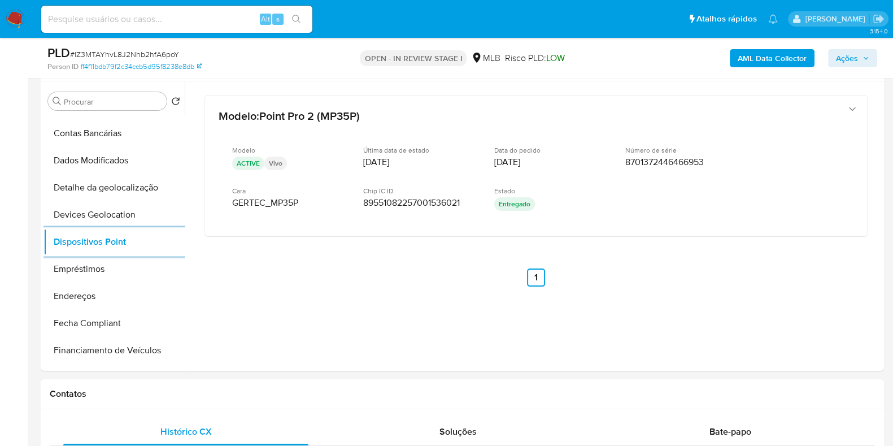
click at [760, 65] on b "AML Data Collector" at bounding box center [772, 58] width 69 height 18
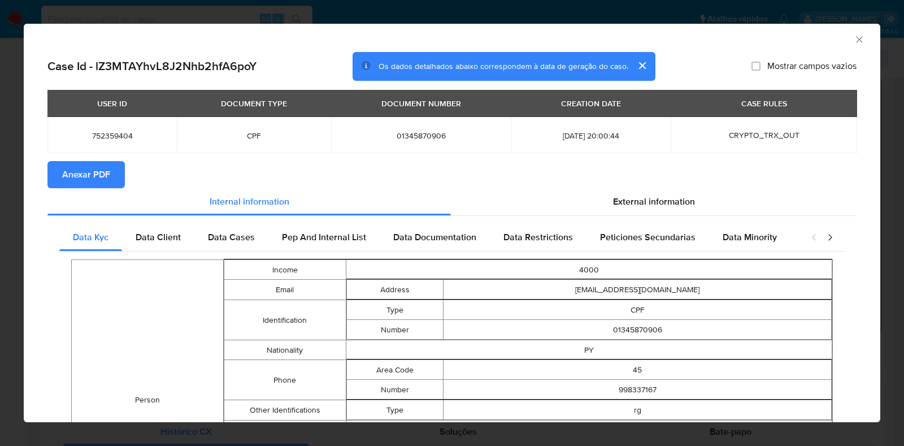
click at [96, 176] on span "Anexar PDF" at bounding box center [86, 174] width 48 height 25
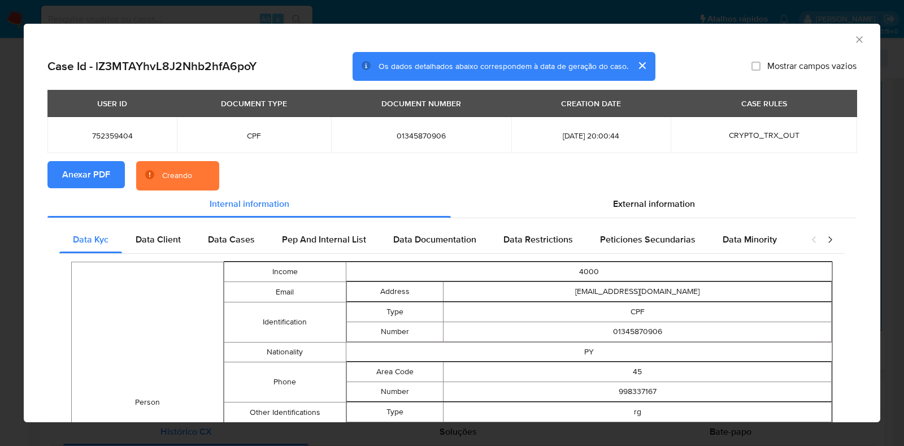
click at [2, 177] on div "AML Data Collector Case Id - lZ3MTAYhvL8J2Nhb2hfA6poY Os dados detalhados abaix…" at bounding box center [452, 223] width 904 height 446
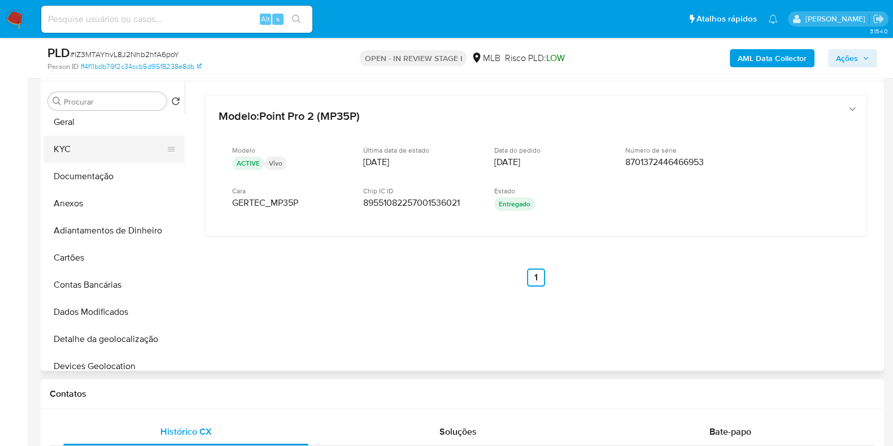
scroll to position [0, 0]
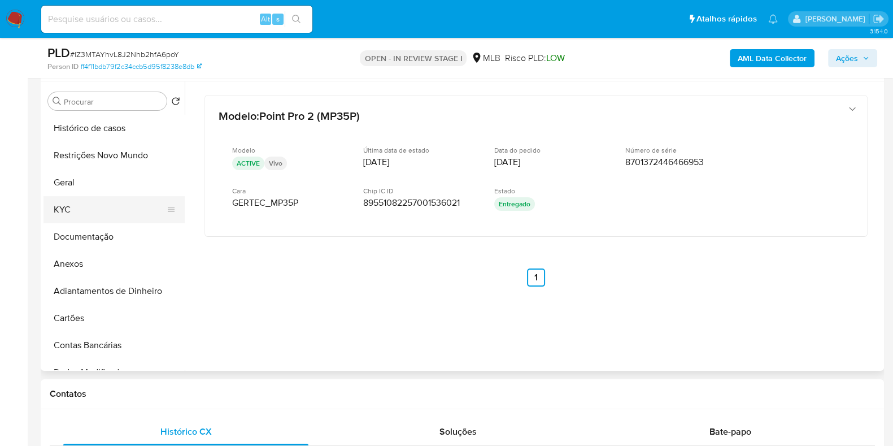
click at [91, 216] on button "KYC" at bounding box center [110, 209] width 132 height 27
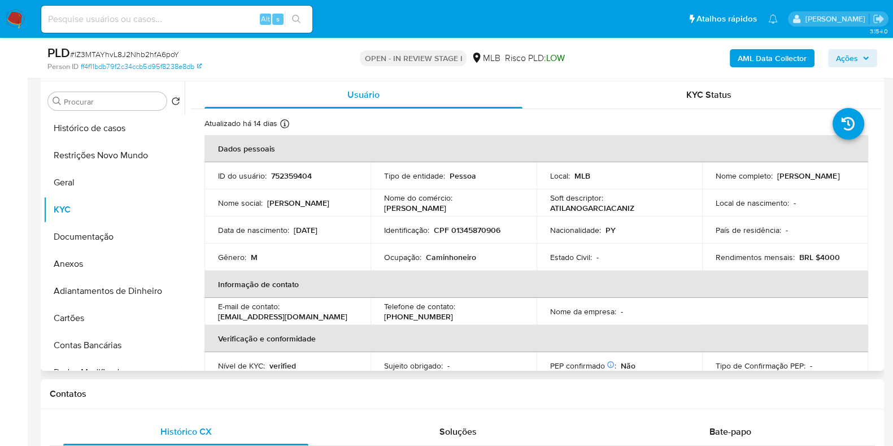
drag, startPoint x: 778, startPoint y: 181, endPoint x: 703, endPoint y: 185, distance: 75.2
click at [703, 185] on td "Nome completo : [PERSON_NAME]" at bounding box center [785, 175] width 166 height 27
click at [469, 232] on p "CPF 01345870906" at bounding box center [467, 230] width 67 height 10
drag, startPoint x: 795, startPoint y: 179, endPoint x: 699, endPoint y: 185, distance: 96.2
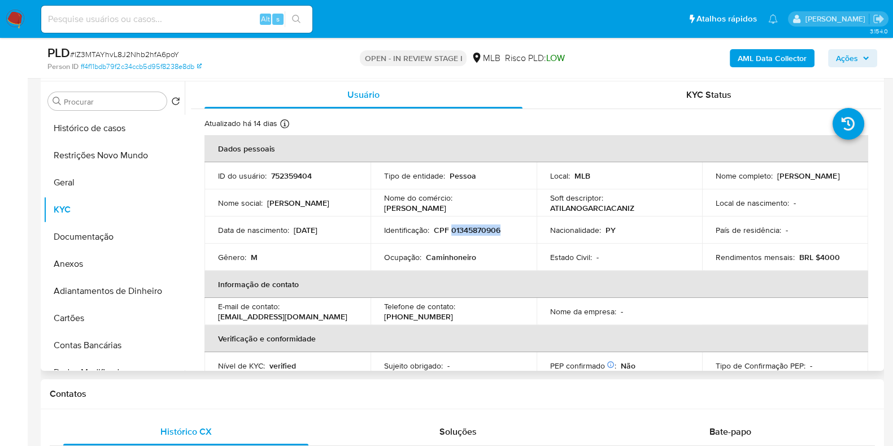
click at [702, 185] on td "Nome completo : [PERSON_NAME]" at bounding box center [785, 175] width 166 height 27
copy p "[PERSON_NAME]"
click at [86, 240] on button "Documentação" at bounding box center [110, 236] width 132 height 27
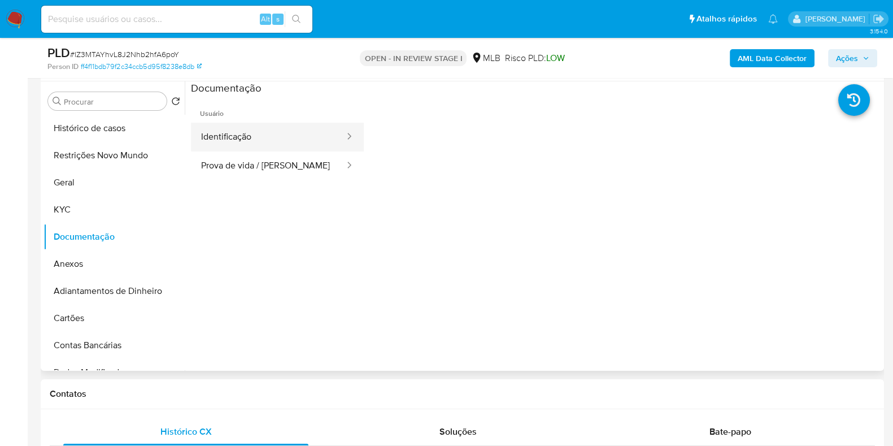
click at [277, 146] on button "Identificação" at bounding box center [268, 137] width 155 height 29
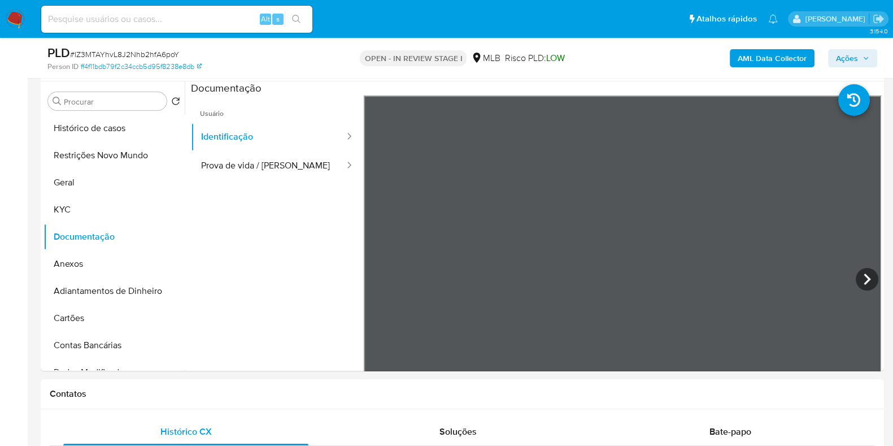
click at [782, 60] on b "AML Data Collector" at bounding box center [772, 58] width 69 height 18
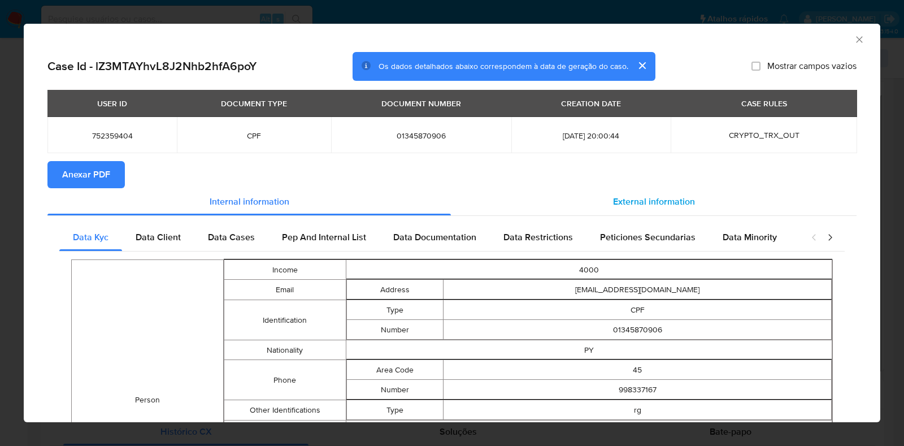
click at [674, 190] on div "External information" at bounding box center [654, 201] width 406 height 27
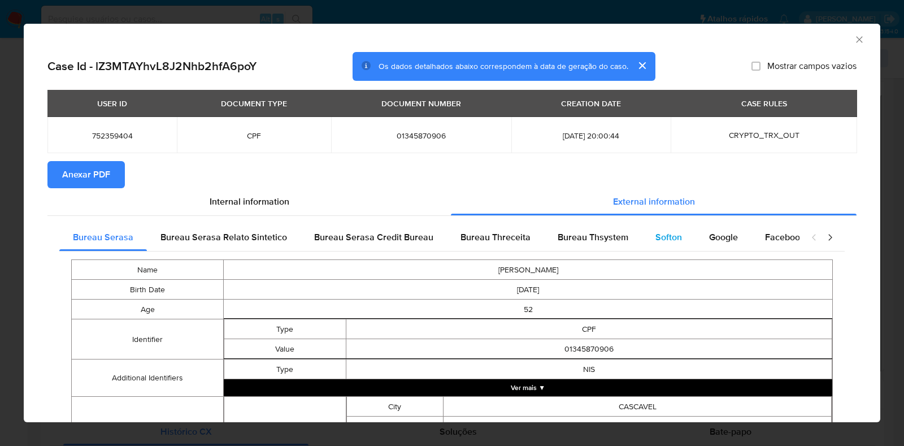
click at [672, 241] on span "Softon" at bounding box center [668, 236] width 27 height 13
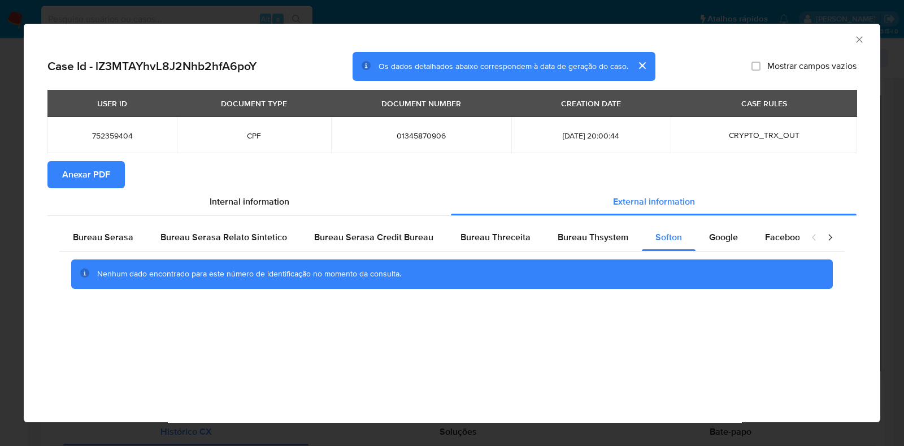
click at [238, 12] on div "AML Data Collector Case Id - lZ3MTAYhvL8J2Nhb2hfA6poY Os dados detalhados abaix…" at bounding box center [452, 223] width 904 height 446
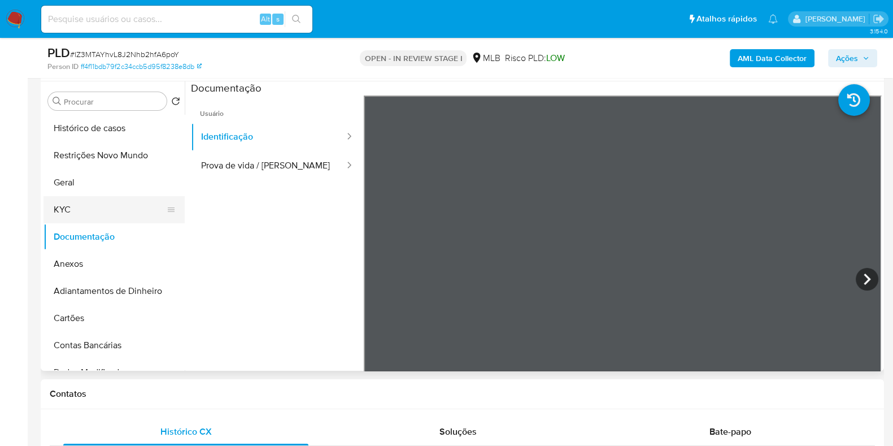
click at [81, 218] on button "KYC" at bounding box center [110, 209] width 132 height 27
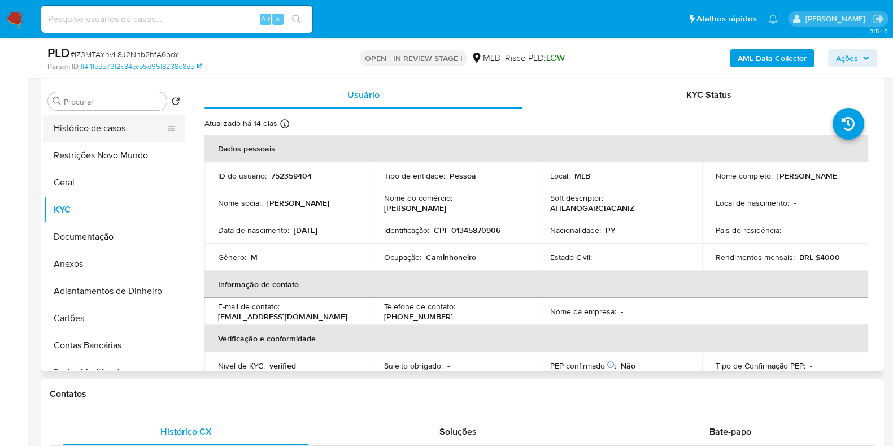
click at [107, 131] on button "Histórico de casos" at bounding box center [110, 128] width 132 height 27
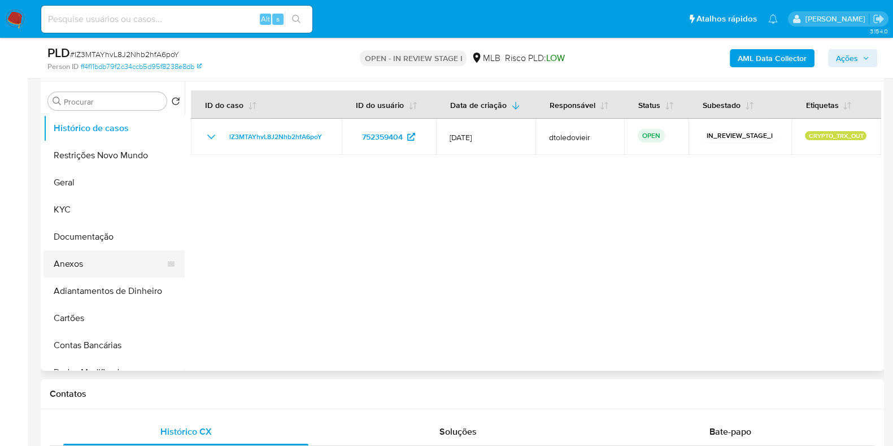
click at [93, 256] on button "Anexos" at bounding box center [110, 263] width 132 height 27
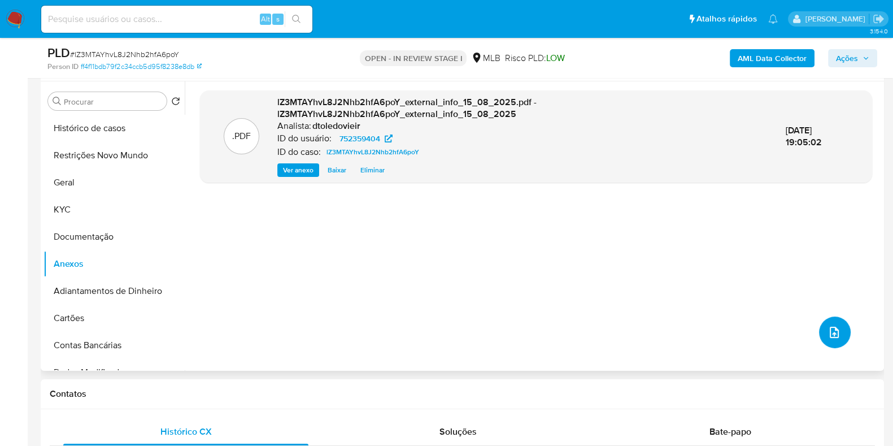
click at [838, 340] on button "upload-file" at bounding box center [835, 332] width 32 height 32
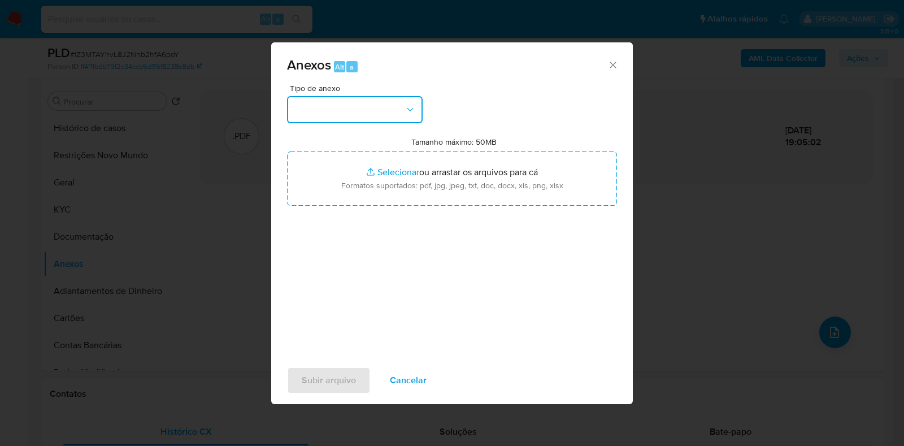
click at [402, 120] on button "button" at bounding box center [355, 109] width 136 height 27
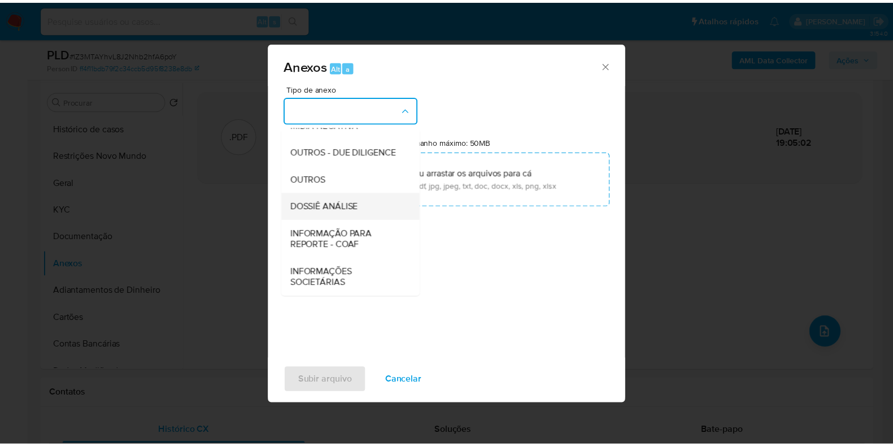
scroll to position [174, 0]
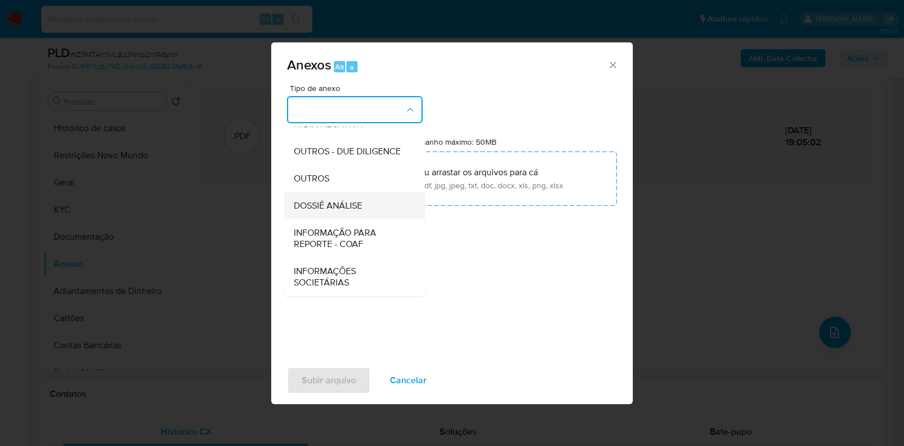
click at [344, 202] on span "DOSSIÊ ANÁLISE" at bounding box center [328, 205] width 68 height 11
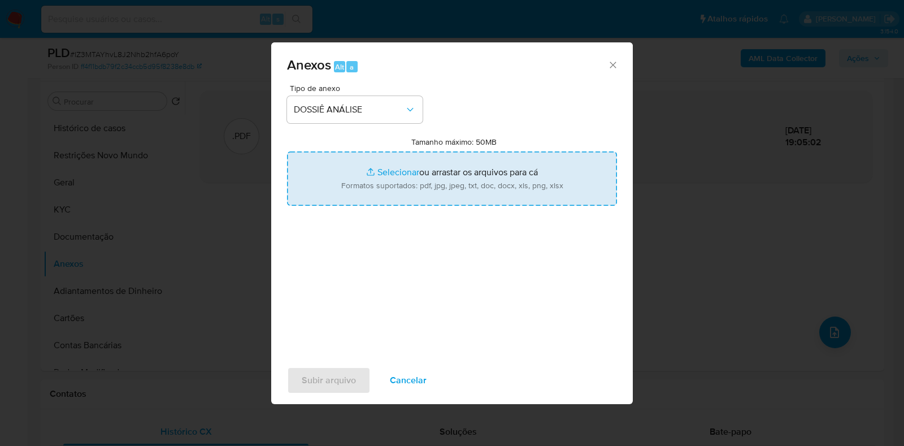
type input "C:\fakepath\CPF 01345870906 - ATILANO GARCIA CANIZA.pdf"
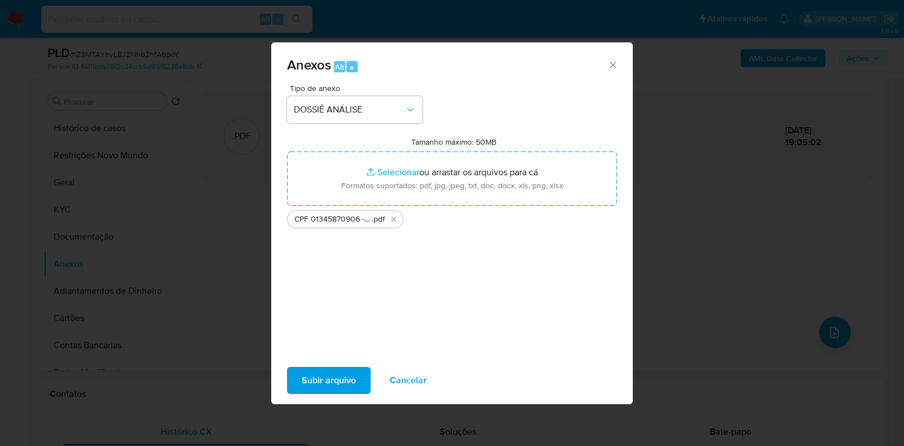
click at [328, 375] on span "Subir arquivo" at bounding box center [329, 380] width 54 height 25
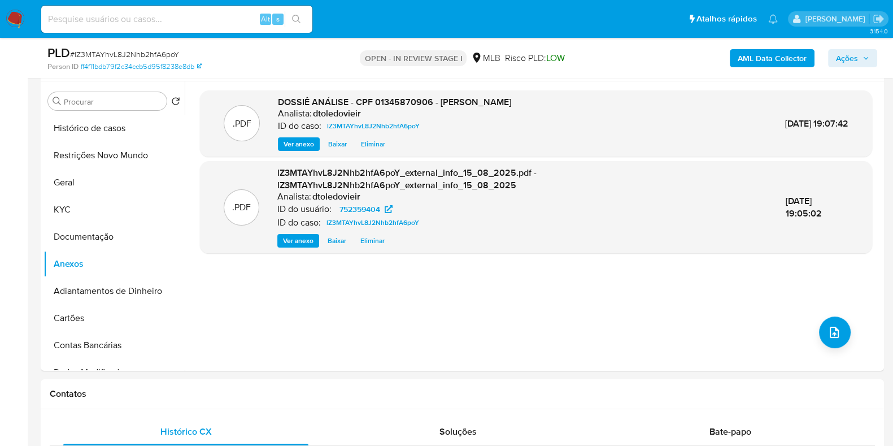
click at [856, 59] on span "Ações" at bounding box center [847, 58] width 22 height 18
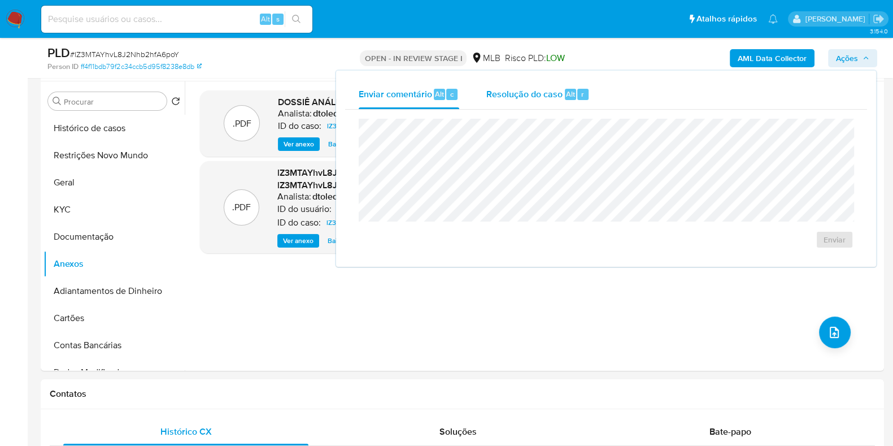
click at [556, 106] on div "Resolução do caso Alt r" at bounding box center [537, 94] width 103 height 29
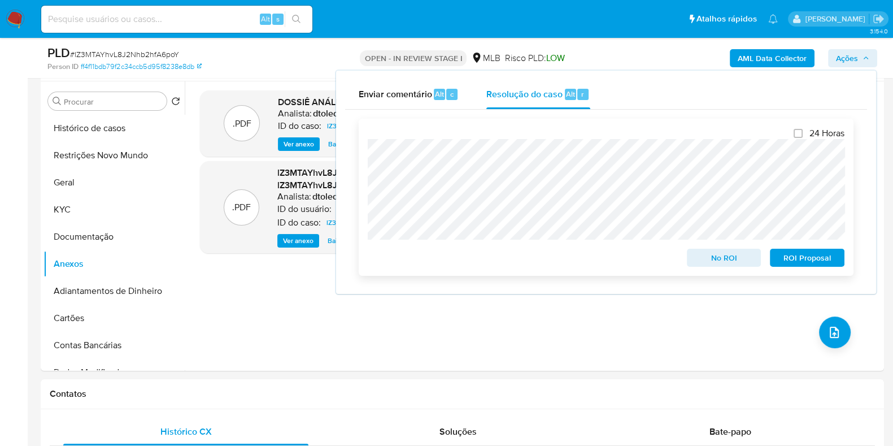
click at [698, 258] on span "No ROI" at bounding box center [724, 258] width 59 height 16
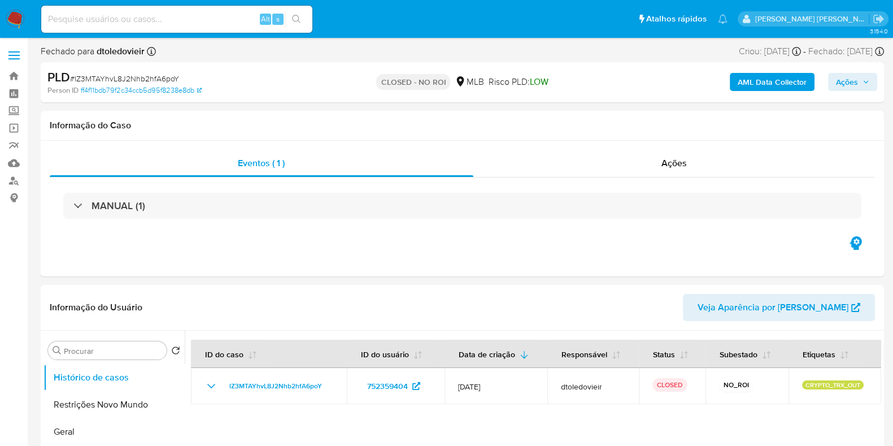
select select "10"
